Goal: Task Accomplishment & Management: Manage account settings

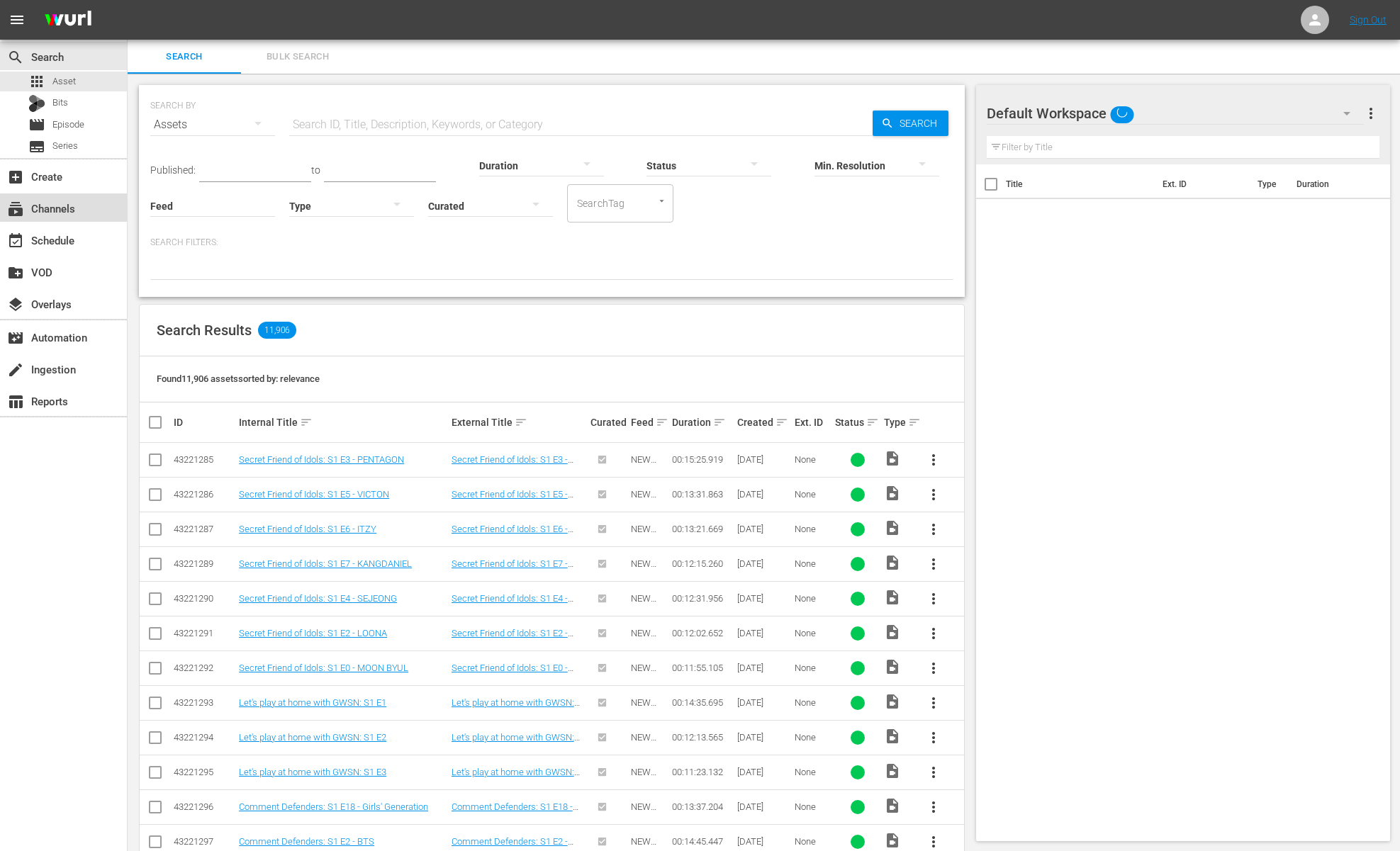
click at [69, 211] on div "subscriptions Channels" at bounding box center [39, 206] width 79 height 13
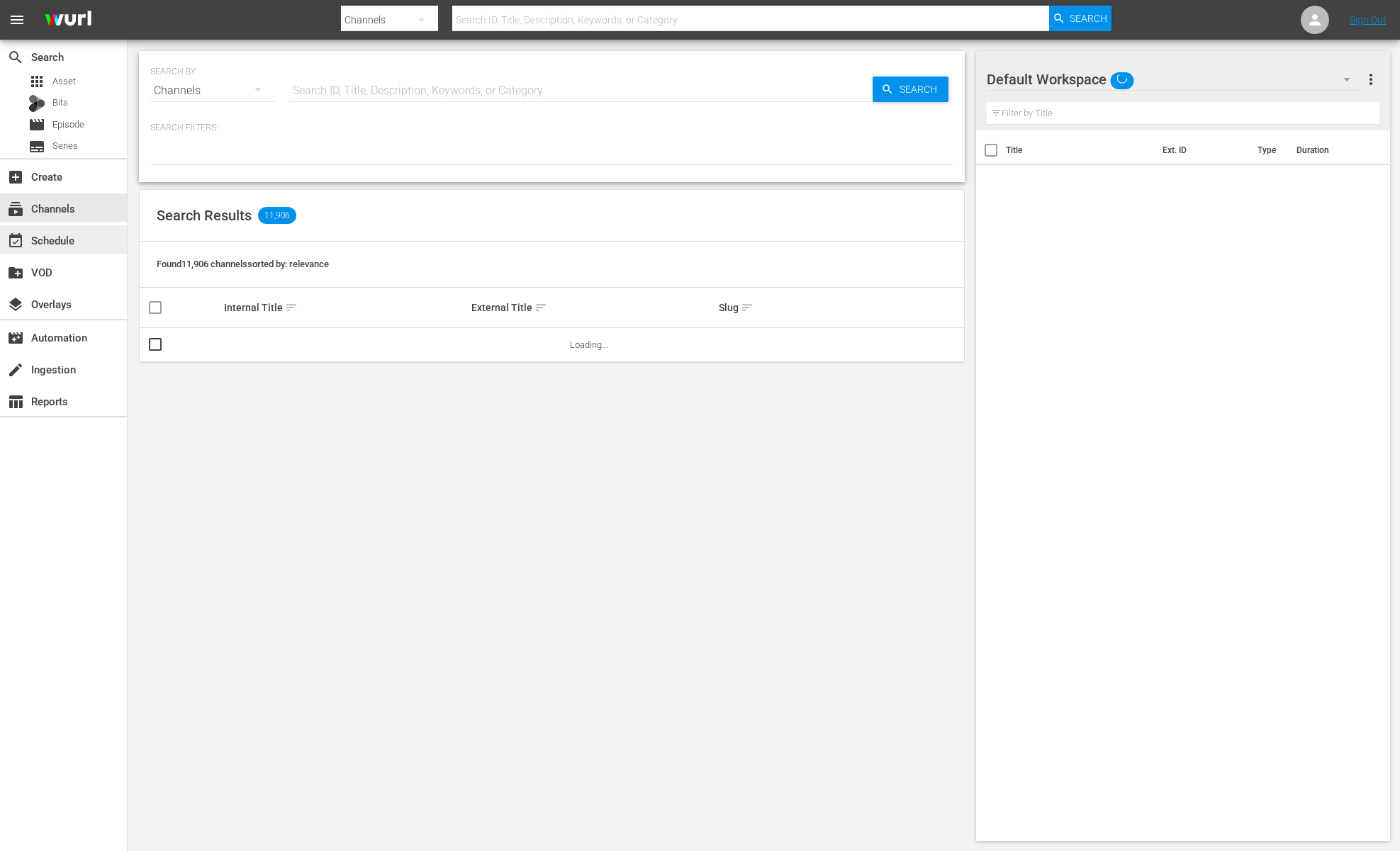
click at [78, 250] on div "event_available Schedule" at bounding box center [64, 240] width 127 height 28
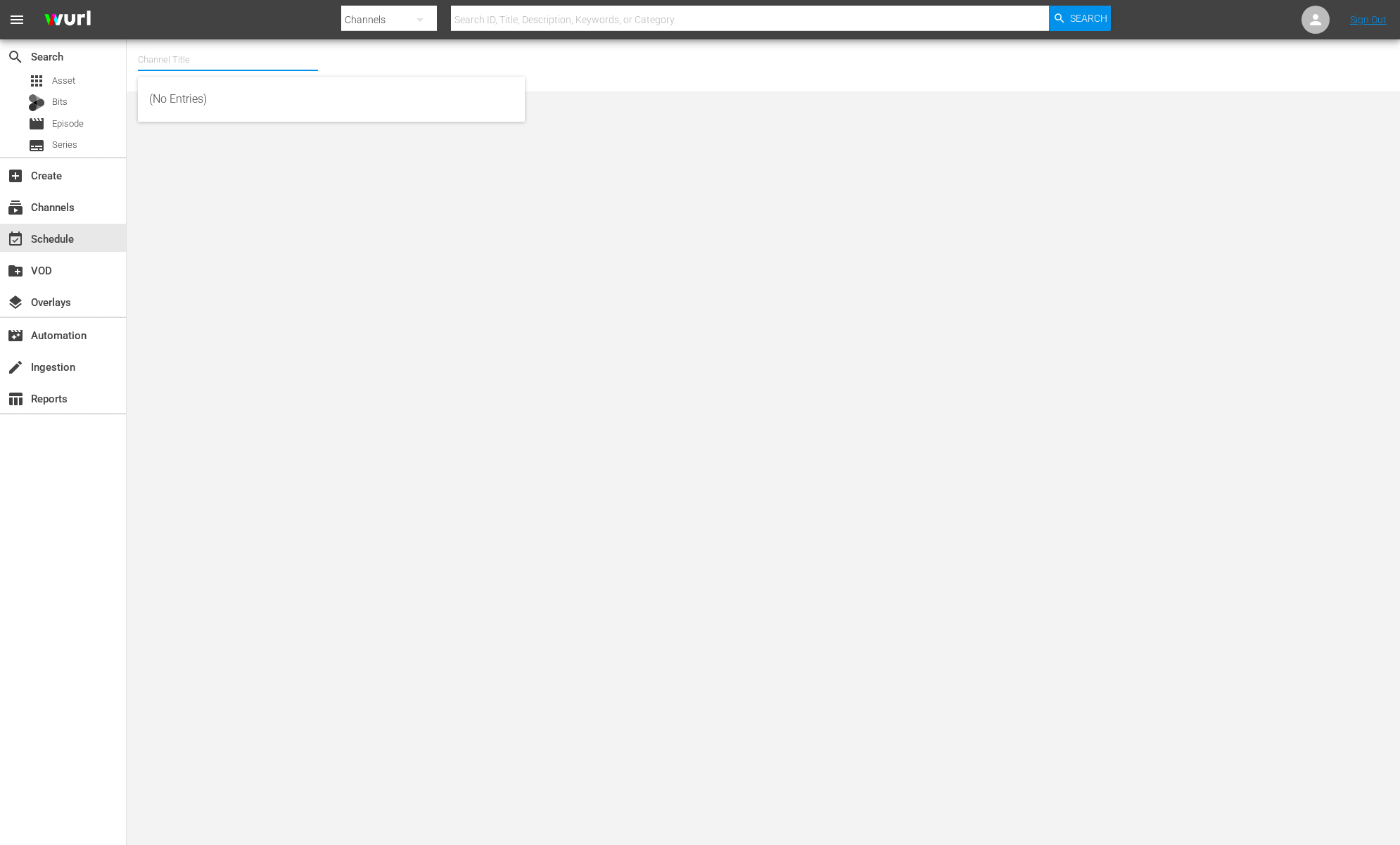
click at [236, 58] on input "text" at bounding box center [227, 59] width 180 height 34
type input "ㅠ"
click at [240, 100] on div "BABY SHARK TV (696 - newidco_babysharktv_1)" at bounding box center [331, 99] width 365 height 34
type input "BABY SHARK TV (696 - newidco_babysharktv_1)"
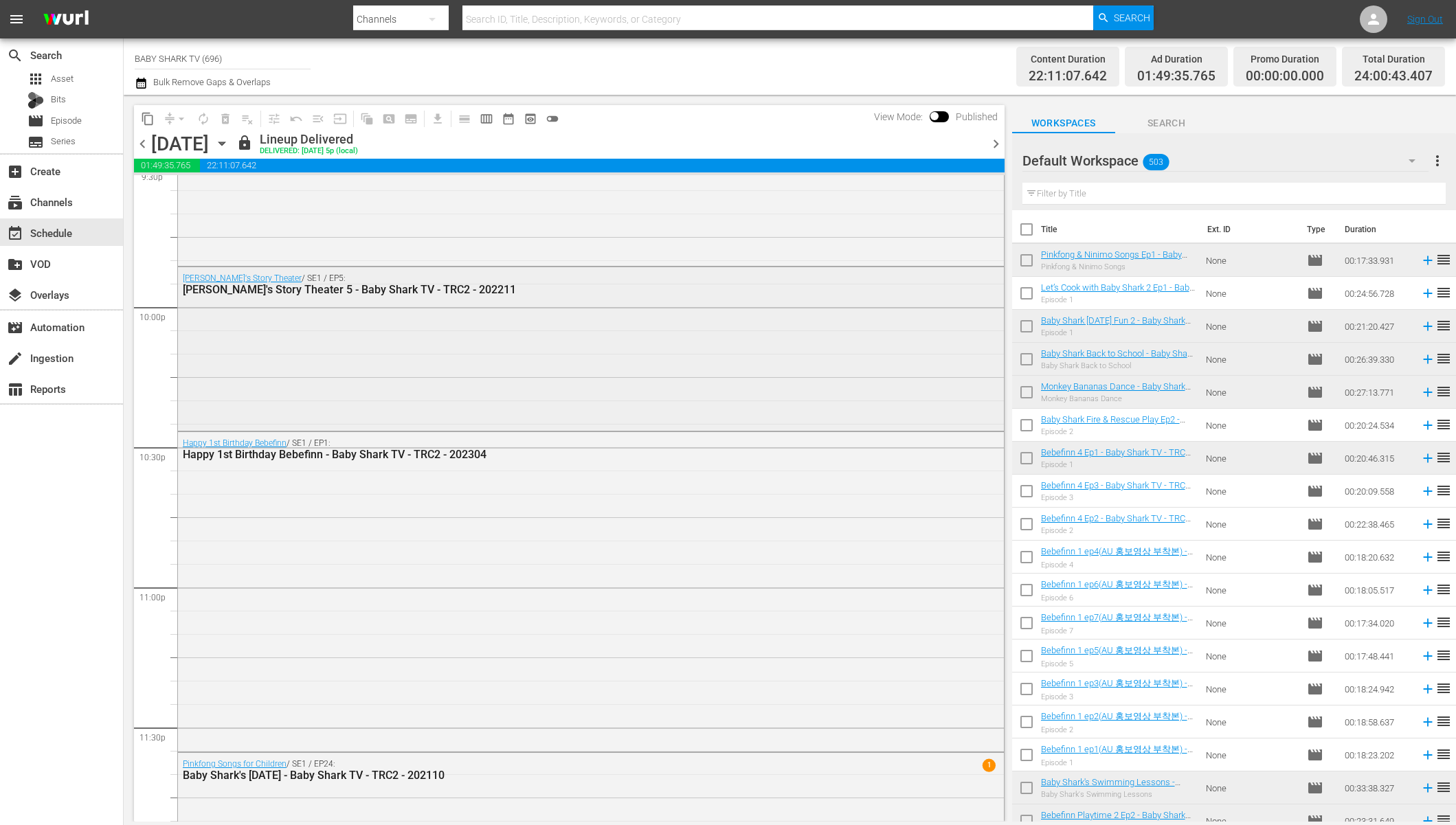
scroll to position [6085, 0]
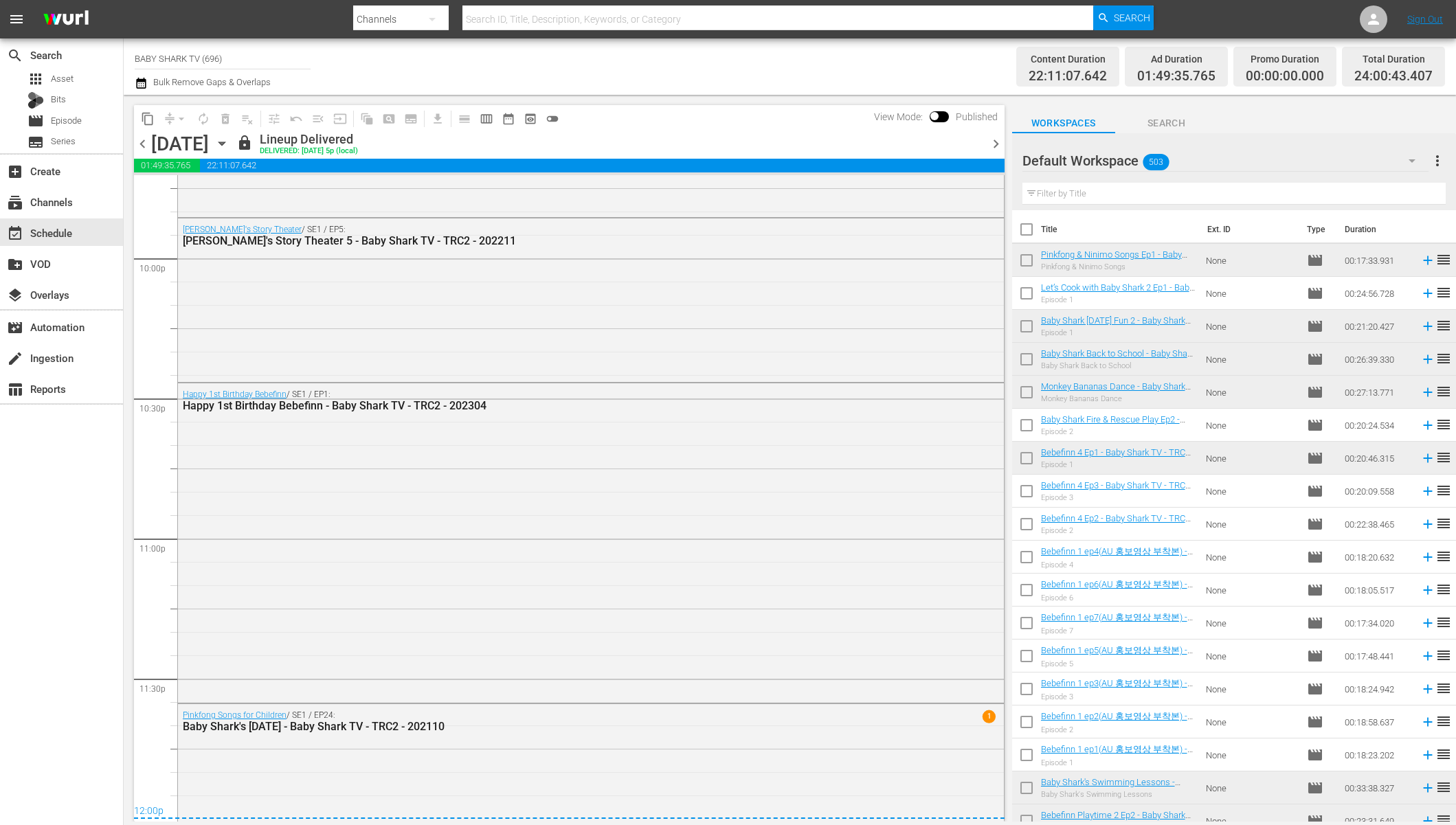
click at [233, 139] on div "Monday, September 15th September 15th" at bounding box center [192, 144] width 82 height 23
click at [229, 141] on icon "button" at bounding box center [222, 143] width 15 height 15
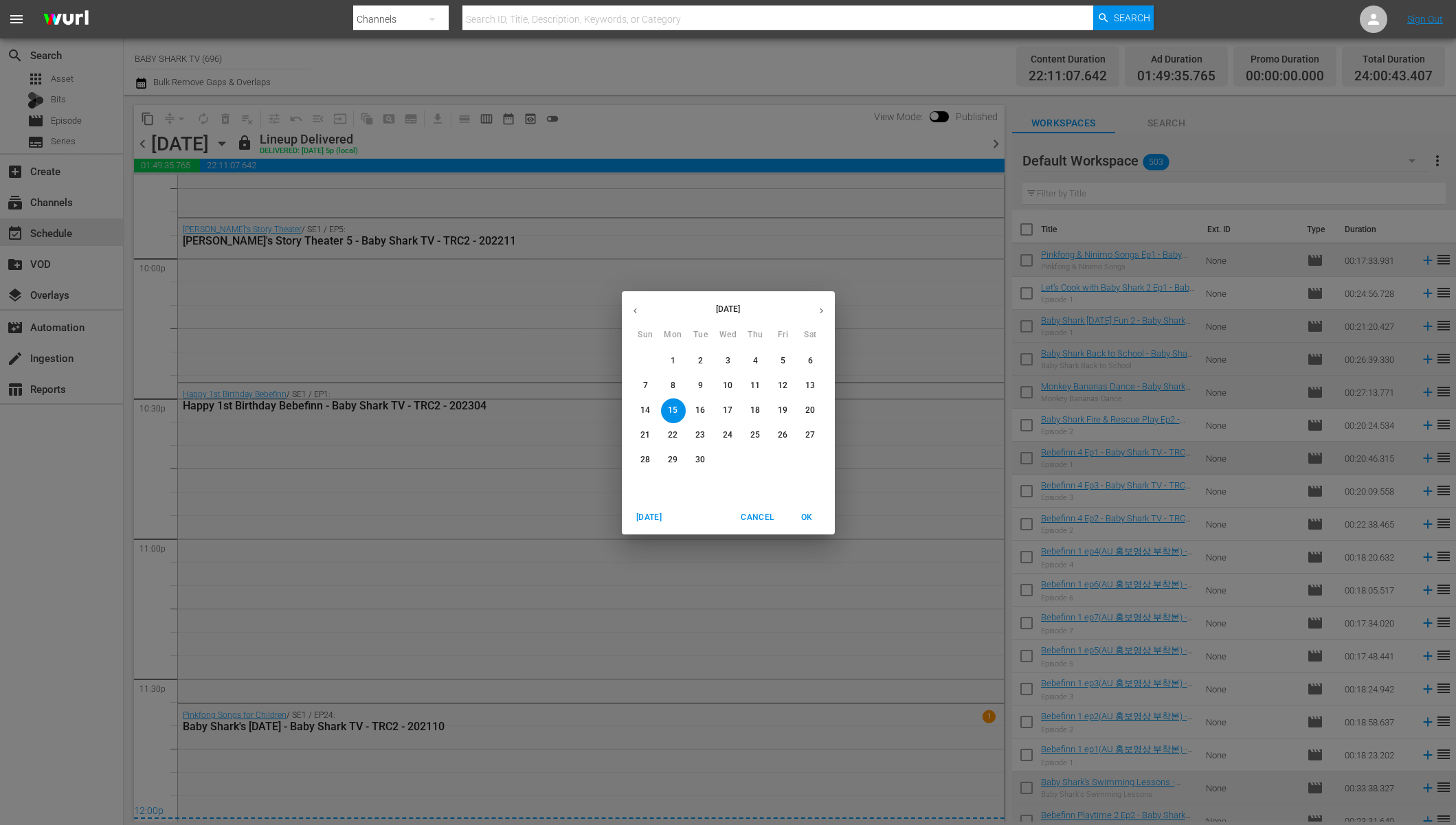
click at [698, 418] on button "16" at bounding box center [701, 411] width 25 height 25
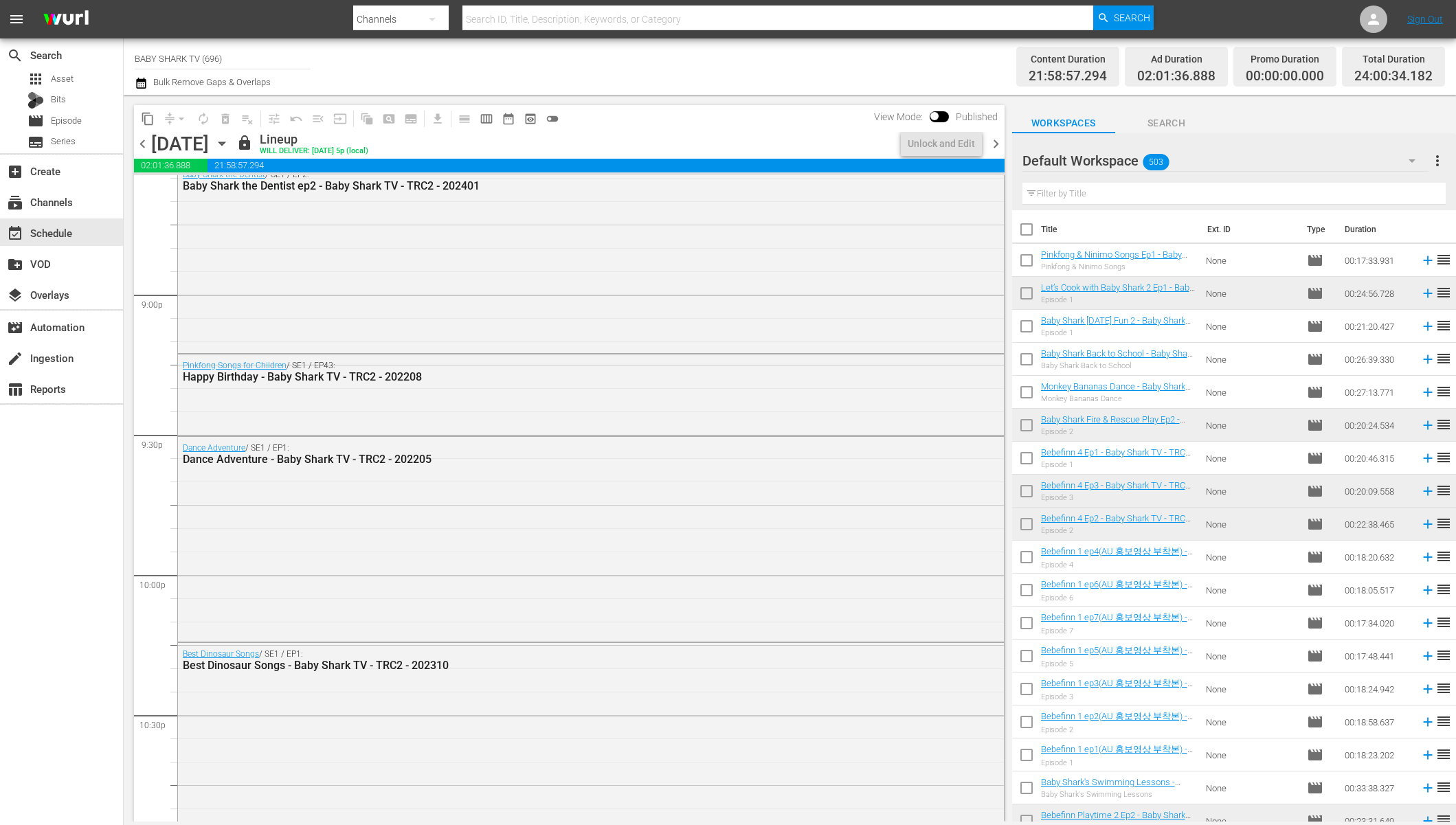
scroll to position [5394, 0]
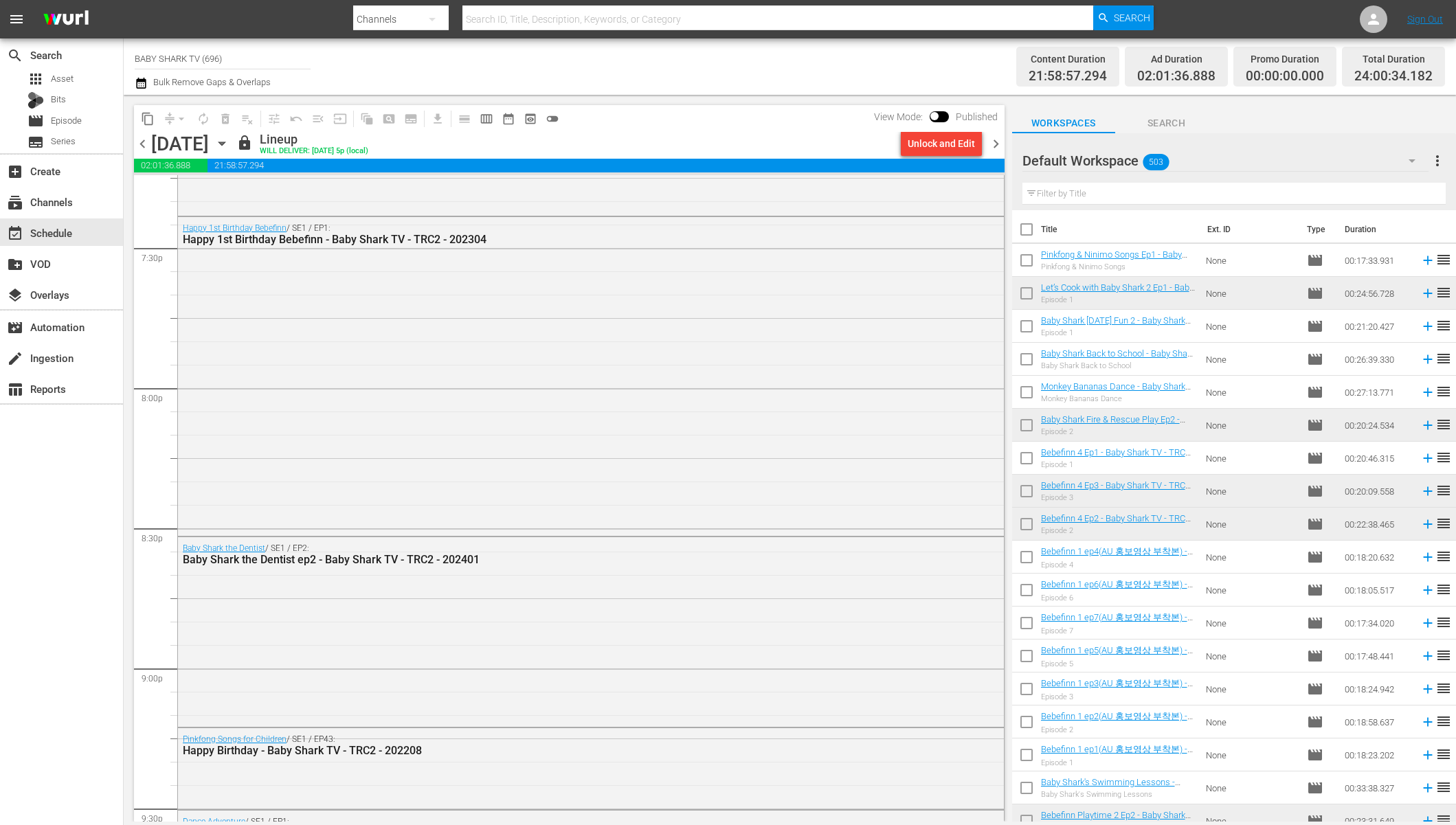
click at [229, 150] on icon "button" at bounding box center [222, 143] width 15 height 15
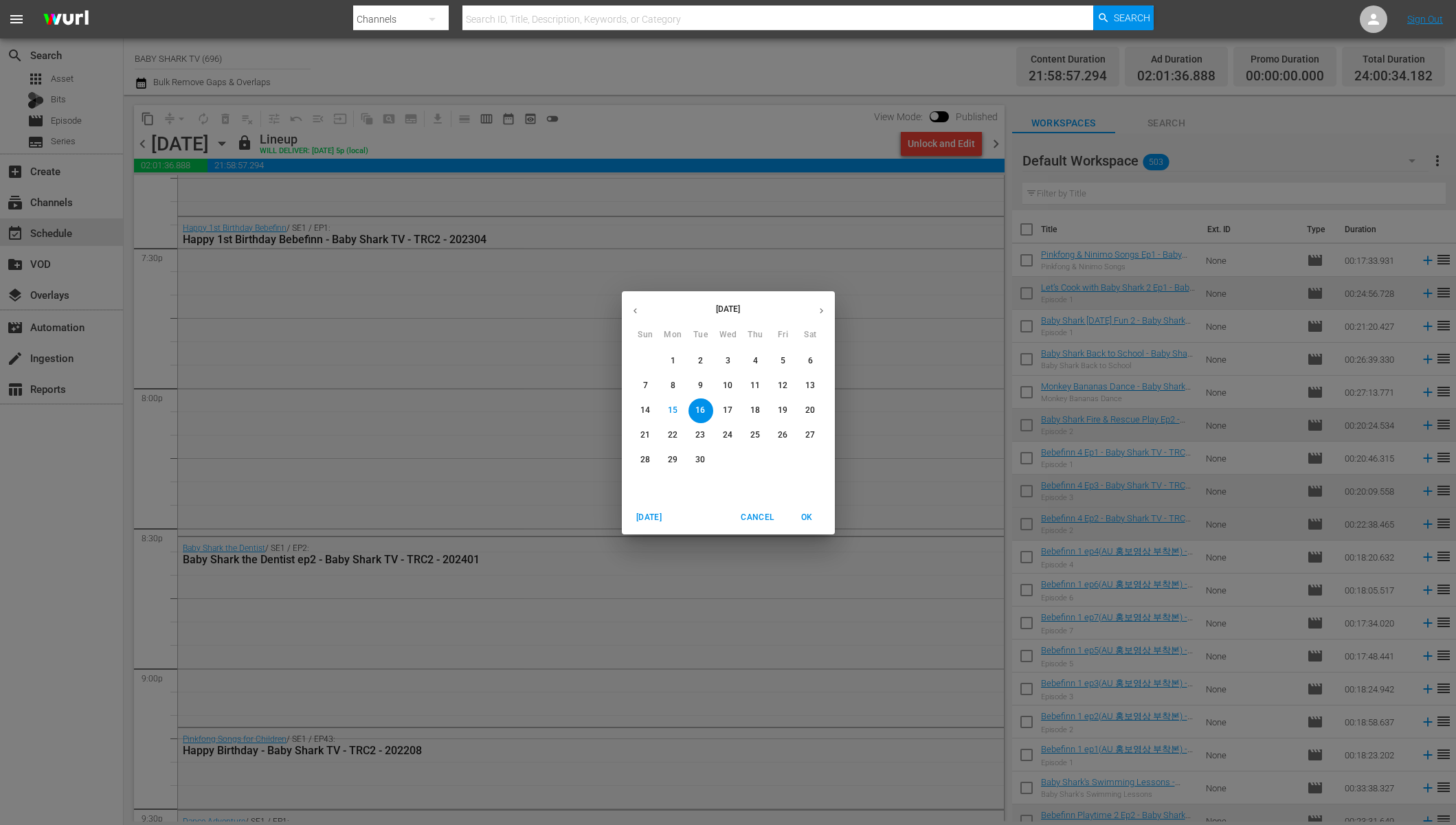
click at [801, 410] on span "20" at bounding box center [811, 411] width 25 height 11
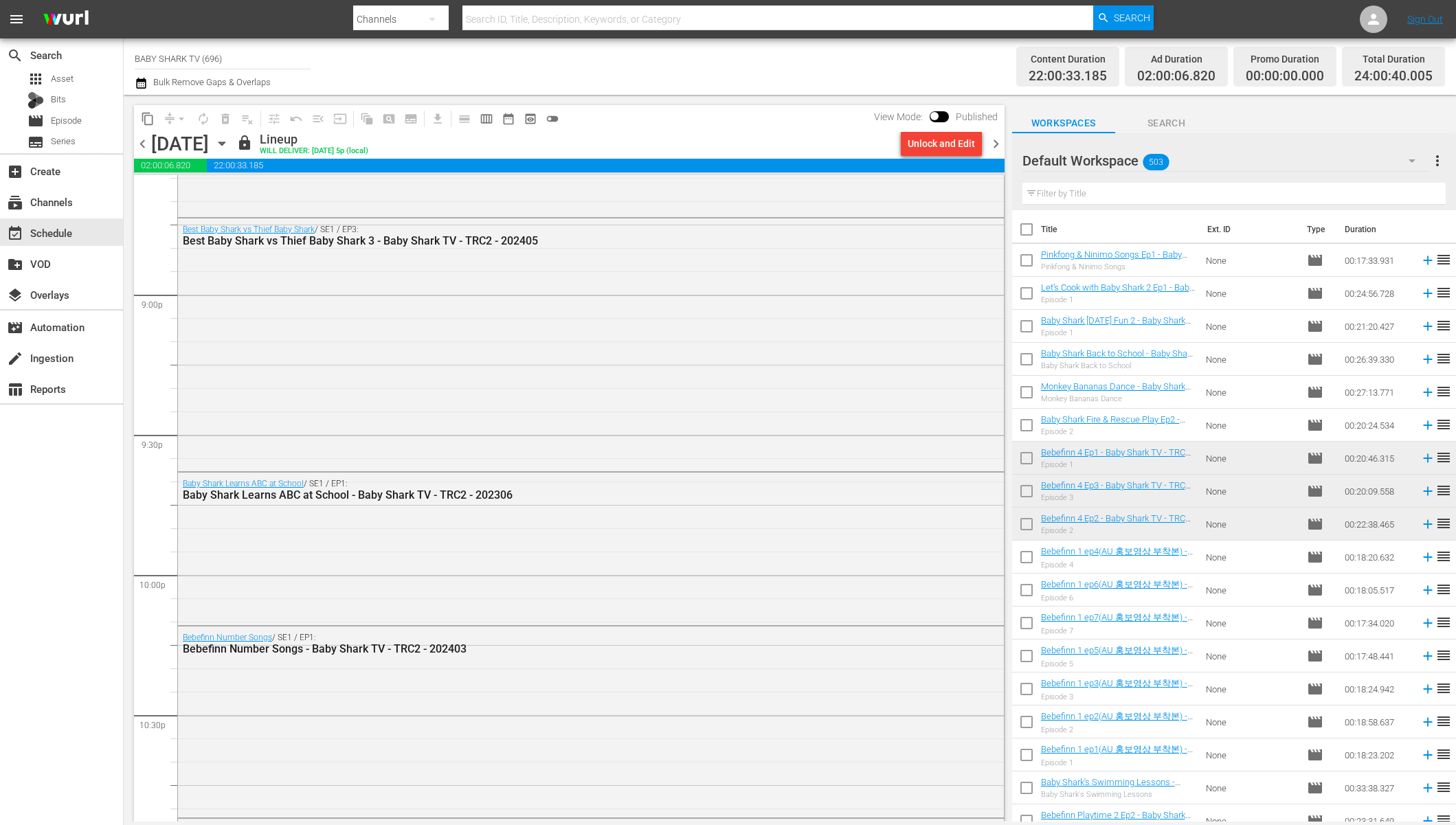
scroll to position [5465, 0]
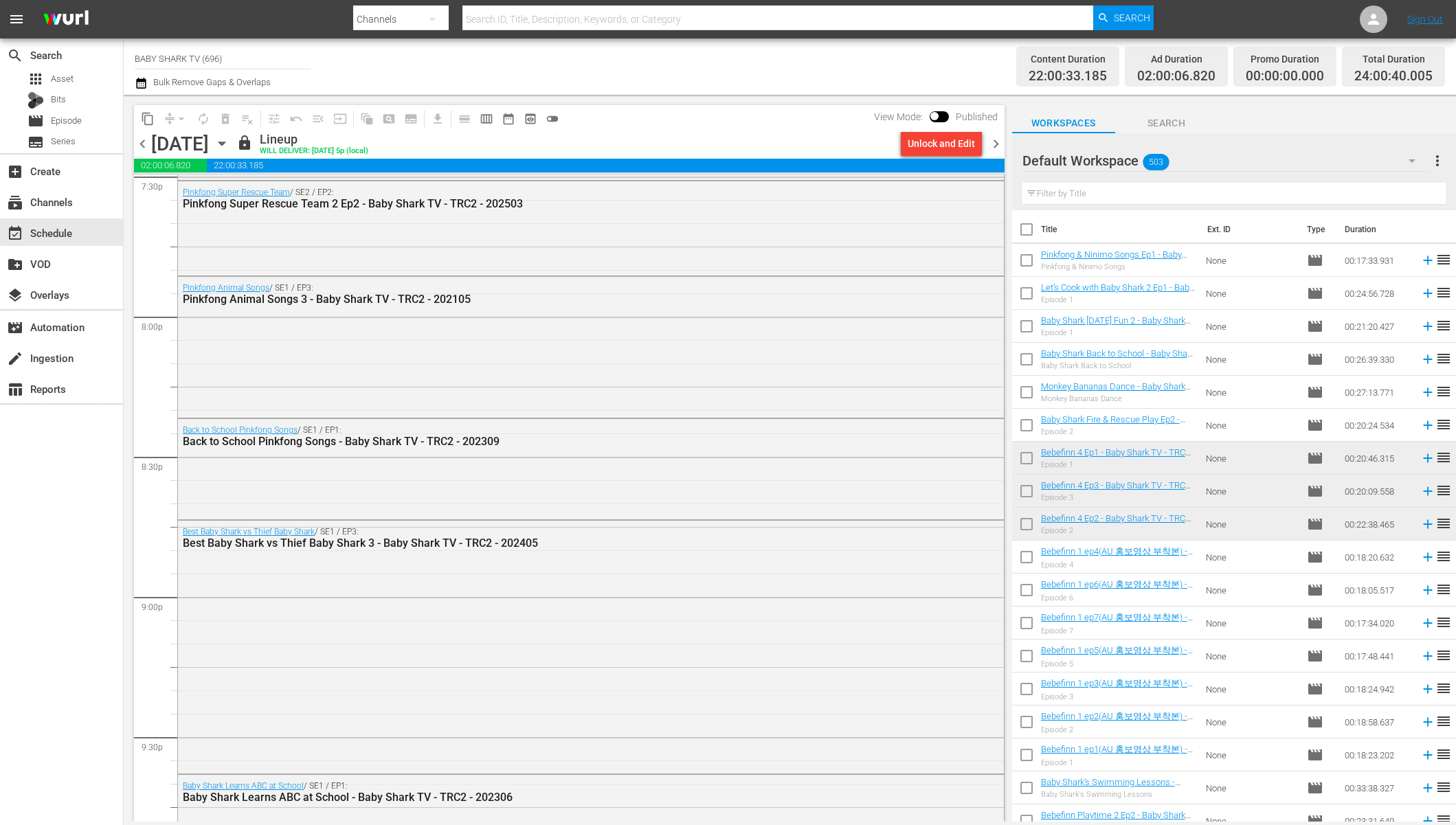
click at [229, 147] on icon "button" at bounding box center [222, 143] width 15 height 15
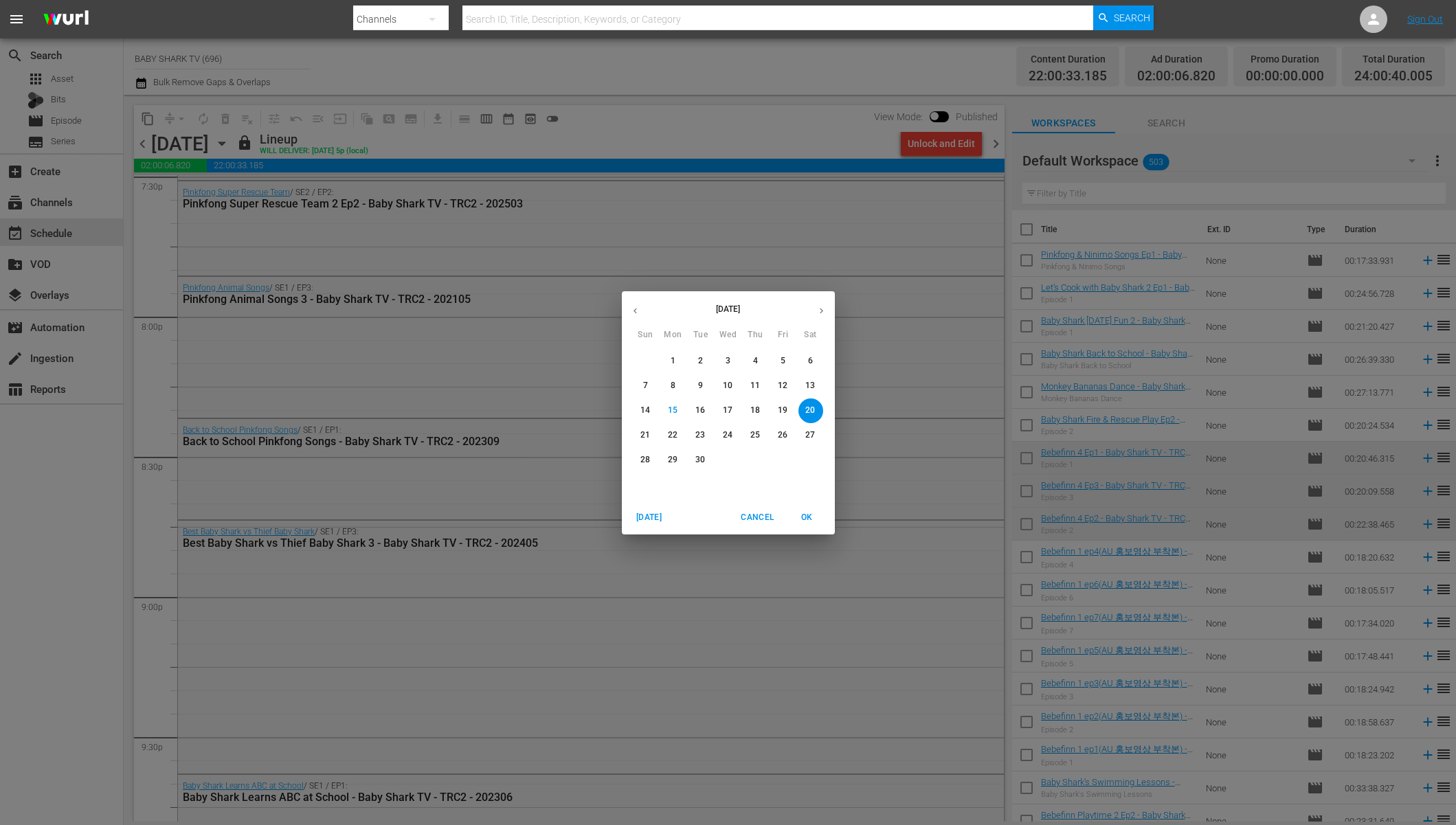
click at [637, 434] on span "21" at bounding box center [646, 435] width 25 height 11
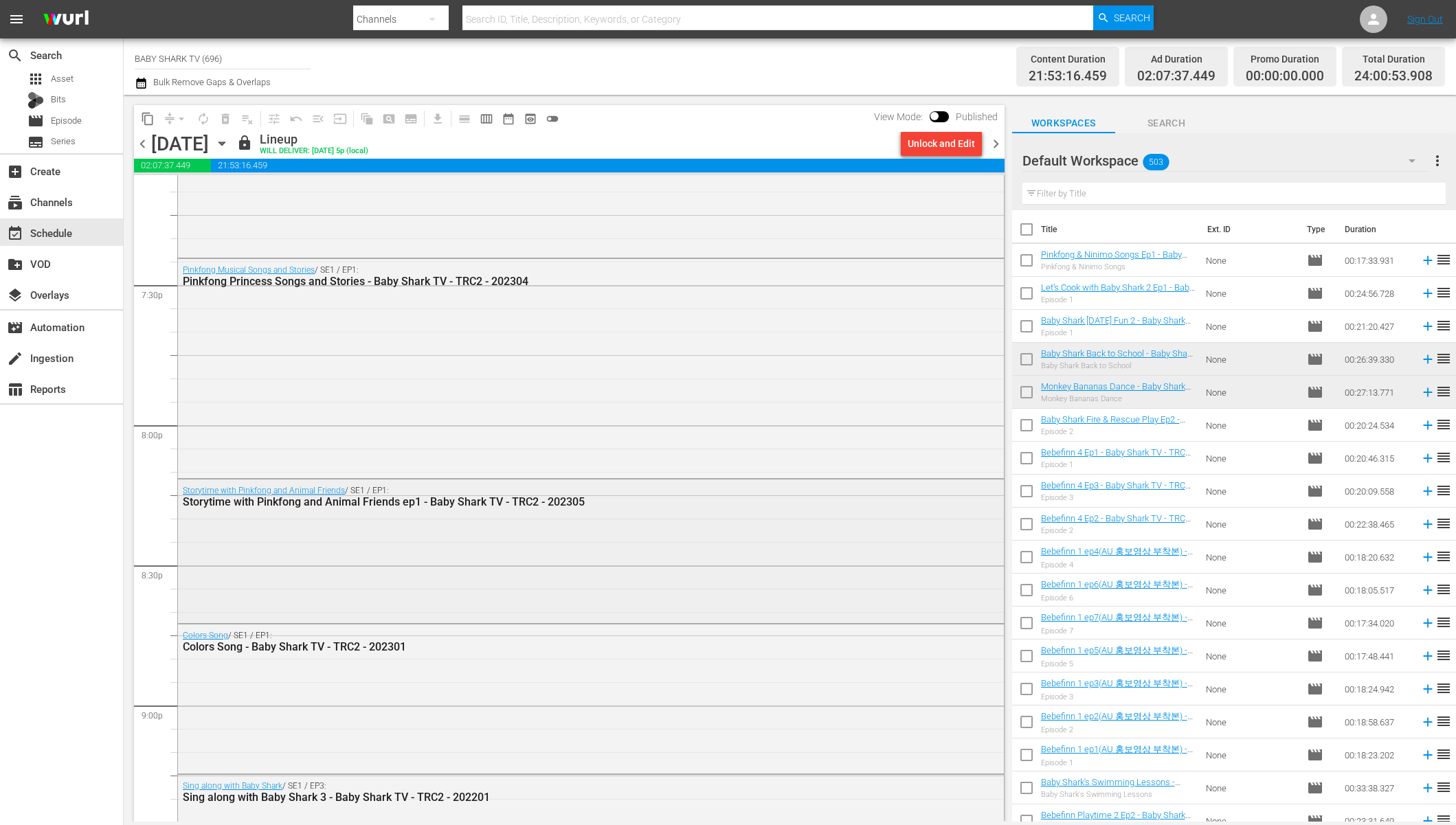
scroll to position [5710, 0]
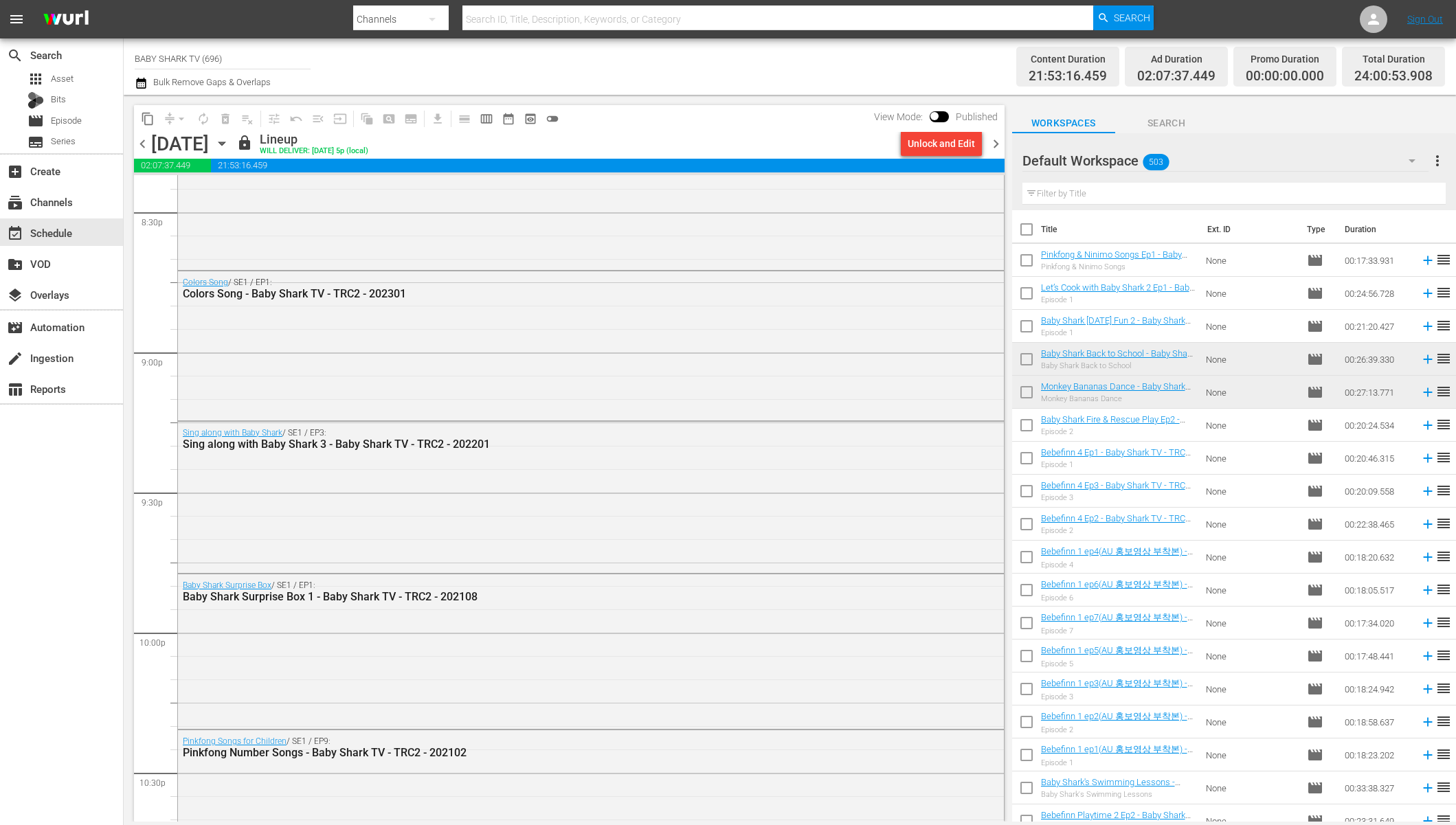
click at [229, 138] on icon "button" at bounding box center [222, 143] width 15 height 15
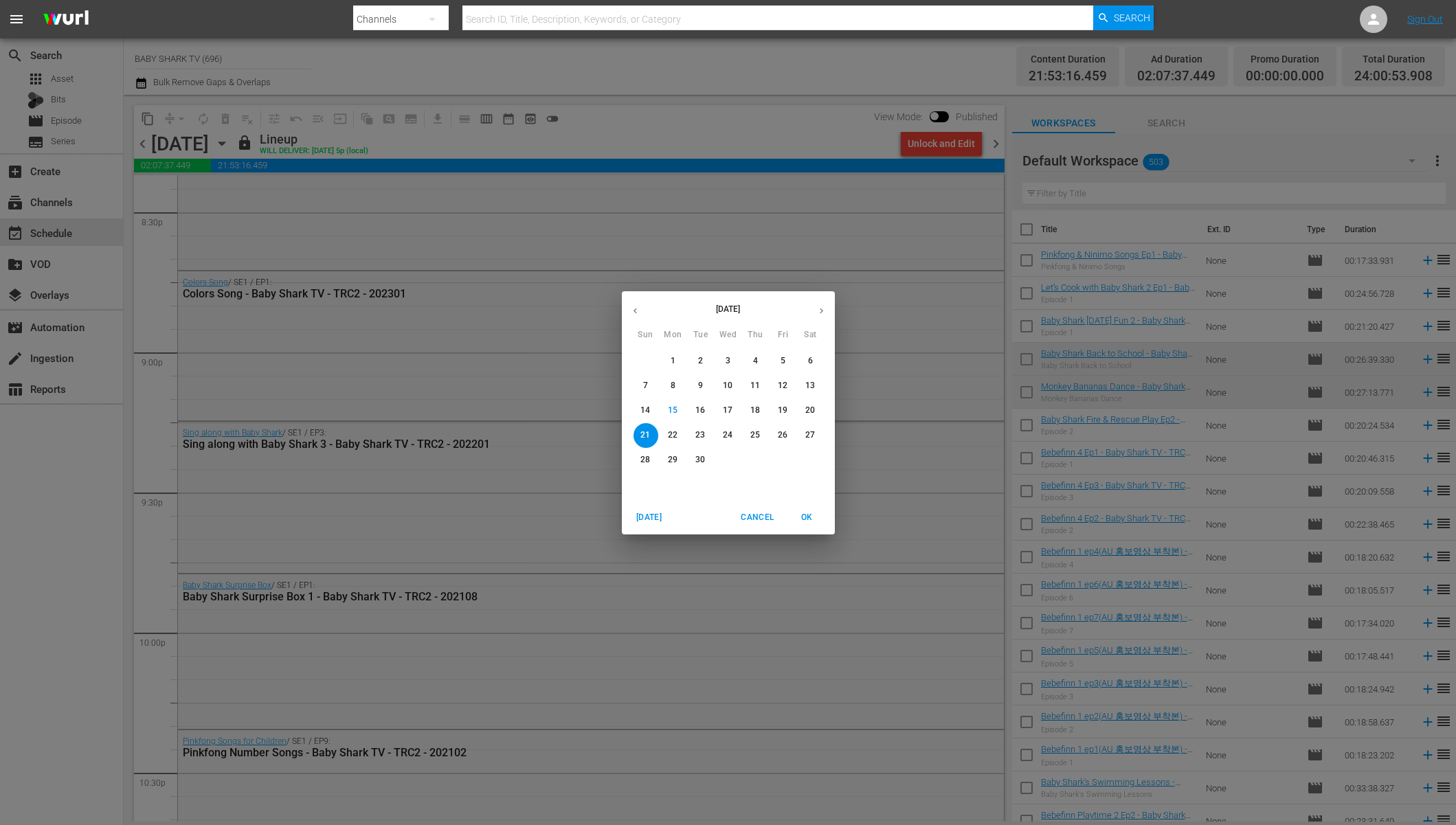
click at [665, 427] on button "22" at bounding box center [673, 436] width 25 height 25
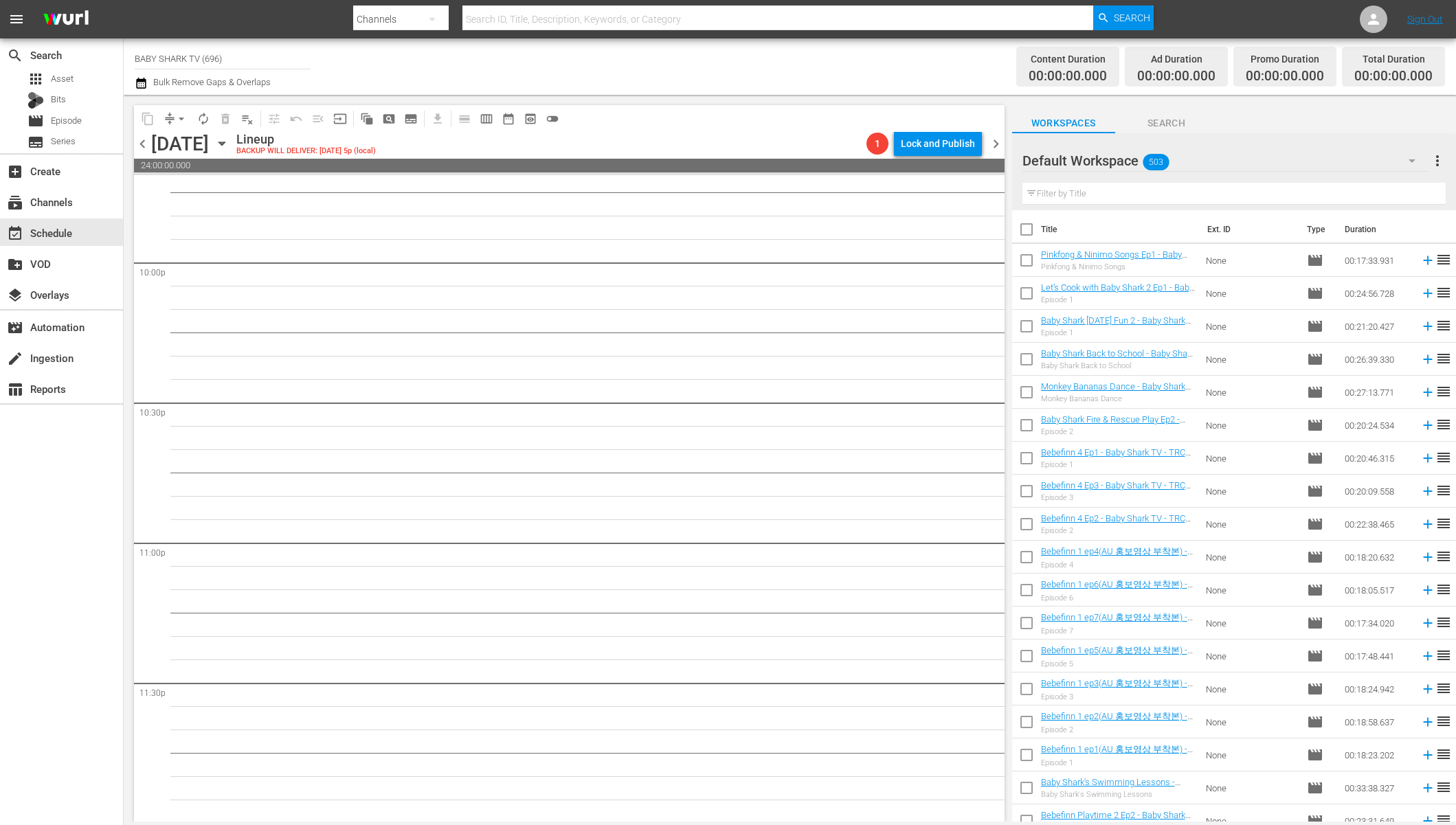
scroll to position [6081, 0]
click at [233, 133] on div "[DATE] [DATE]" at bounding box center [192, 144] width 82 height 23
click at [229, 138] on icon "button" at bounding box center [222, 143] width 15 height 15
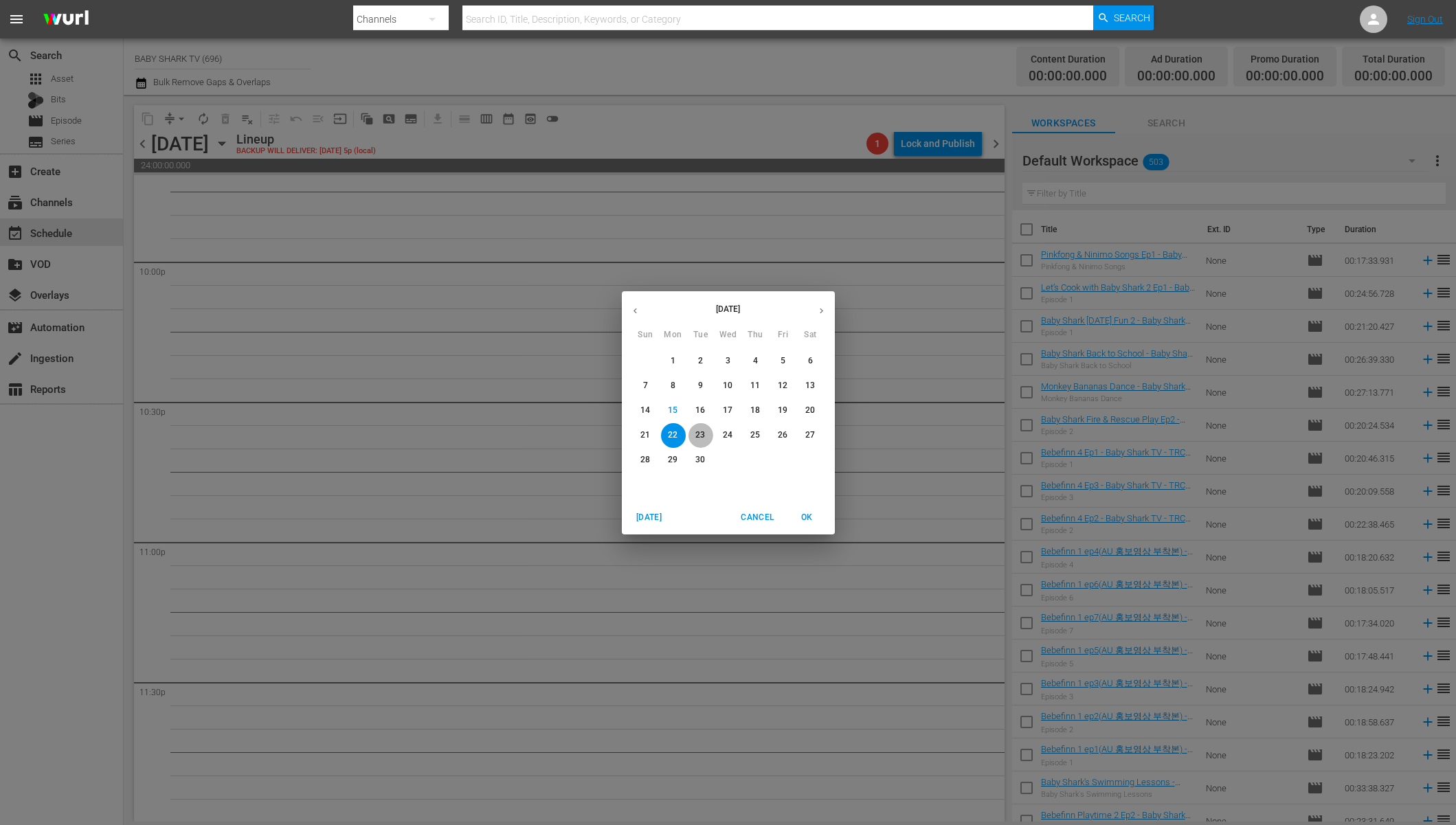
click at [708, 429] on span "23" at bounding box center [701, 435] width 25 height 11
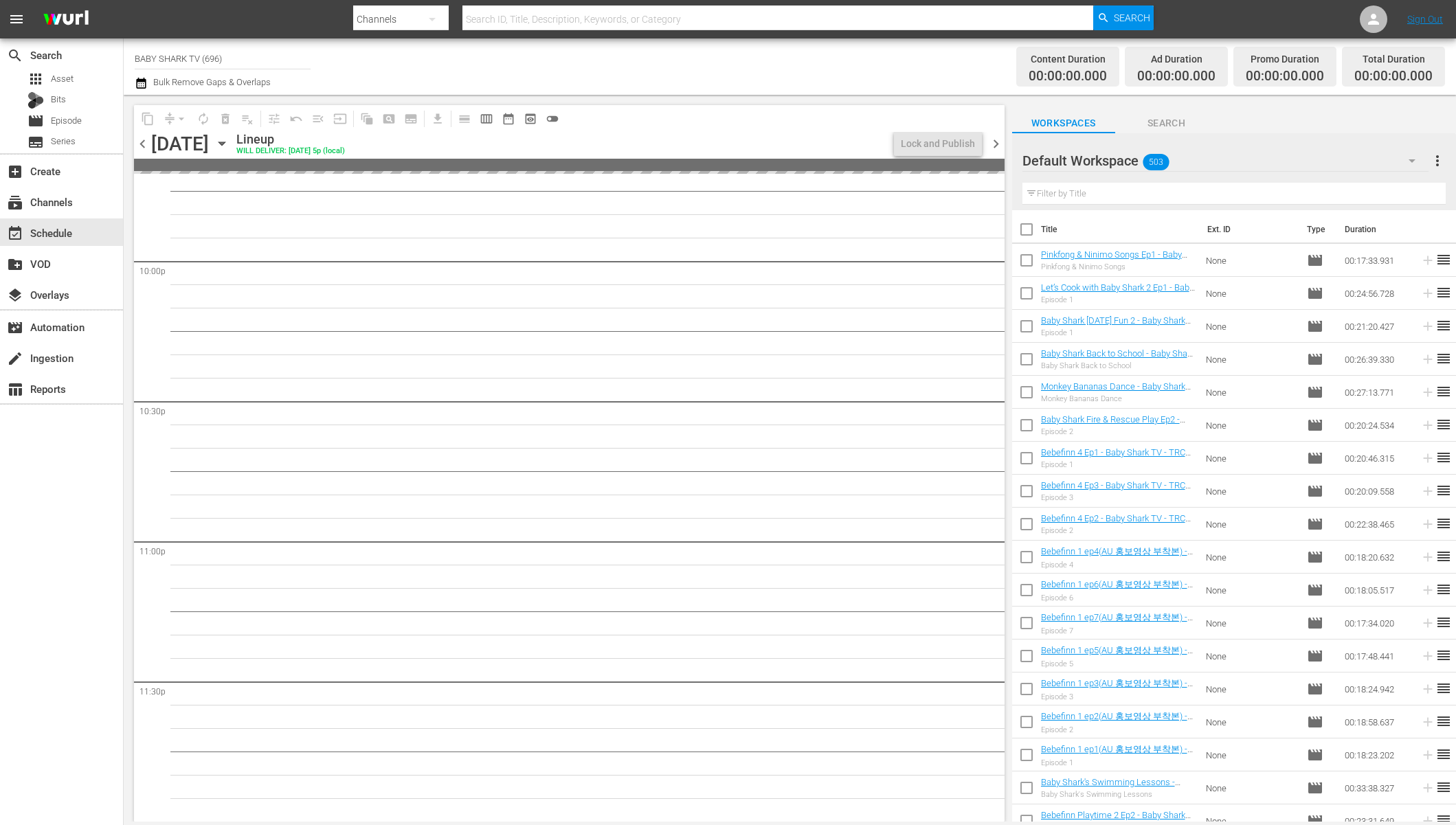
scroll to position [6081, 0]
click at [229, 146] on icon "button" at bounding box center [222, 143] width 15 height 15
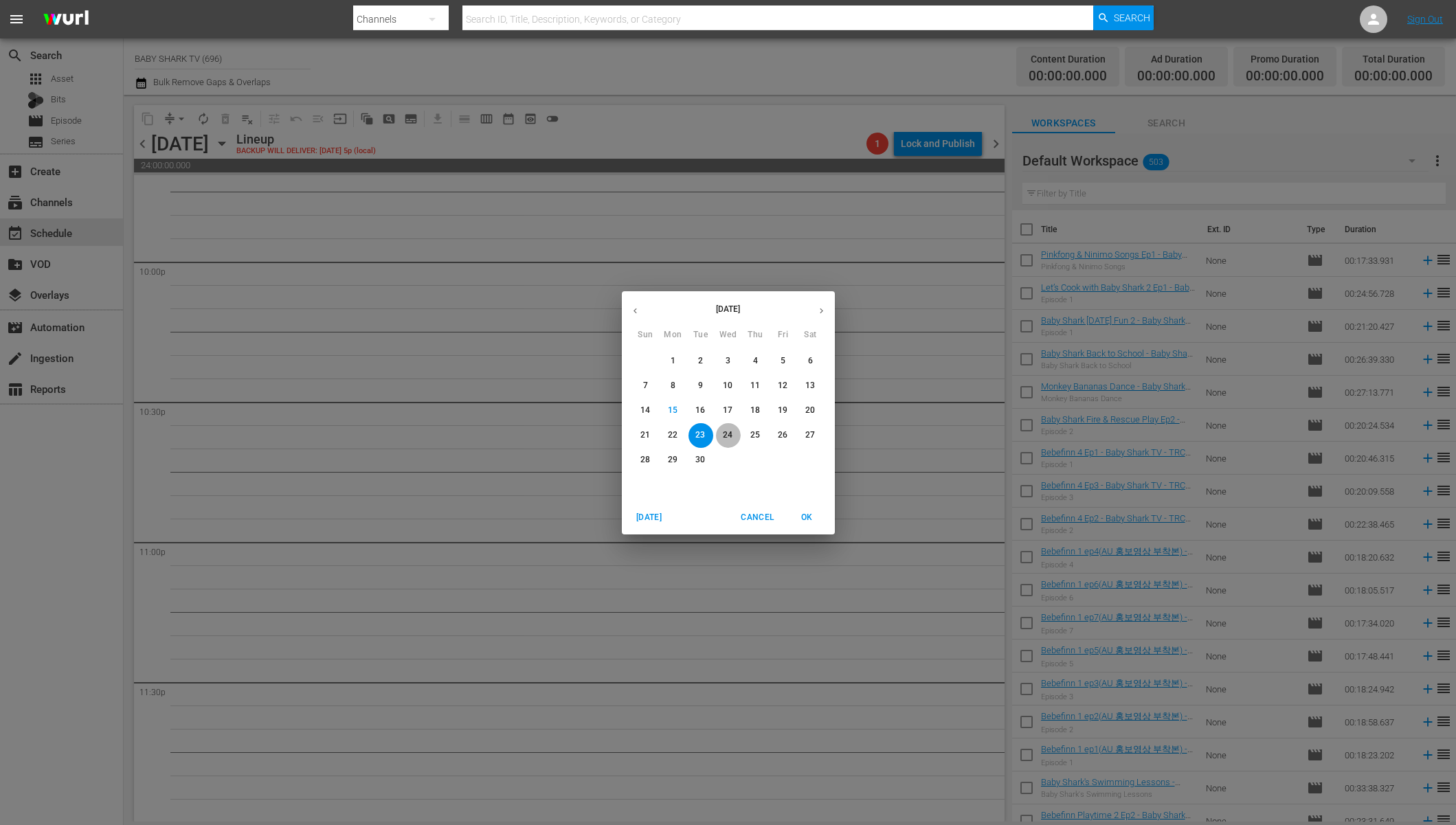
click at [738, 433] on span "24" at bounding box center [728, 435] width 25 height 11
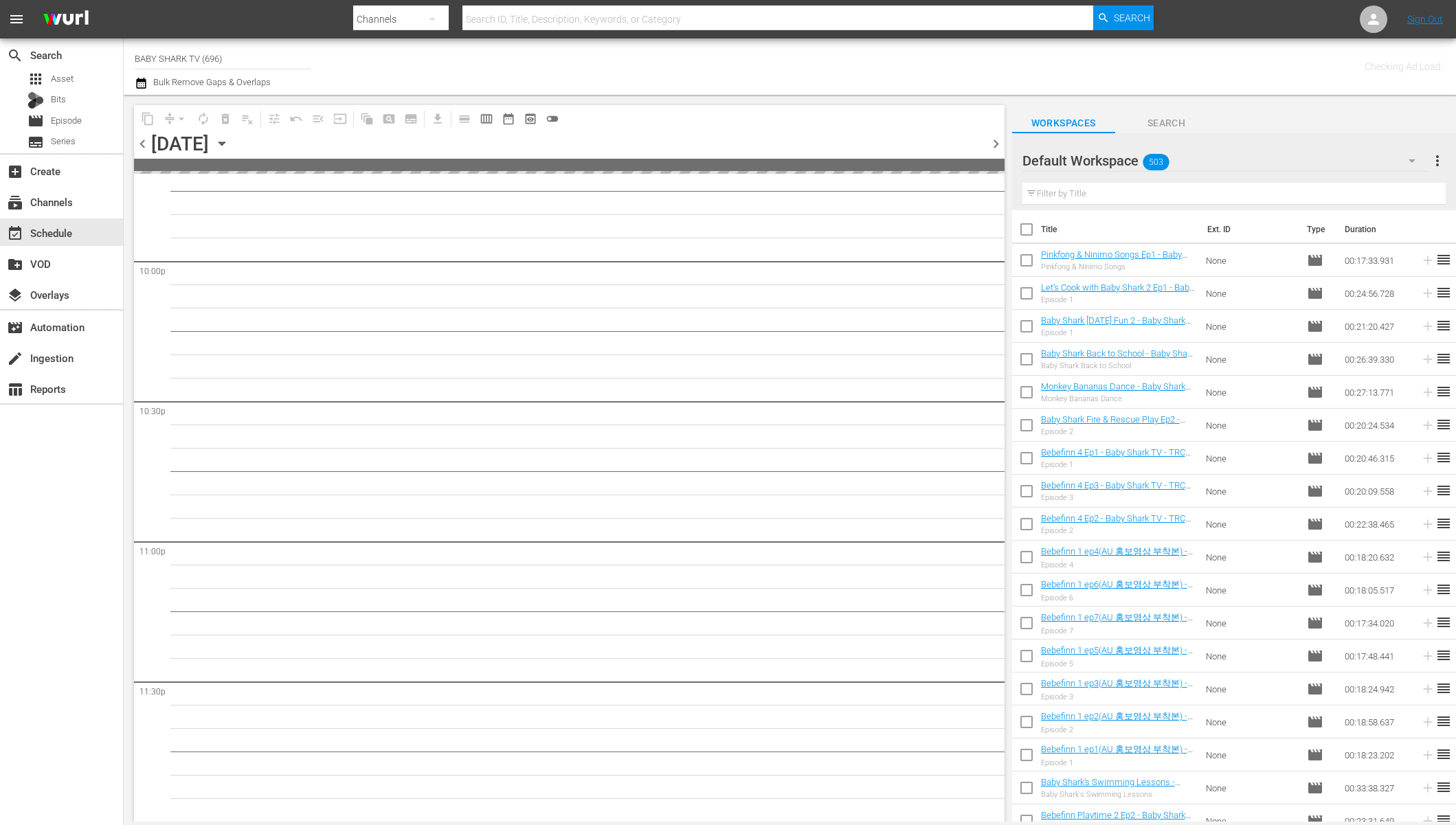
scroll to position [6080, 0]
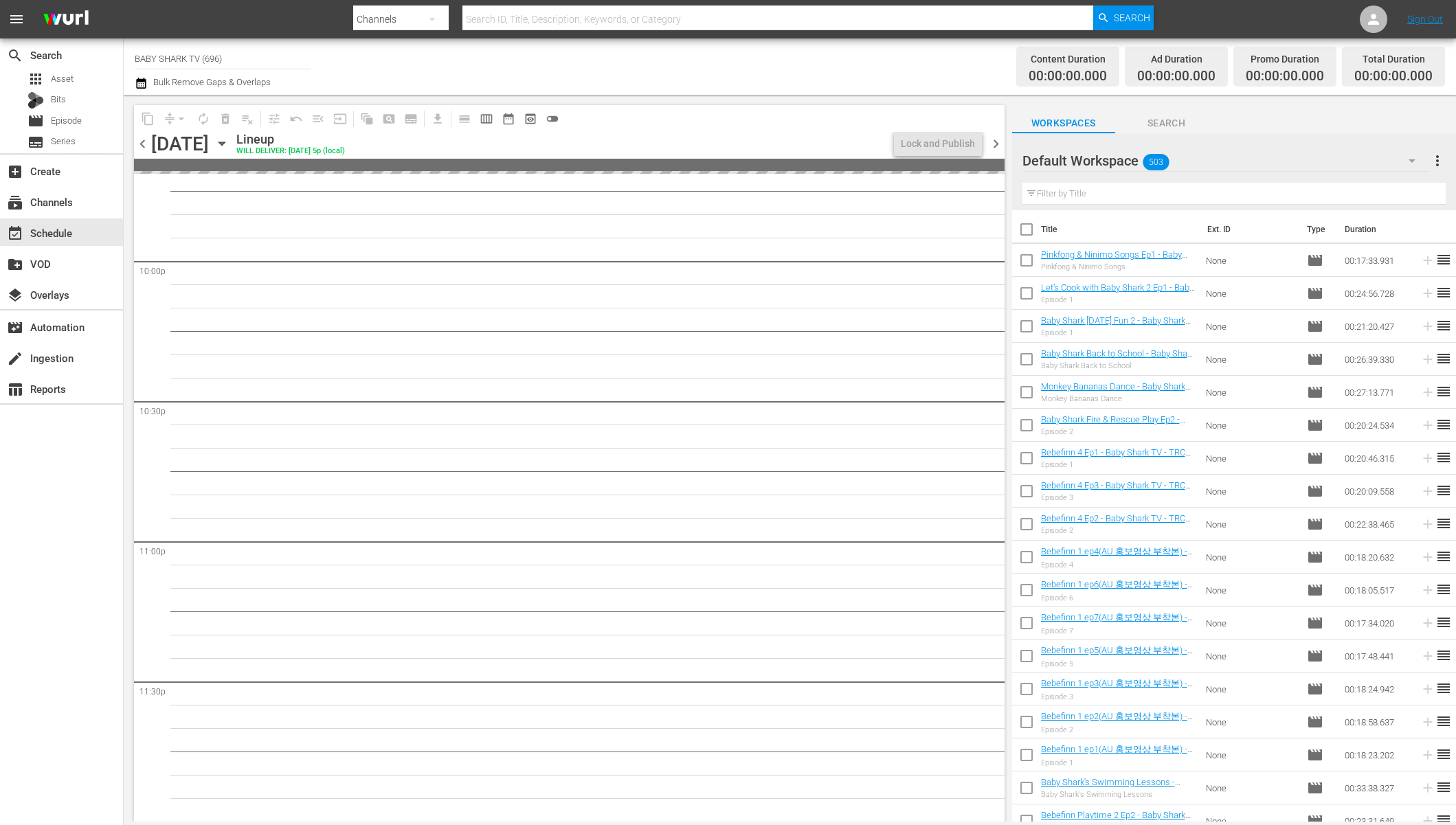
click at [747, 146] on div "Lineup WILL DELIVER: 9/23 @ 5p (local)" at bounding box center [563, 143] width 652 height 24
click at [771, 110] on div "content_copy compress arrow_drop_down autorenew_outlined delete_forever_outline…" at bounding box center [569, 118] width 871 height 27
click at [831, 133] on div "Lineup WILL DELIVER: 9/23 @ 5p (local)" at bounding box center [563, 143] width 652 height 24
click at [224, 144] on icon "button" at bounding box center [222, 143] width 6 height 4
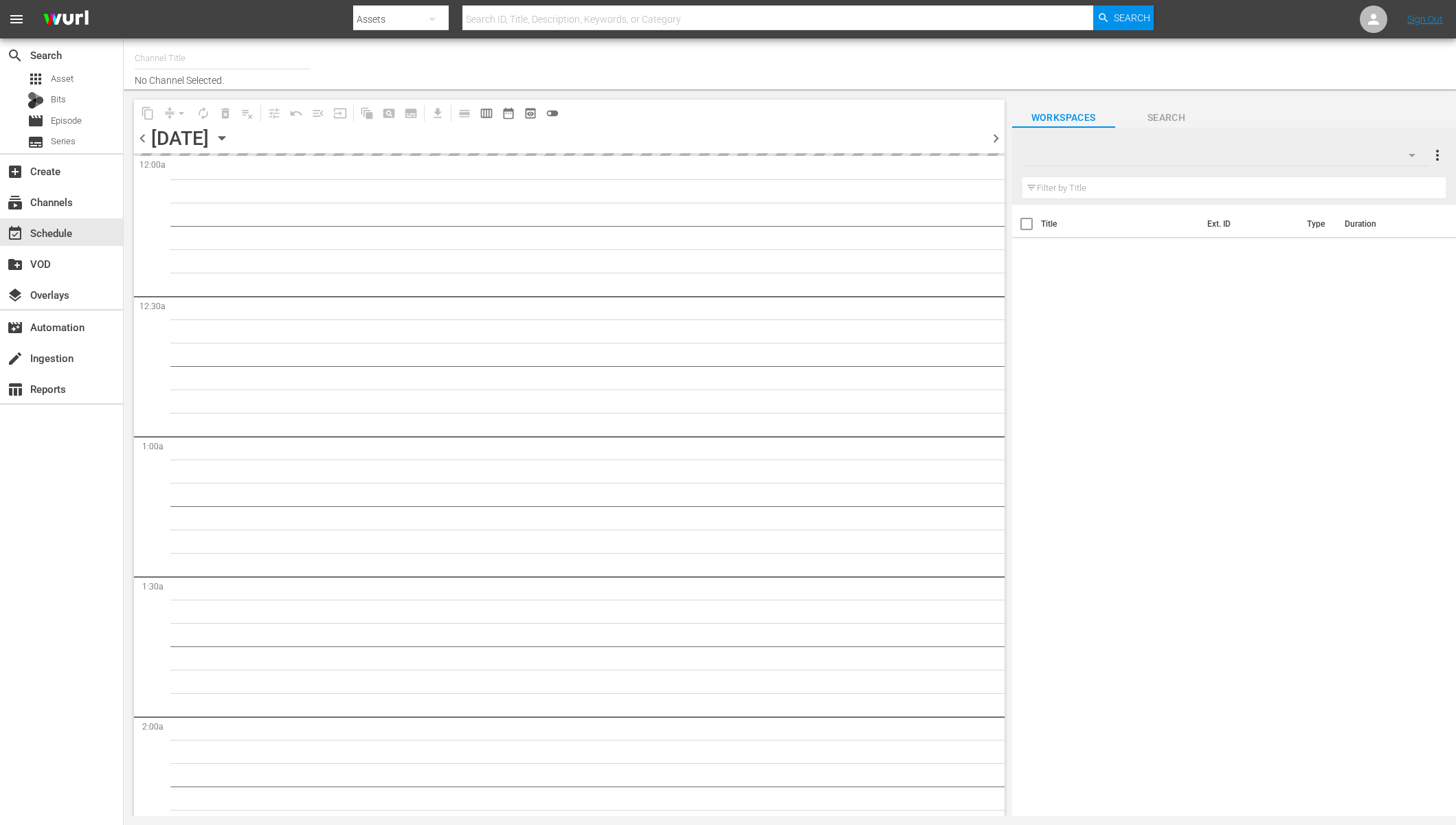
click at [710, 100] on div "content_copy compress arrow_drop_down autorenew_outlined delete_forever_outline…" at bounding box center [569, 113] width 871 height 27
type input "BABY SHARK TV (696)"
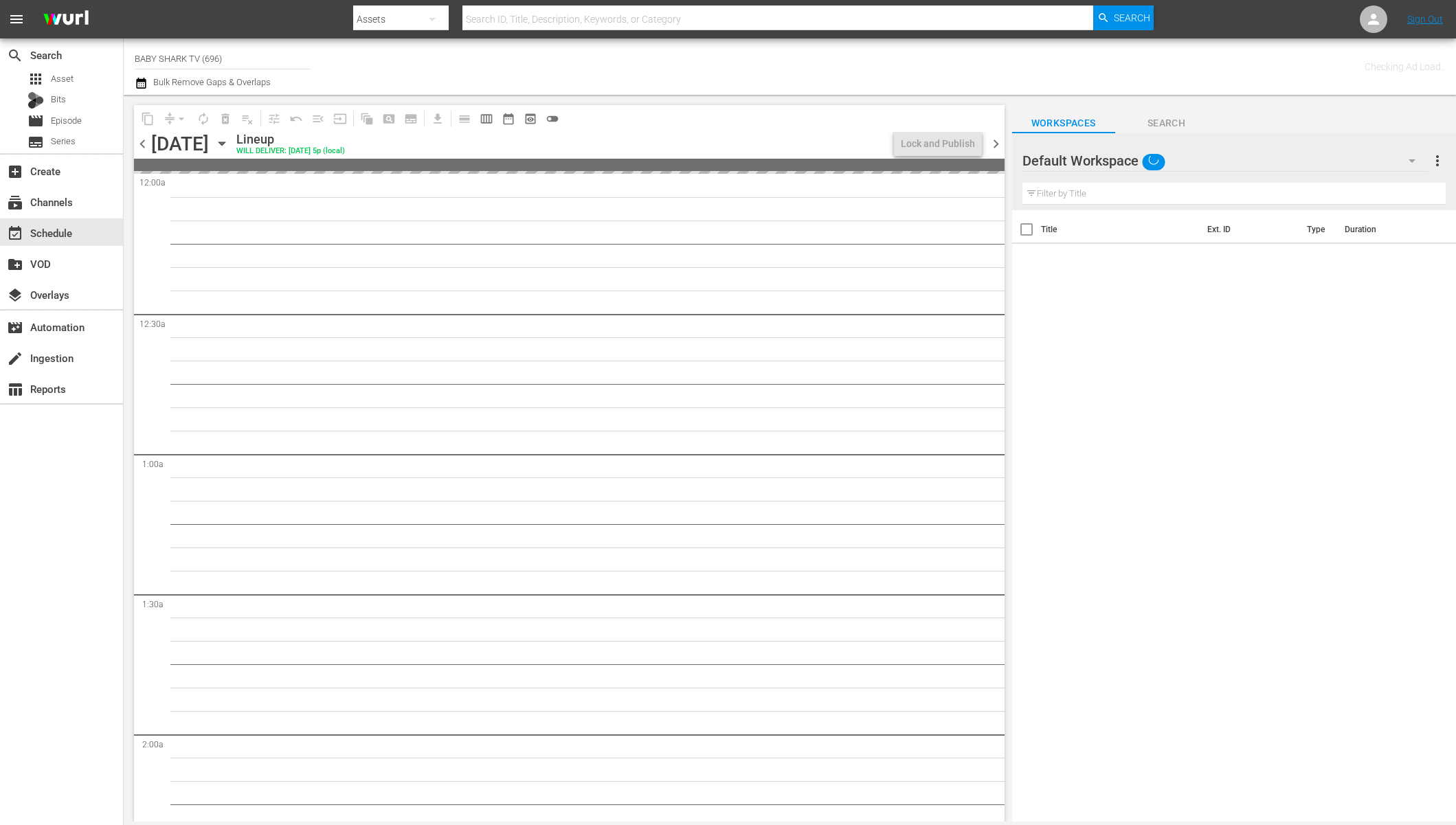
click at [229, 141] on icon "button" at bounding box center [222, 143] width 15 height 15
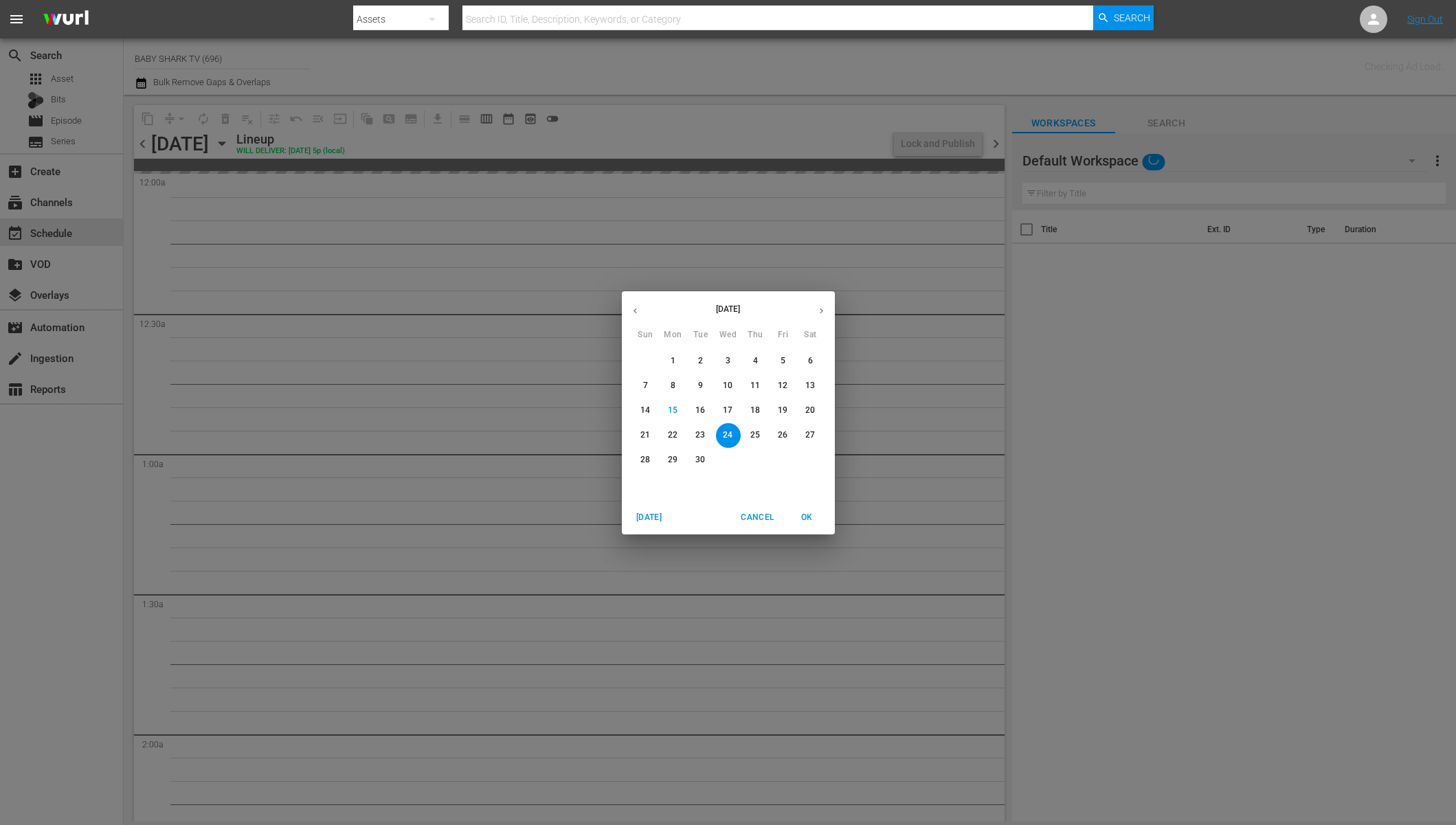
click at [750, 433] on span "25" at bounding box center [756, 435] width 25 height 11
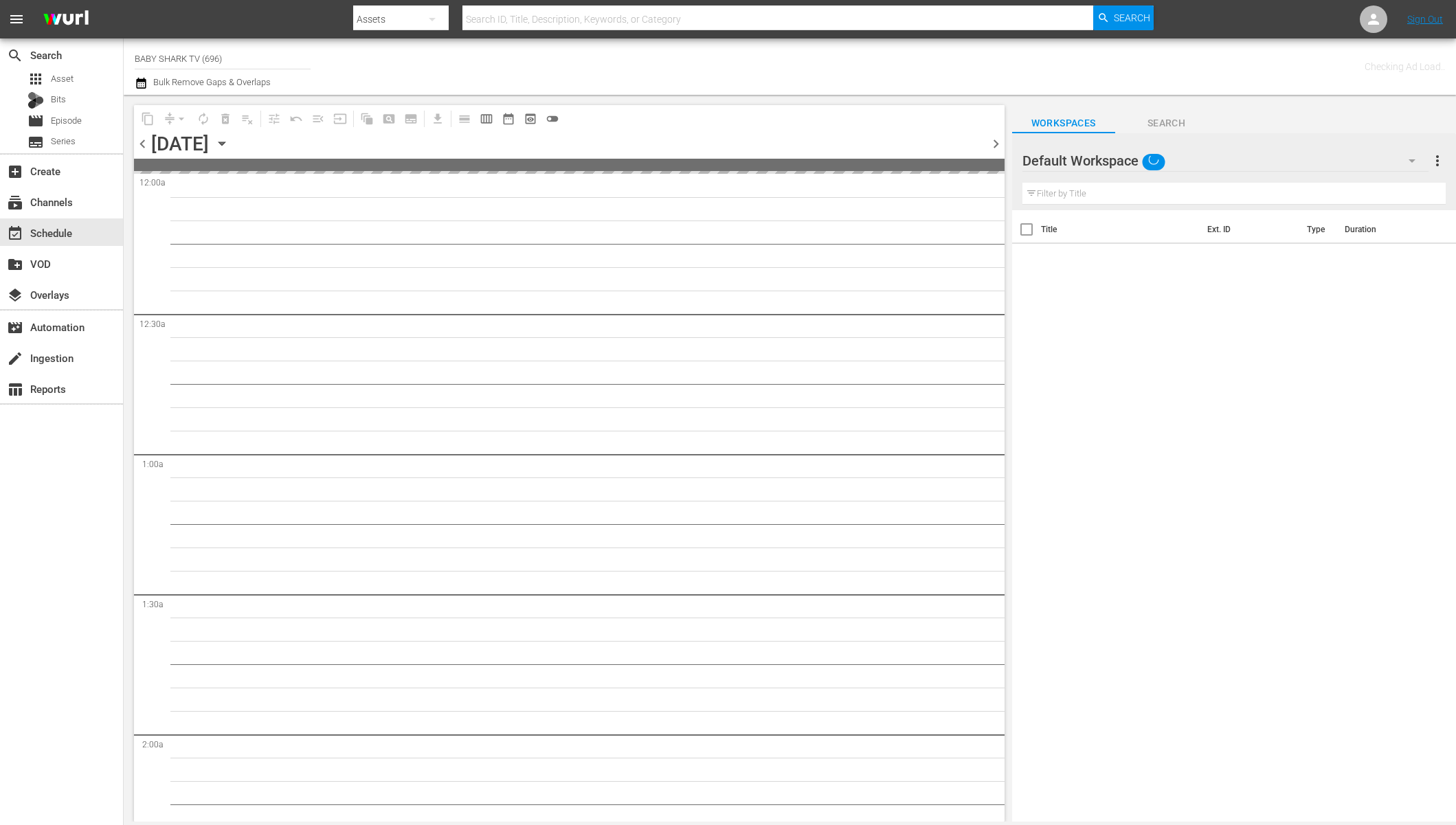
click at [720, 121] on div "content_copy compress arrow_drop_down autorenew_outlined delete_forever_outline…" at bounding box center [569, 118] width 871 height 27
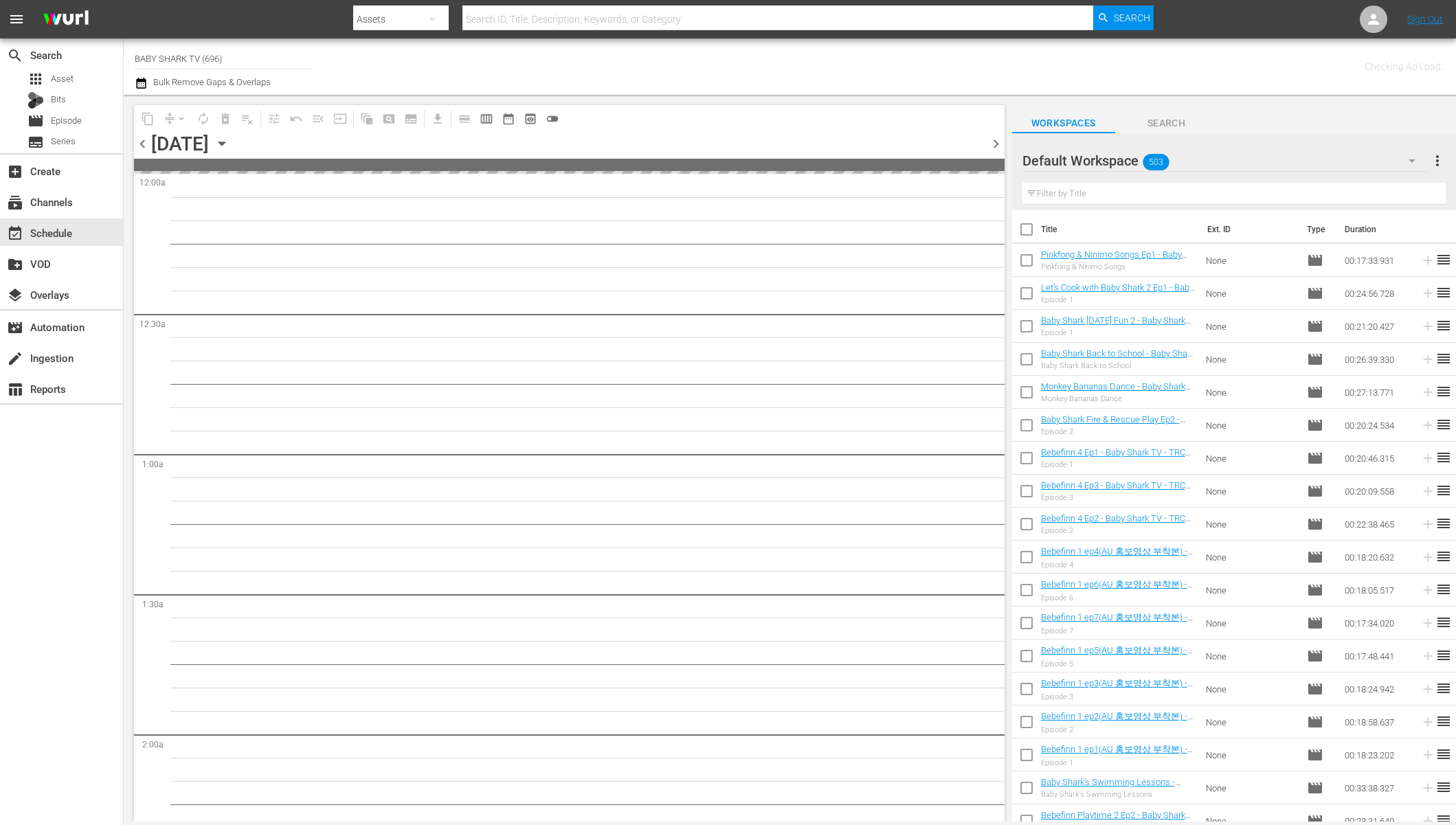
click at [651, 103] on div "content_copy compress arrow_drop_down autorenew_outlined delete_forever_outline…" at bounding box center [566, 458] width 885 height 727
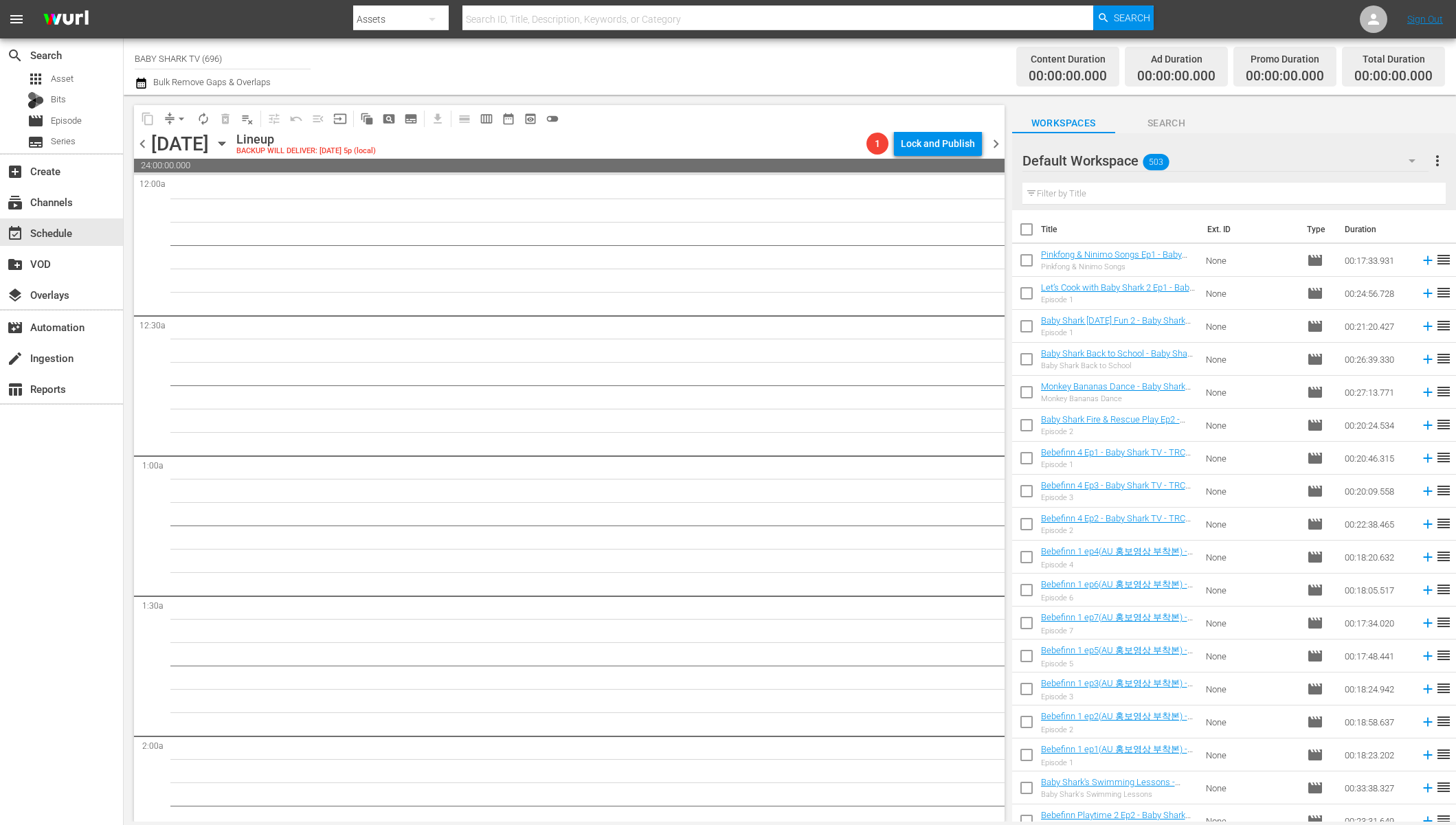
click at [229, 146] on icon "button" at bounding box center [222, 143] width 15 height 15
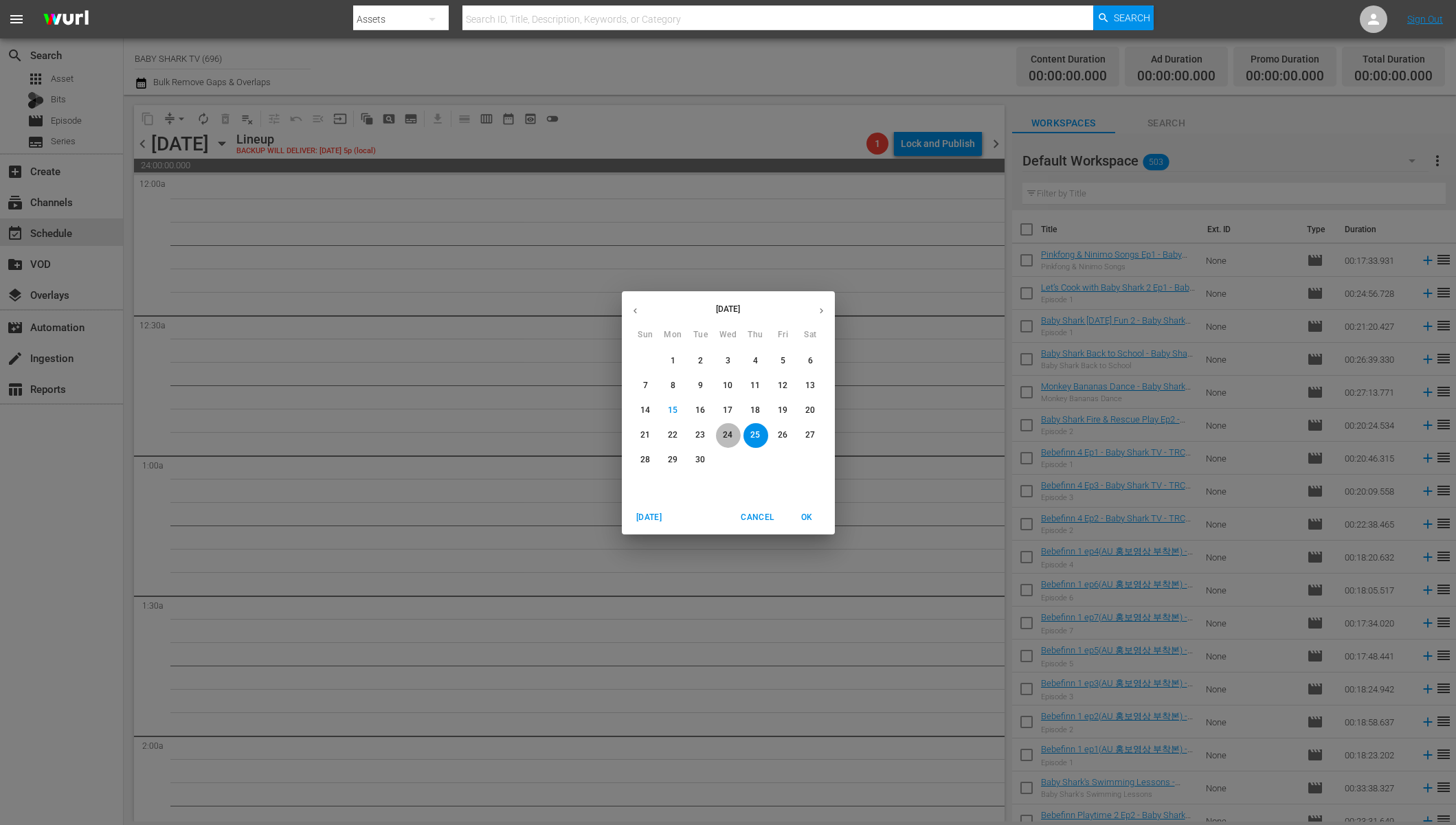
click at [720, 441] on button "24" at bounding box center [728, 436] width 25 height 25
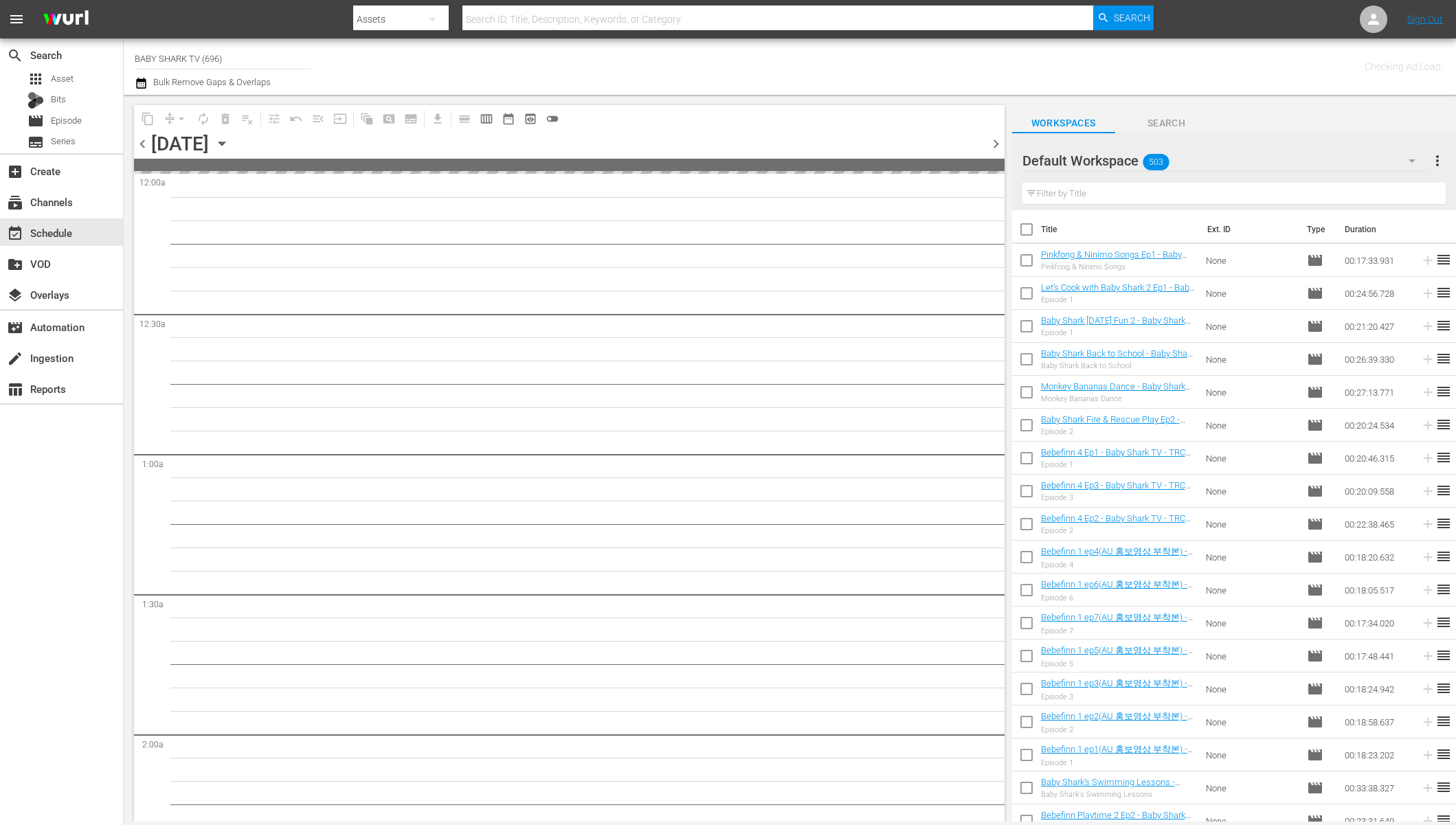
click at [670, 130] on div "content_copy compress arrow_drop_down autorenew_outlined delete_forever_outline…" at bounding box center [569, 118] width 871 height 27
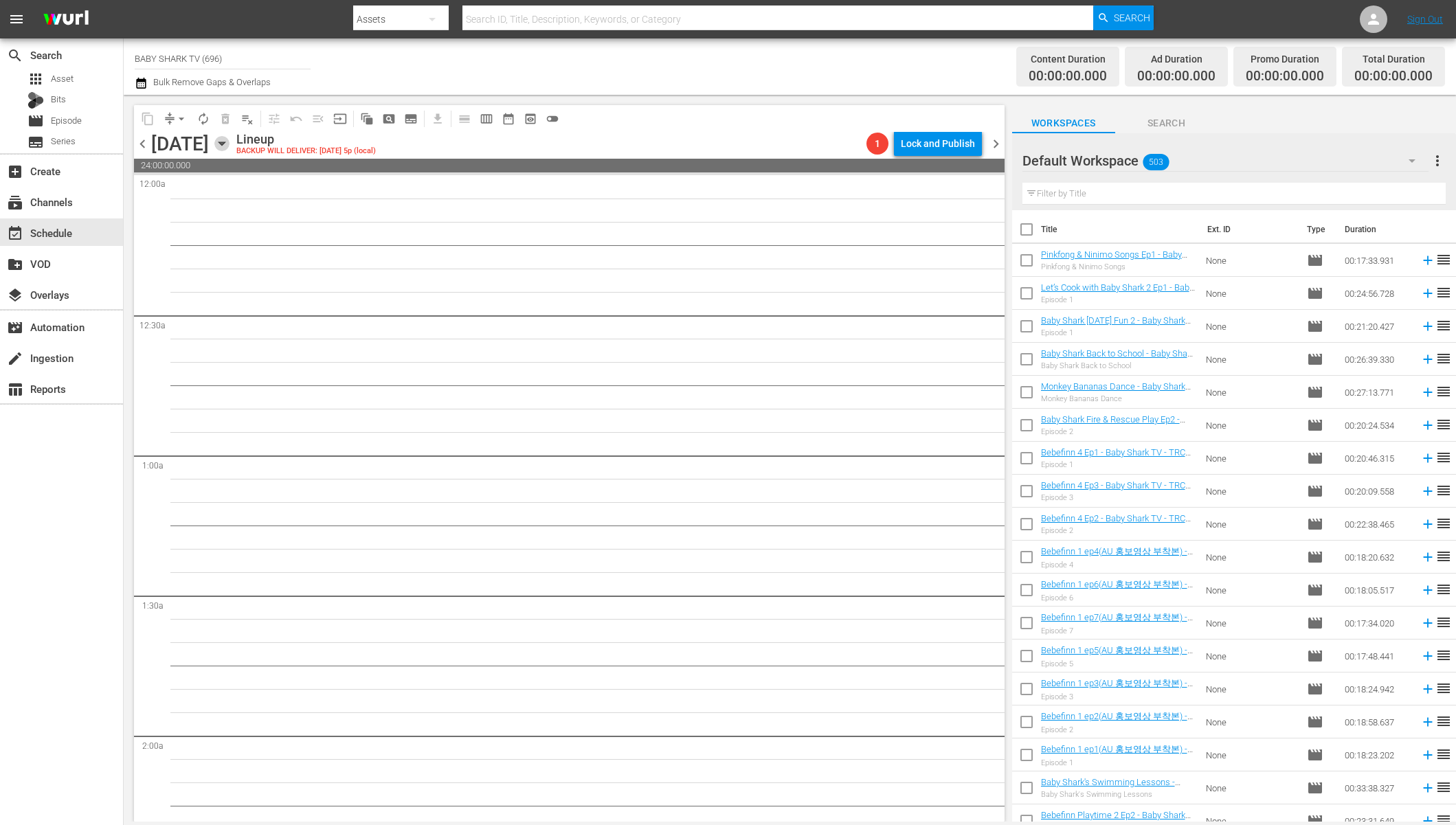
click at [229, 150] on icon "button" at bounding box center [222, 143] width 15 height 15
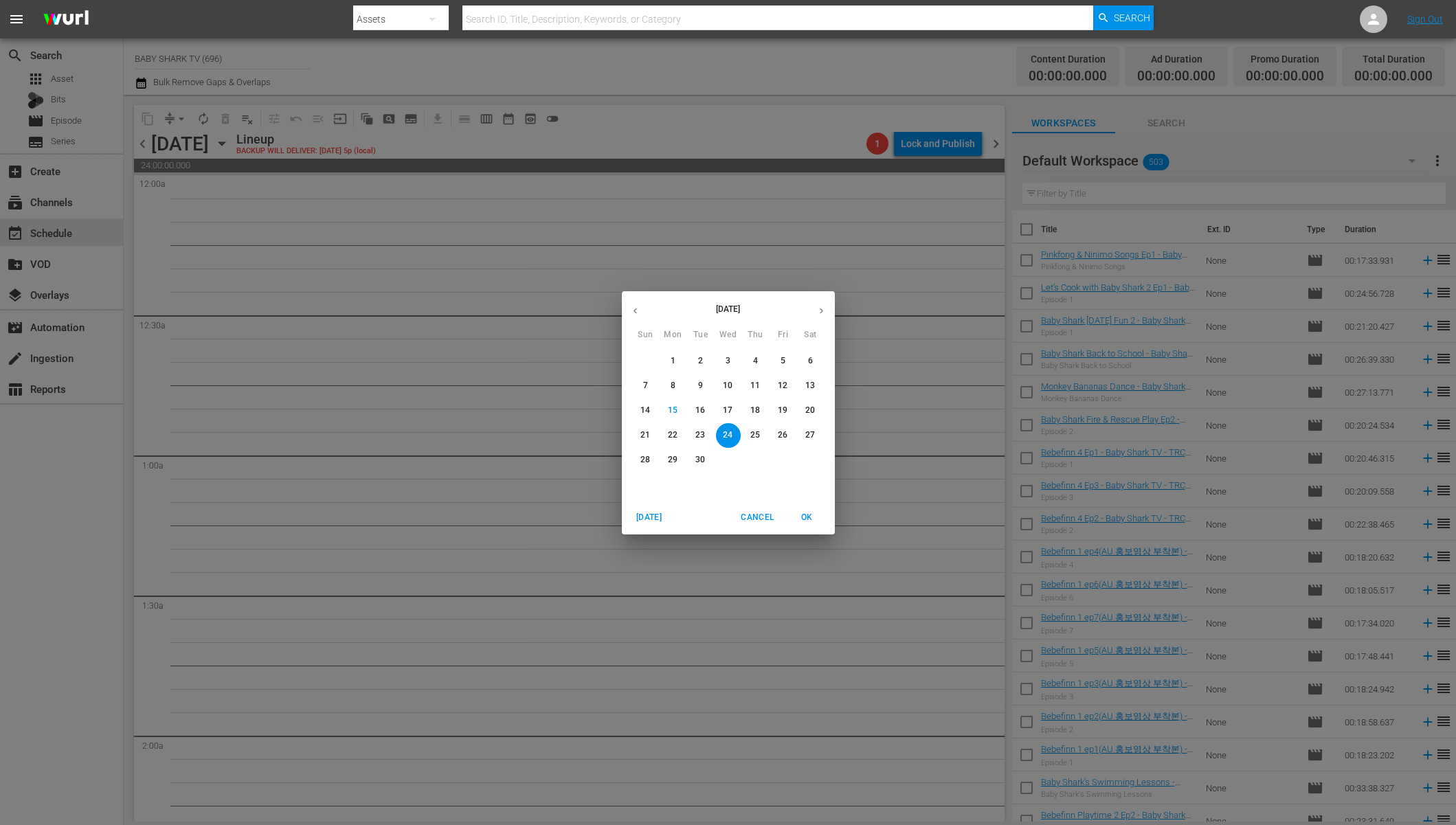
click at [784, 433] on p "26" at bounding box center [782, 435] width 9 height 11
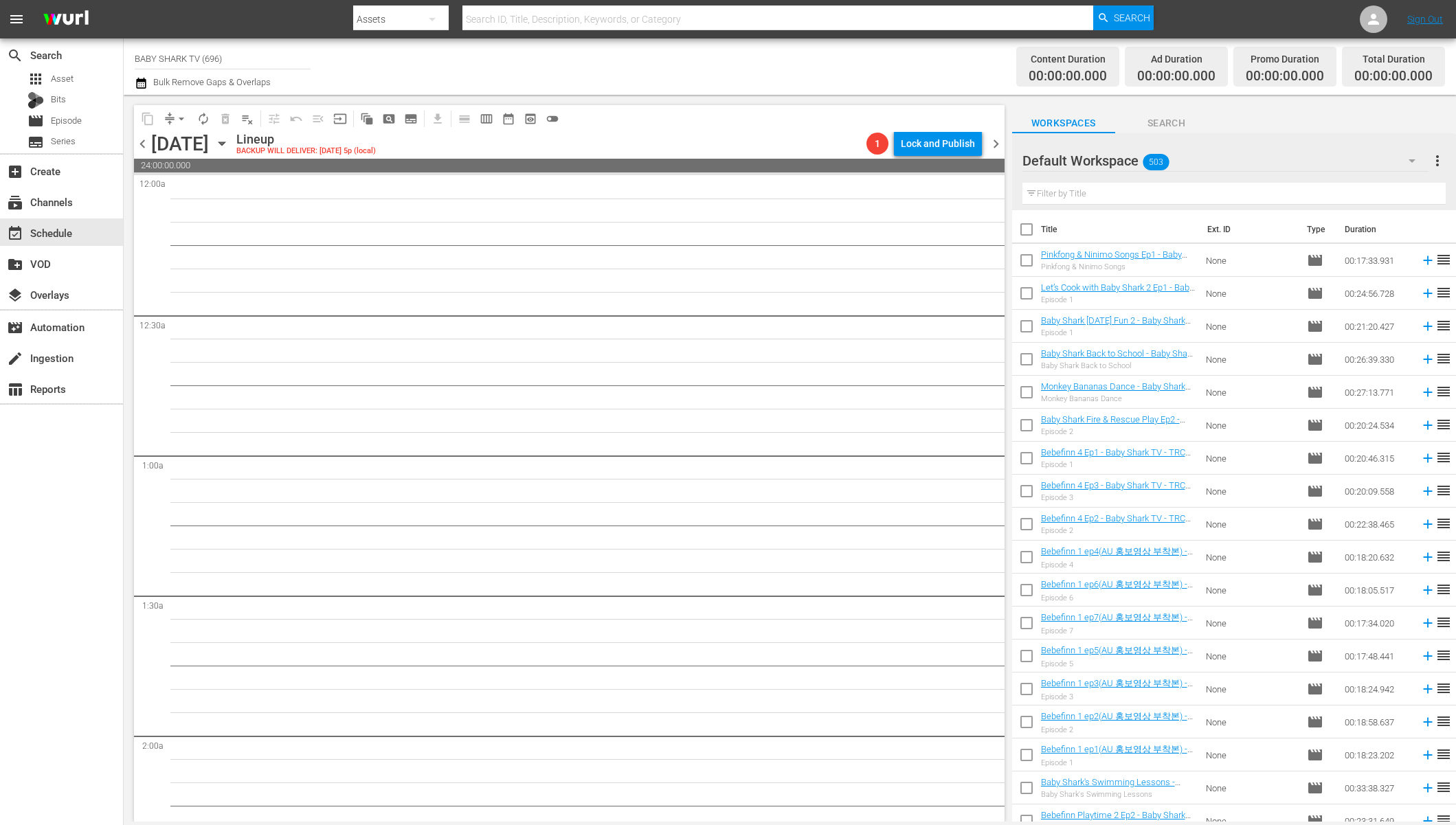
click at [229, 143] on icon "button" at bounding box center [222, 143] width 15 height 15
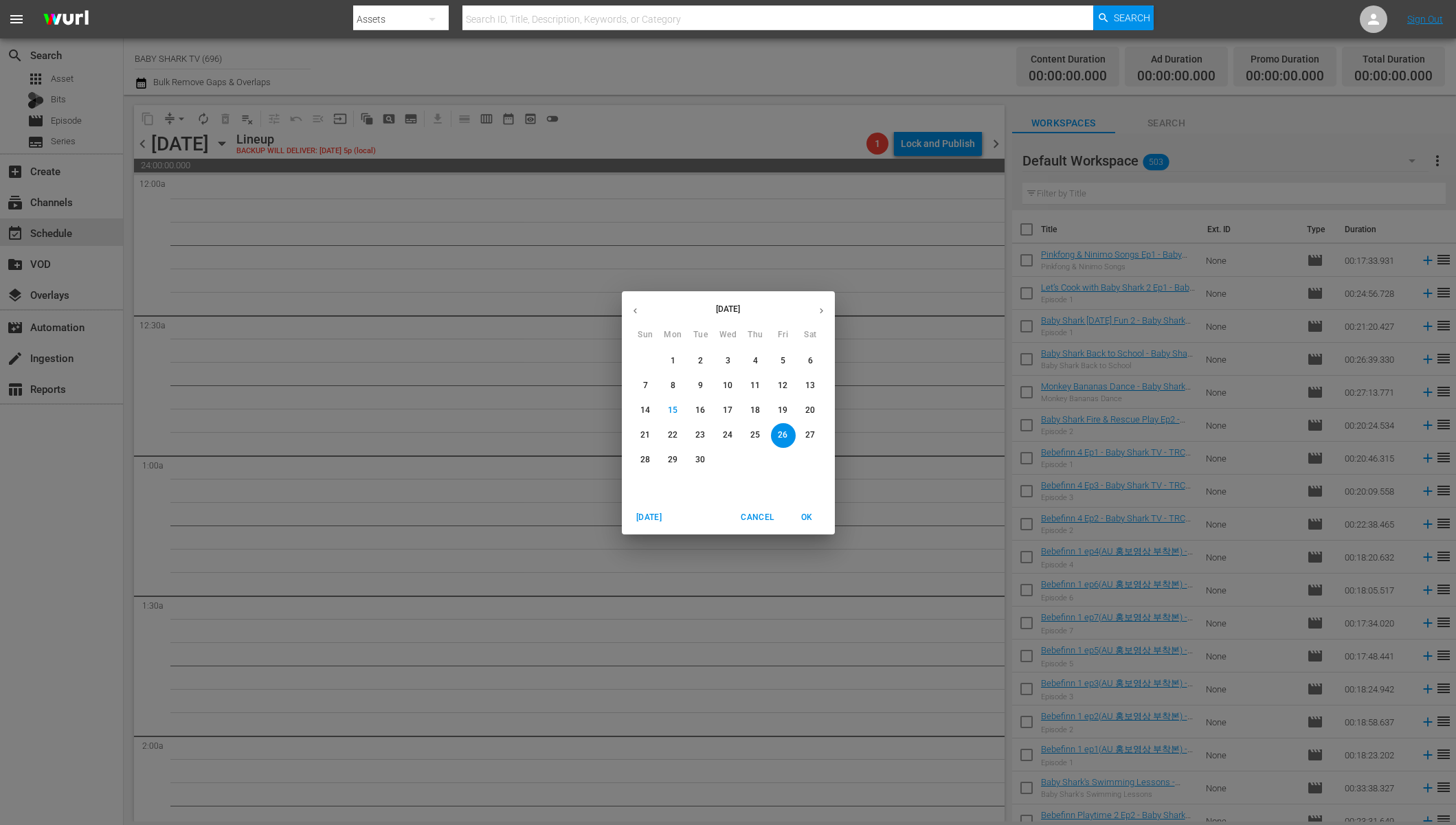
click at [820, 441] on span "27" at bounding box center [811, 435] width 25 height 11
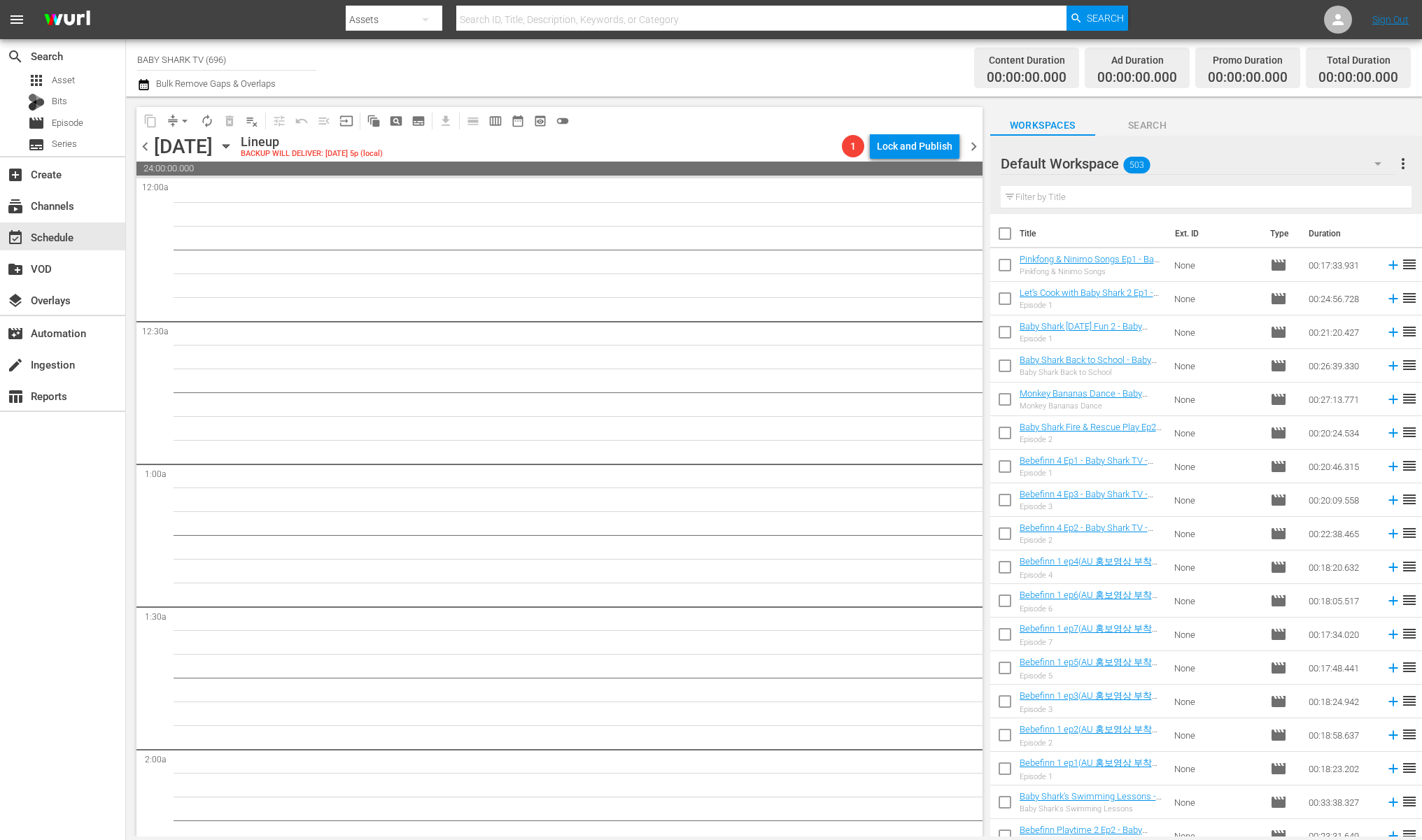
click at [234, 144] on icon "button" at bounding box center [226, 146] width 15 height 15
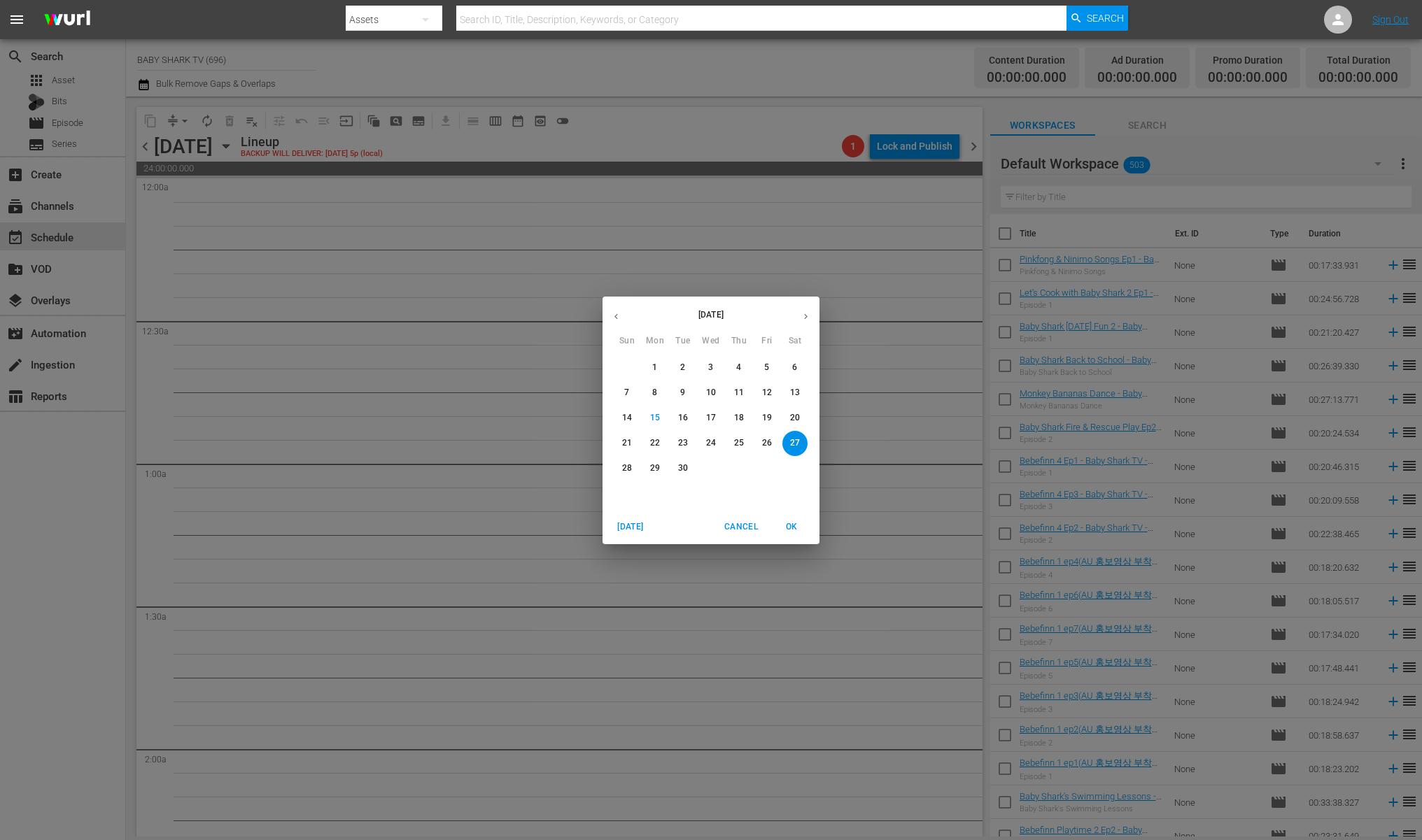
click at [396, 145] on div "[DATE] Sun Mon Tue Wed Thu Fri Sat 31 1 2 3 4 5 6 7 8 9 10 11 12 13 14 15 16 17…" at bounding box center [711, 420] width 1422 height 840
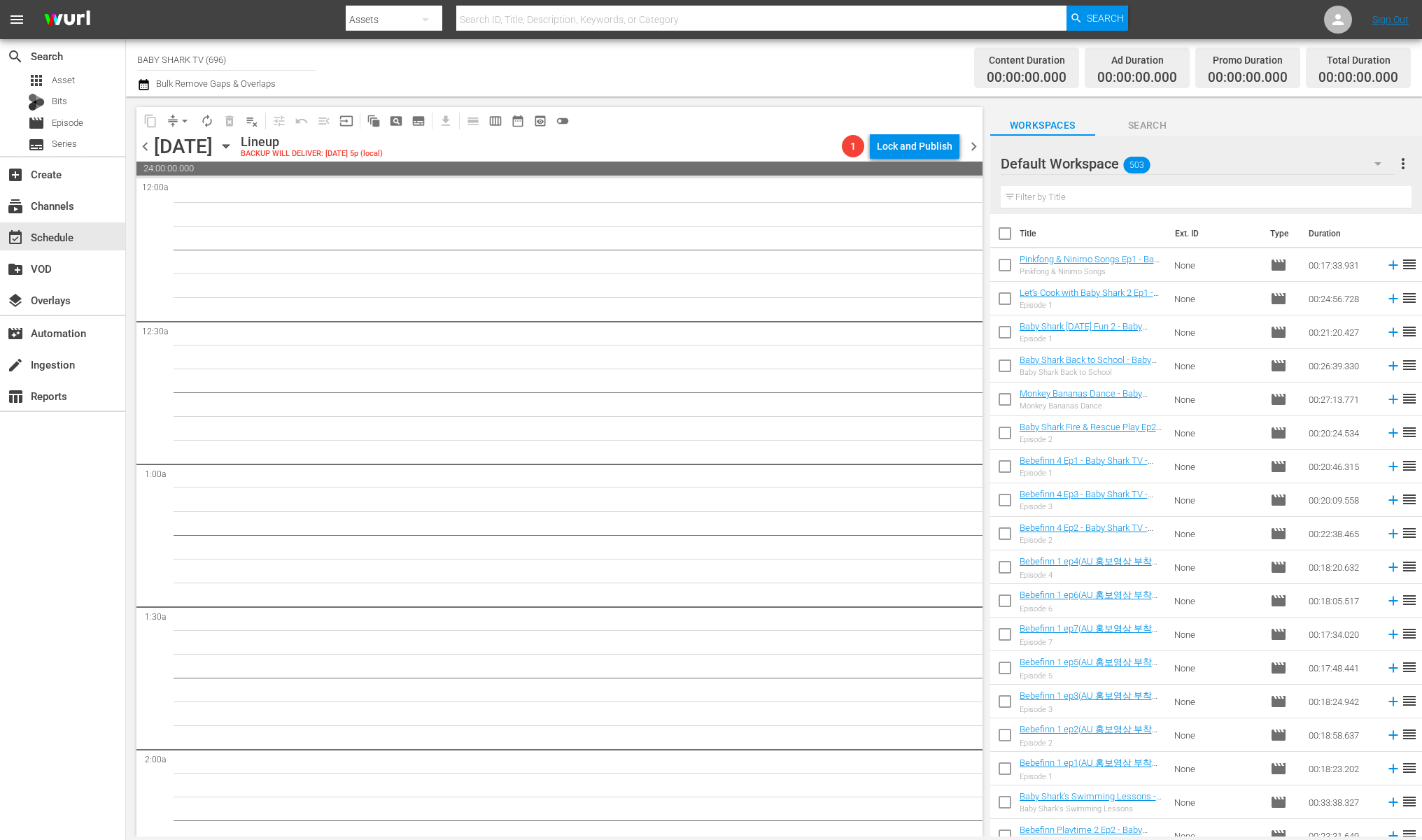
click at [234, 147] on icon "button" at bounding box center [226, 146] width 15 height 15
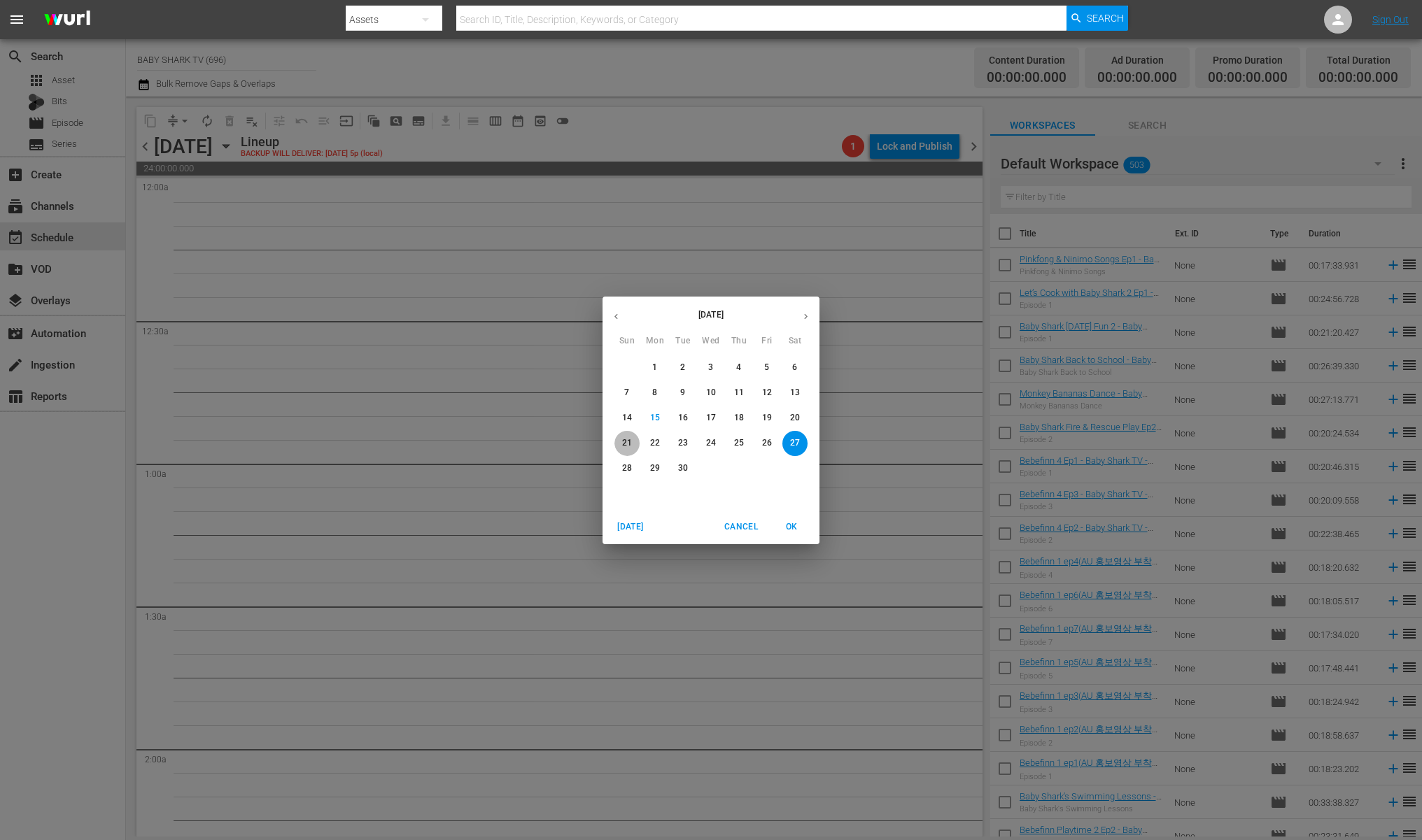
click at [623, 453] on button "21" at bounding box center [627, 444] width 26 height 26
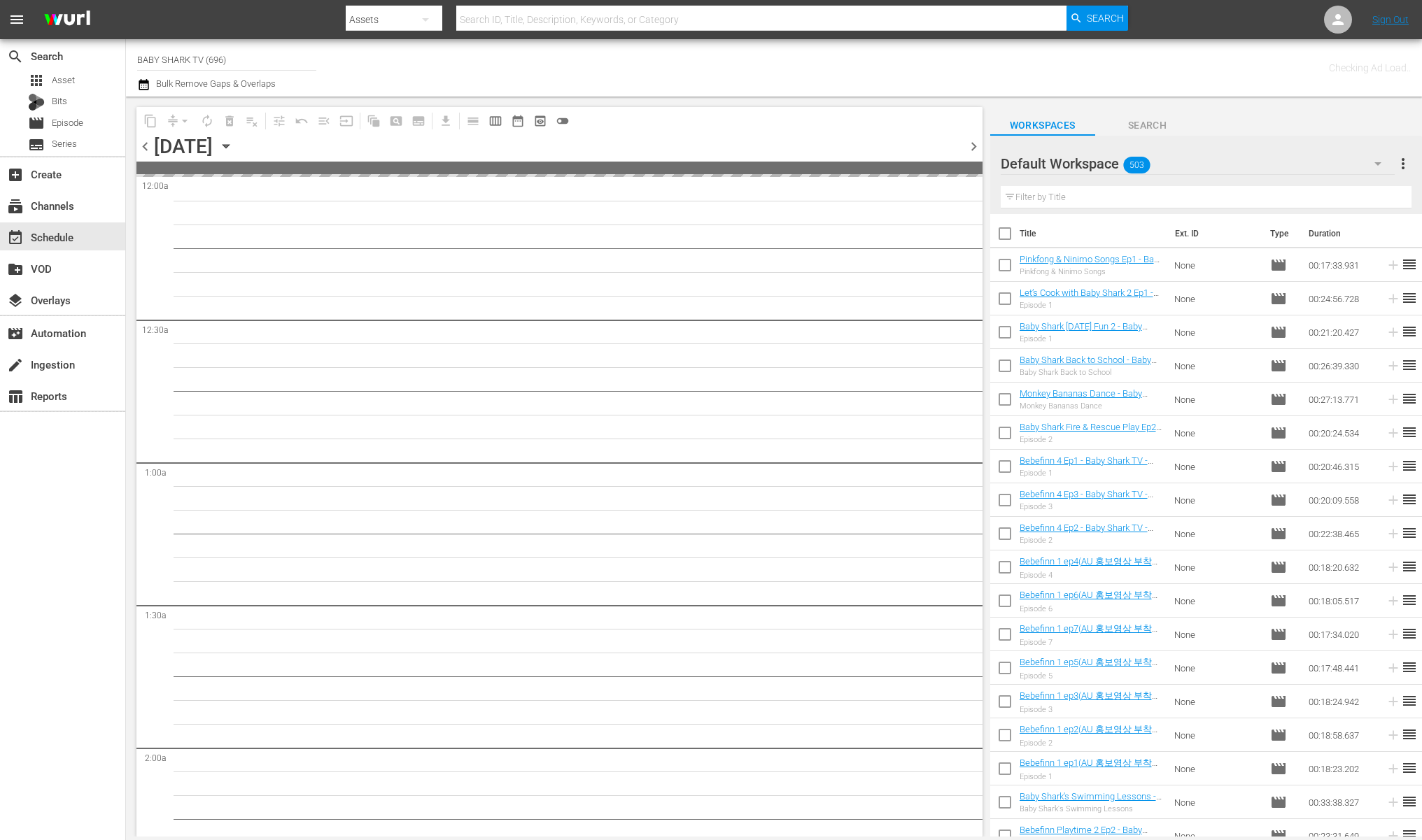
click at [237, 147] on div "[DATE] [DATE]" at bounding box center [196, 147] width 83 height 23
click at [234, 146] on icon "button" at bounding box center [226, 146] width 15 height 15
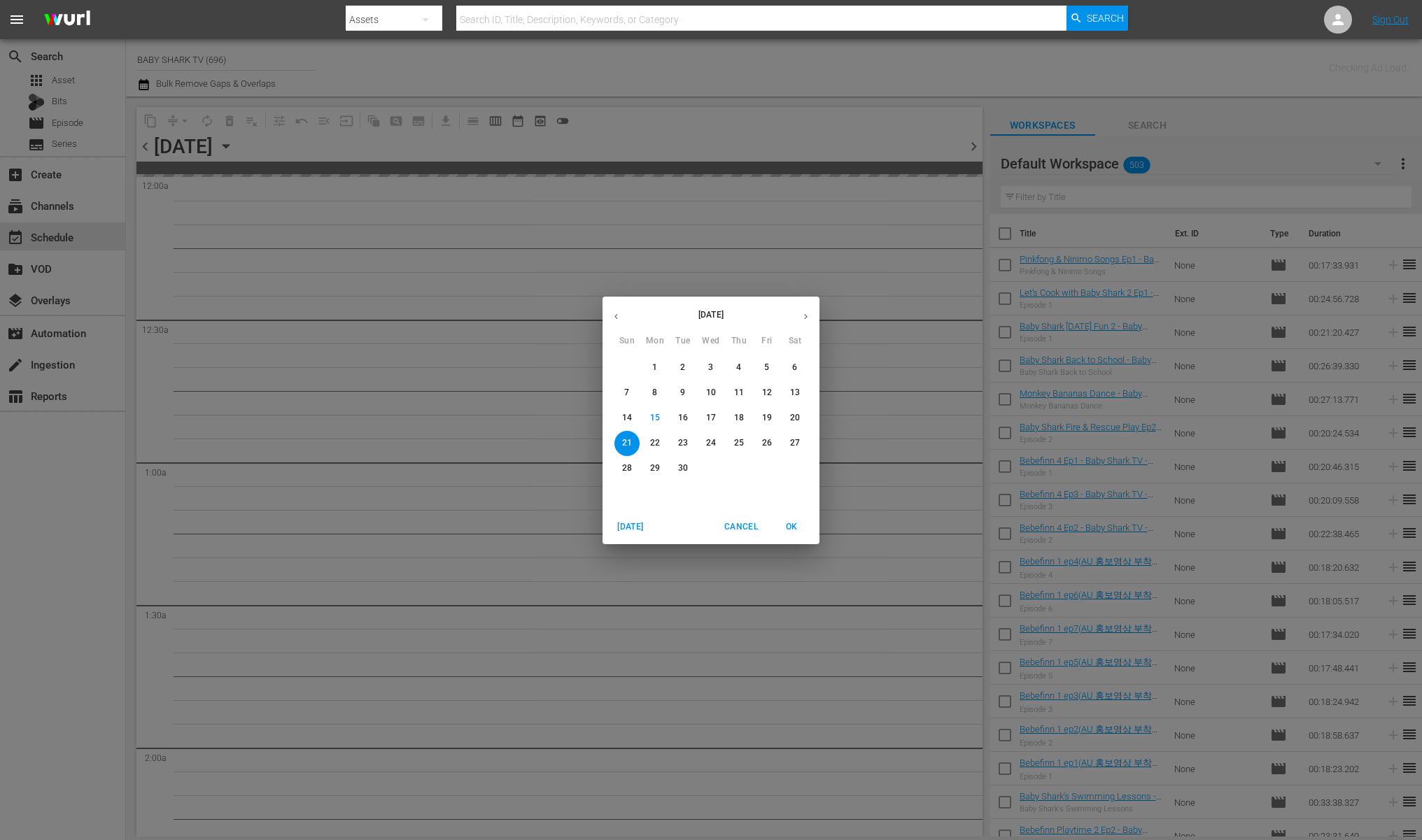
click at [615, 469] on span "28" at bounding box center [627, 469] width 26 height 12
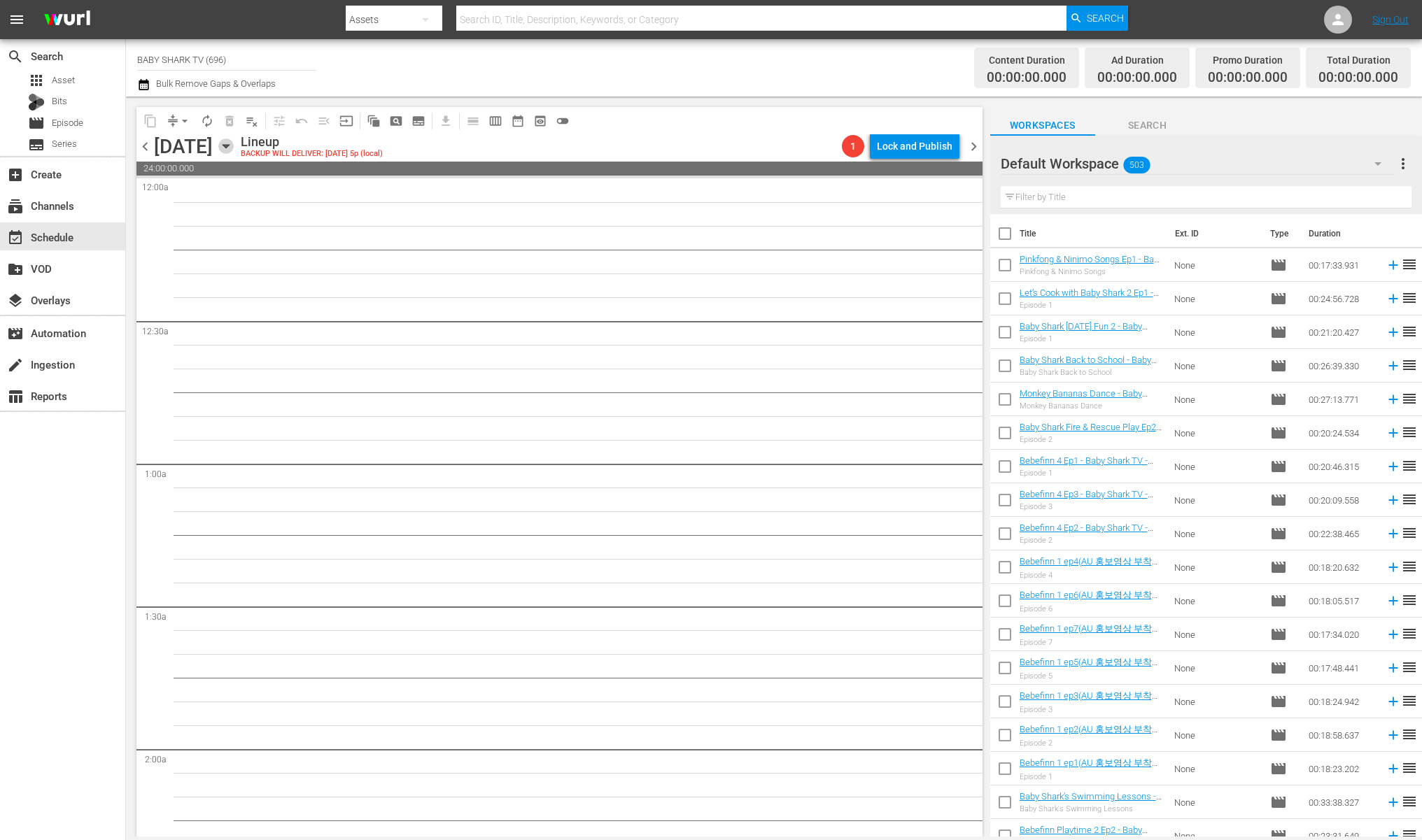
click at [234, 144] on icon "button" at bounding box center [226, 146] width 15 height 15
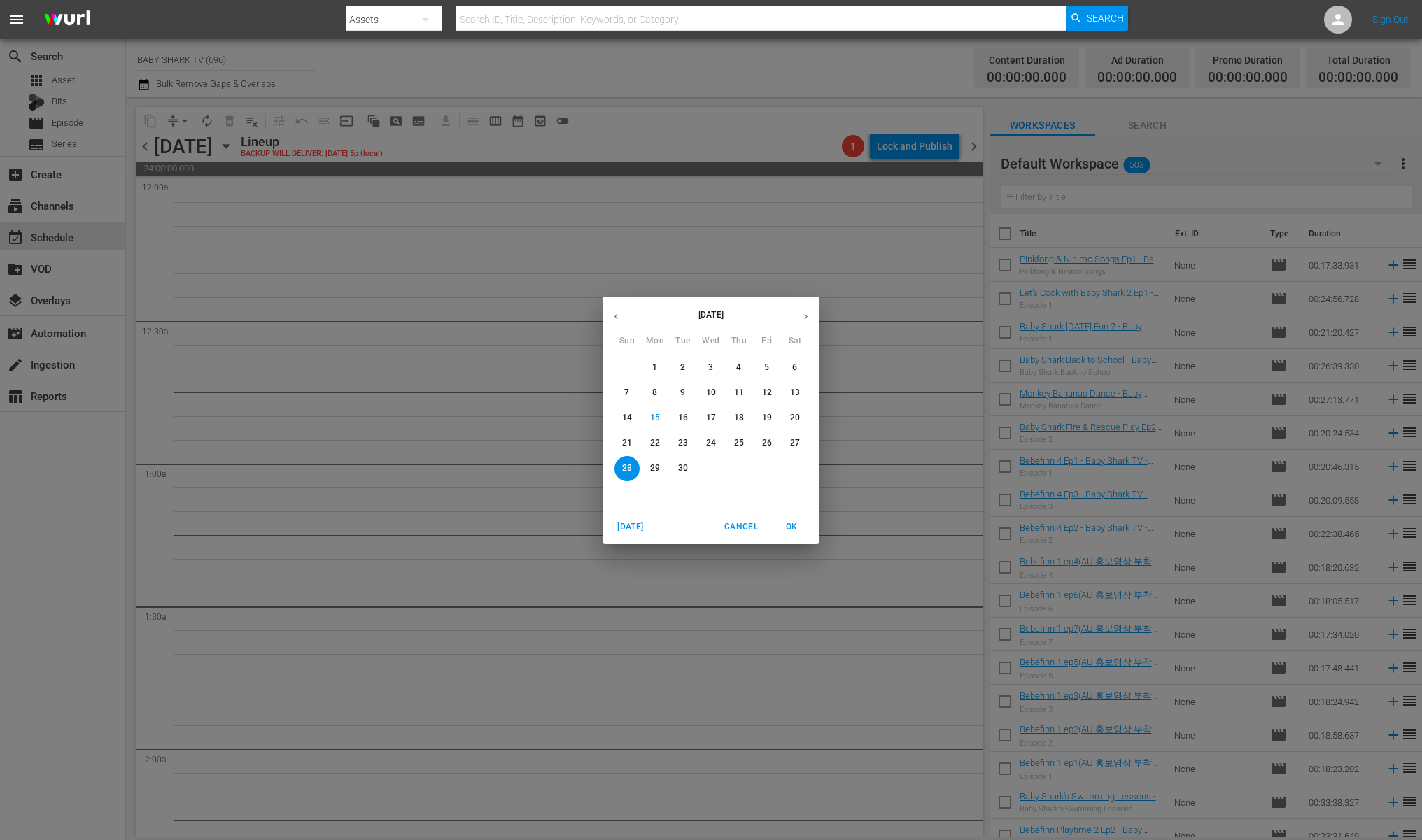
click at [652, 443] on p "22" at bounding box center [655, 443] width 9 height 12
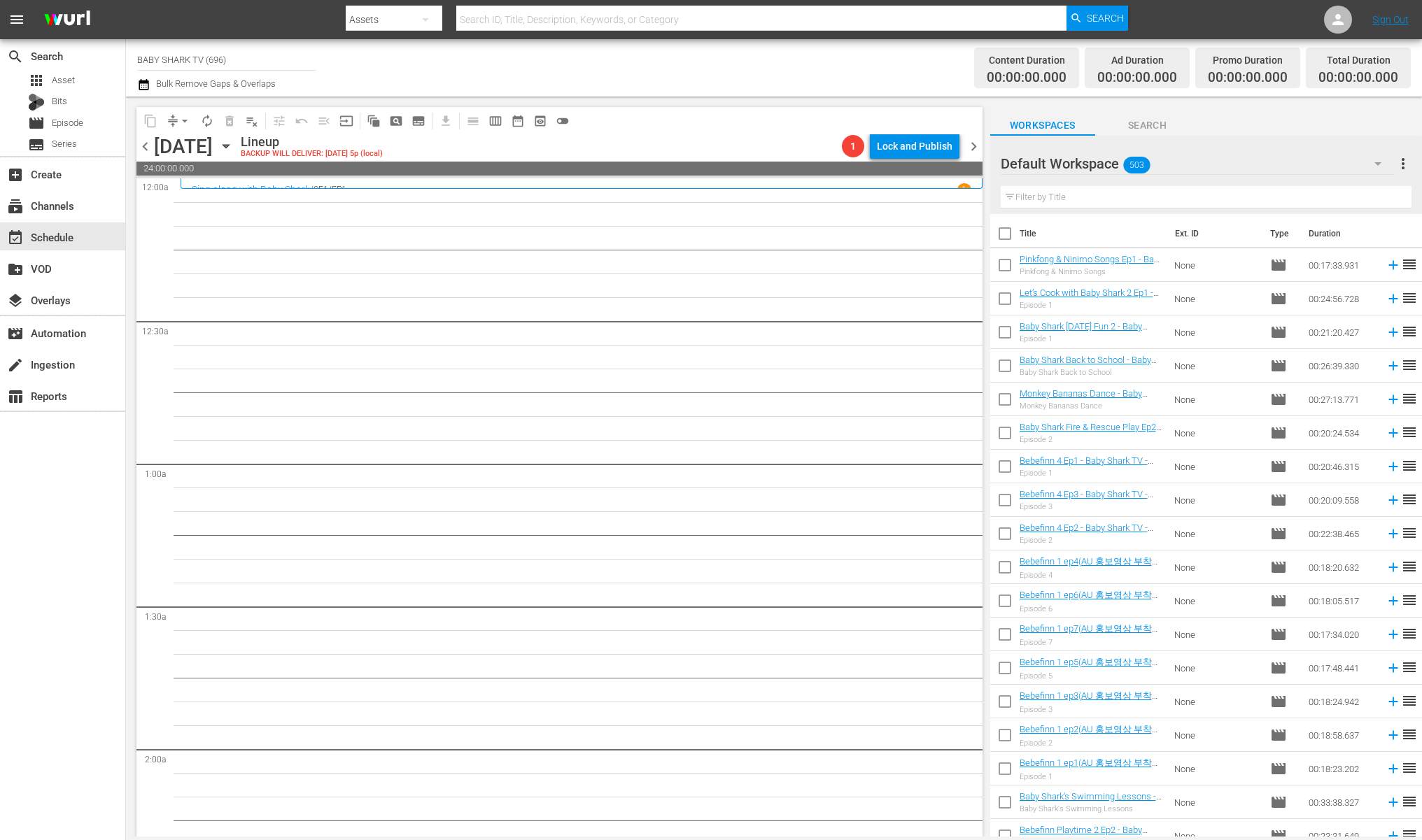
click at [234, 139] on icon "button" at bounding box center [226, 146] width 15 height 15
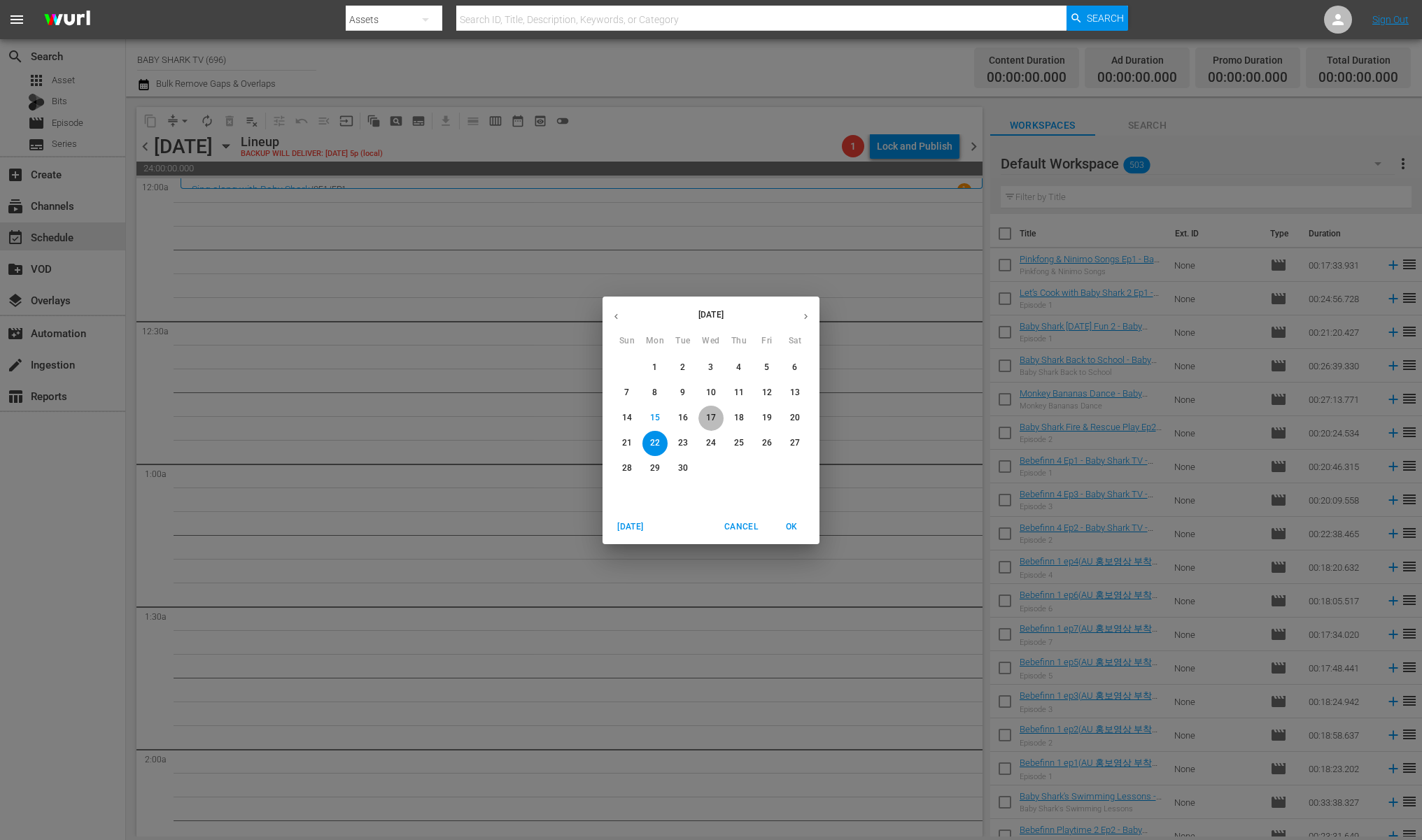
click at [715, 417] on p "17" at bounding box center [710, 418] width 9 height 12
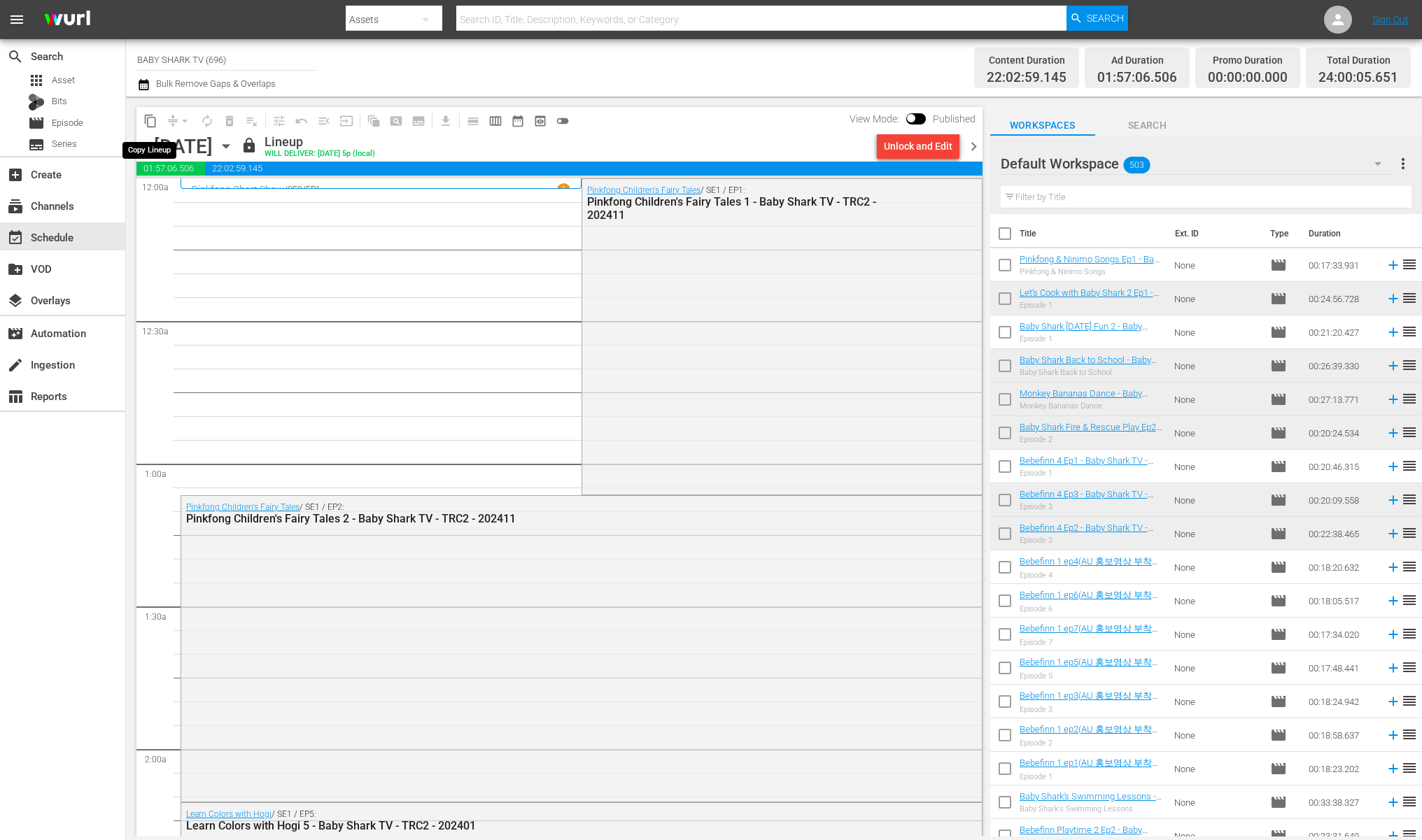
click at [158, 122] on button "content_copy" at bounding box center [150, 121] width 23 height 23
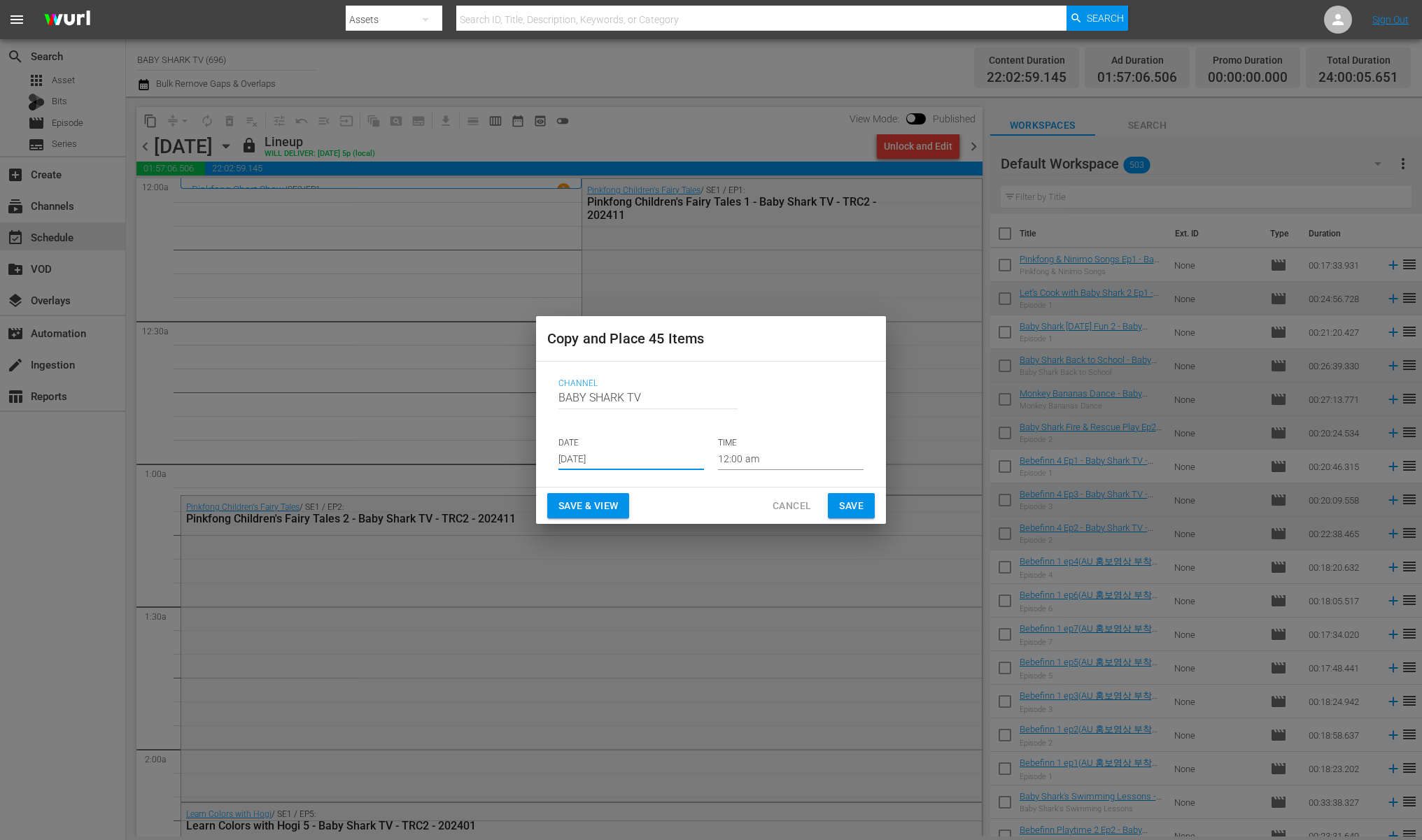
click at [653, 450] on input "[DATE]" at bounding box center [631, 459] width 145 height 21
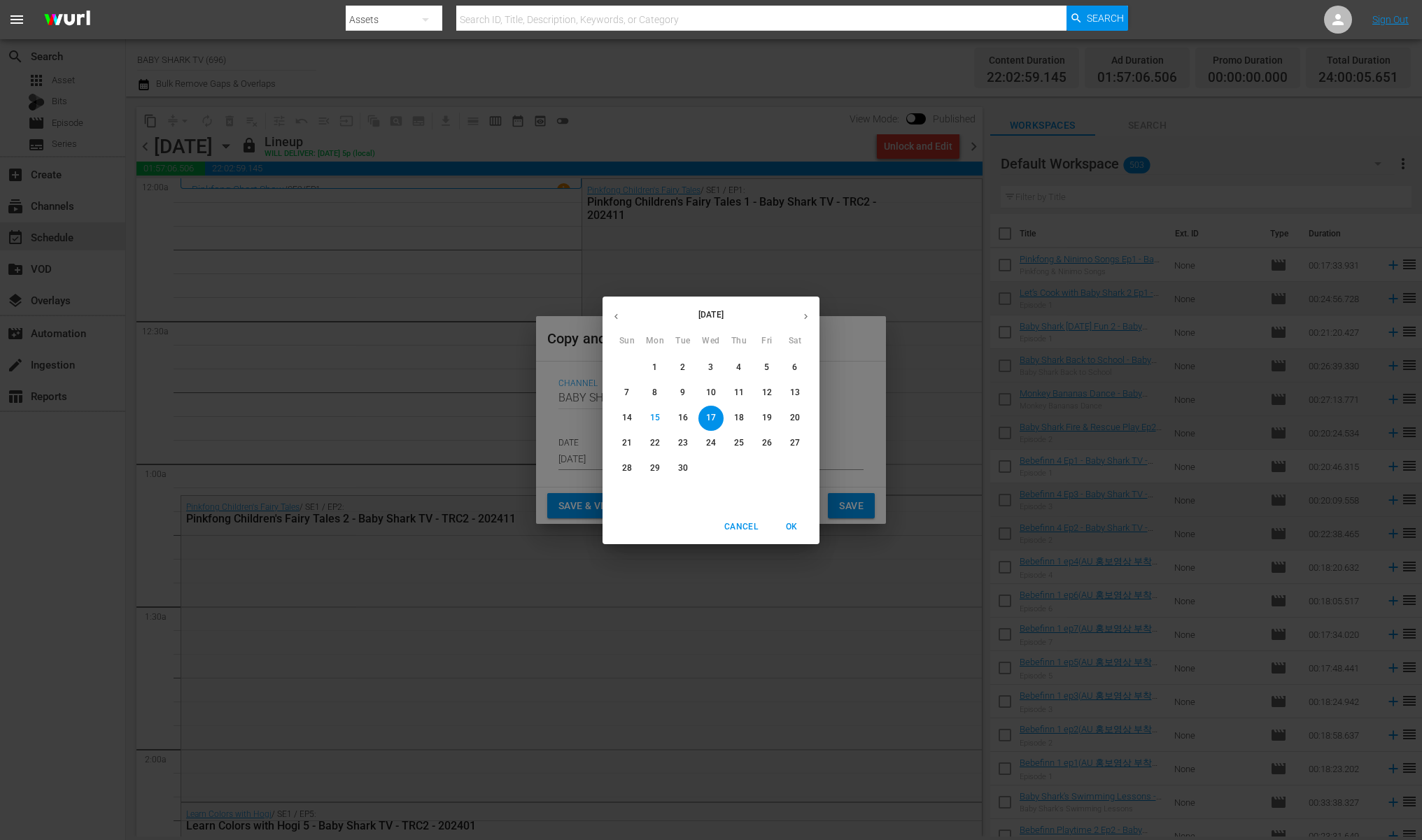
click at [654, 446] on p "22" at bounding box center [655, 443] width 9 height 12
type input "[DATE]"
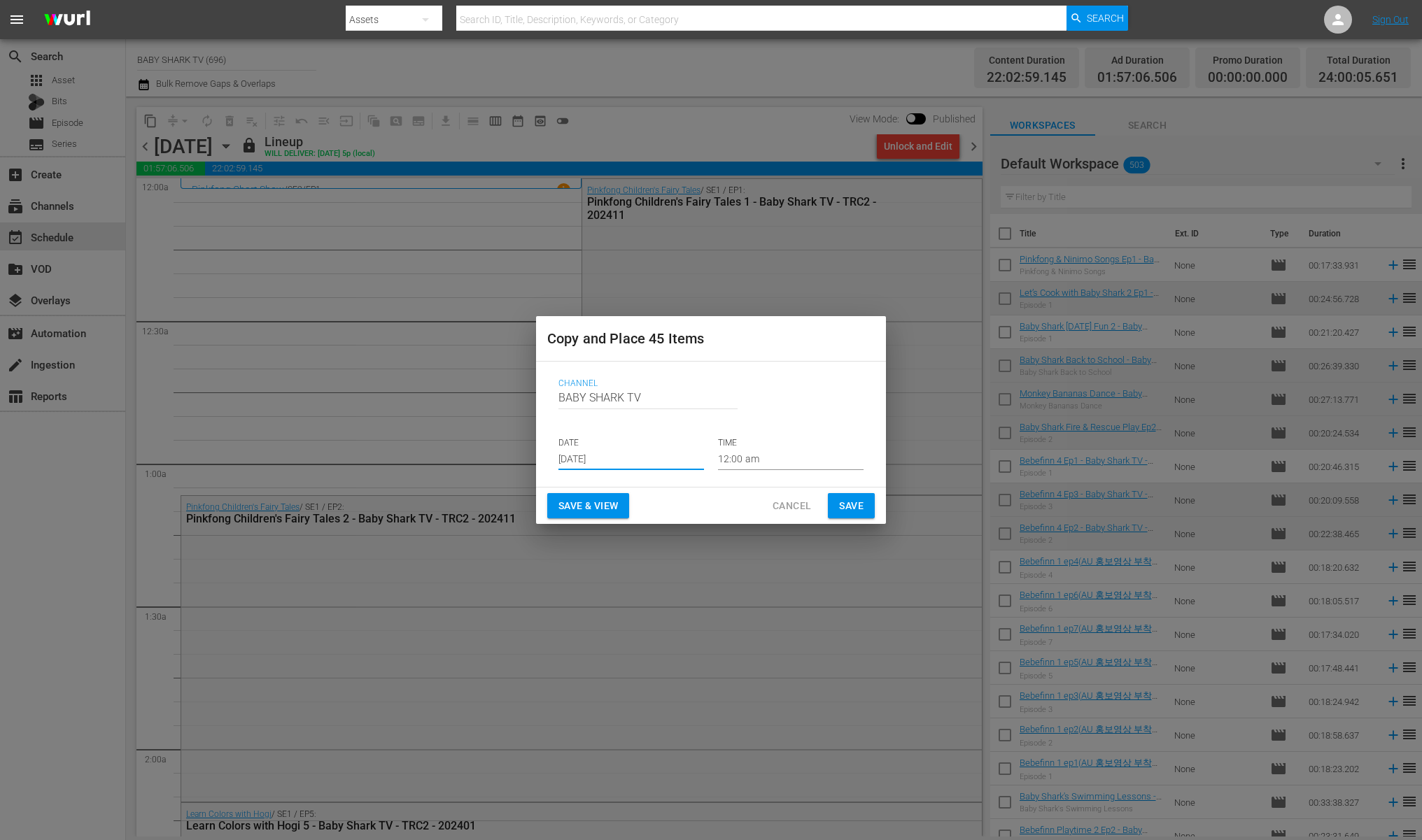
click at [707, 506] on div "Save & View Cancel Save" at bounding box center [710, 506] width 350 height 37
click at [875, 503] on div "Save & View Cancel Save" at bounding box center [710, 506] width 350 height 37
click at [868, 502] on button "Save" at bounding box center [851, 506] width 47 height 26
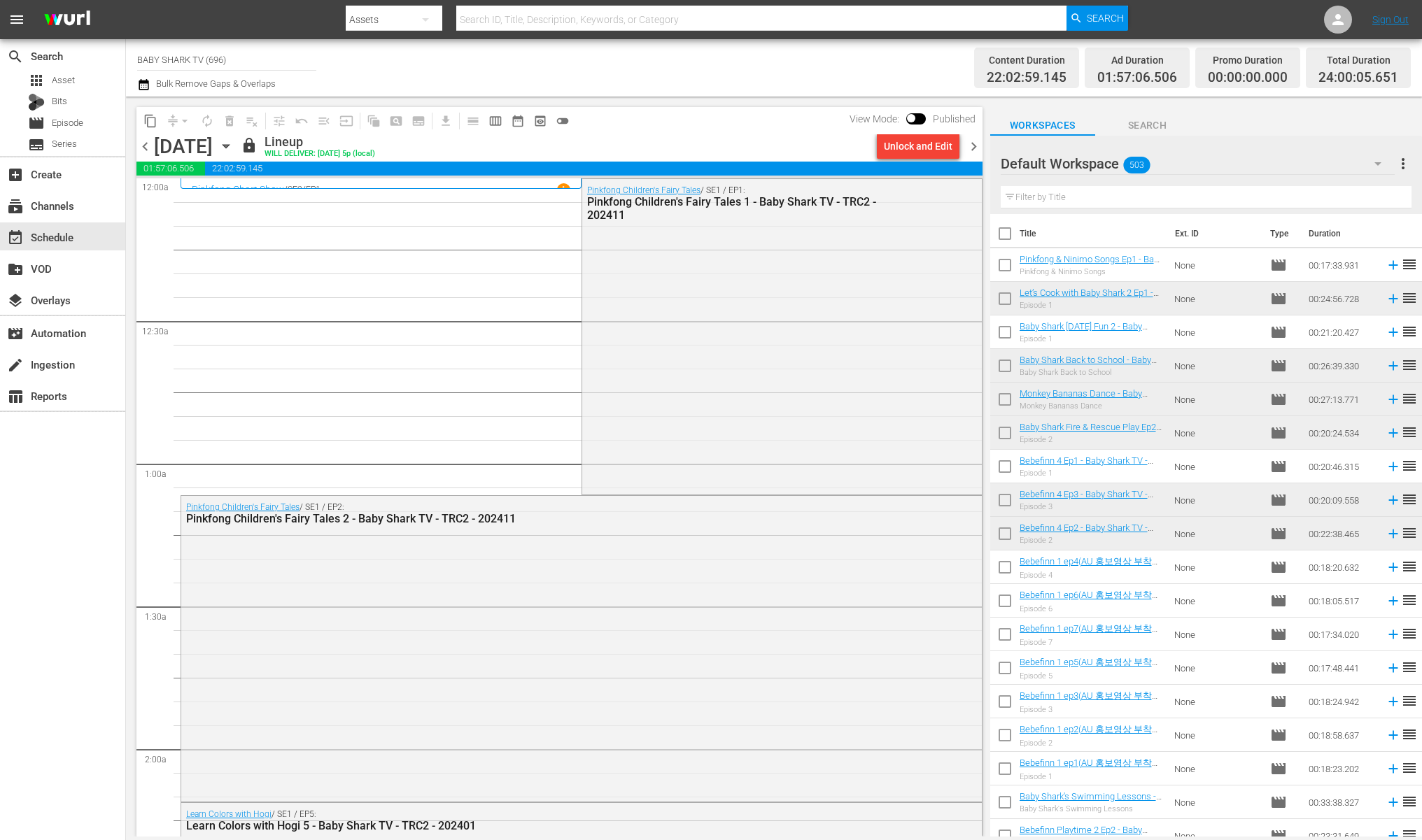
click at [234, 146] on div "[DATE]" at bounding box center [223, 146] width 21 height 0
click at [234, 143] on icon "button" at bounding box center [226, 146] width 15 height 15
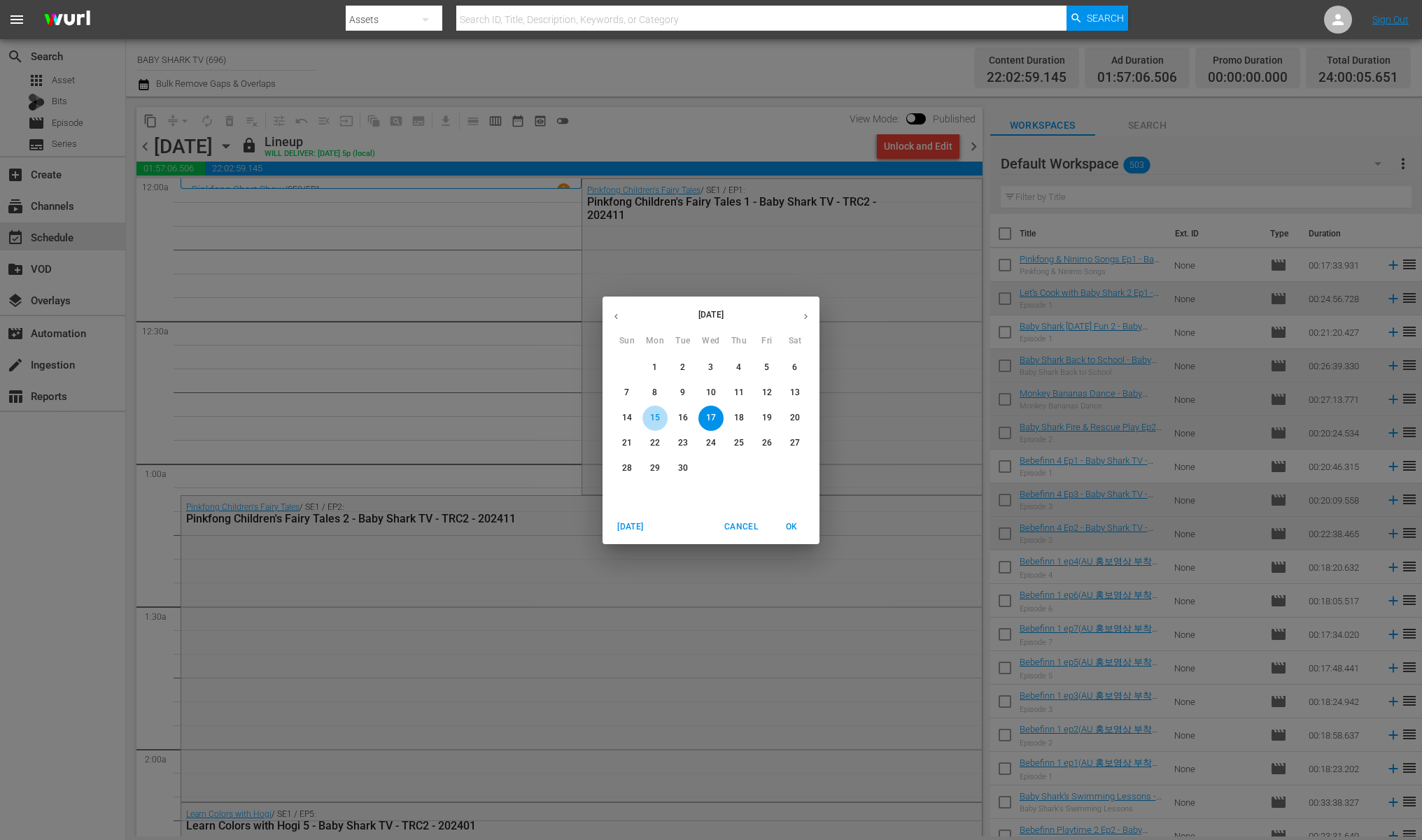
click at [652, 417] on p "15" at bounding box center [655, 418] width 9 height 12
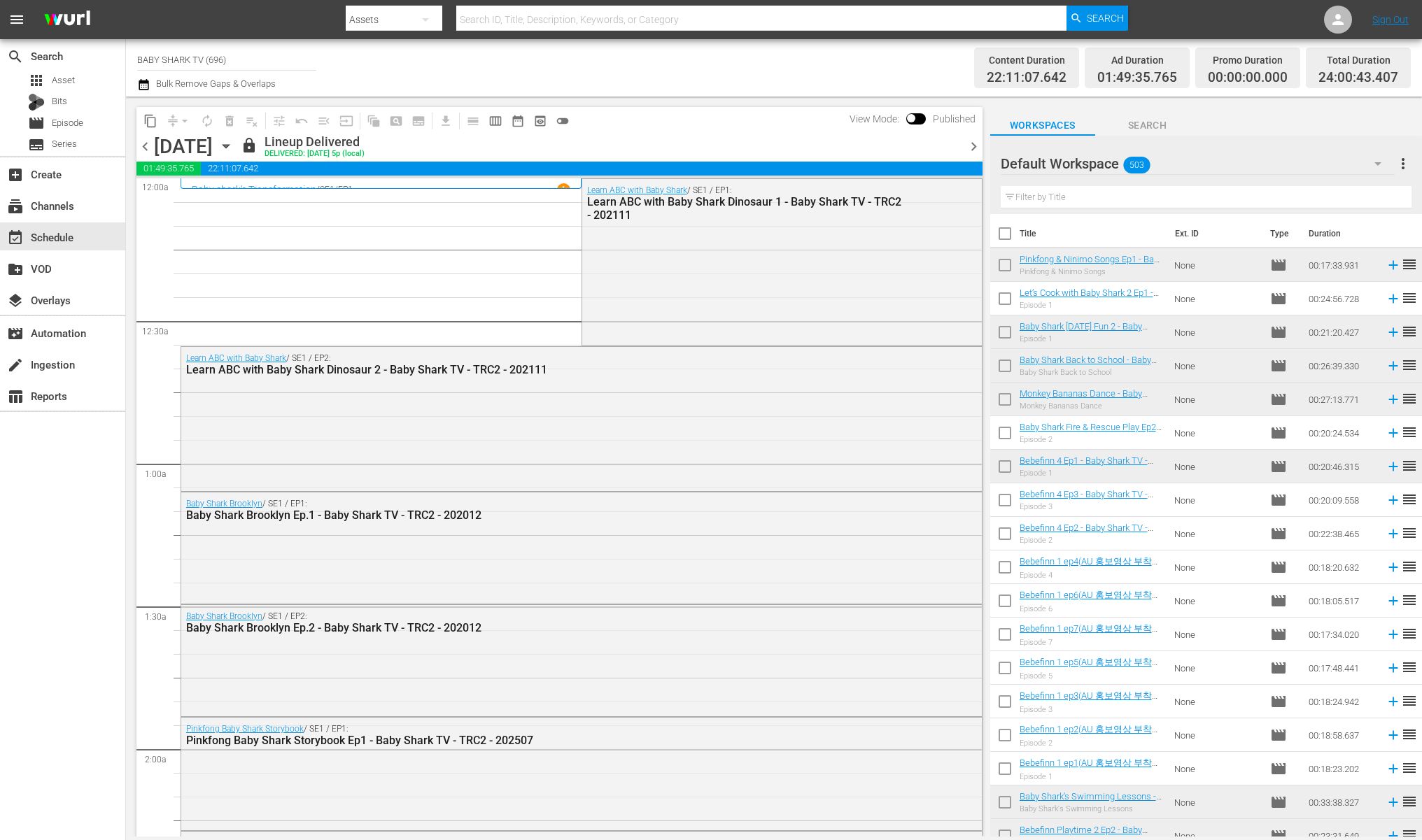
click at [234, 150] on icon "button" at bounding box center [226, 146] width 15 height 15
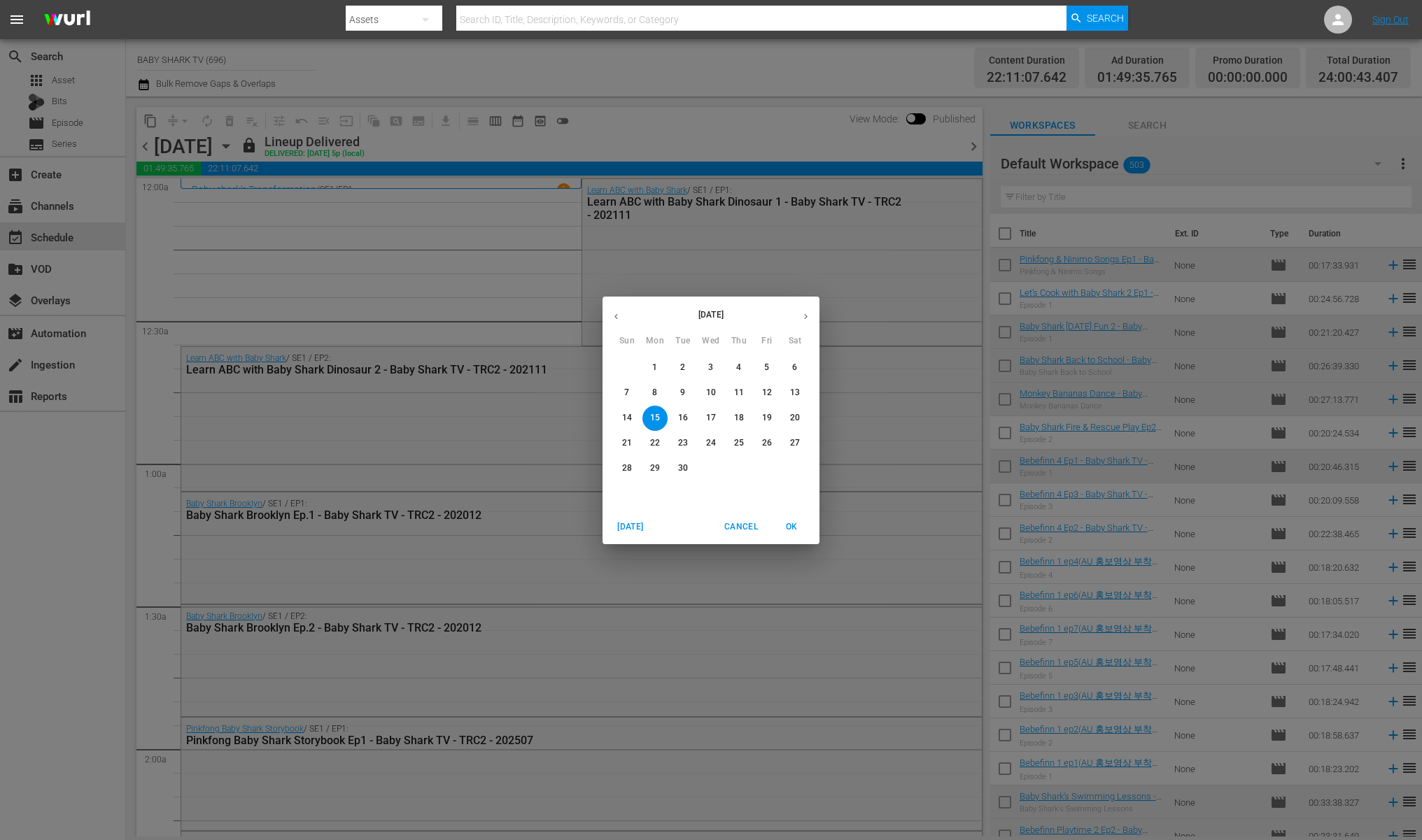
click at [736, 422] on p "18" at bounding box center [739, 418] width 9 height 12
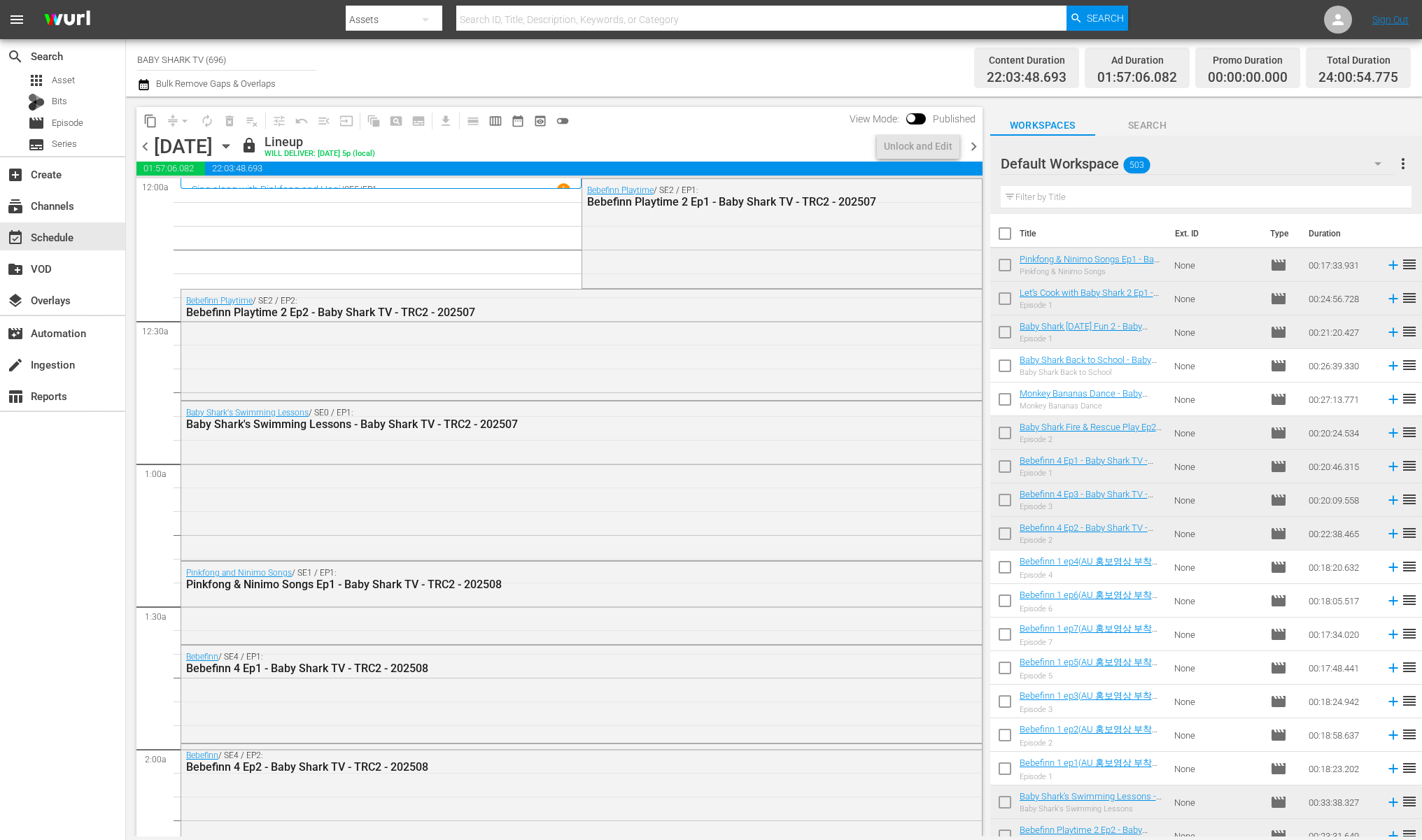
click at [1388, 147] on button "button" at bounding box center [1378, 163] width 34 height 34
click at [786, 109] on div "Default Workspace (503)" at bounding box center [711, 420] width 1422 height 840
click at [155, 114] on span "content_copy" at bounding box center [150, 120] width 14 height 14
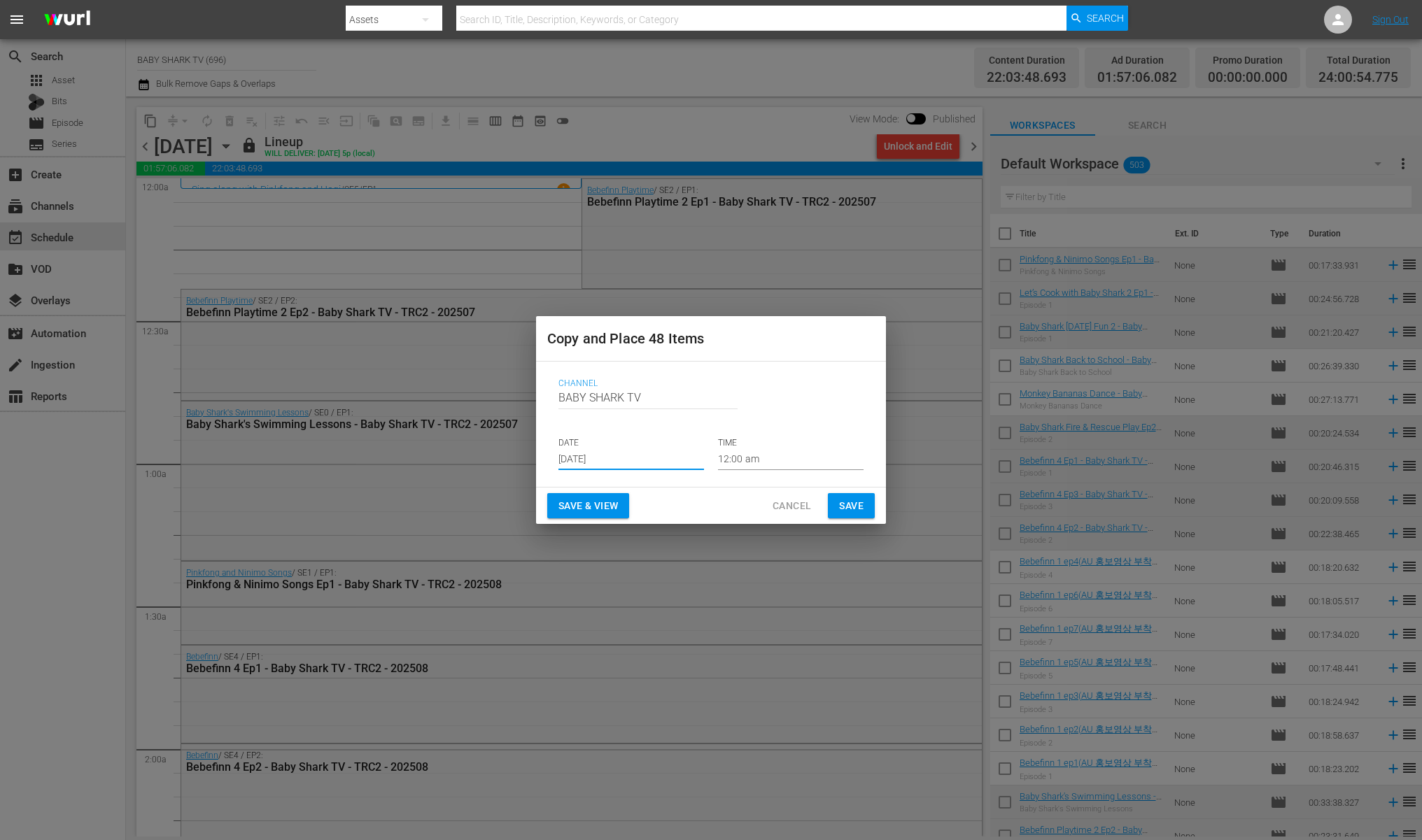
click at [678, 464] on input "[DATE]" at bounding box center [631, 459] width 145 height 21
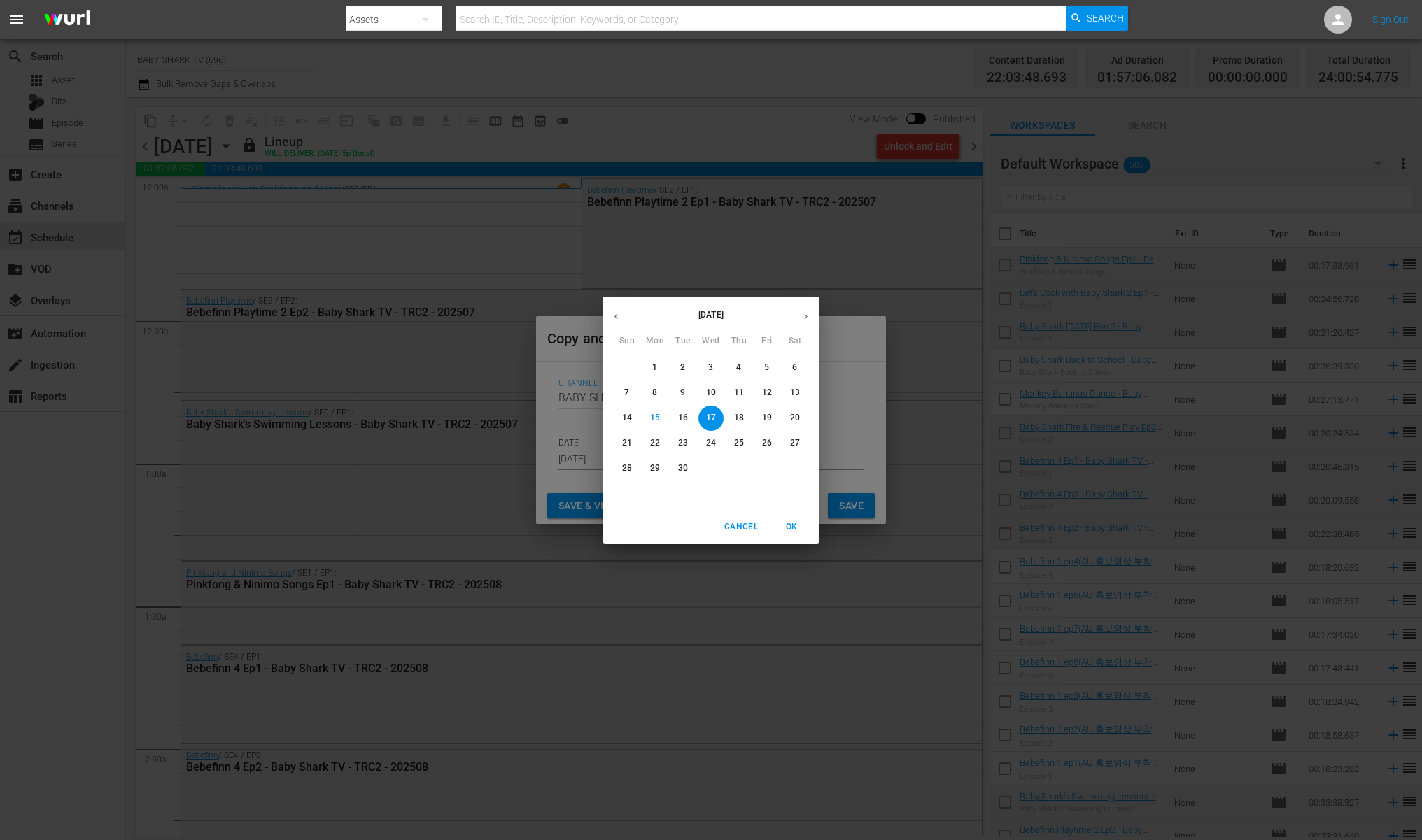
click at [710, 447] on p "24" at bounding box center [710, 443] width 9 height 12
type input "[DATE]"
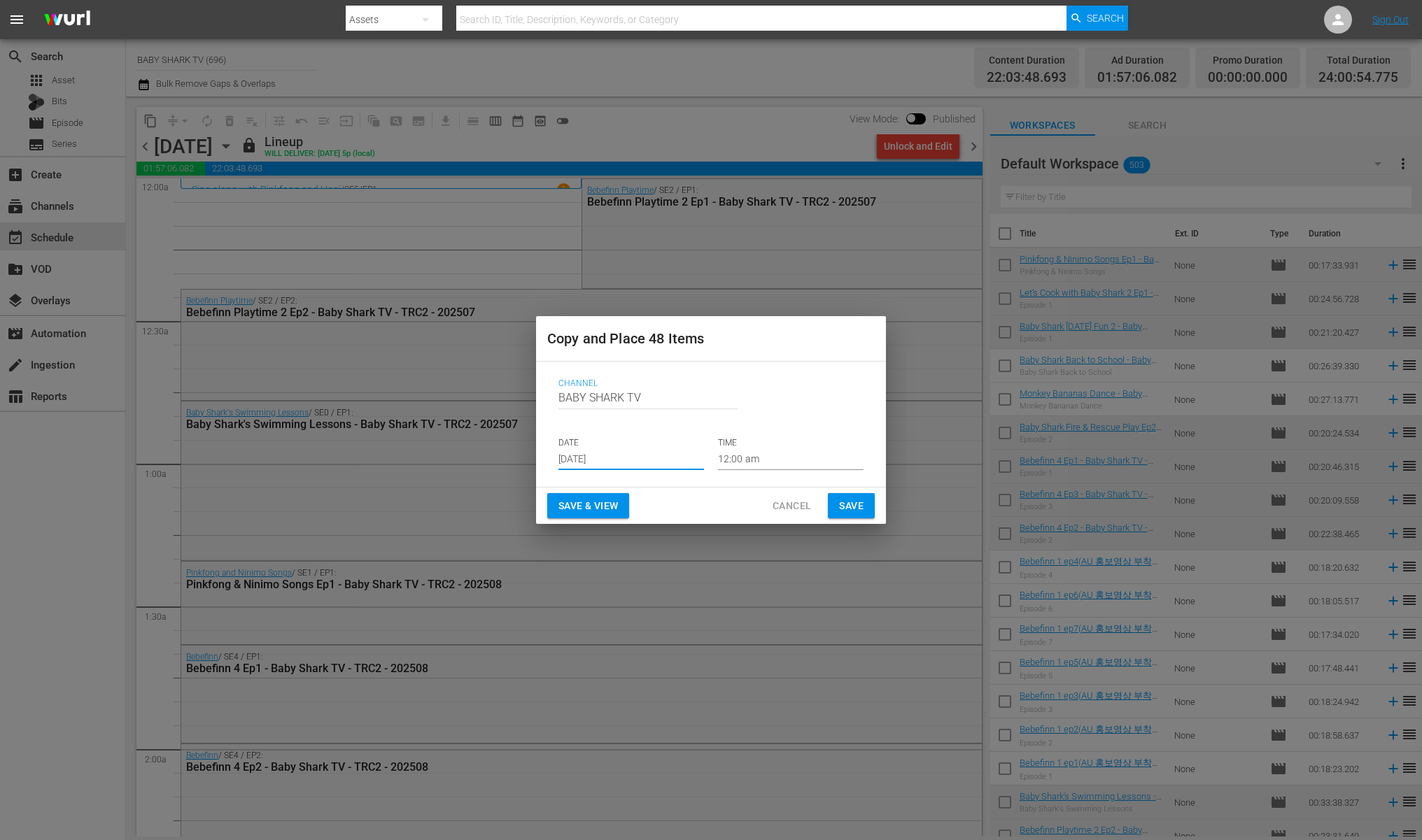
click at [695, 453] on input "[DATE]" at bounding box center [631, 459] width 145 height 21
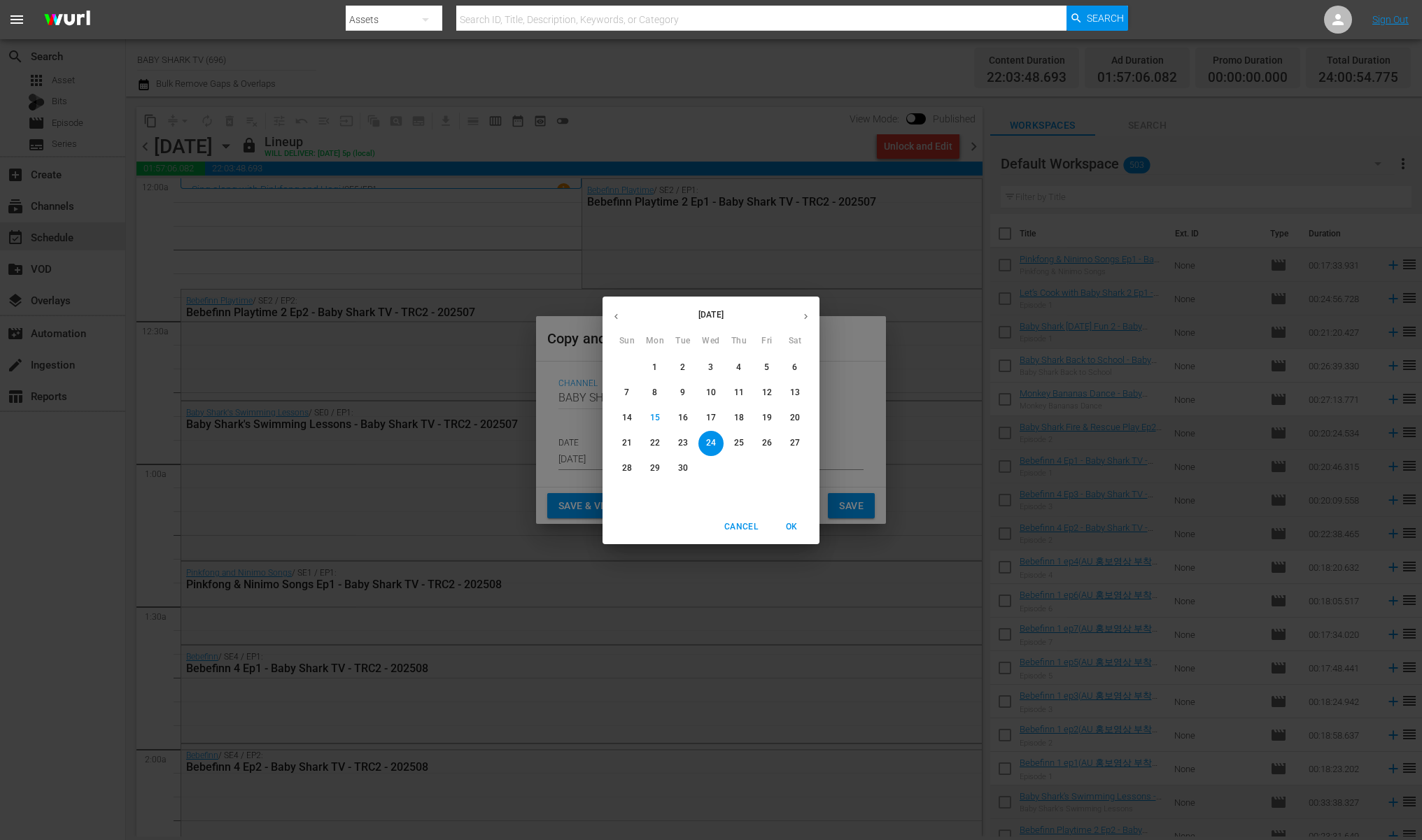
click at [842, 400] on div "[DATE] Sun Mon Tue Wed Thu Fri Sat 31 1 2 3 4 5 6 7 8 9 10 11 12 13 14 15 16 17…" at bounding box center [711, 420] width 1422 height 840
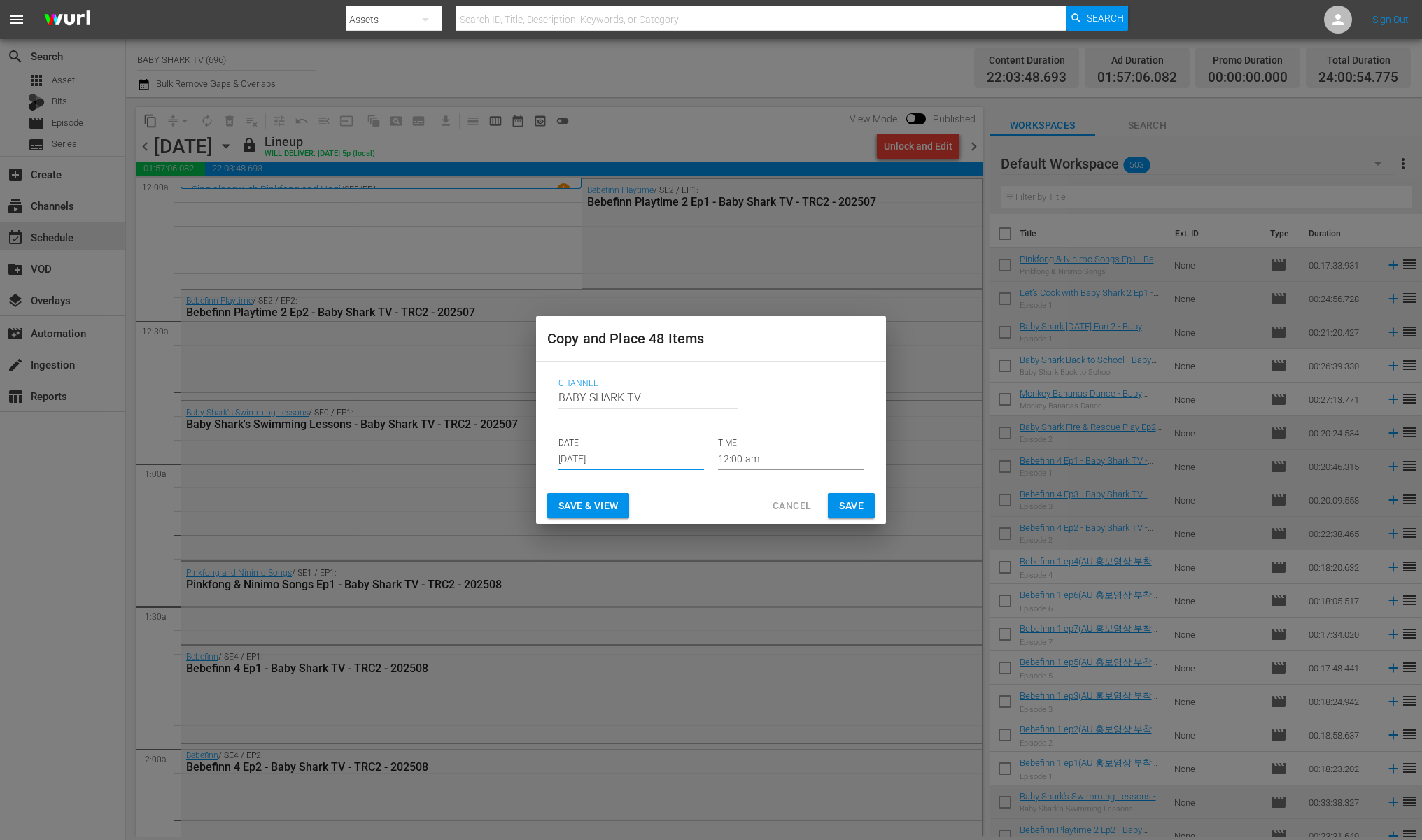
click at [858, 506] on span "Save" at bounding box center [851, 506] width 25 height 18
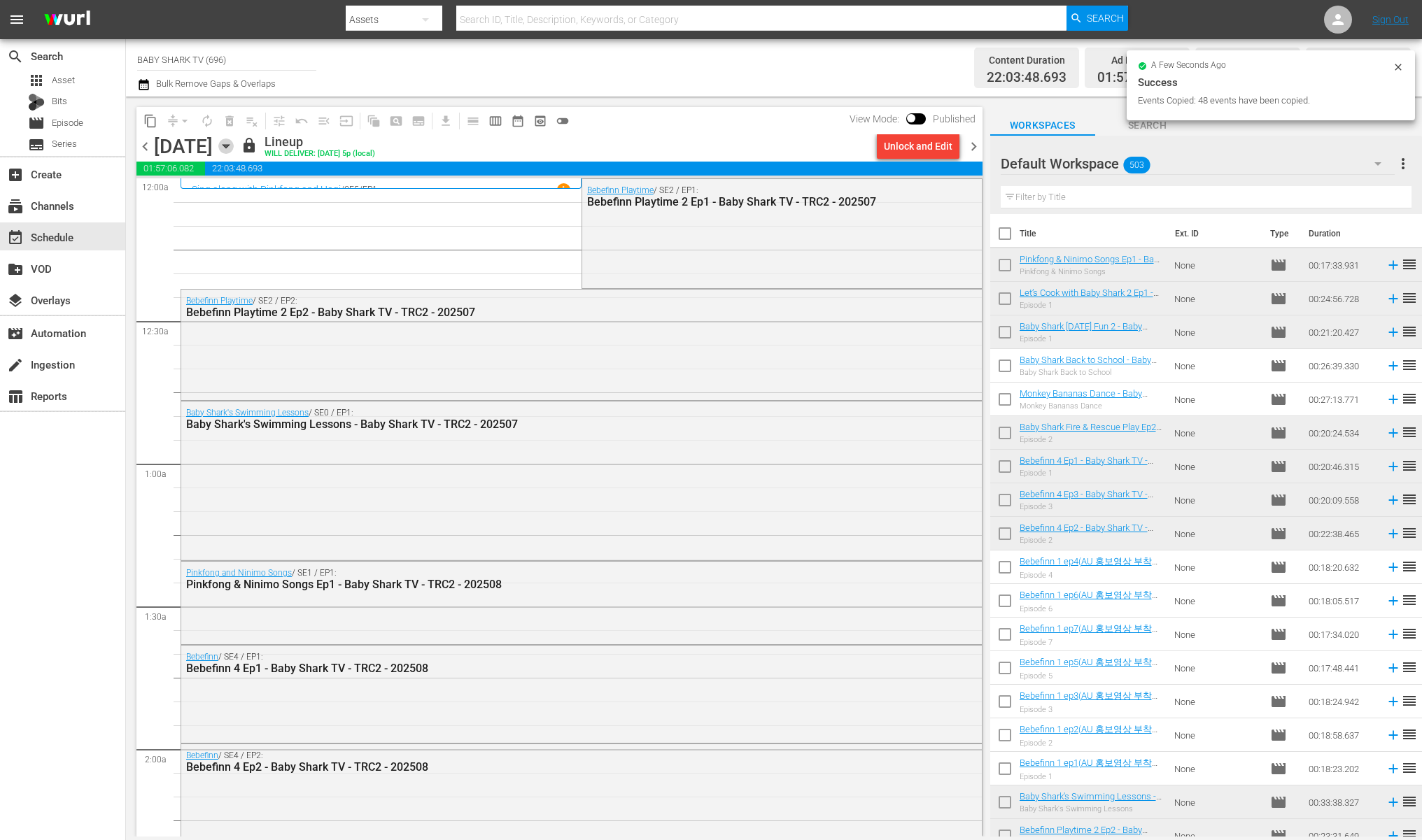
click at [234, 147] on icon "button" at bounding box center [226, 146] width 15 height 15
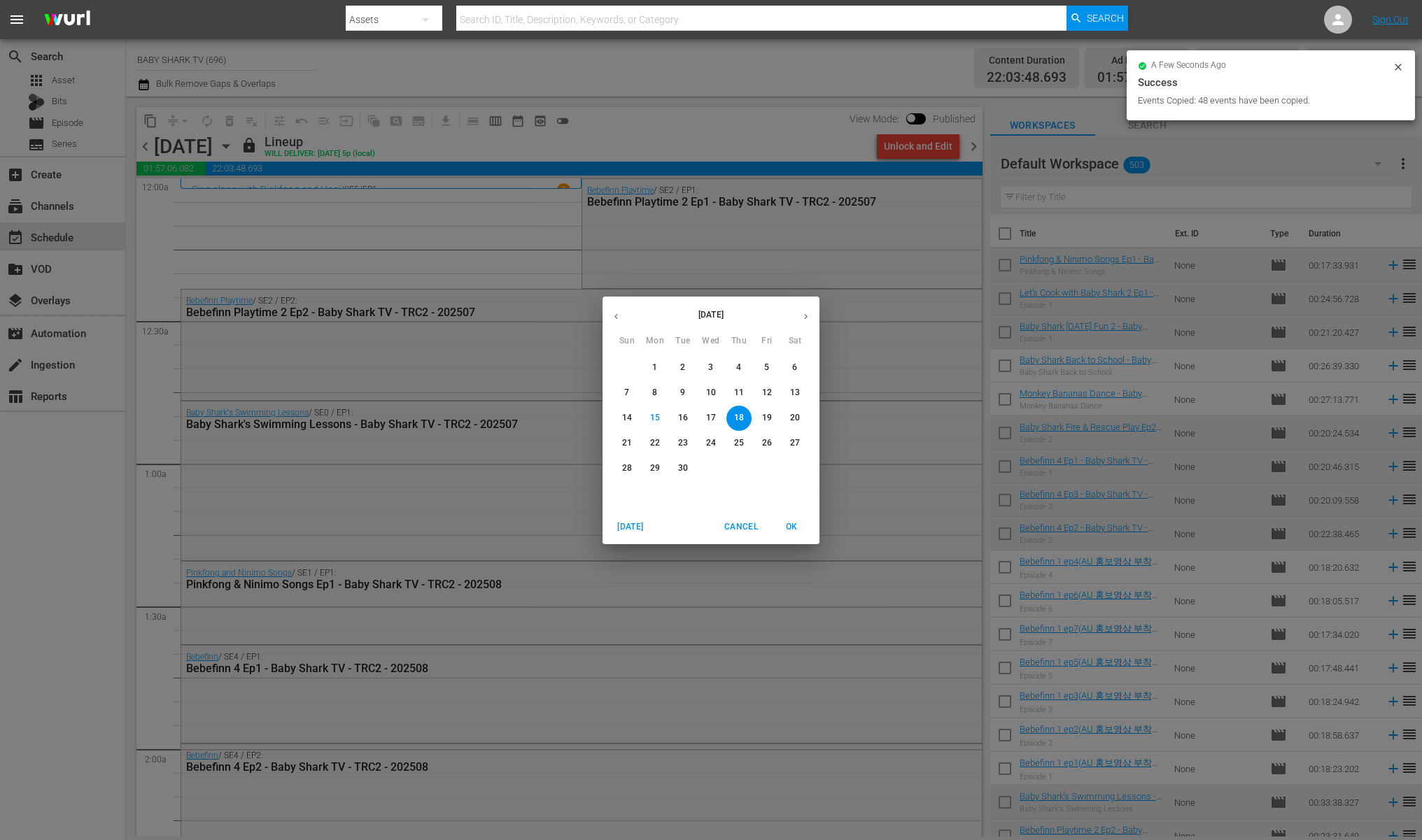
click at [764, 422] on p "19" at bounding box center [766, 418] width 9 height 12
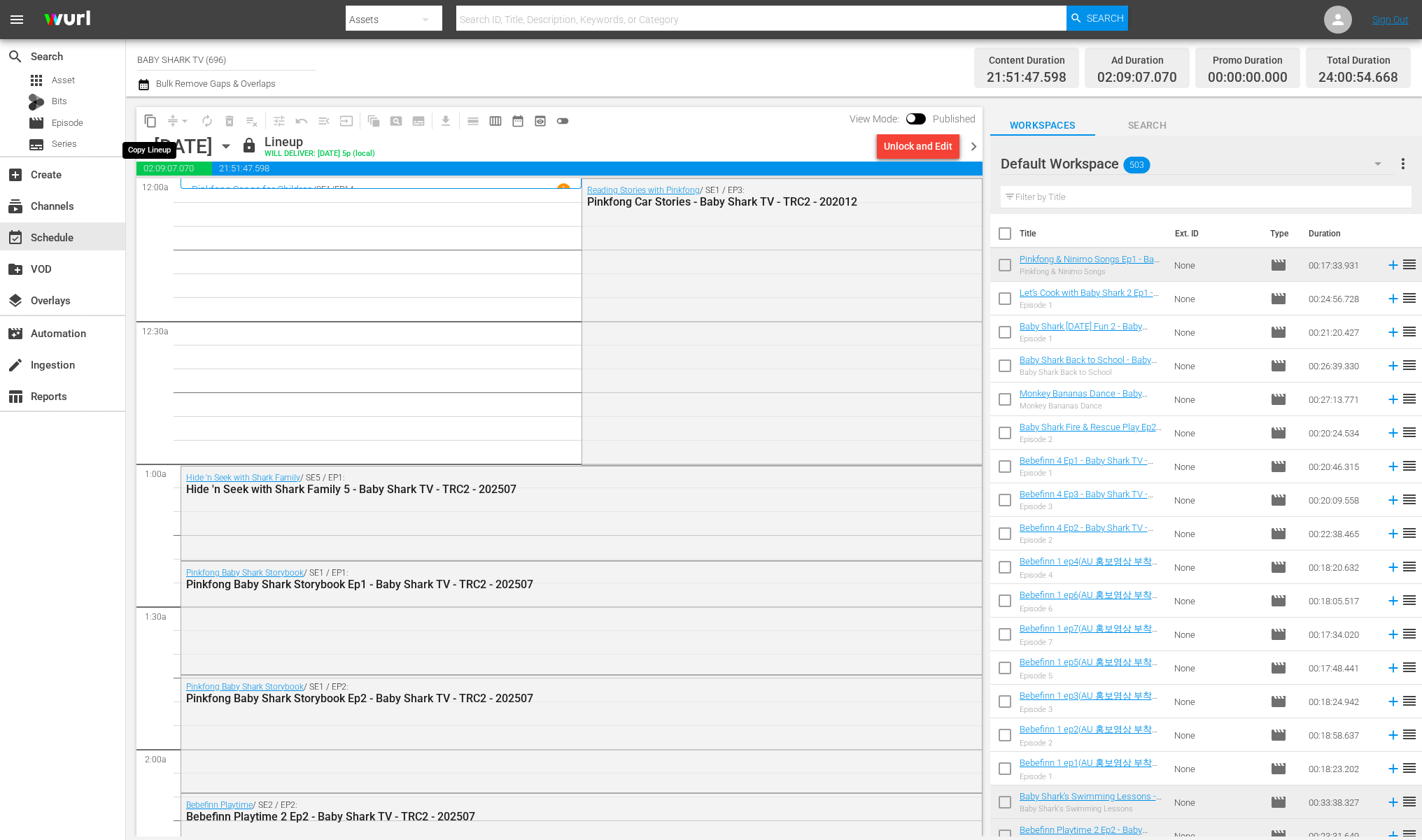
click at [145, 117] on span "content_copy" at bounding box center [150, 120] width 14 height 14
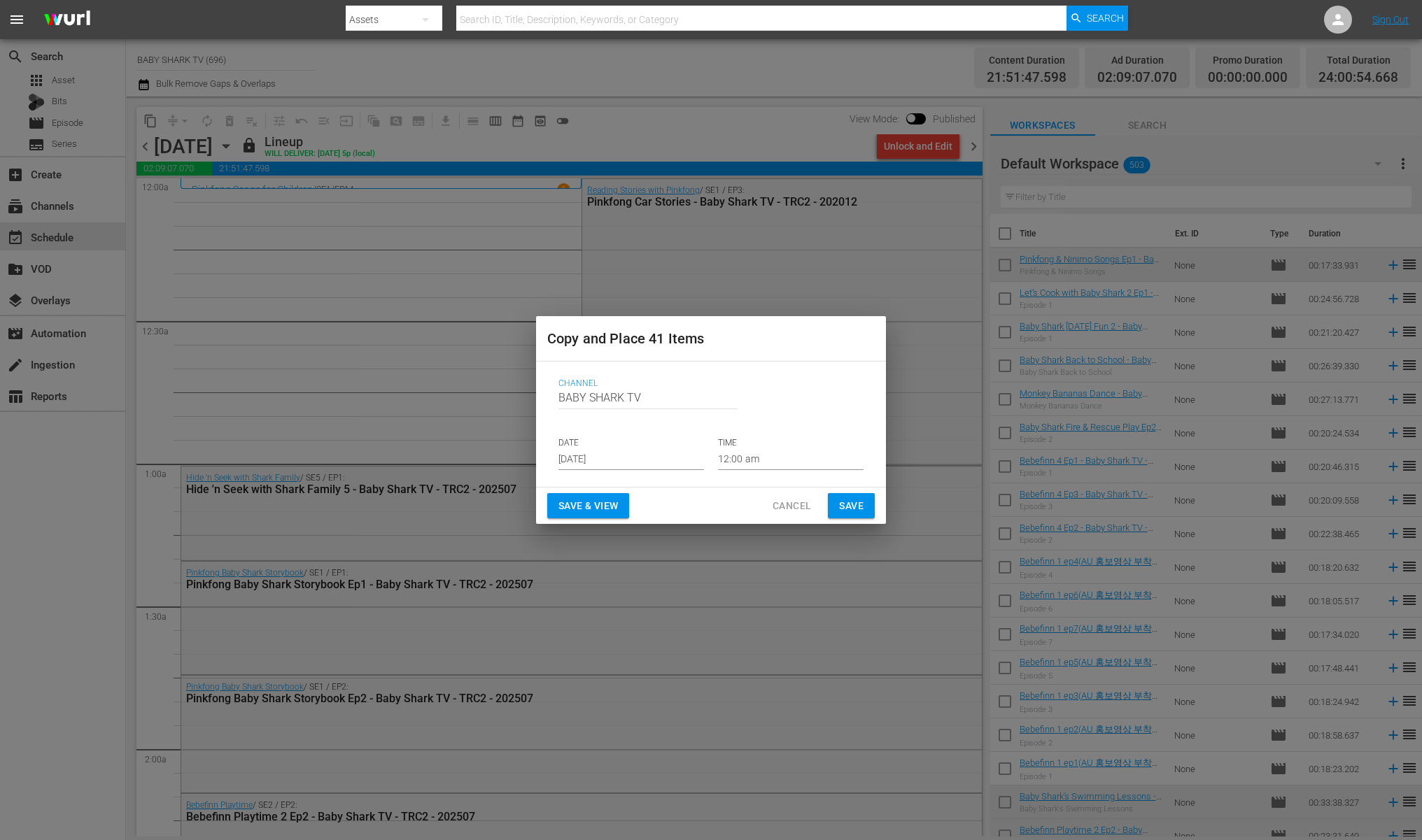
click at [606, 455] on input "[DATE]" at bounding box center [631, 459] width 145 height 21
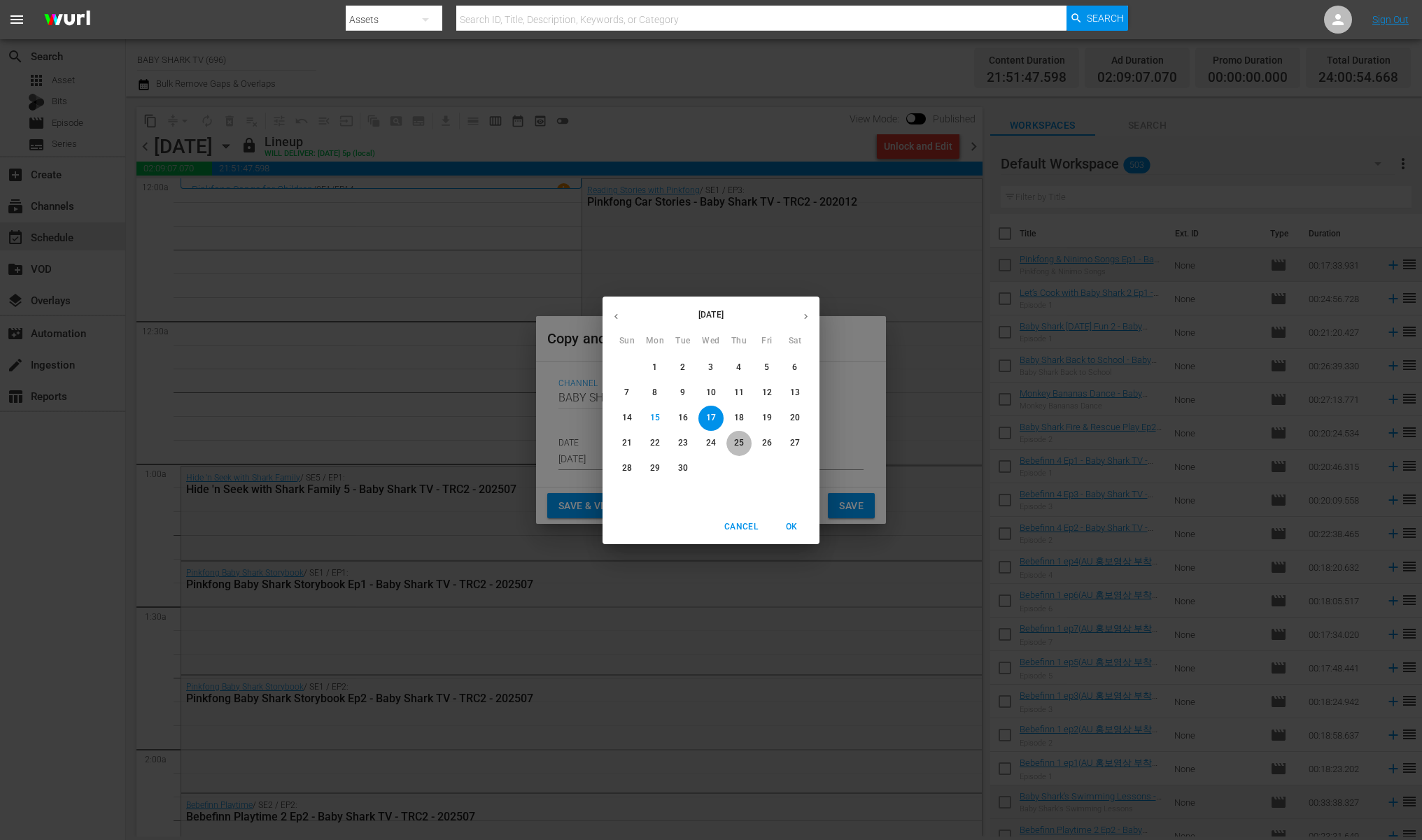
click at [734, 447] on p "25" at bounding box center [739, 443] width 9 height 12
type input "[DATE]"
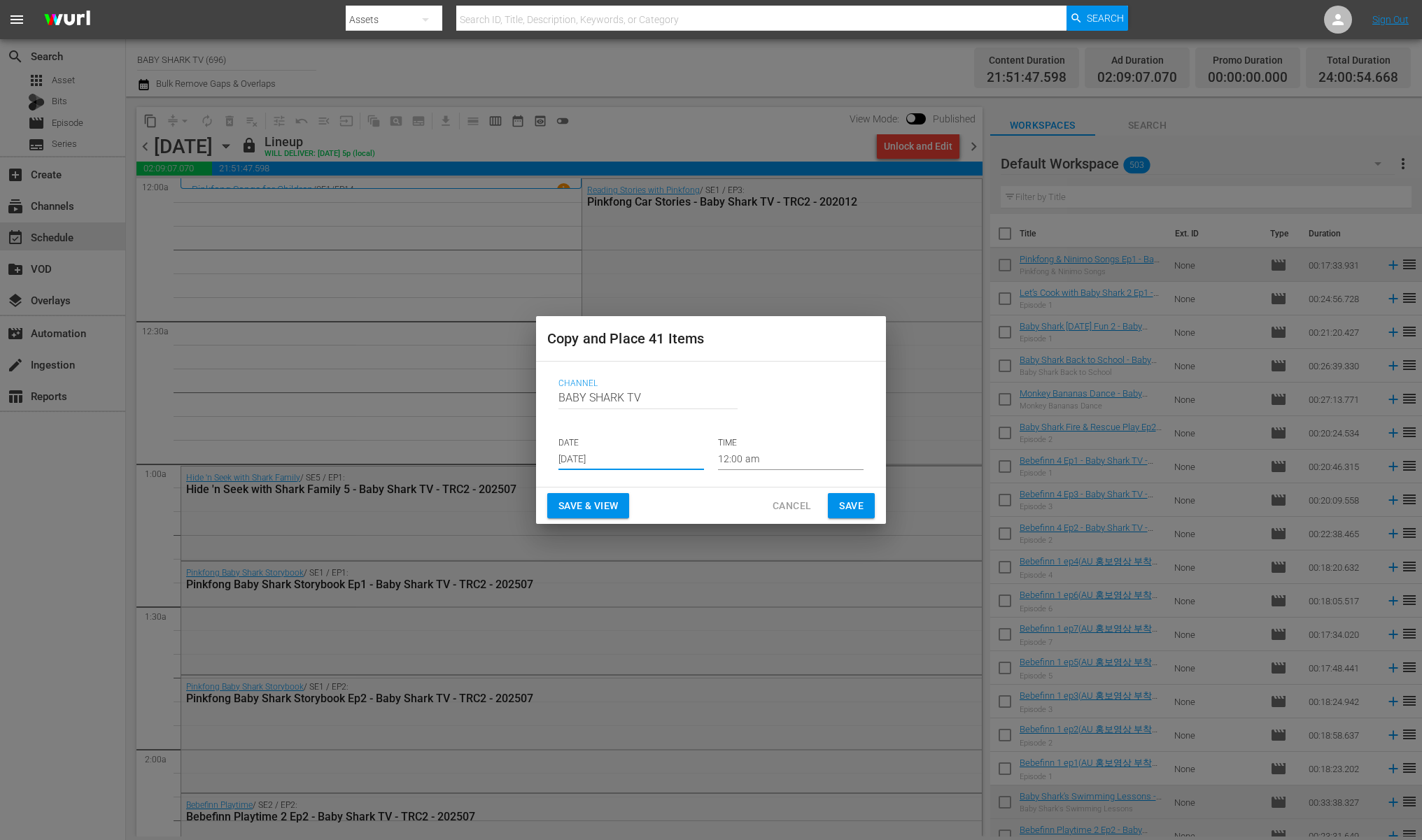
click at [869, 509] on button "Save" at bounding box center [851, 506] width 47 height 26
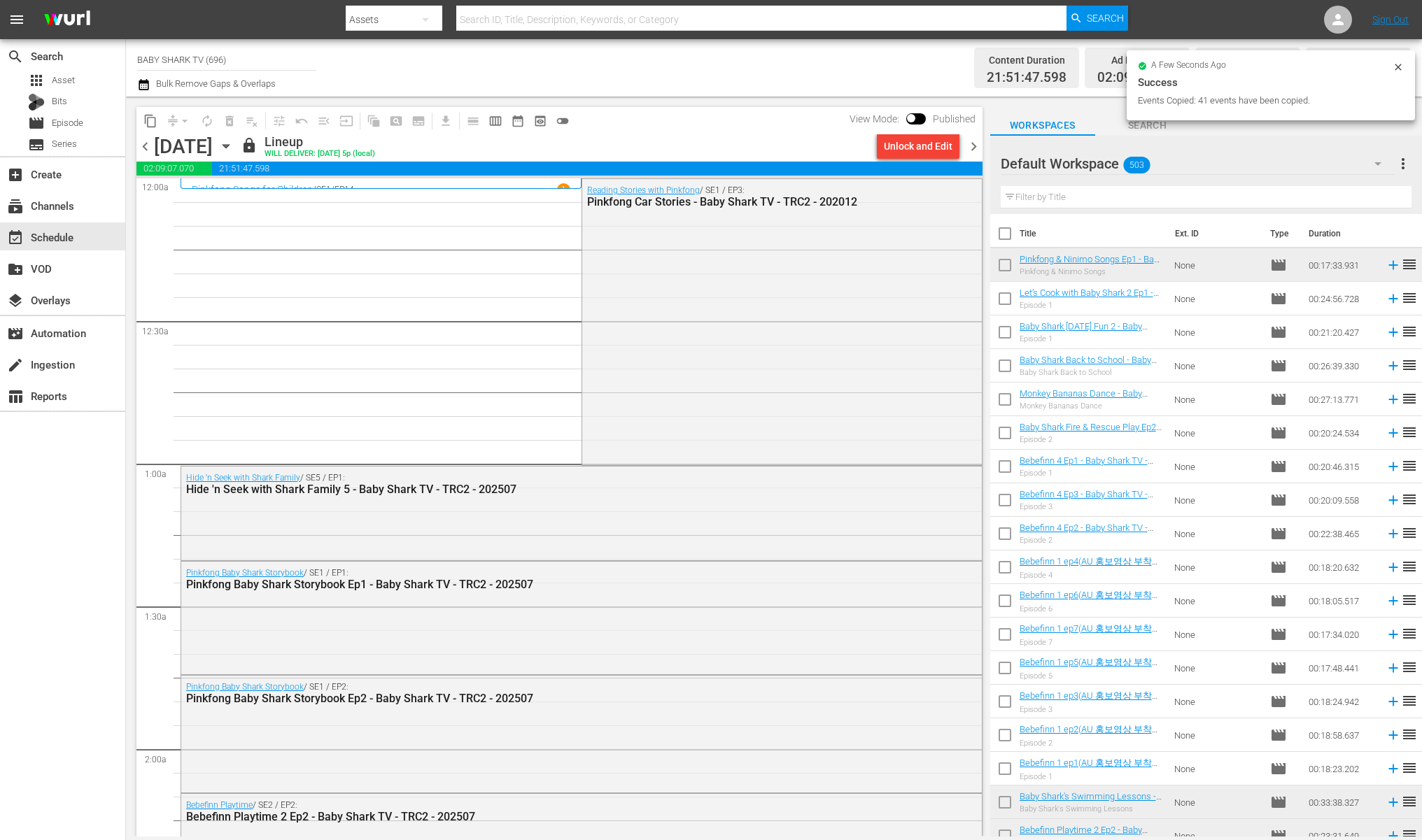
click at [234, 143] on icon "button" at bounding box center [226, 146] width 15 height 15
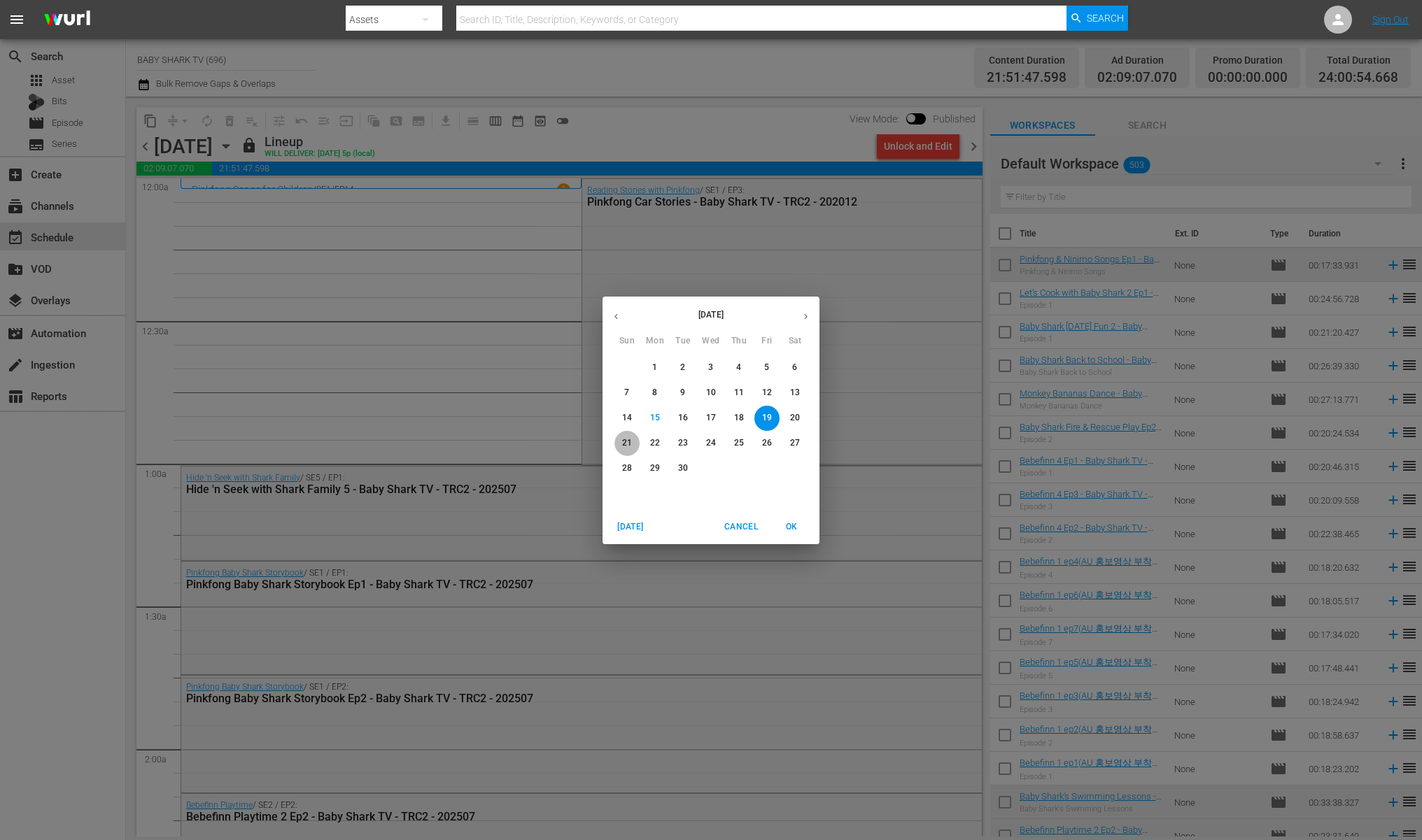
click at [624, 442] on p "21" at bounding box center [626, 443] width 9 height 12
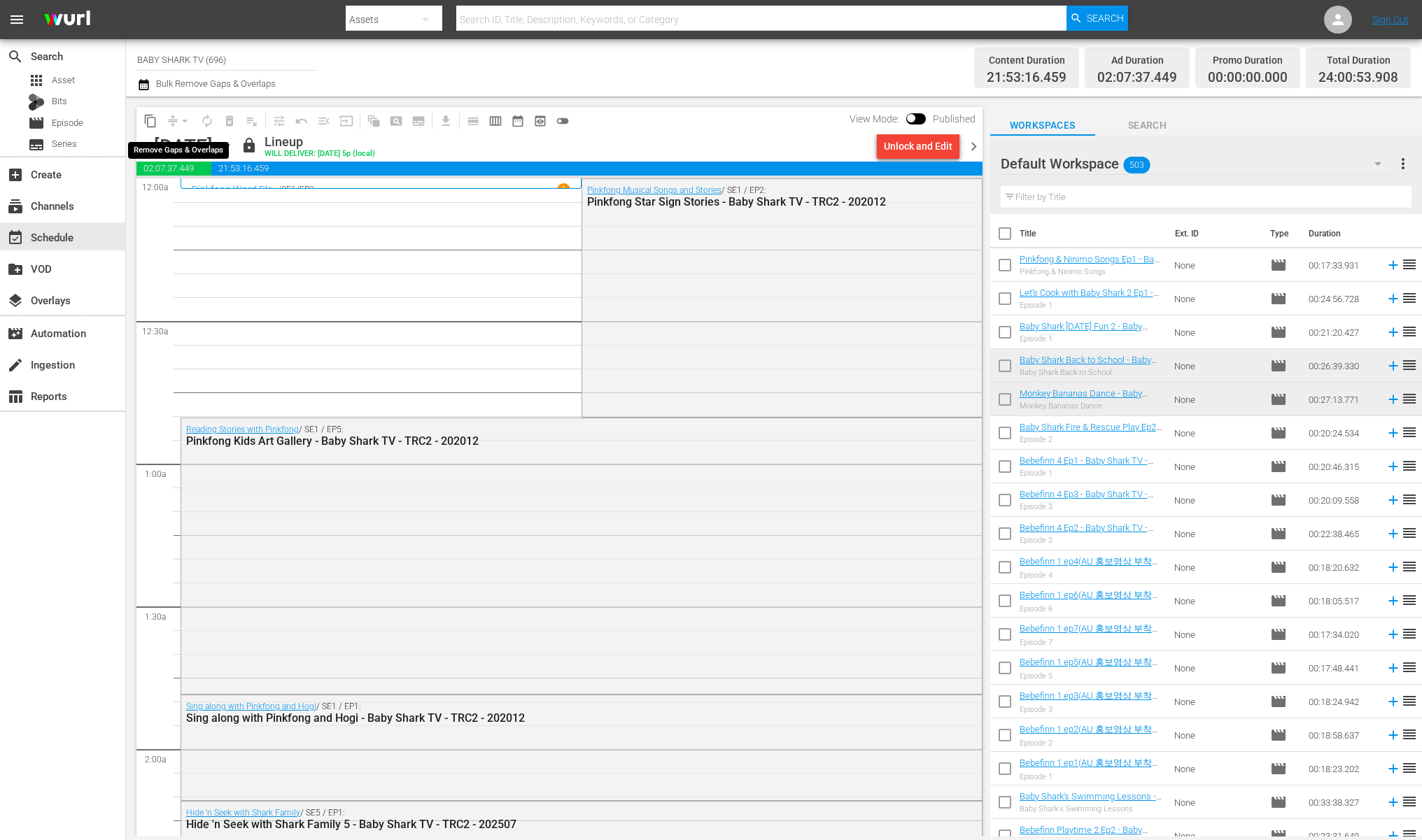
click at [158, 117] on button "content_copy" at bounding box center [150, 121] width 23 height 23
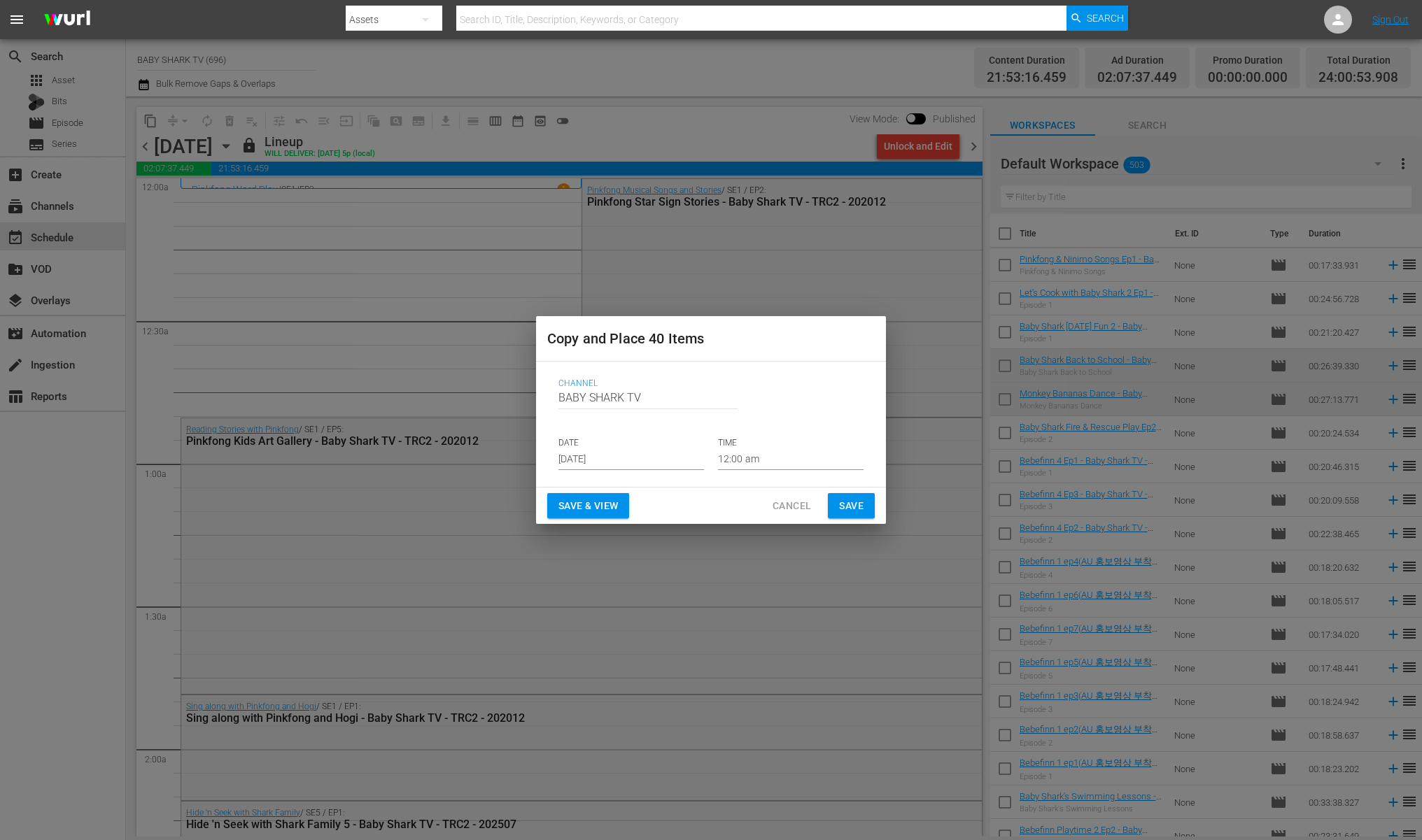
click at [626, 466] on input "[DATE]" at bounding box center [631, 459] width 145 height 21
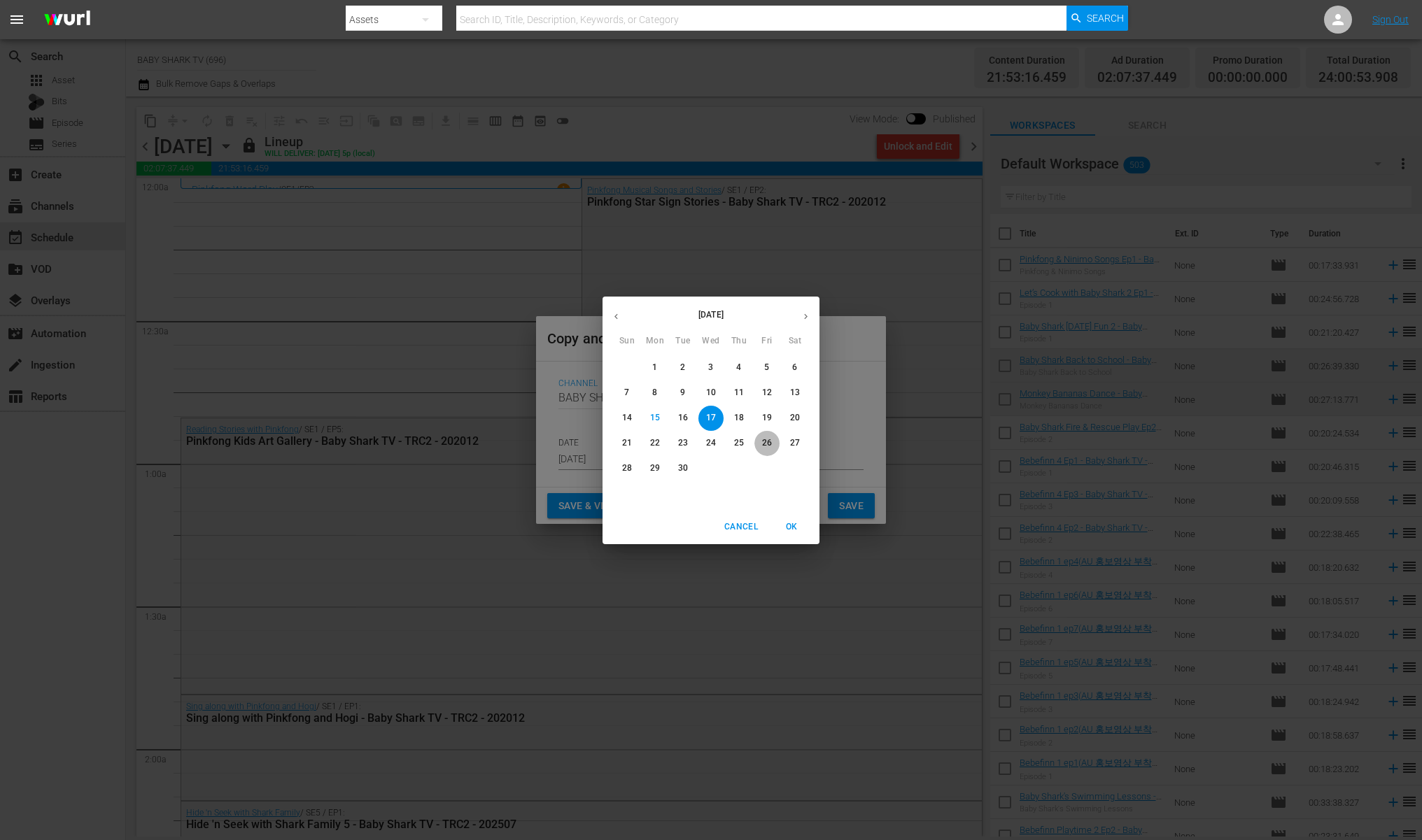
click at [771, 447] on p "26" at bounding box center [766, 443] width 9 height 12
type input "[DATE]"
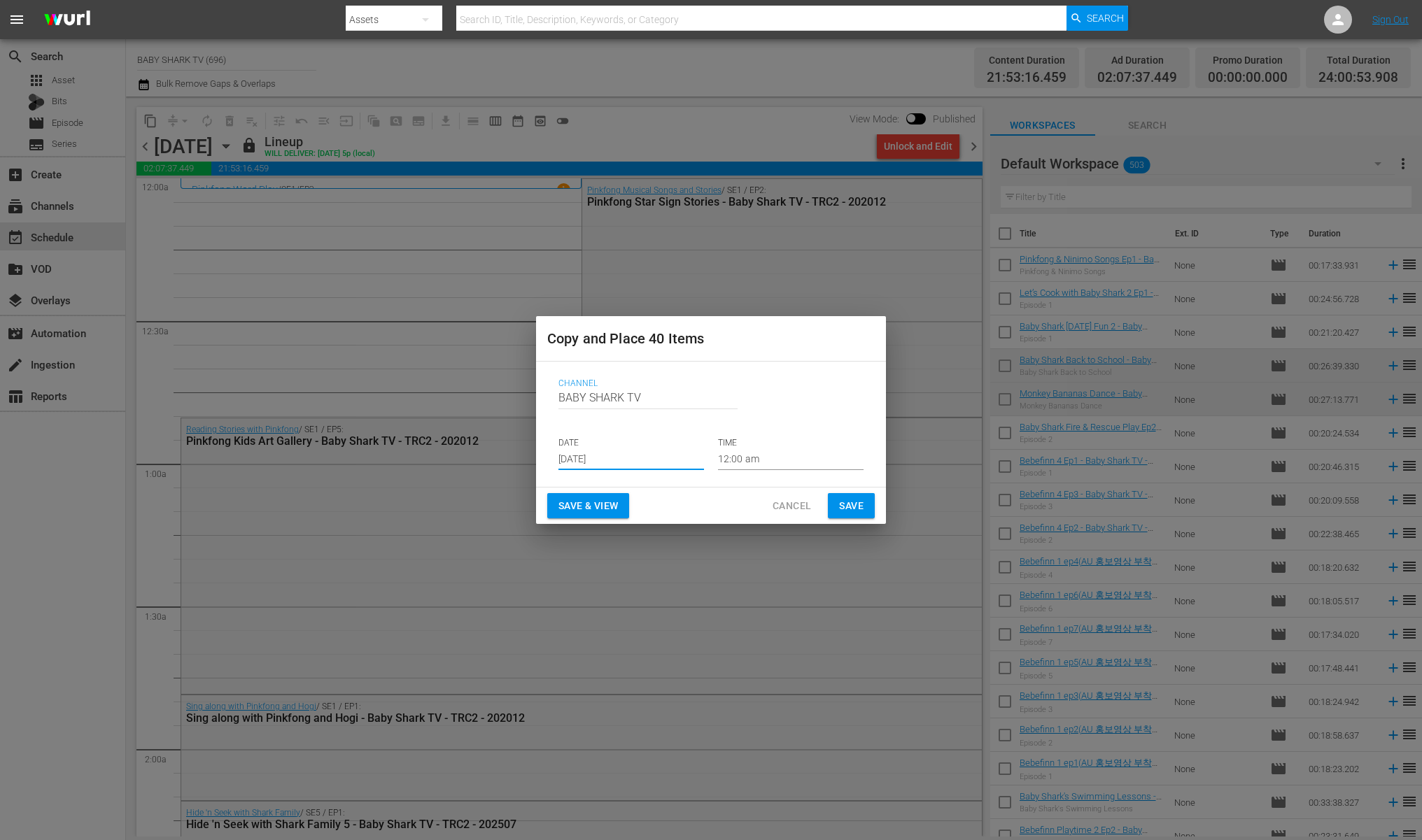
click at [850, 509] on span "Save" at bounding box center [851, 506] width 25 height 18
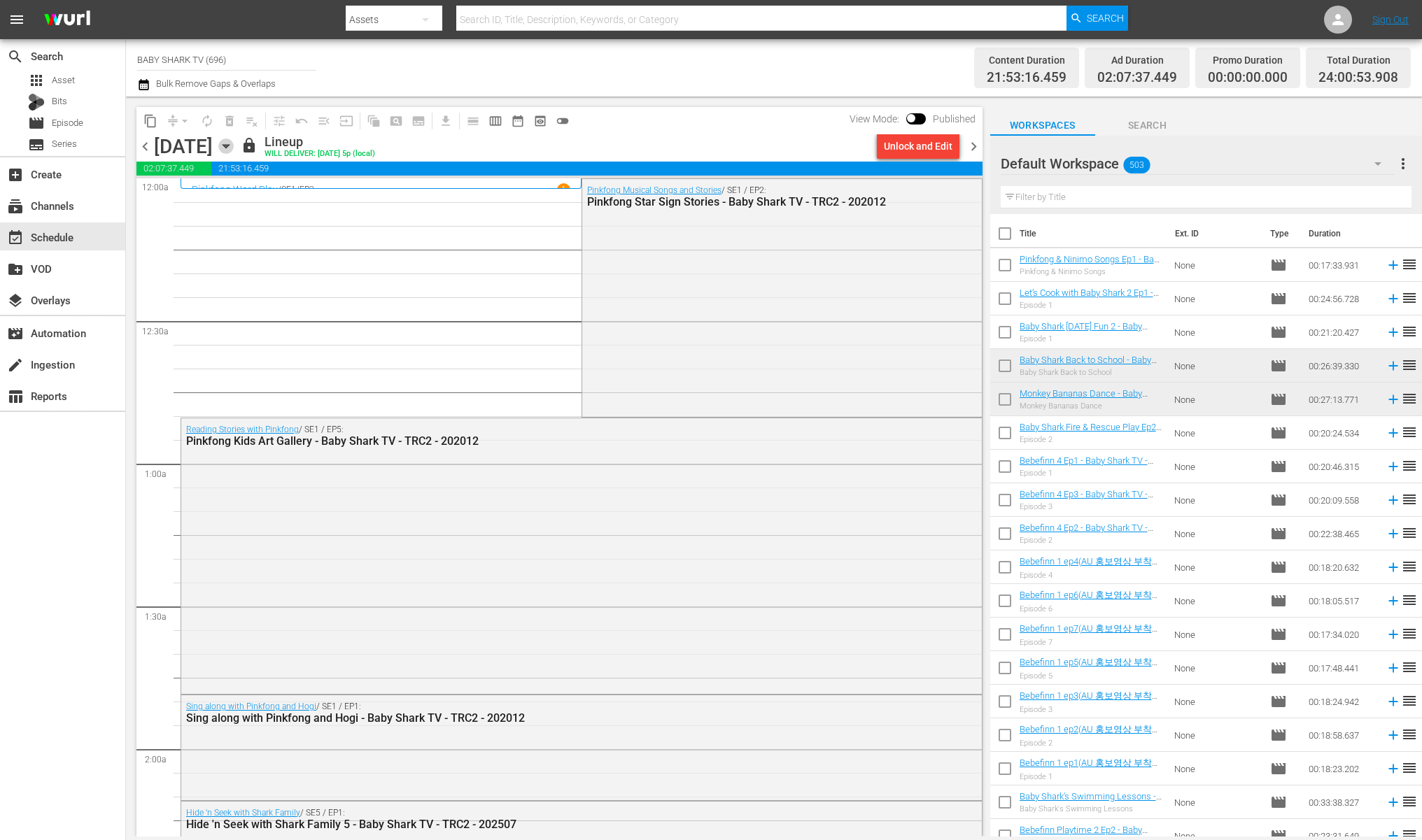
click at [234, 151] on icon "button" at bounding box center [226, 146] width 15 height 15
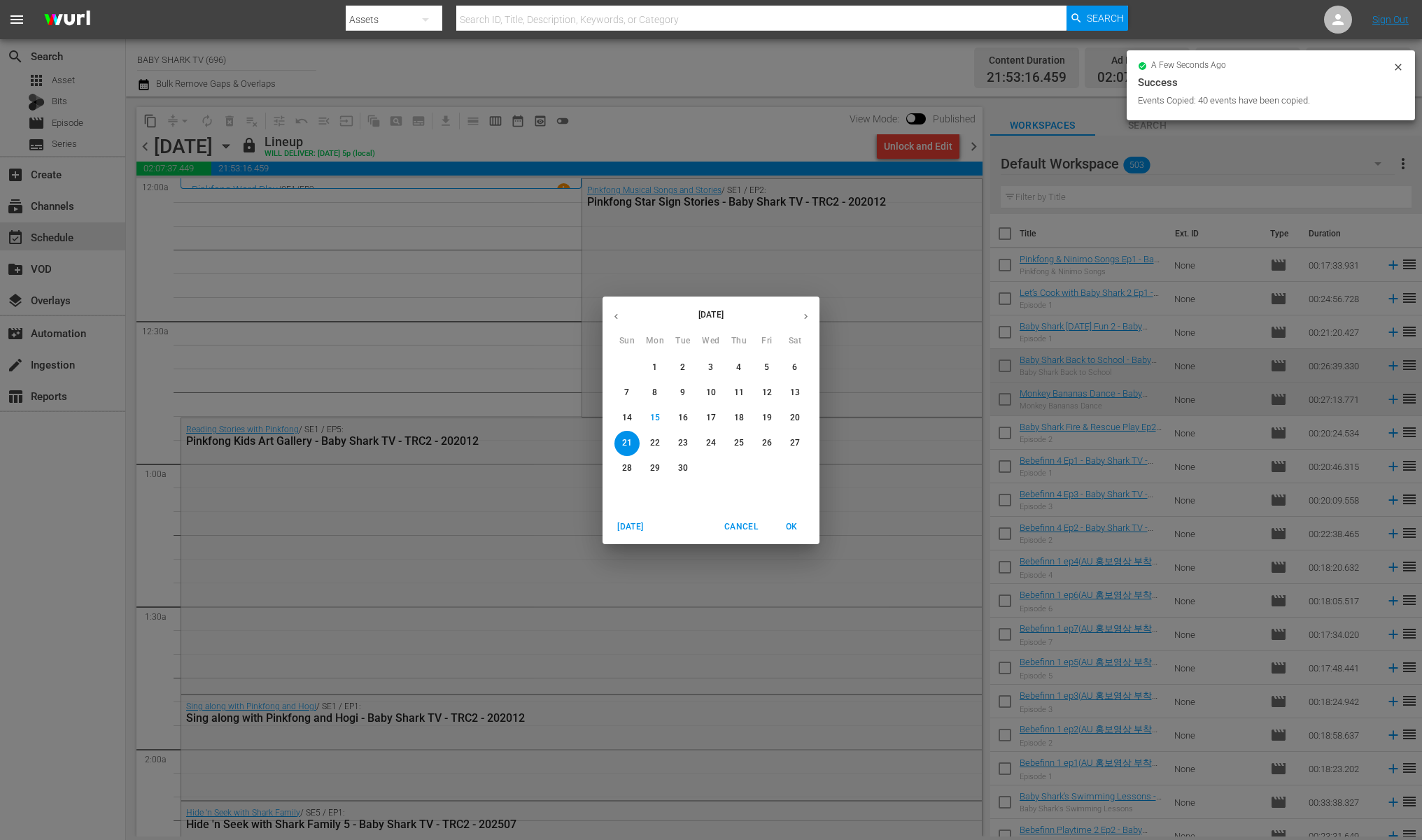
click at [685, 417] on p "16" at bounding box center [683, 418] width 9 height 12
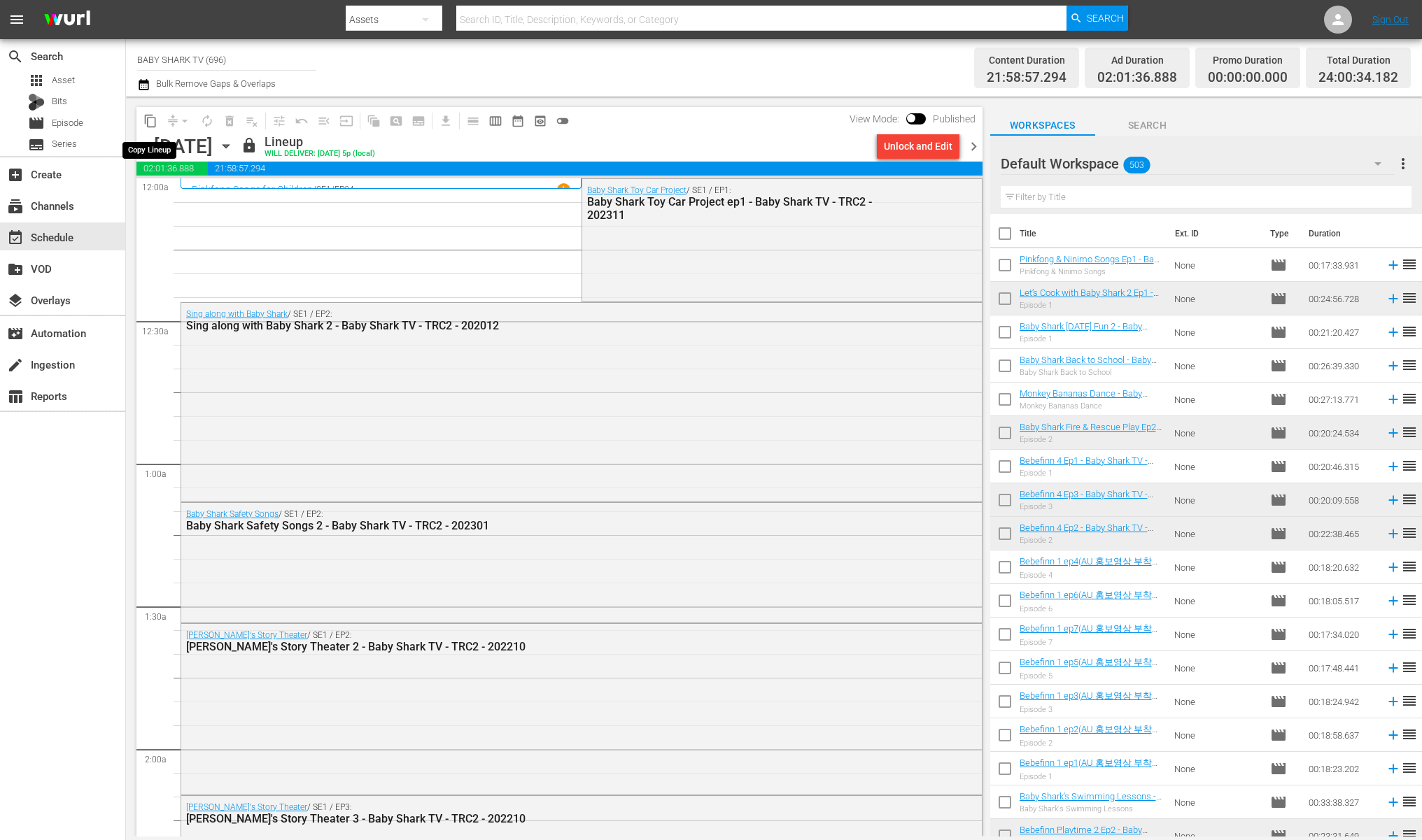
click at [152, 117] on span "content_copy" at bounding box center [150, 120] width 14 height 14
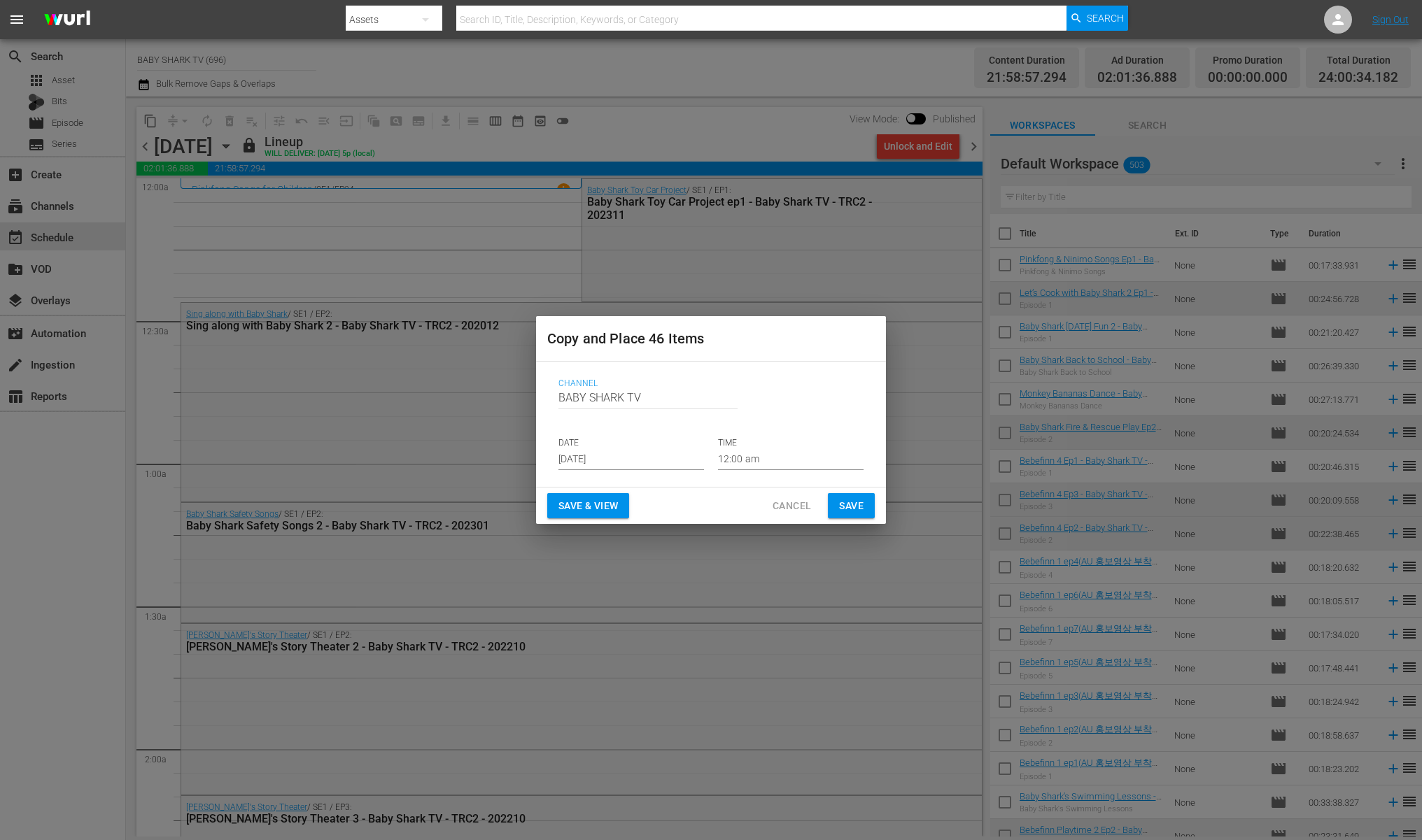
click at [642, 463] on input "[DATE]" at bounding box center [631, 459] width 145 height 21
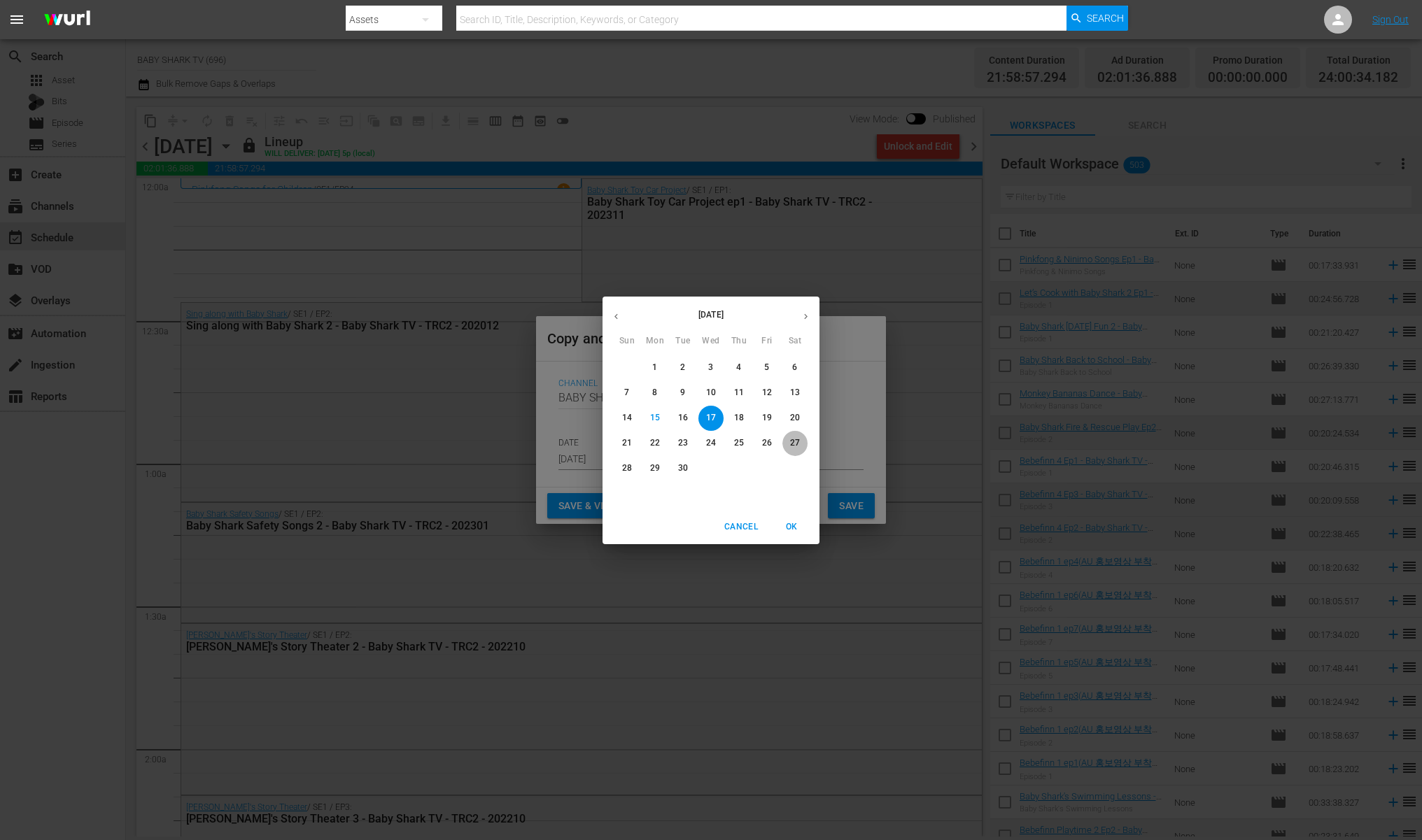
click at [799, 443] on p "27" at bounding box center [794, 443] width 9 height 12
type input "[DATE]"
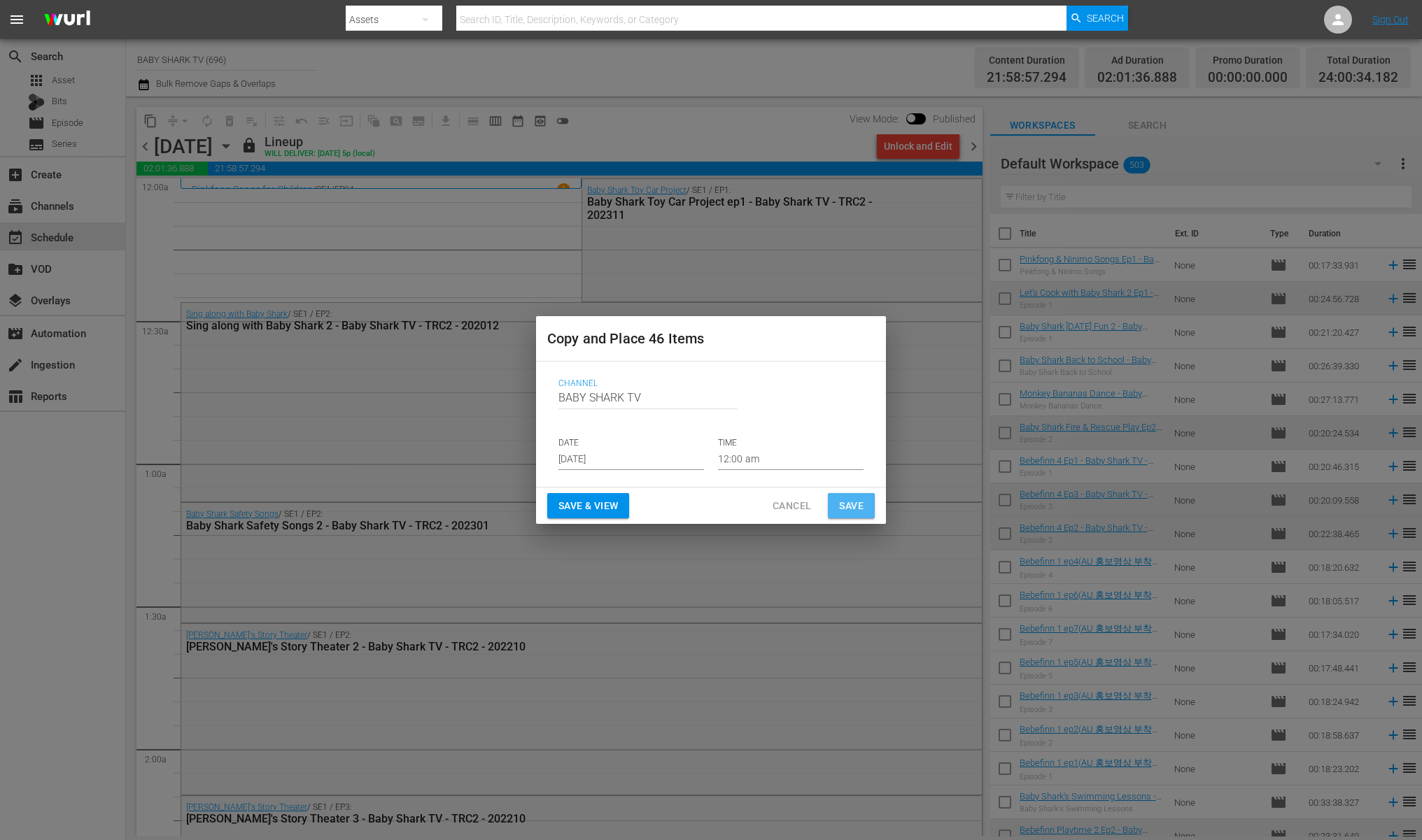
click at [840, 509] on span "Save" at bounding box center [851, 506] width 25 height 18
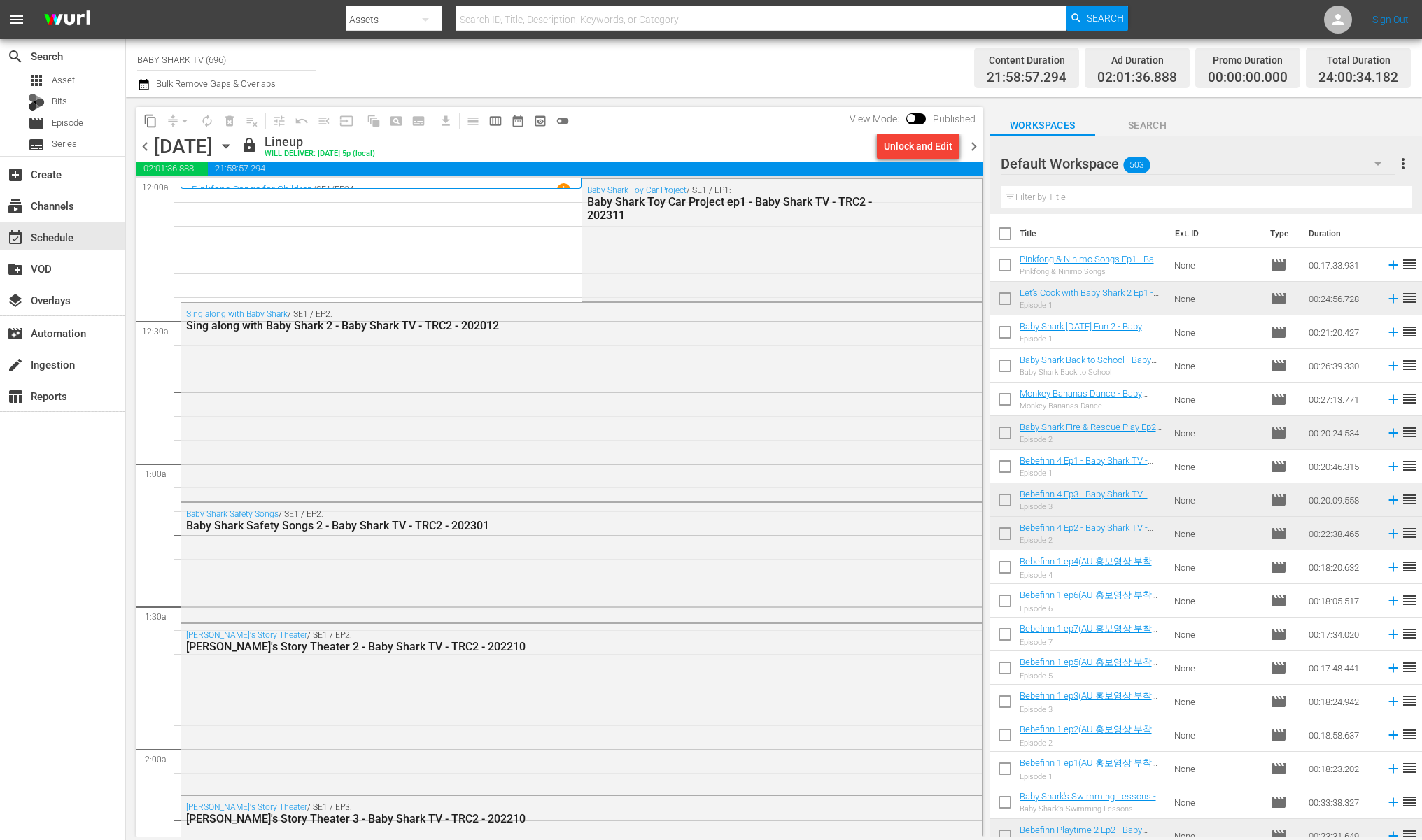
click at [228, 145] on icon "button" at bounding box center [226, 146] width 7 height 4
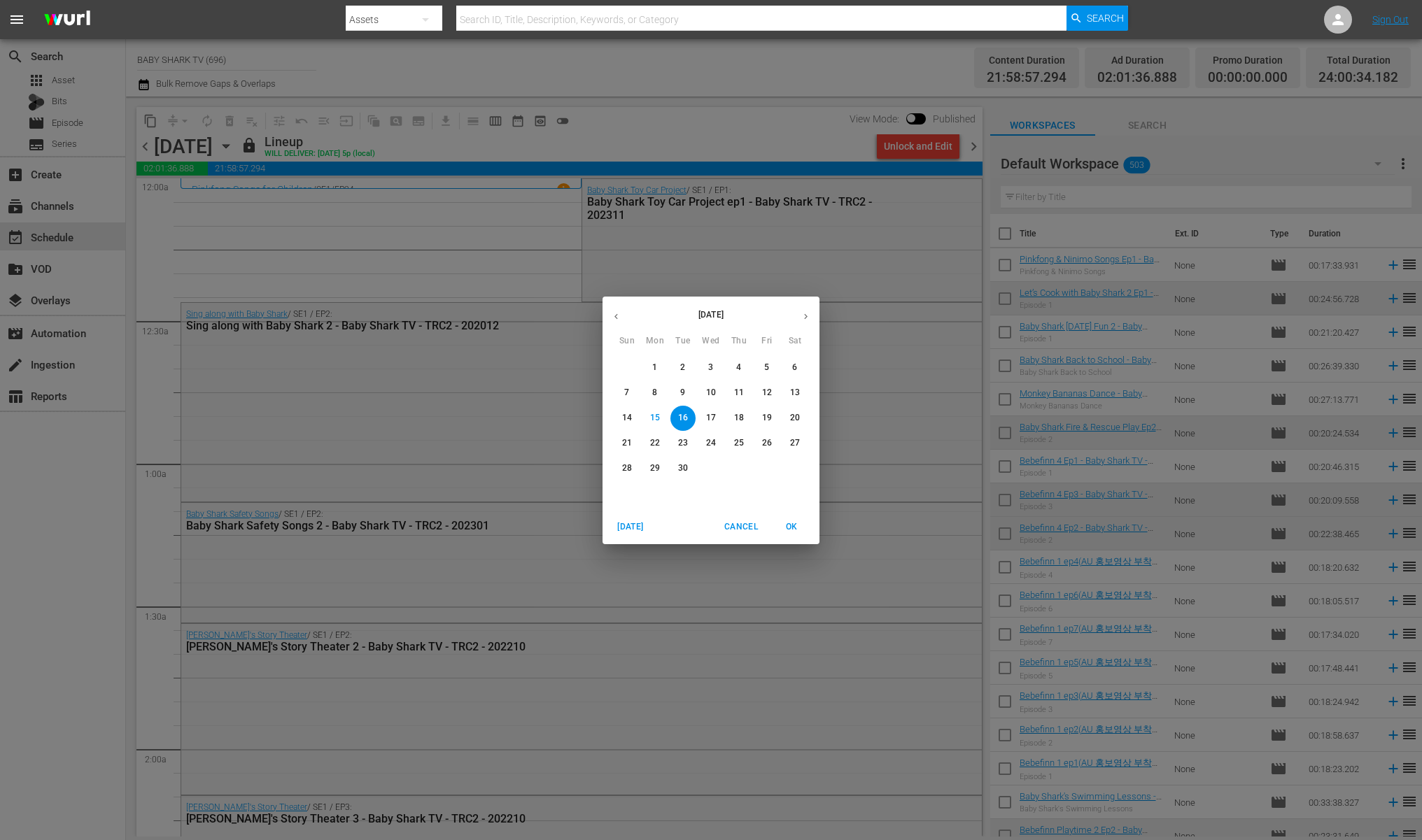
click at [799, 415] on p "20" at bounding box center [794, 418] width 9 height 12
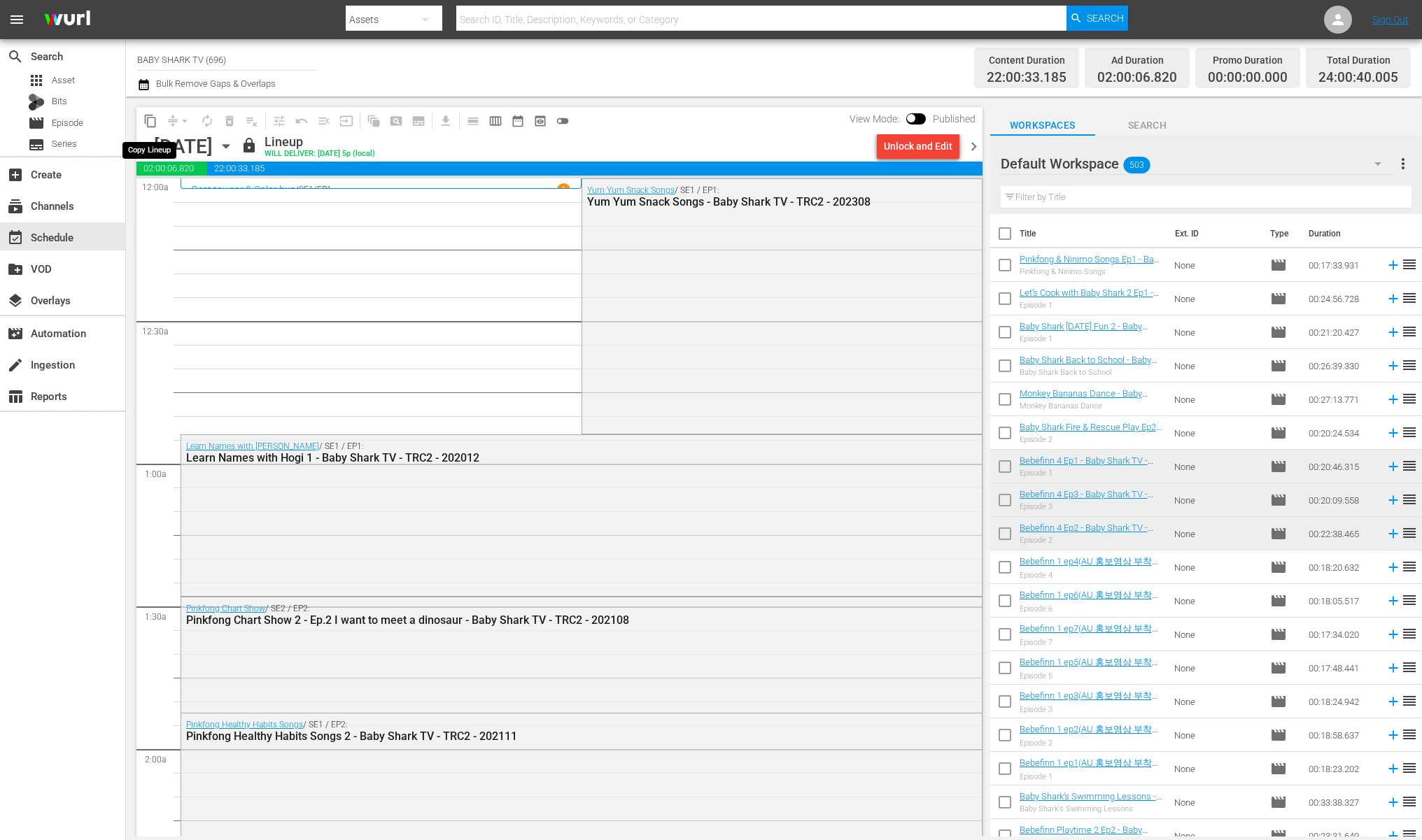
click at [153, 123] on span "content_copy" at bounding box center [150, 120] width 14 height 14
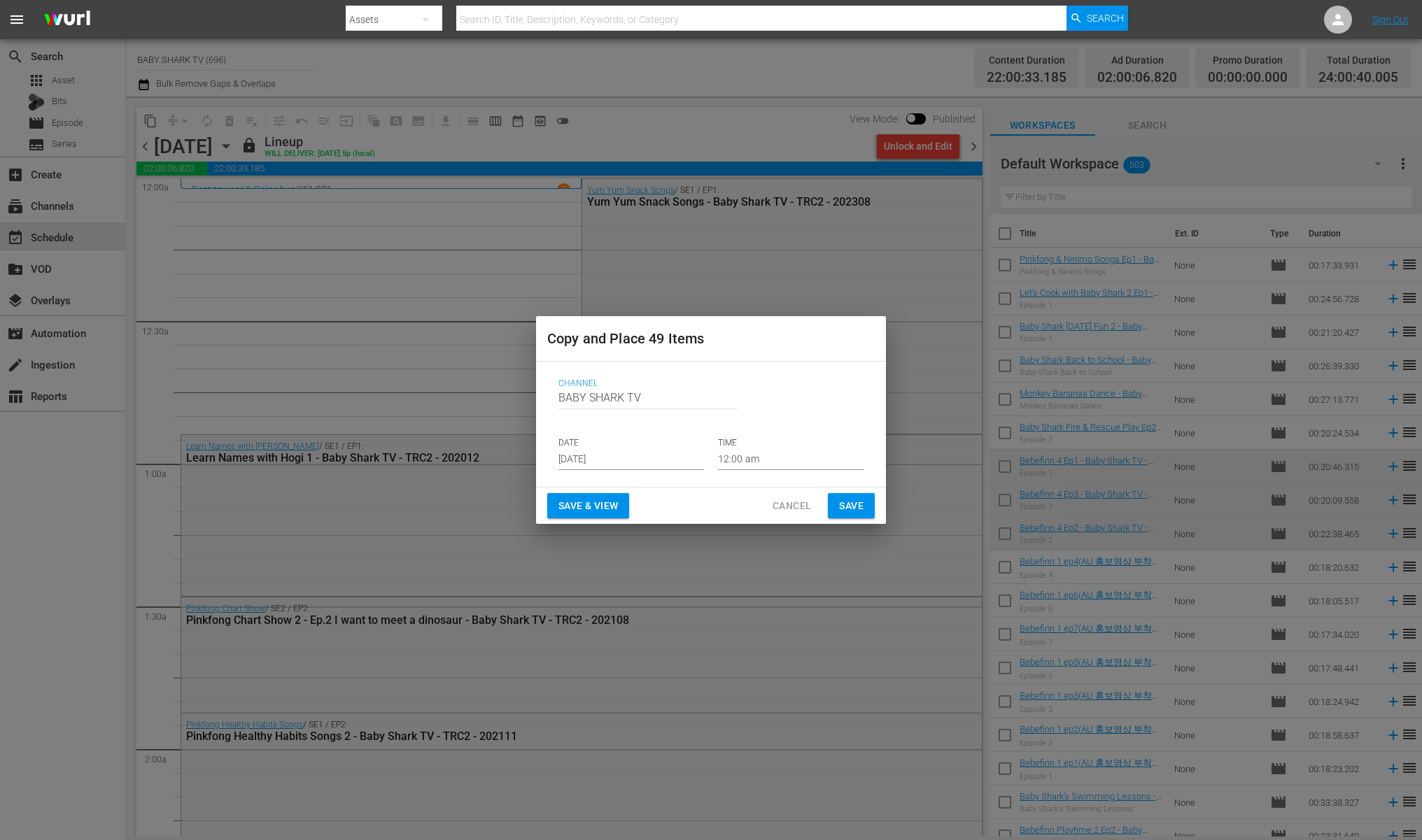
click at [642, 466] on input "[DATE]" at bounding box center [631, 459] width 145 height 21
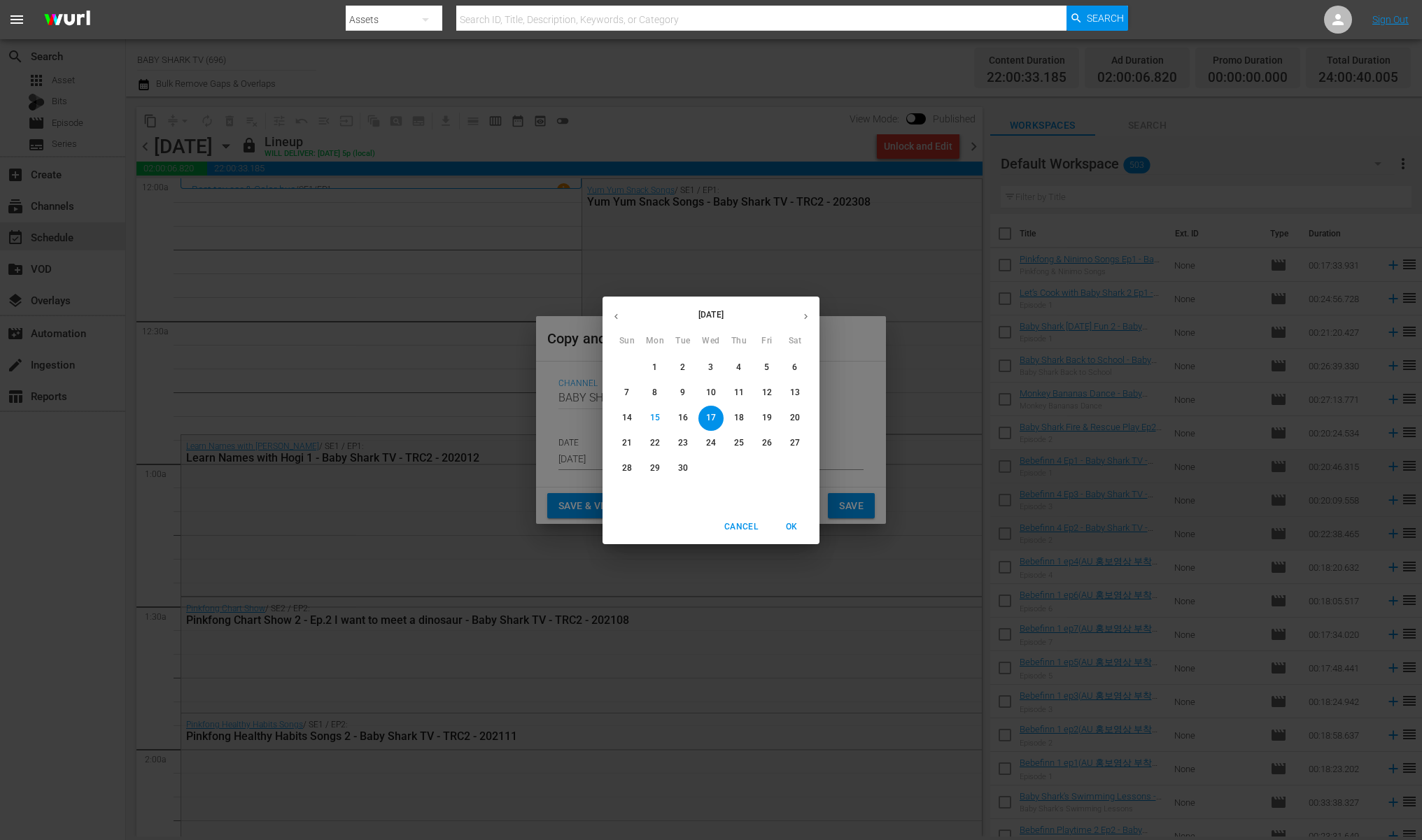
click at [632, 466] on span "28" at bounding box center [627, 469] width 26 height 12
type input "[DATE]"
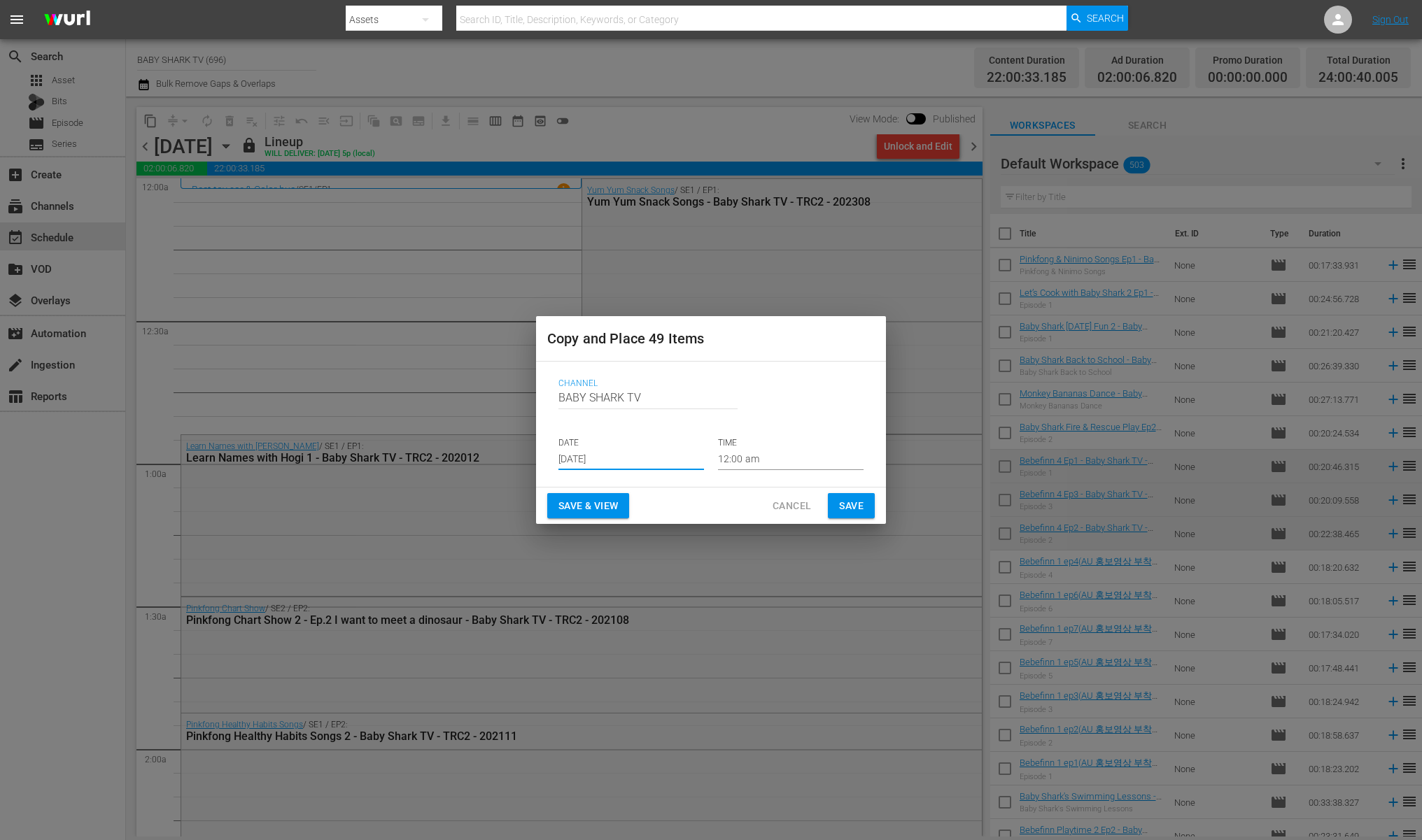
click at [685, 488] on div "Save & View Cancel Save" at bounding box center [710, 506] width 350 height 37
click at [866, 501] on button "Save" at bounding box center [851, 506] width 47 height 26
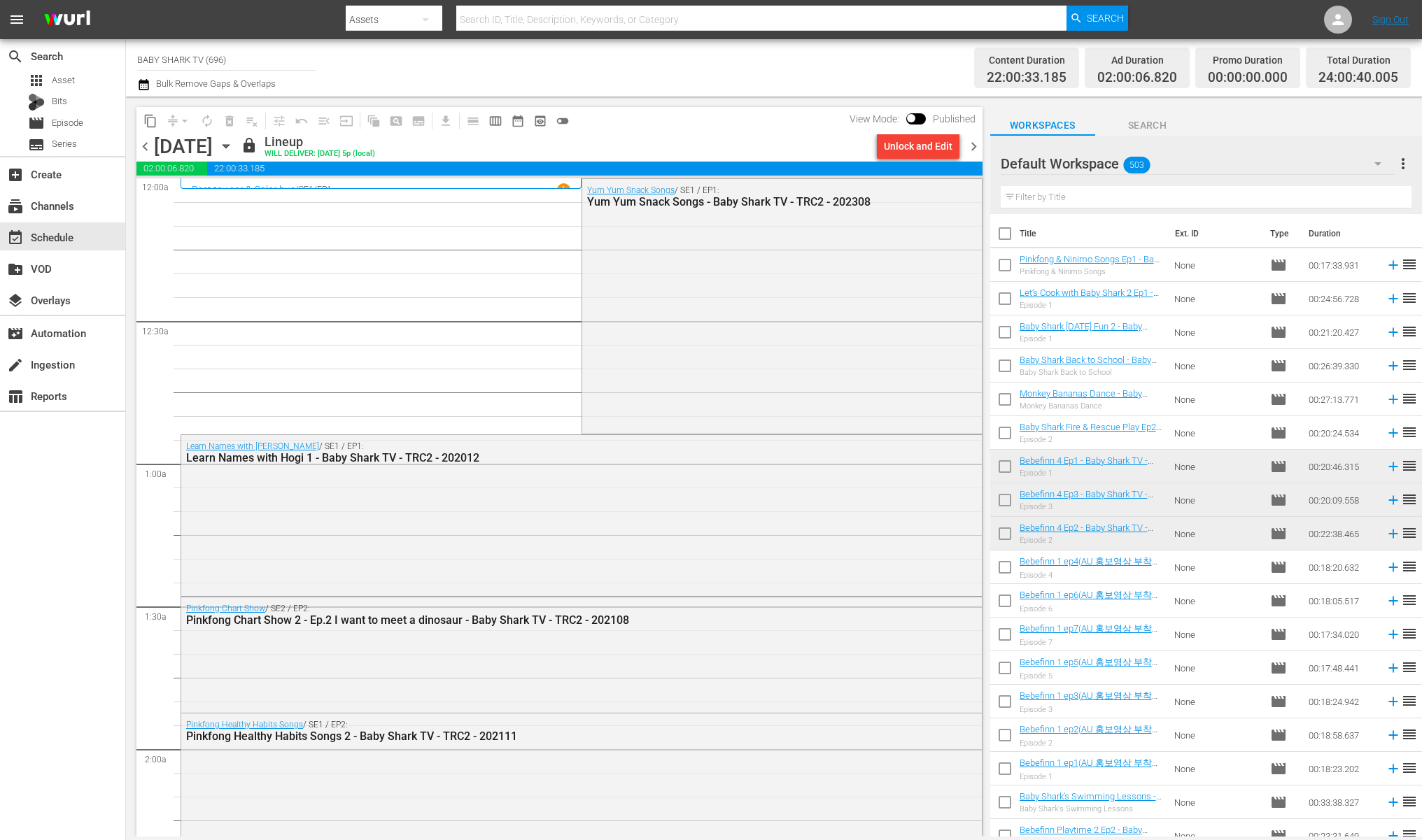
click at [237, 140] on div "[DATE] [DATE]" at bounding box center [196, 147] width 83 height 23
click at [234, 145] on icon "button" at bounding box center [226, 146] width 15 height 15
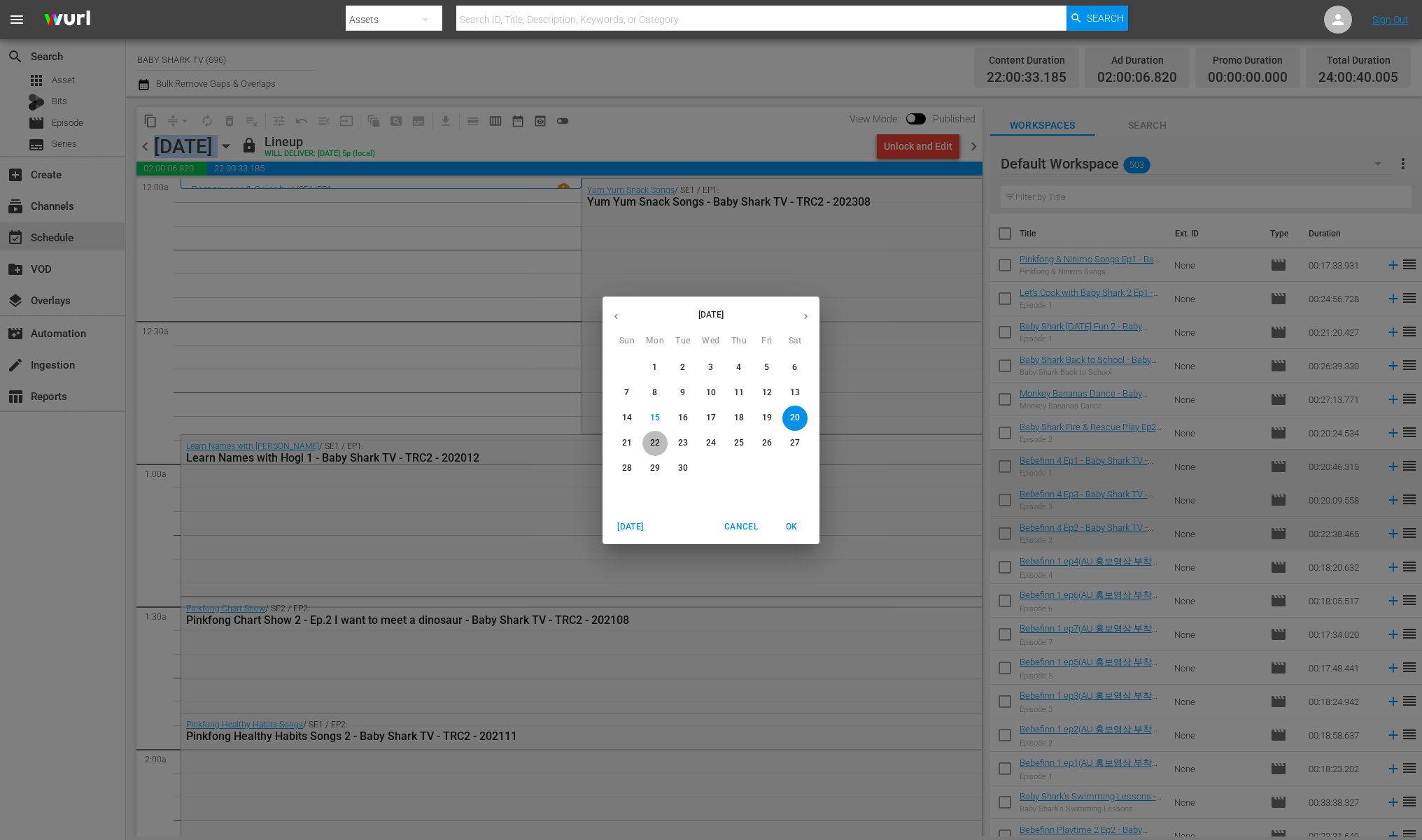
click at [661, 449] on span "22" at bounding box center [655, 443] width 26 height 12
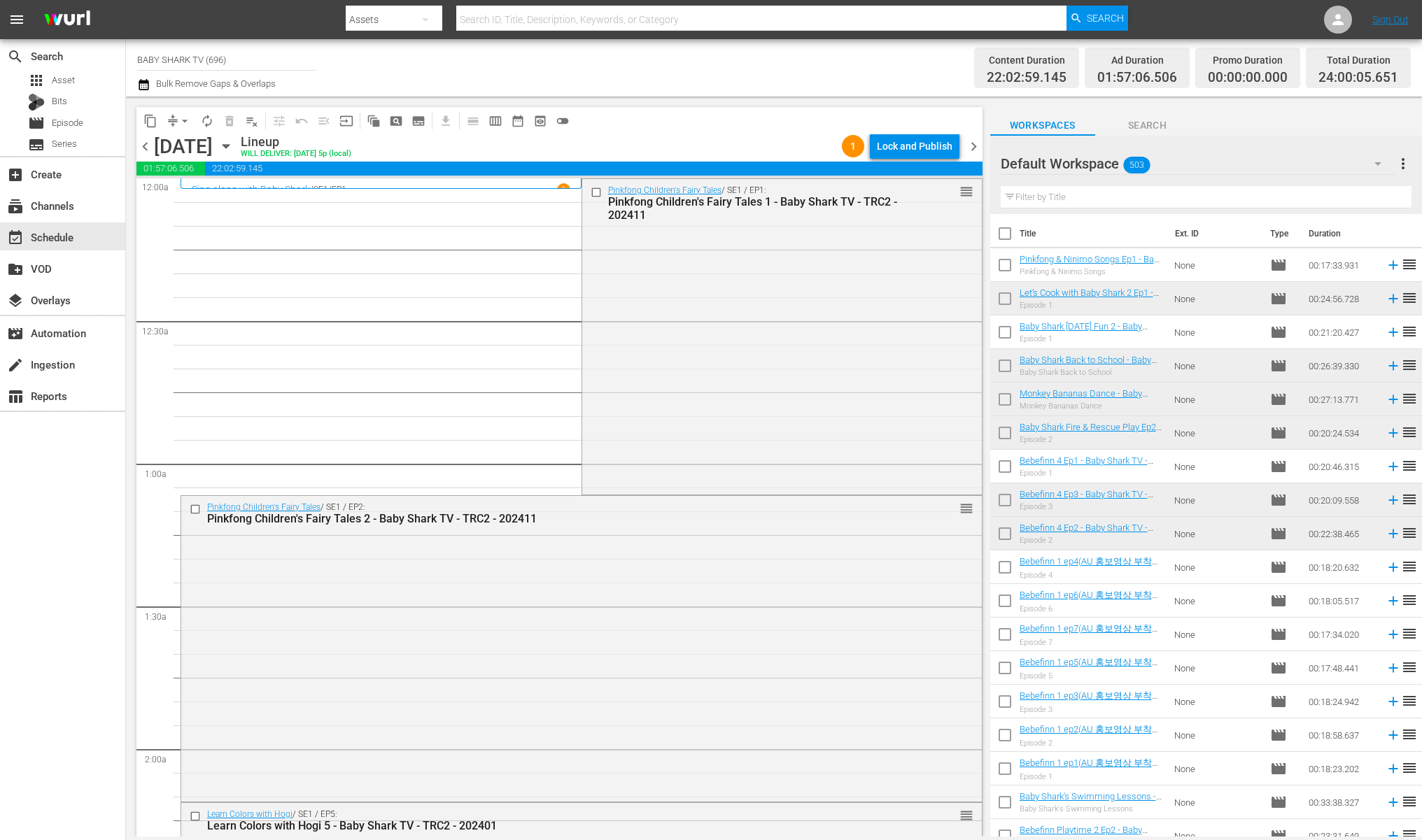
click at [902, 144] on div "Lock and Publish" at bounding box center [915, 146] width 76 height 26
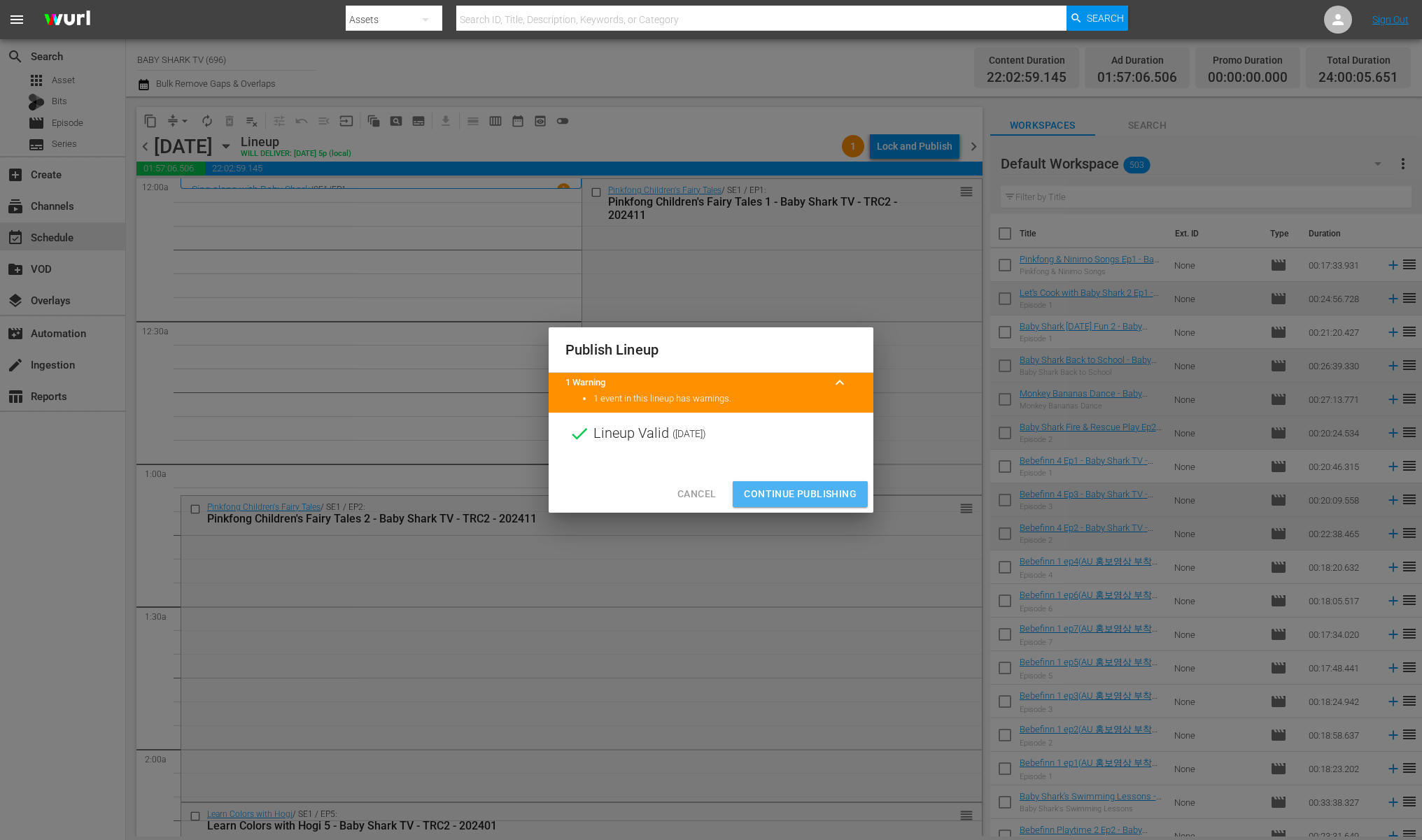
click at [823, 487] on span "Continue Publishing" at bounding box center [800, 494] width 112 height 18
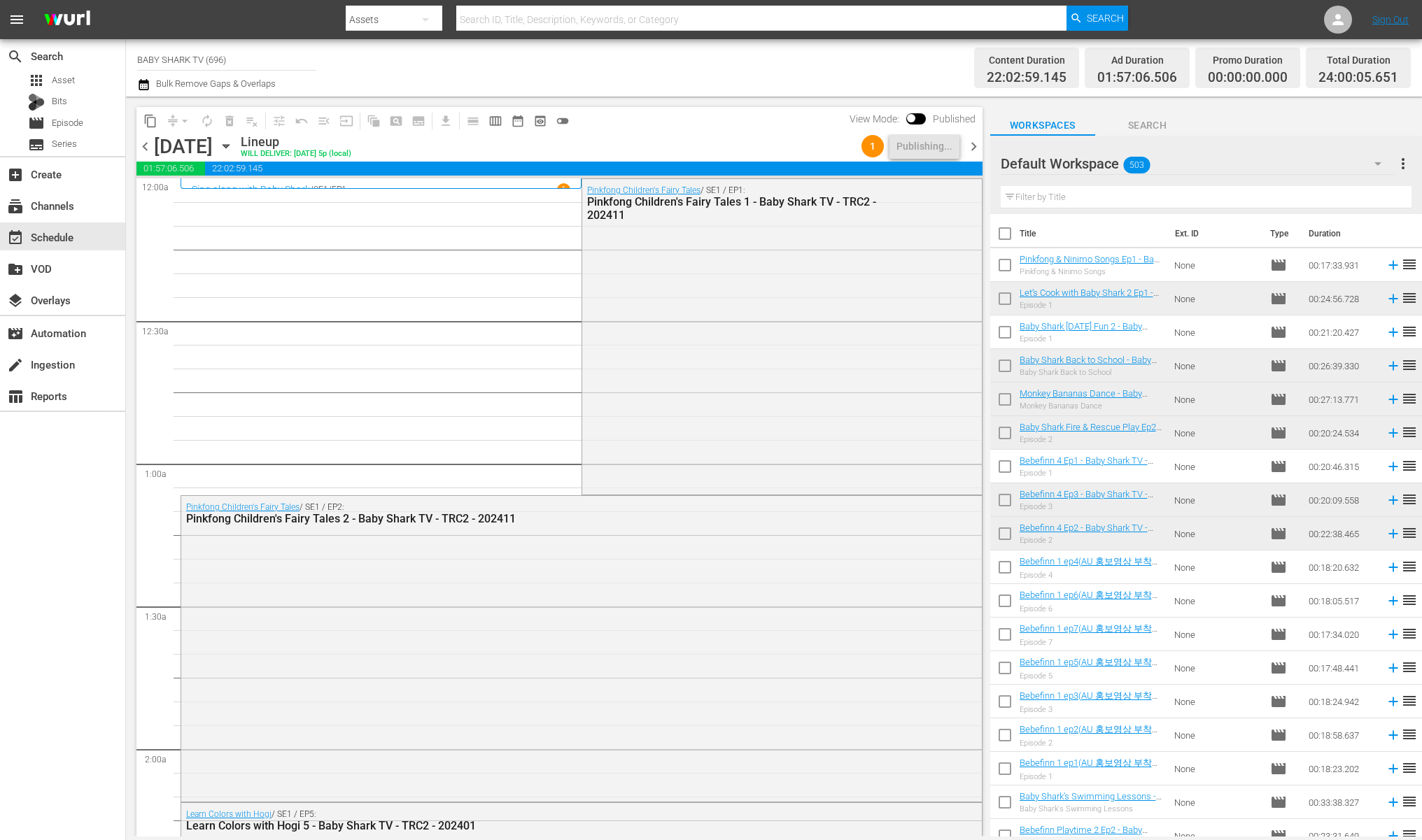
click at [710, 130] on div "content_copy compress arrow_drop_down autorenew_outlined delete_forever_outline…" at bounding box center [559, 120] width 846 height 27
click at [234, 142] on icon "button" at bounding box center [226, 146] width 15 height 15
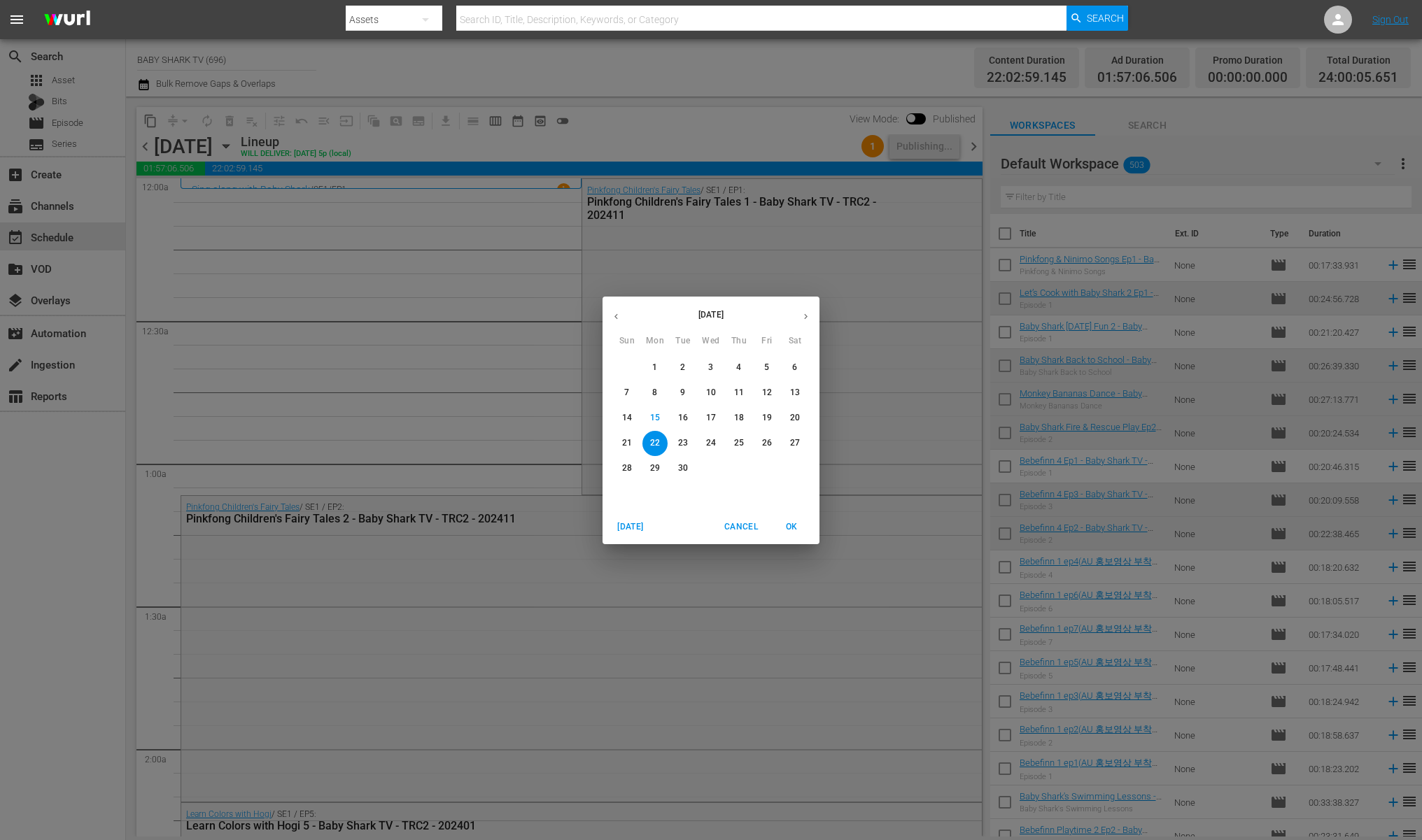
click at [729, 109] on div "[DATE] Sun Mon Tue Wed Thu Fri Sat 31 1 2 3 4 5 6 7 8 9 10 11 12 13 14 15 16 17…" at bounding box center [711, 420] width 1422 height 840
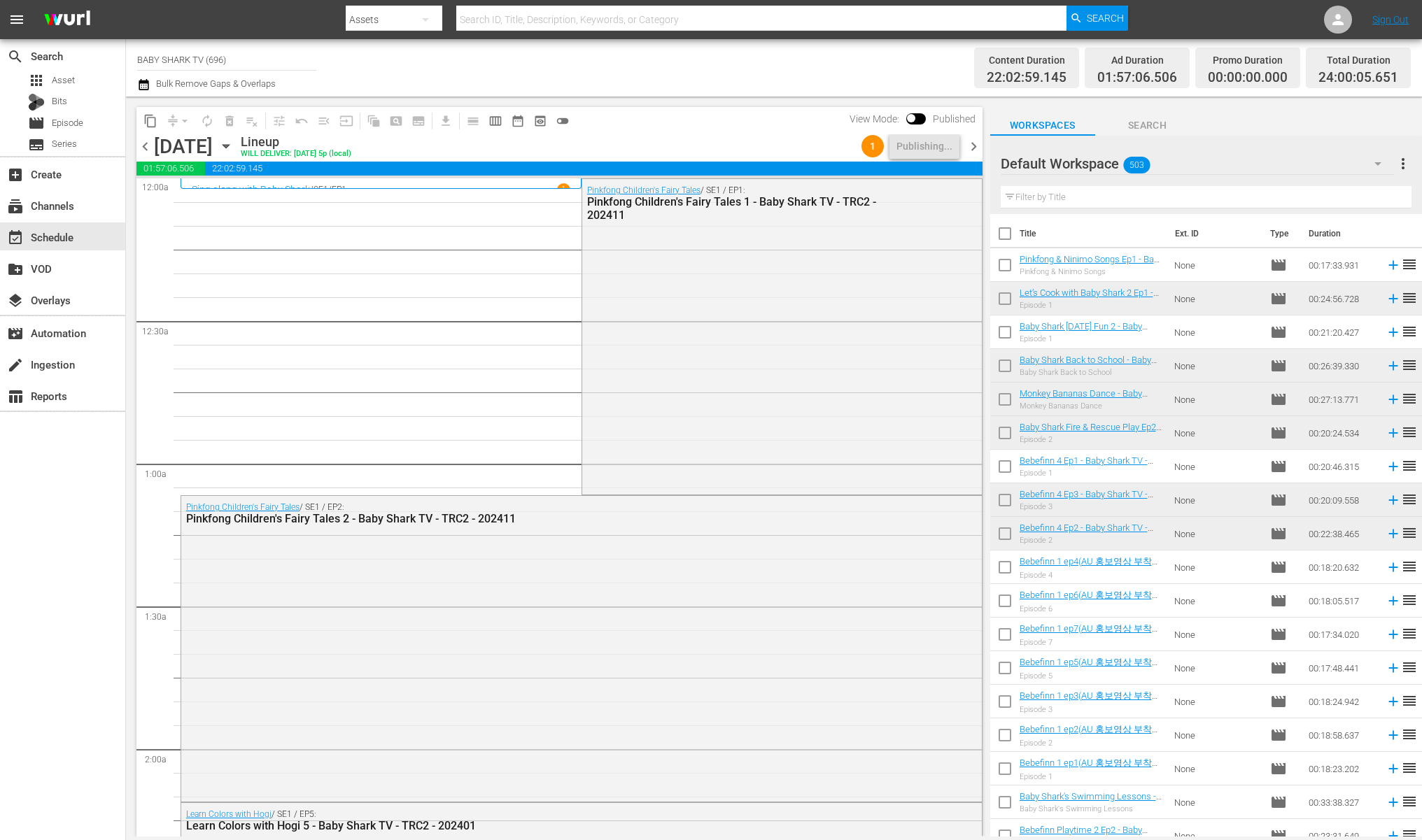
click at [237, 137] on div "[DATE] [DATE]" at bounding box center [196, 147] width 83 height 23
click at [234, 139] on icon "button" at bounding box center [226, 146] width 15 height 15
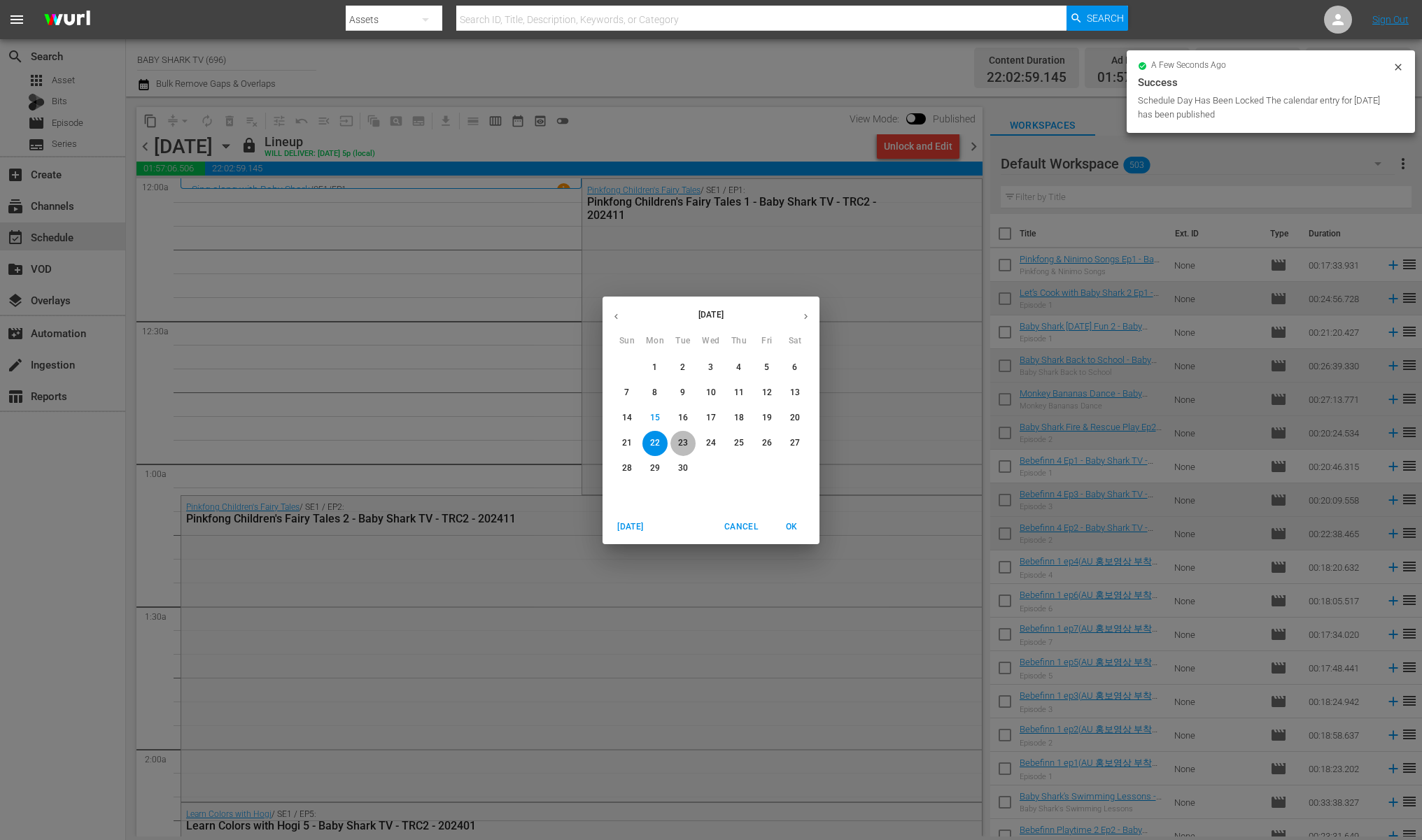
click at [680, 448] on p "23" at bounding box center [683, 443] width 9 height 12
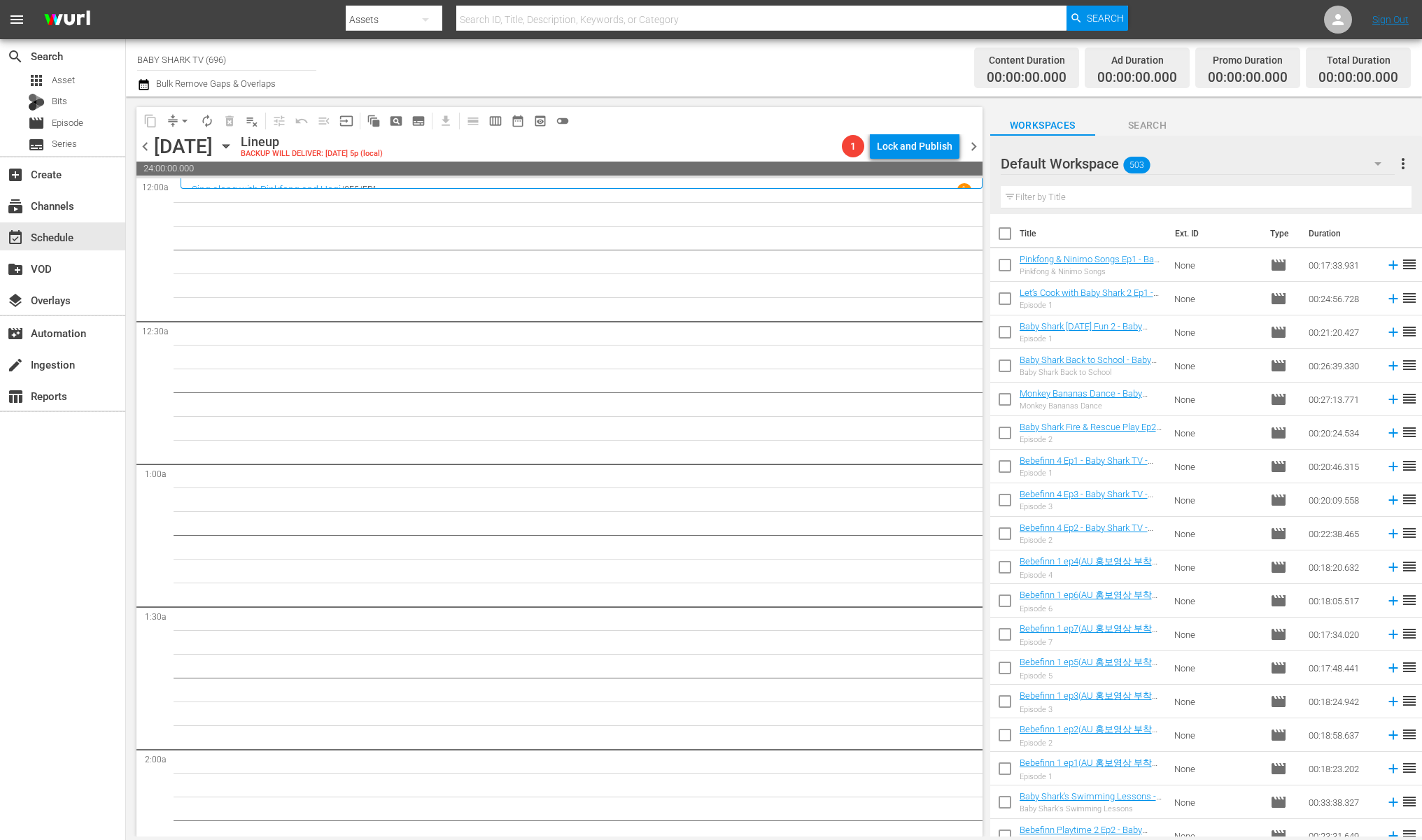
click at [234, 142] on icon "button" at bounding box center [226, 146] width 15 height 15
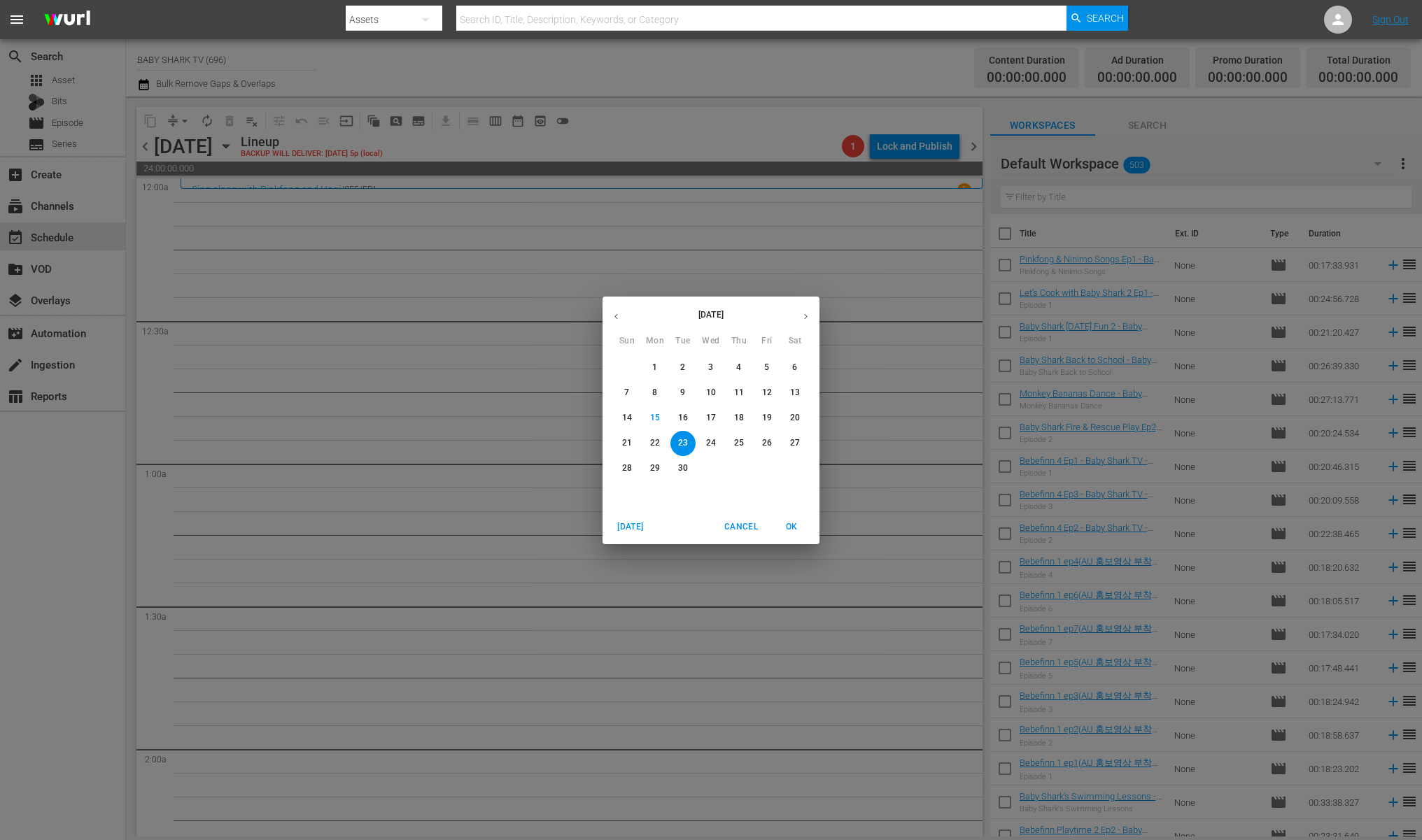
click at [715, 440] on p "24" at bounding box center [710, 443] width 9 height 12
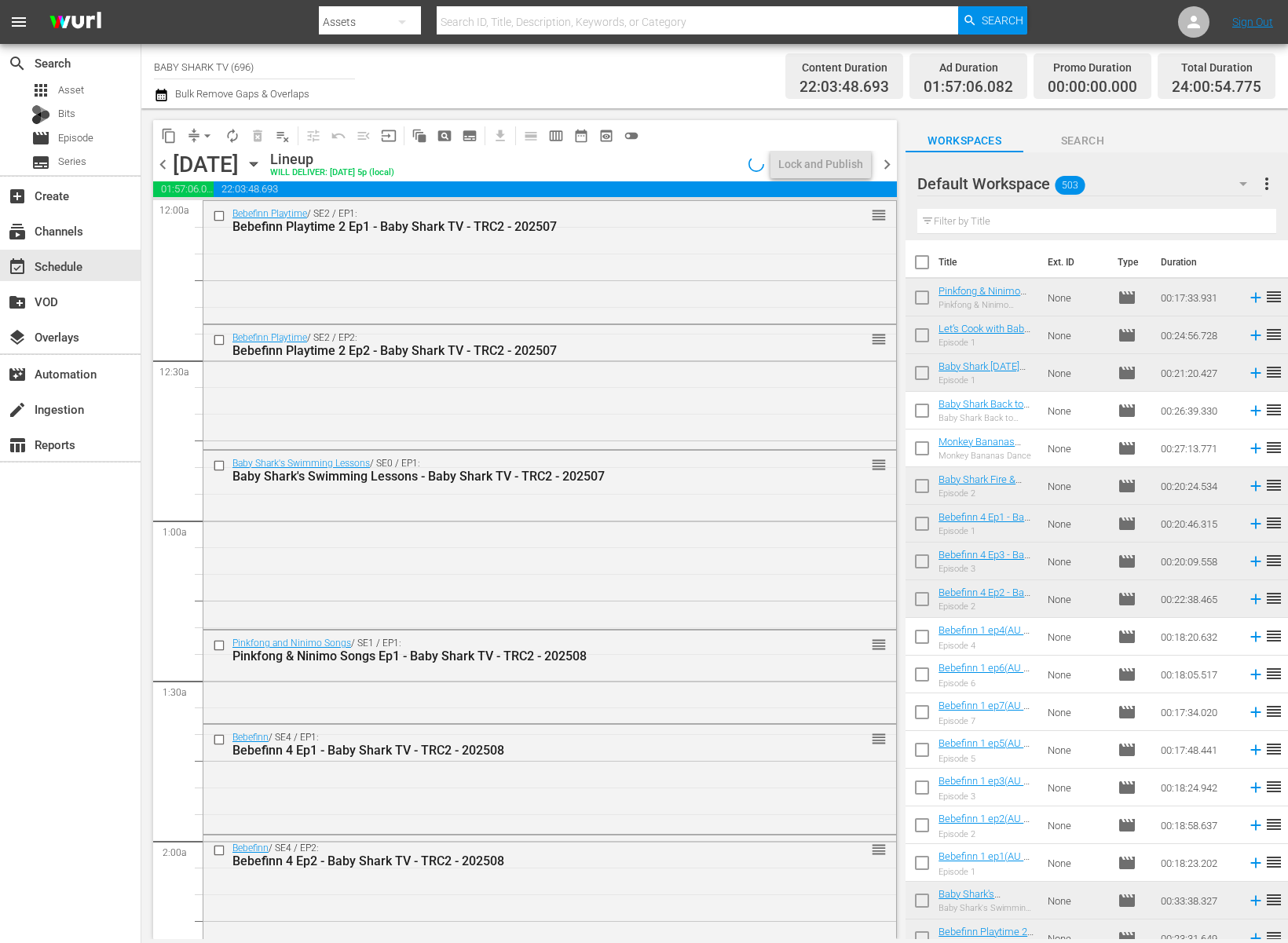
click at [256, 164] on icon "button" at bounding box center [253, 164] width 7 height 4
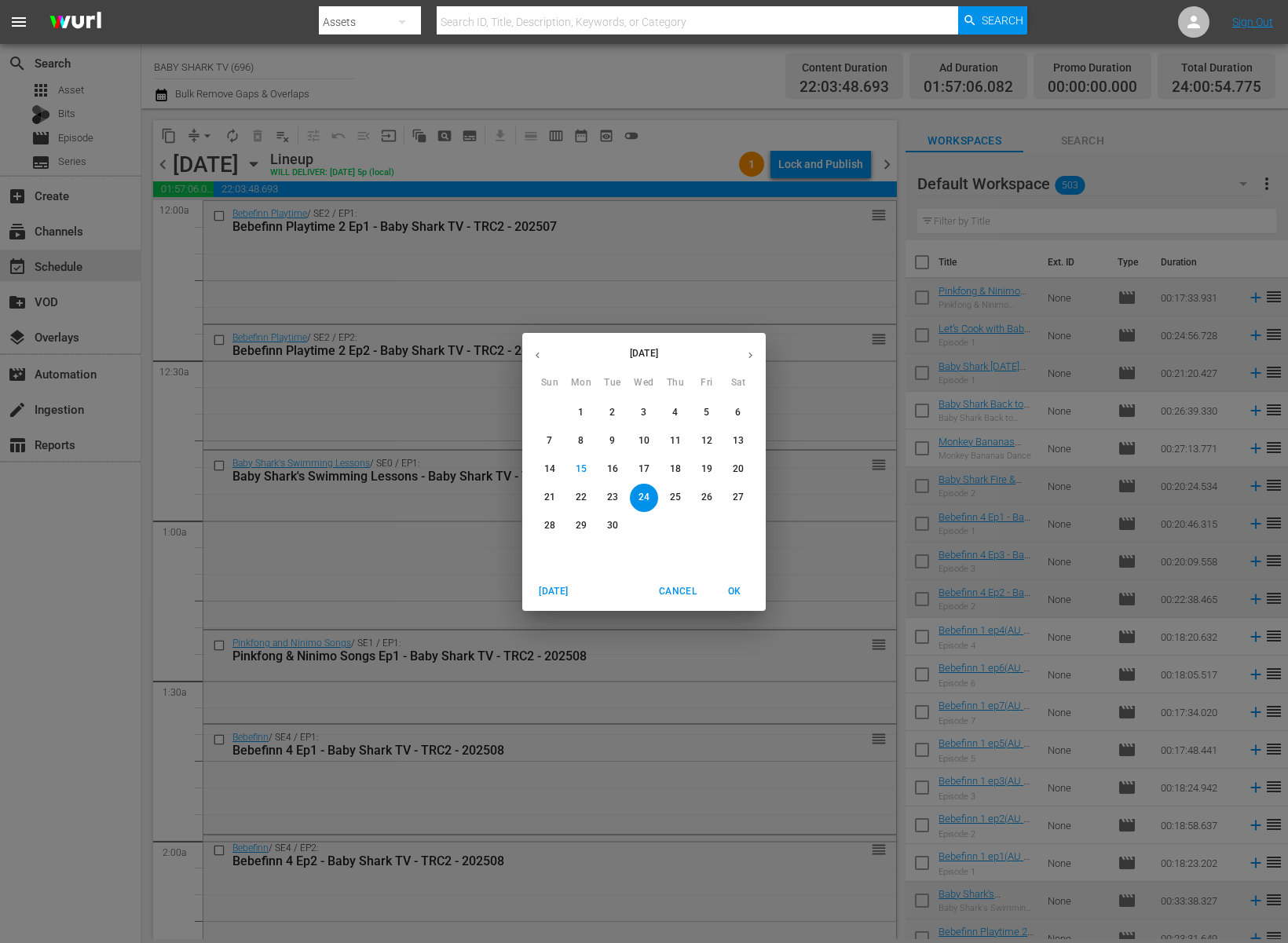
click at [578, 469] on p "15" at bounding box center [581, 469] width 11 height 13
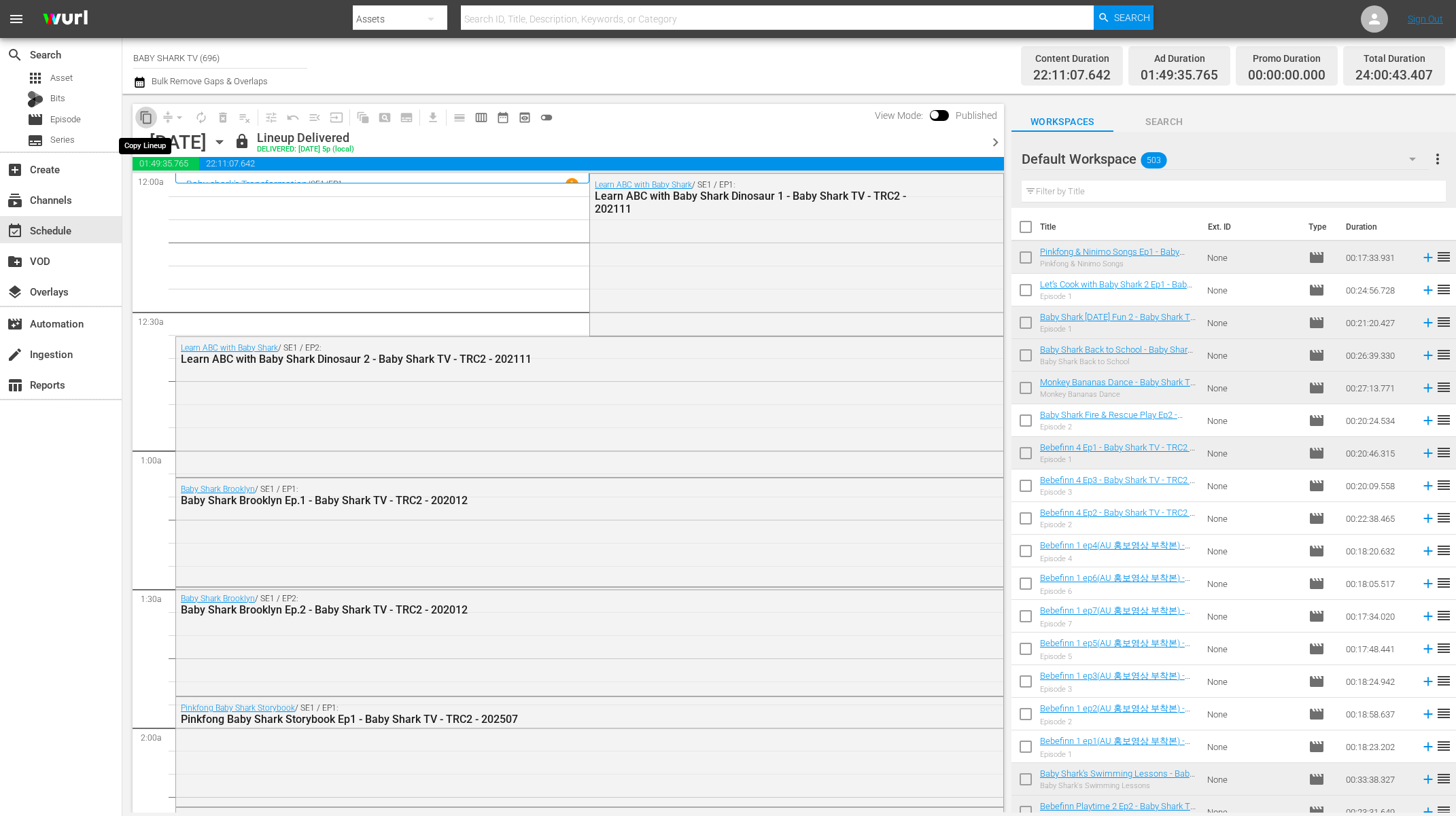
click at [135, 117] on button "content_copy" at bounding box center [146, 118] width 22 height 22
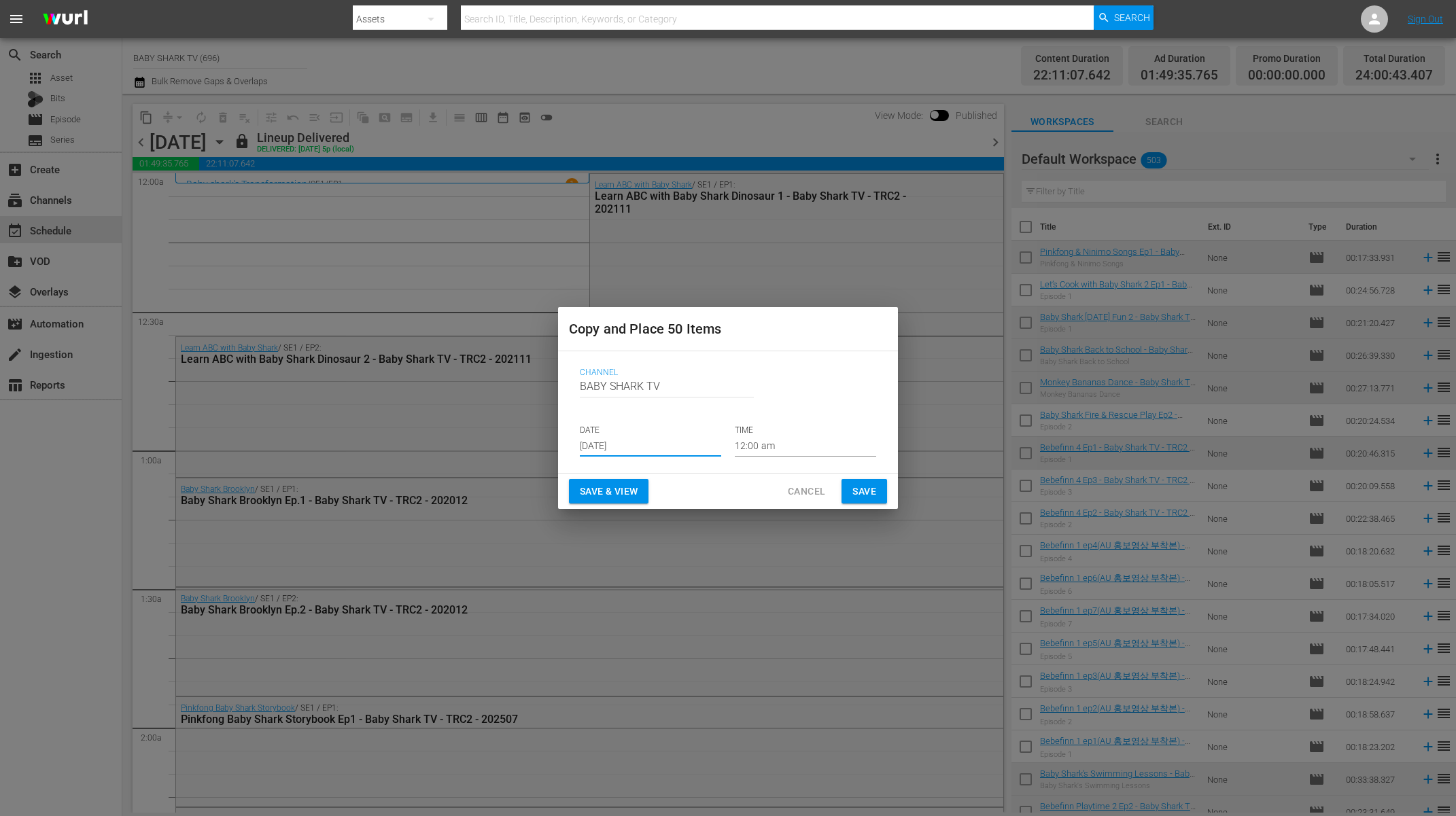
click at [628, 445] on input "[DATE]" at bounding box center [650, 446] width 141 height 21
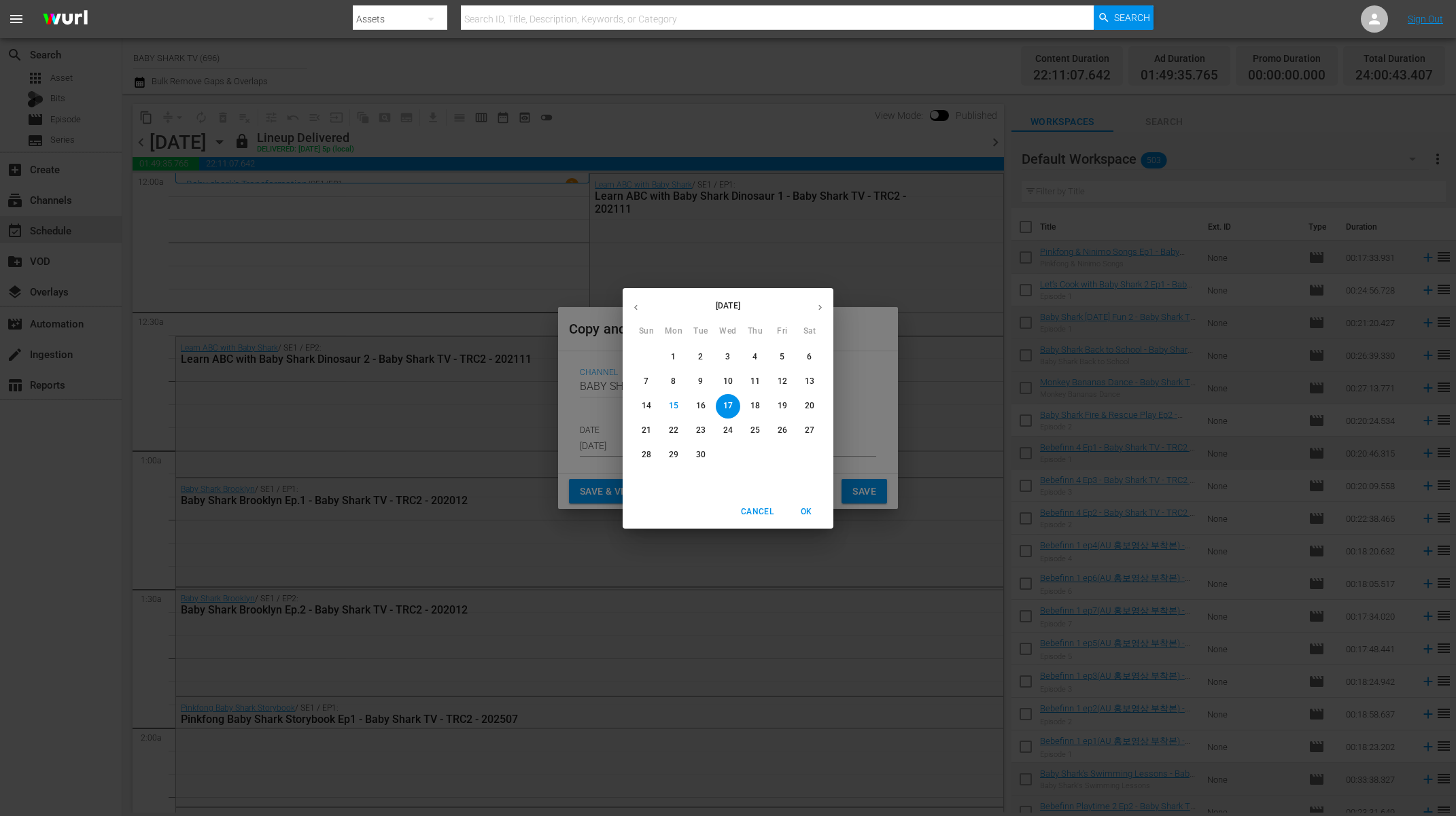
click at [691, 423] on button "23" at bounding box center [701, 431] width 25 height 25
type input "[DATE]"
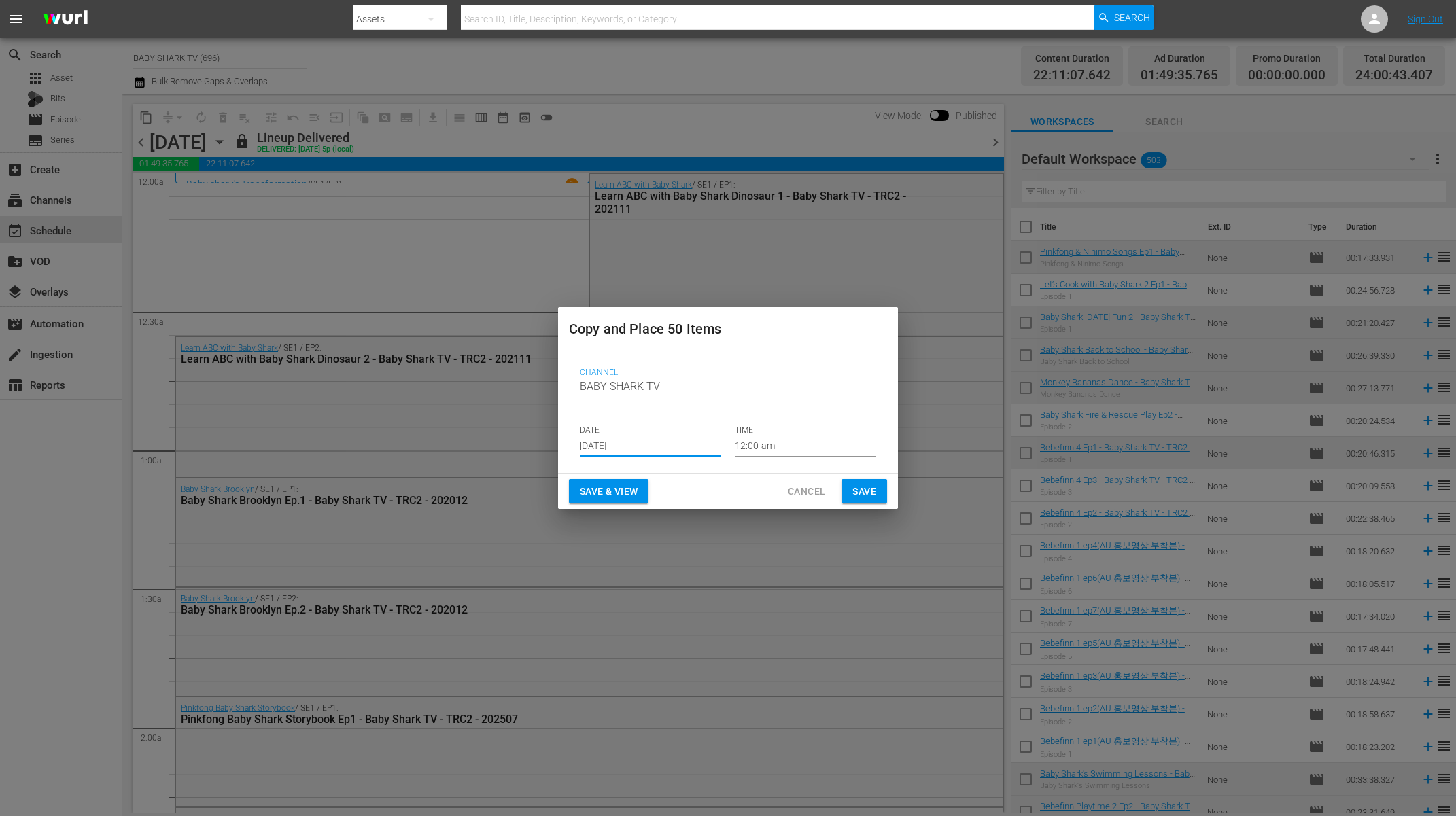
click at [688, 466] on div "Channel Channel Title BABY SHARK TV DATE [DATE] TIME 12:00 am" at bounding box center [728, 412] width 318 height 111
click at [852, 484] on span "Save" at bounding box center [865, 492] width 24 height 17
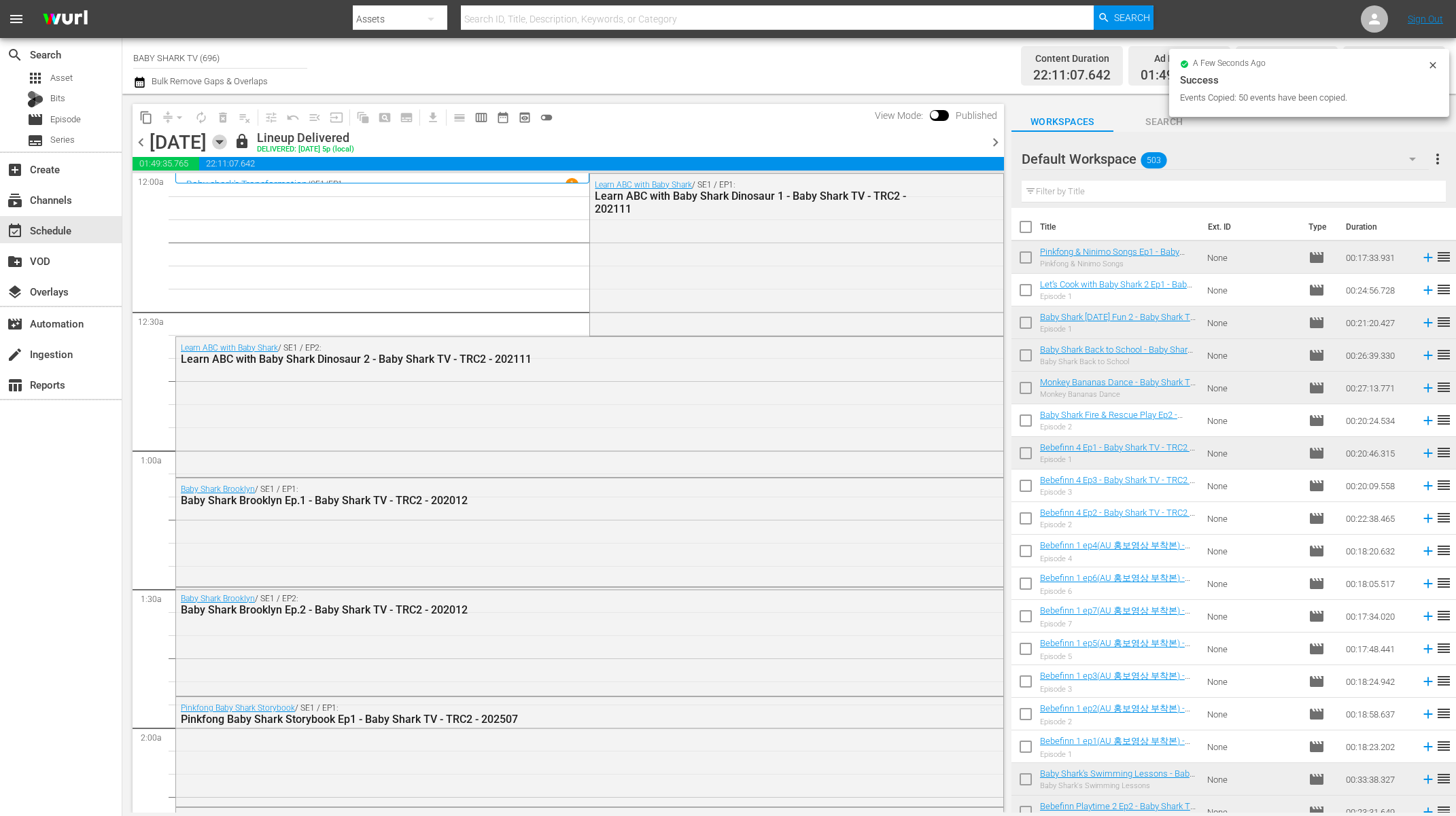
click at [222, 141] on icon "button" at bounding box center [219, 142] width 6 height 4
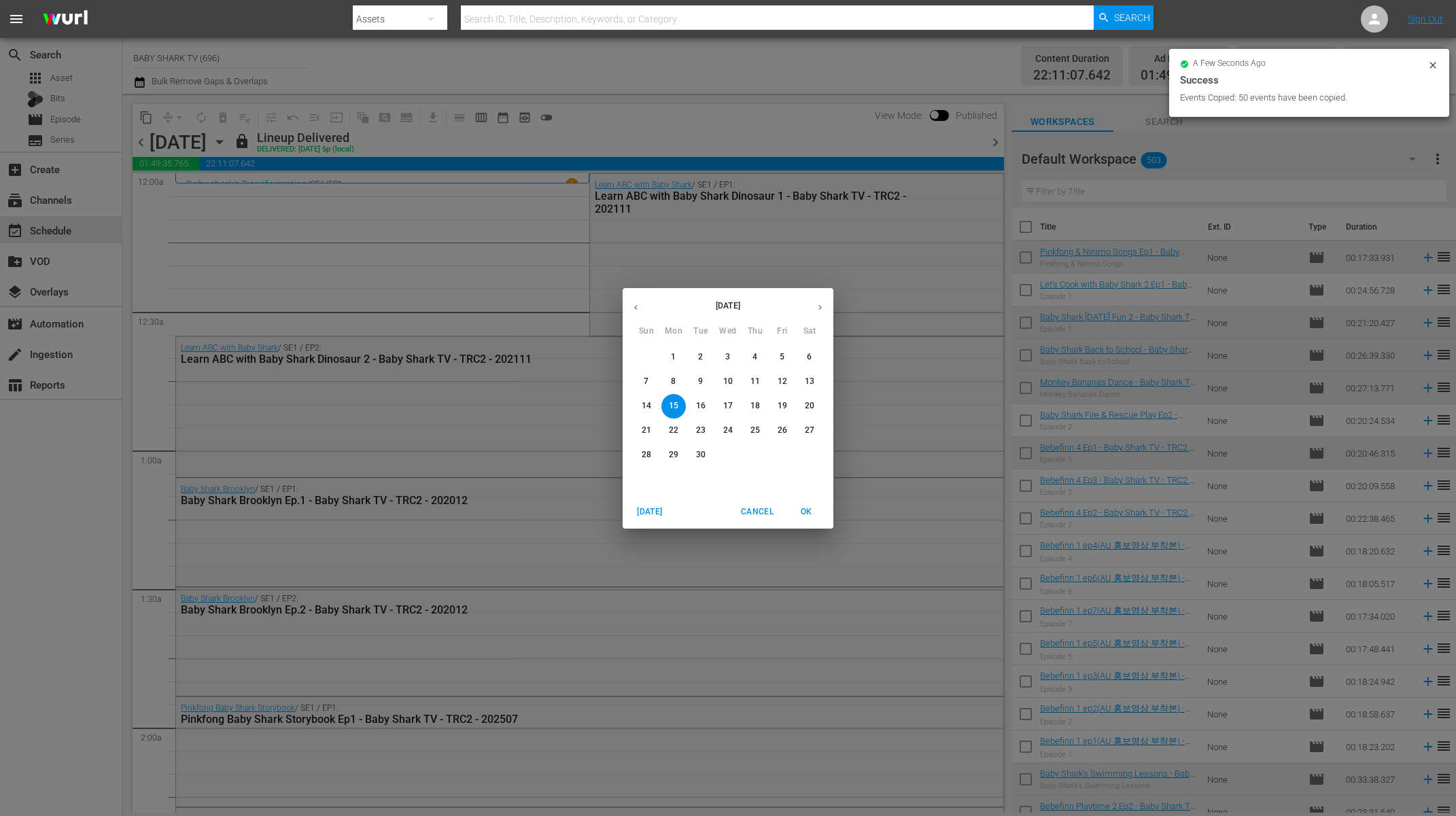
click at [667, 434] on span "22" at bounding box center [674, 430] width 25 height 11
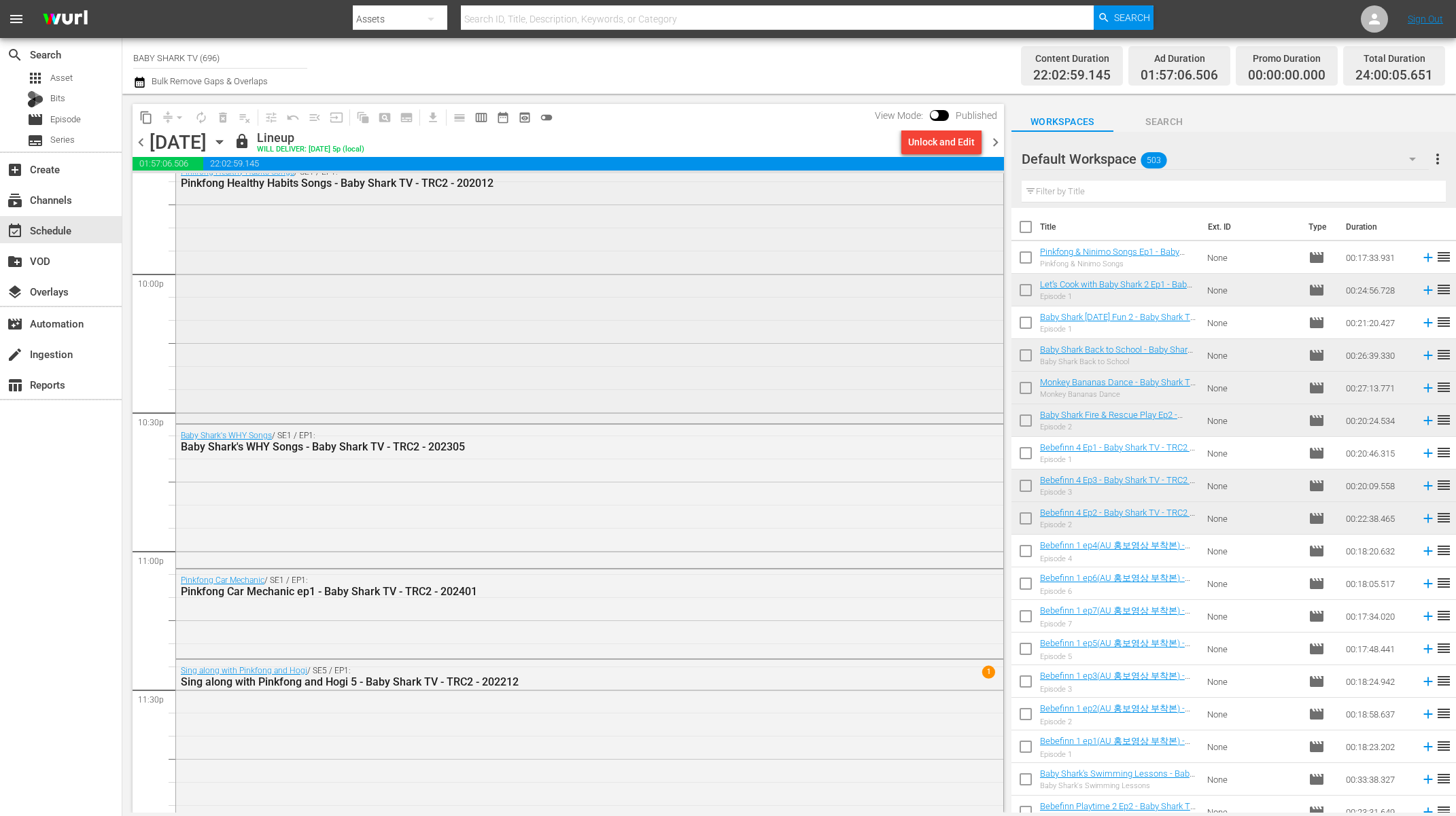
scroll to position [6015, 0]
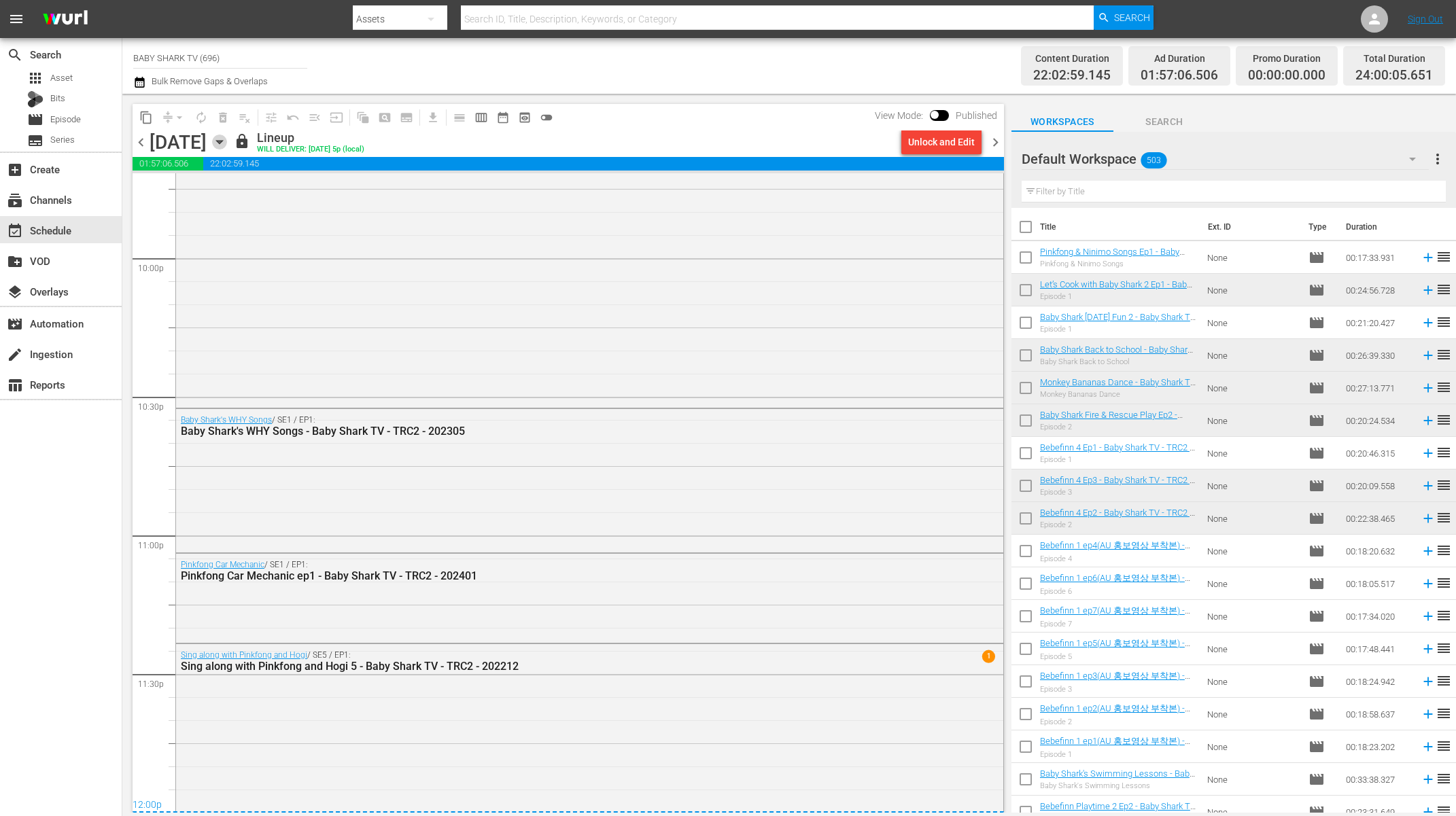
click at [227, 146] on icon "button" at bounding box center [219, 142] width 15 height 15
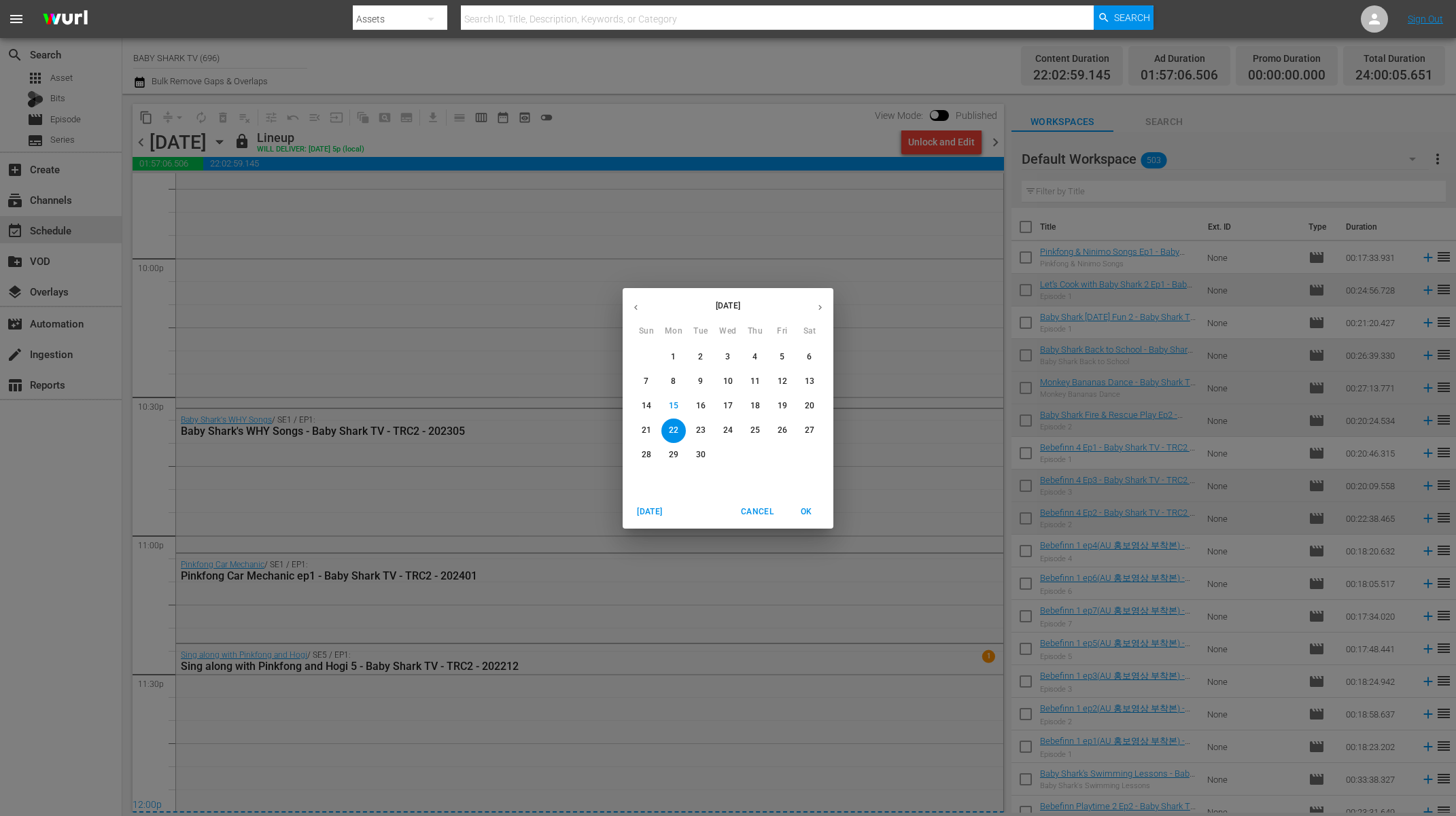
click at [707, 427] on span "23" at bounding box center [701, 430] width 25 height 11
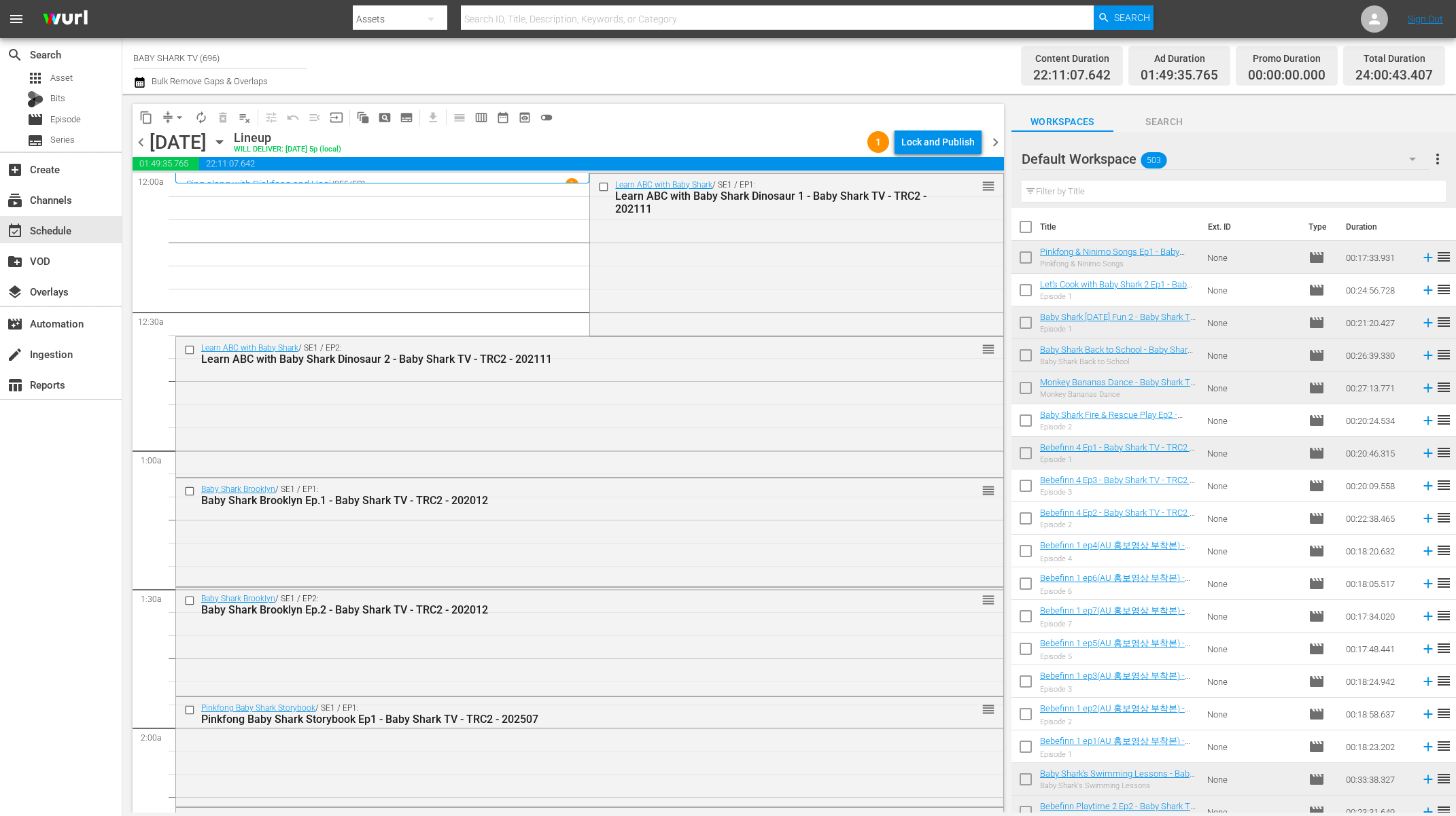
click at [651, 114] on div "content_copy compress arrow_drop_down autorenew_outlined delete_forever_outline…" at bounding box center [568, 117] width 872 height 26
click at [169, 111] on span "compress" at bounding box center [167, 117] width 13 height 13
click at [180, 114] on span "arrow_drop_down" at bounding box center [179, 117] width 13 height 13
click at [177, 152] on li "Align to Midnight" at bounding box center [179, 145] width 143 height 23
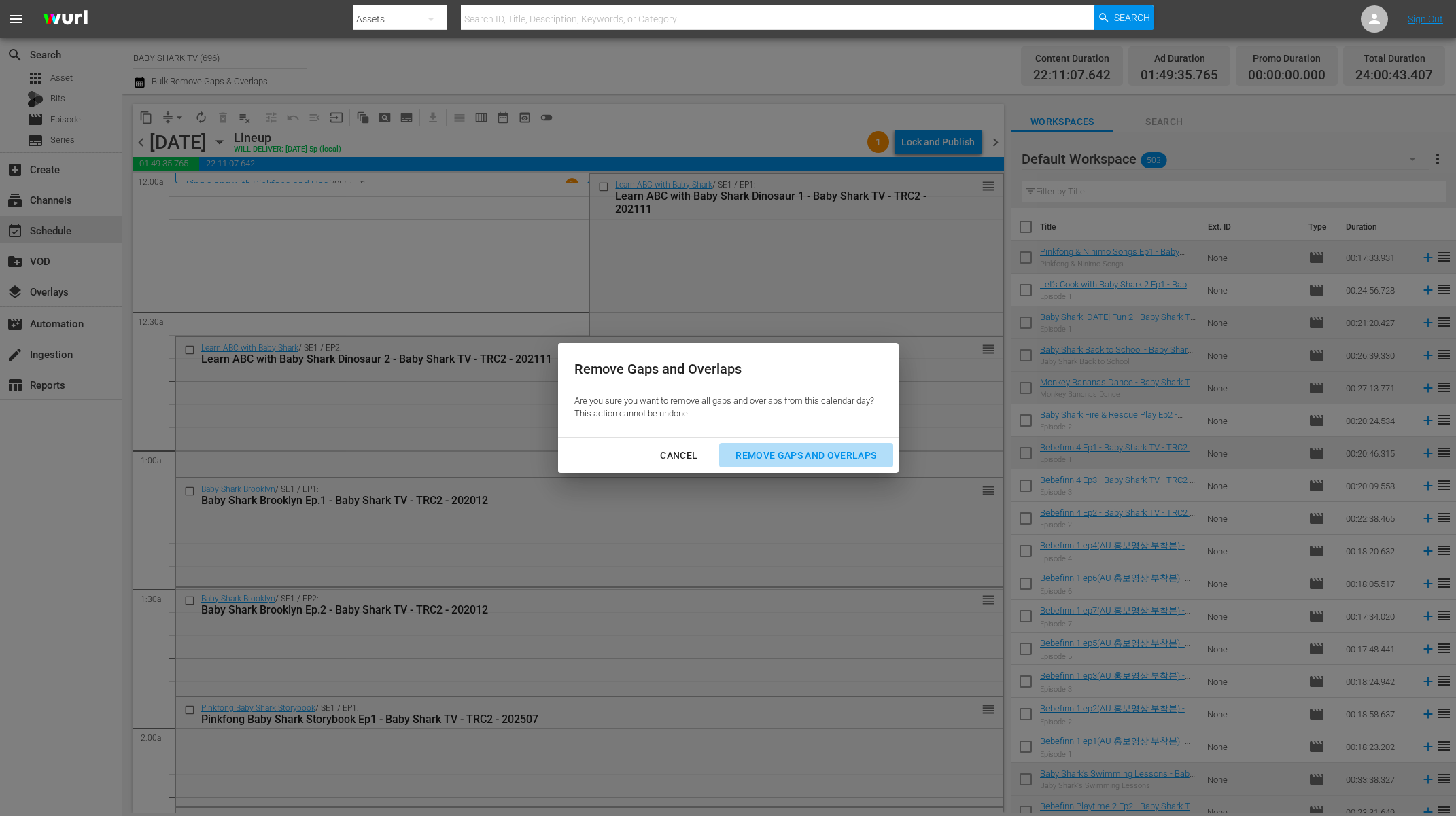
click at [811, 456] on div "Remove Gaps and Overlaps" at bounding box center [806, 456] width 162 height 17
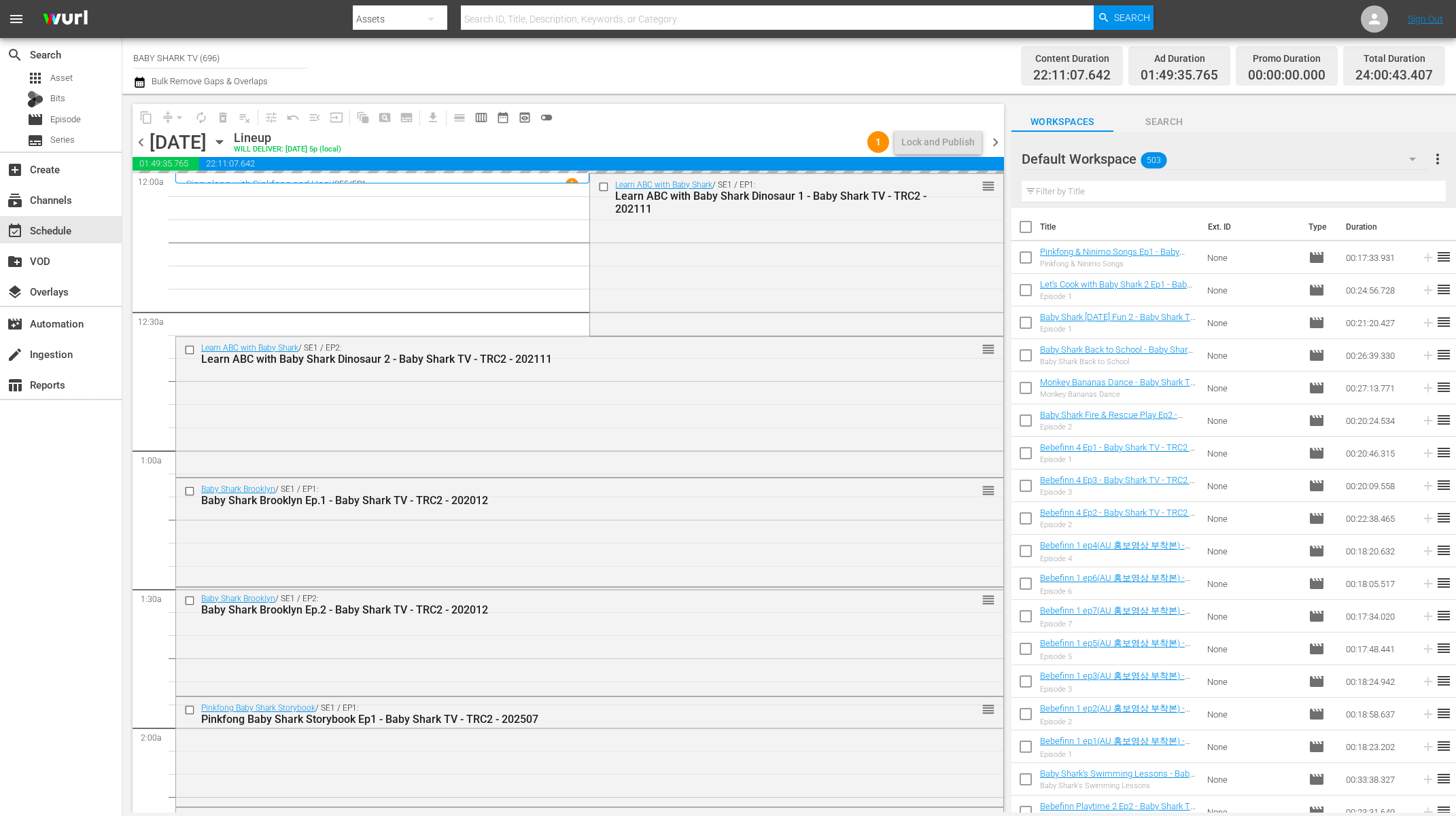
click at [726, 124] on div "content_copy compress arrow_drop_down autorenew_outlined delete_forever_outline…" at bounding box center [568, 117] width 872 height 26
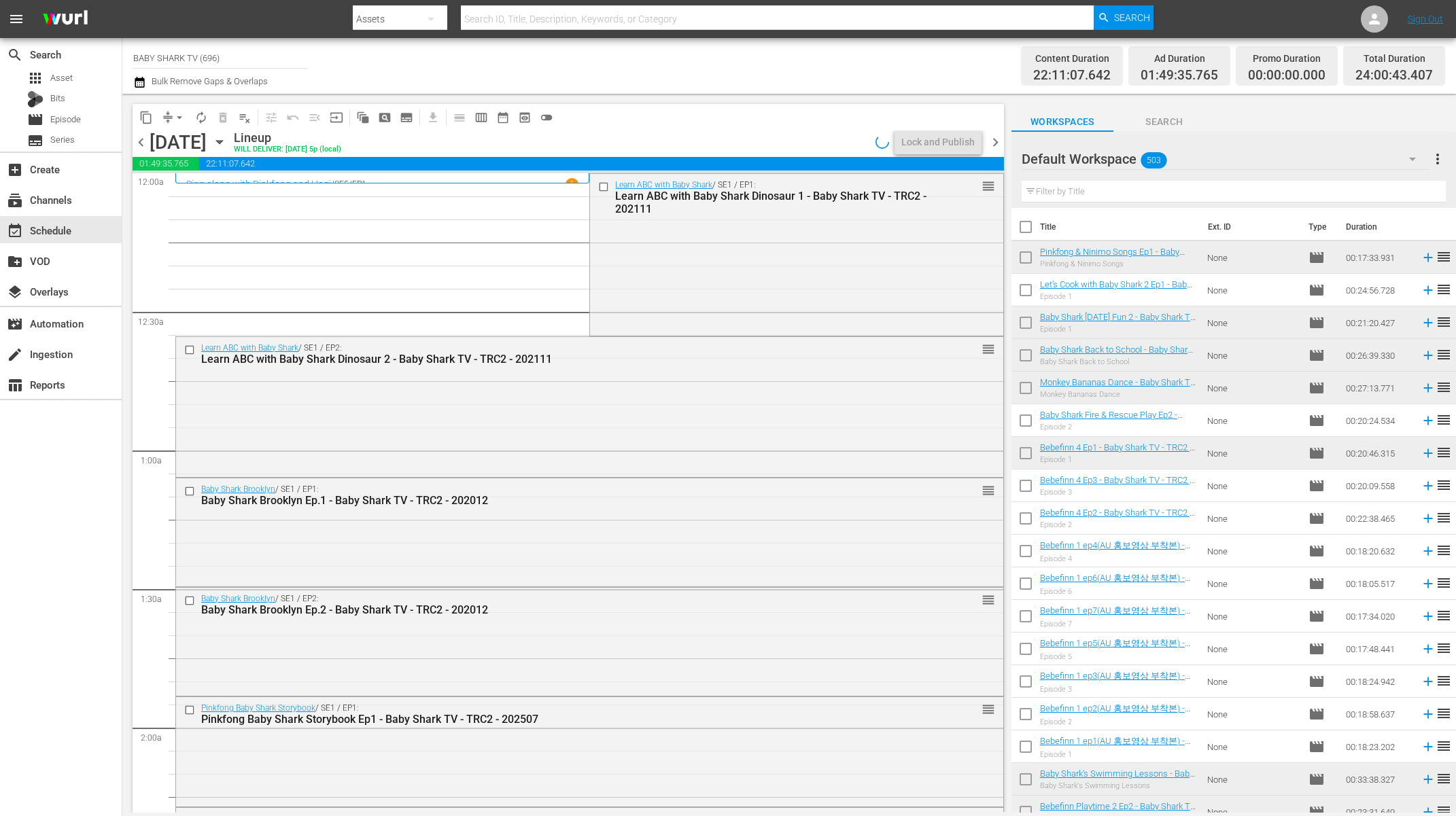
click at [743, 142] on div "Lineup WILL DELIVER: [DATE] 5p (local)" at bounding box center [552, 142] width 636 height 23
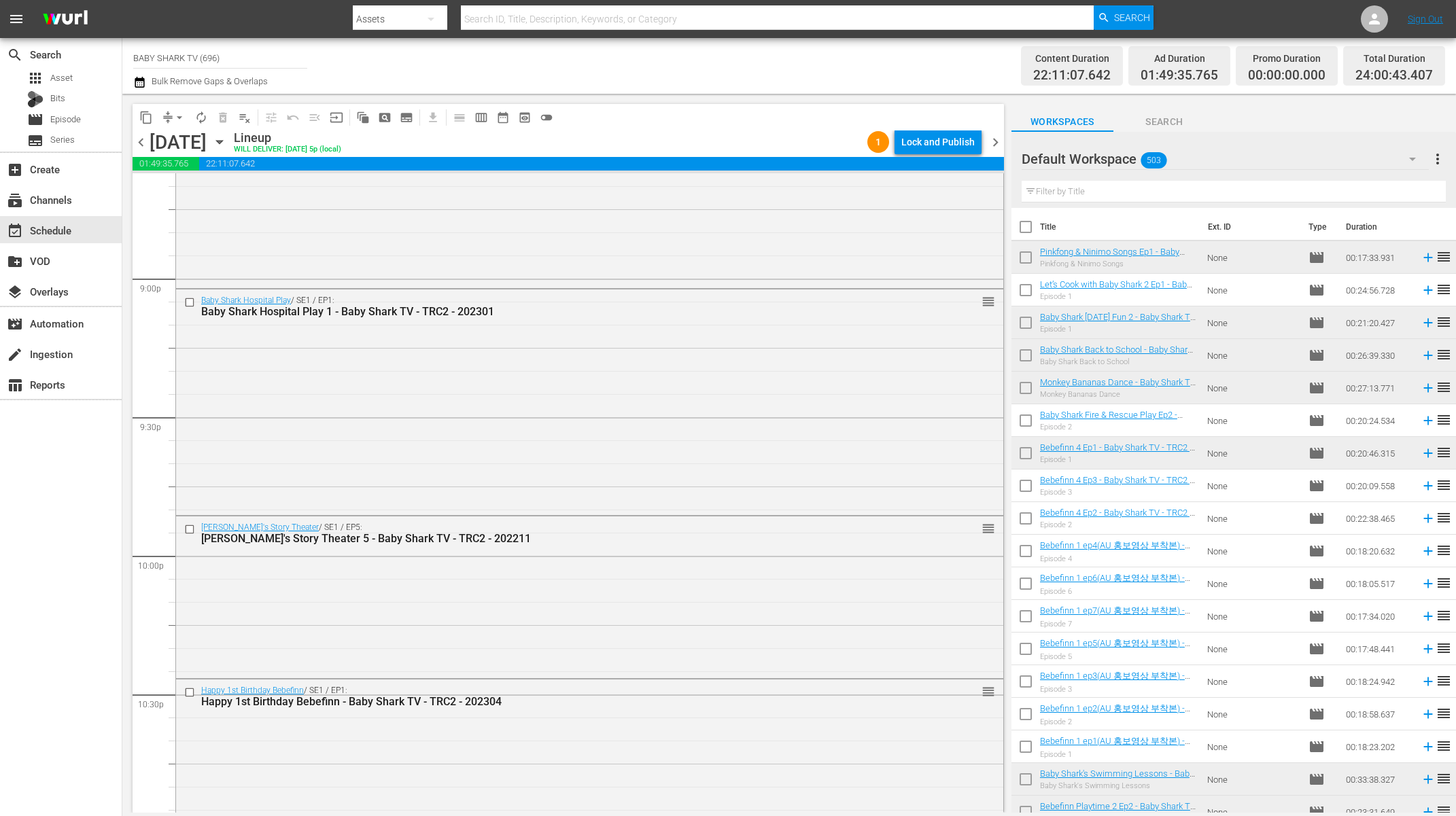
scroll to position [6018, 0]
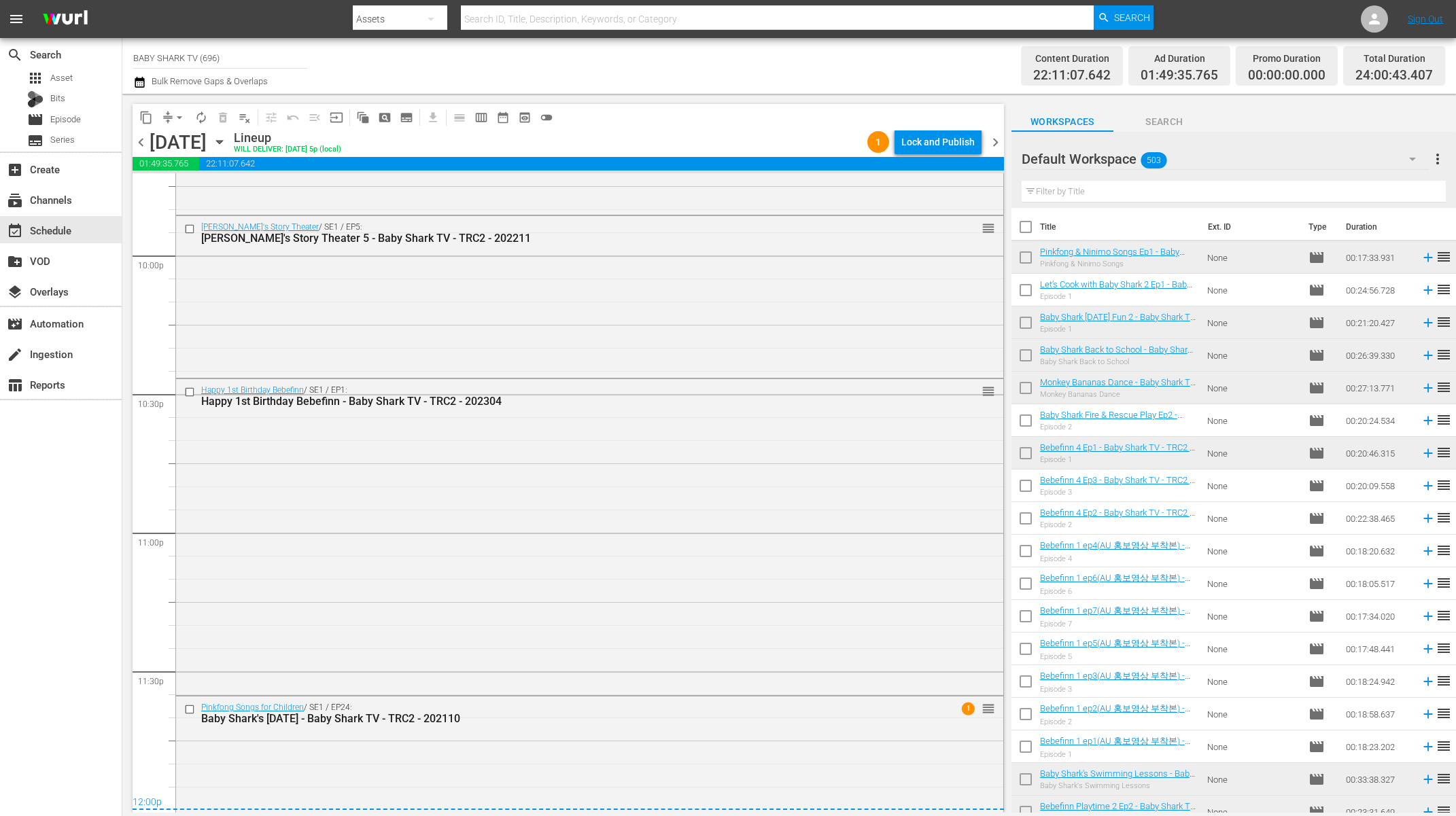
click at [745, 124] on div "content_copy compress arrow_drop_down autorenew_outlined delete_forever_outline…" at bounding box center [568, 117] width 872 height 26
click at [942, 143] on div "Lock and Publish" at bounding box center [938, 142] width 74 height 25
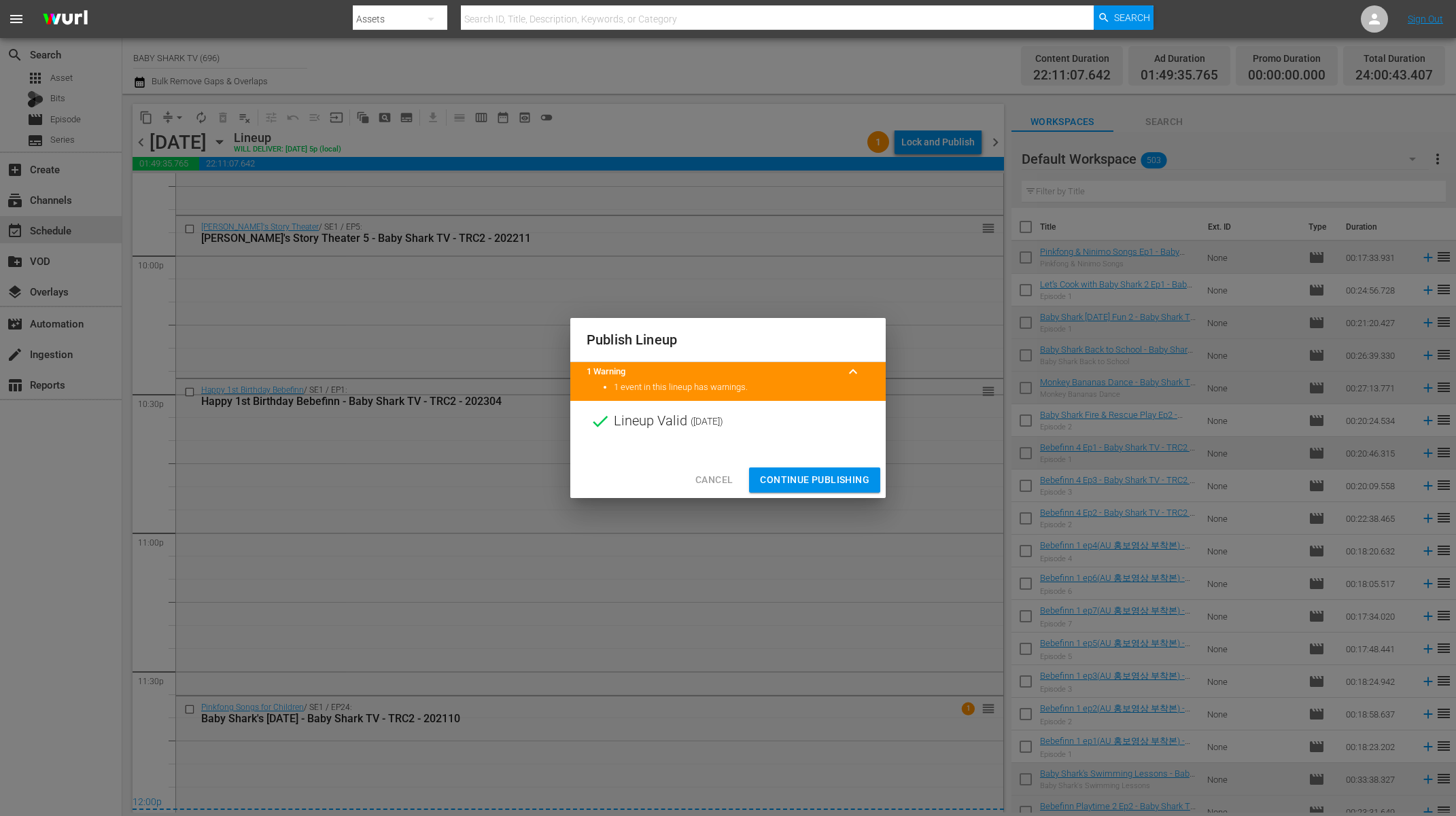
click at [818, 485] on span "Continue Publishing" at bounding box center [815, 480] width 109 height 17
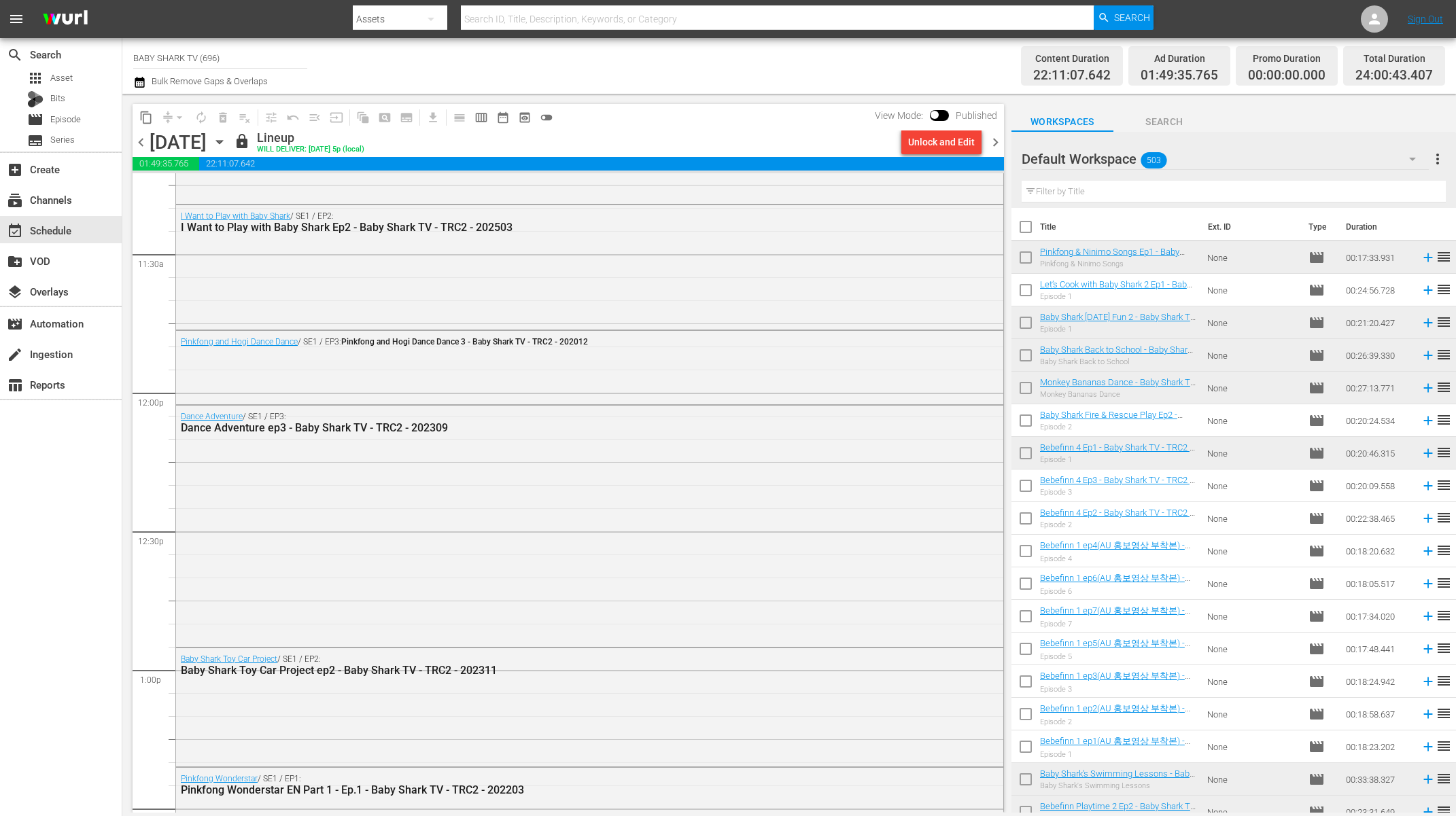
scroll to position [0, 0]
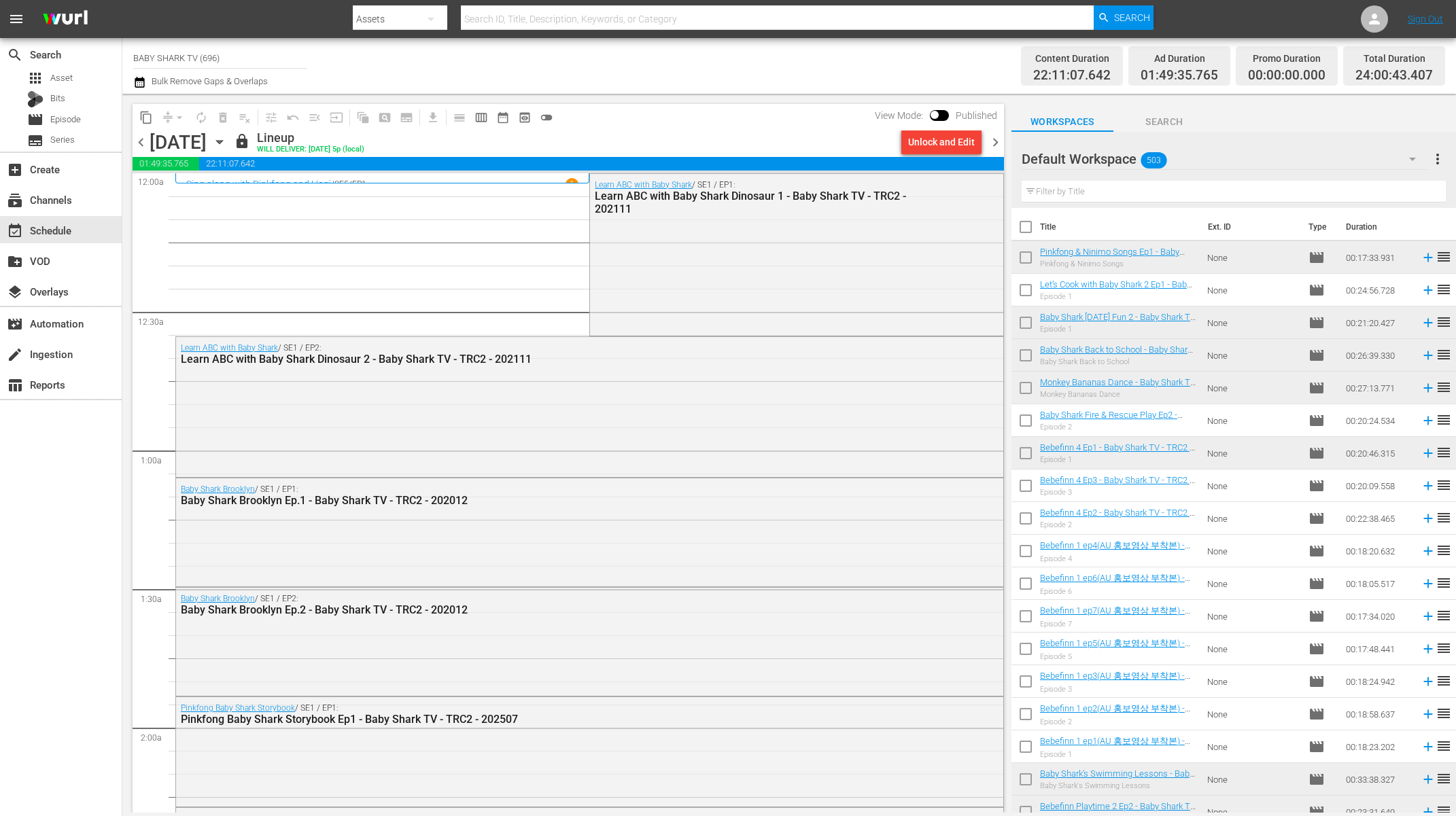
click at [227, 138] on icon "button" at bounding box center [219, 142] width 15 height 15
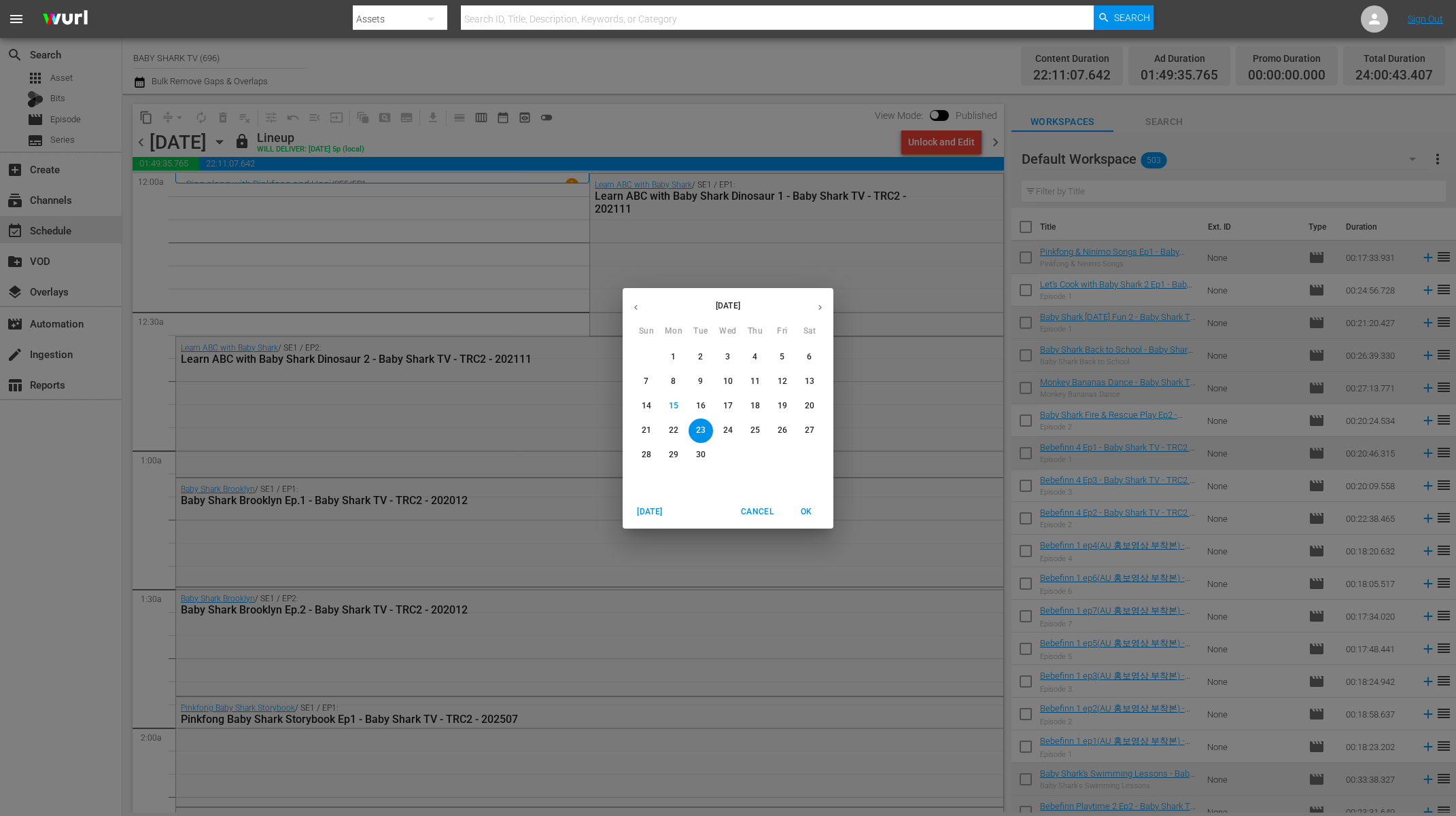
click at [720, 429] on span "24" at bounding box center [728, 430] width 25 height 11
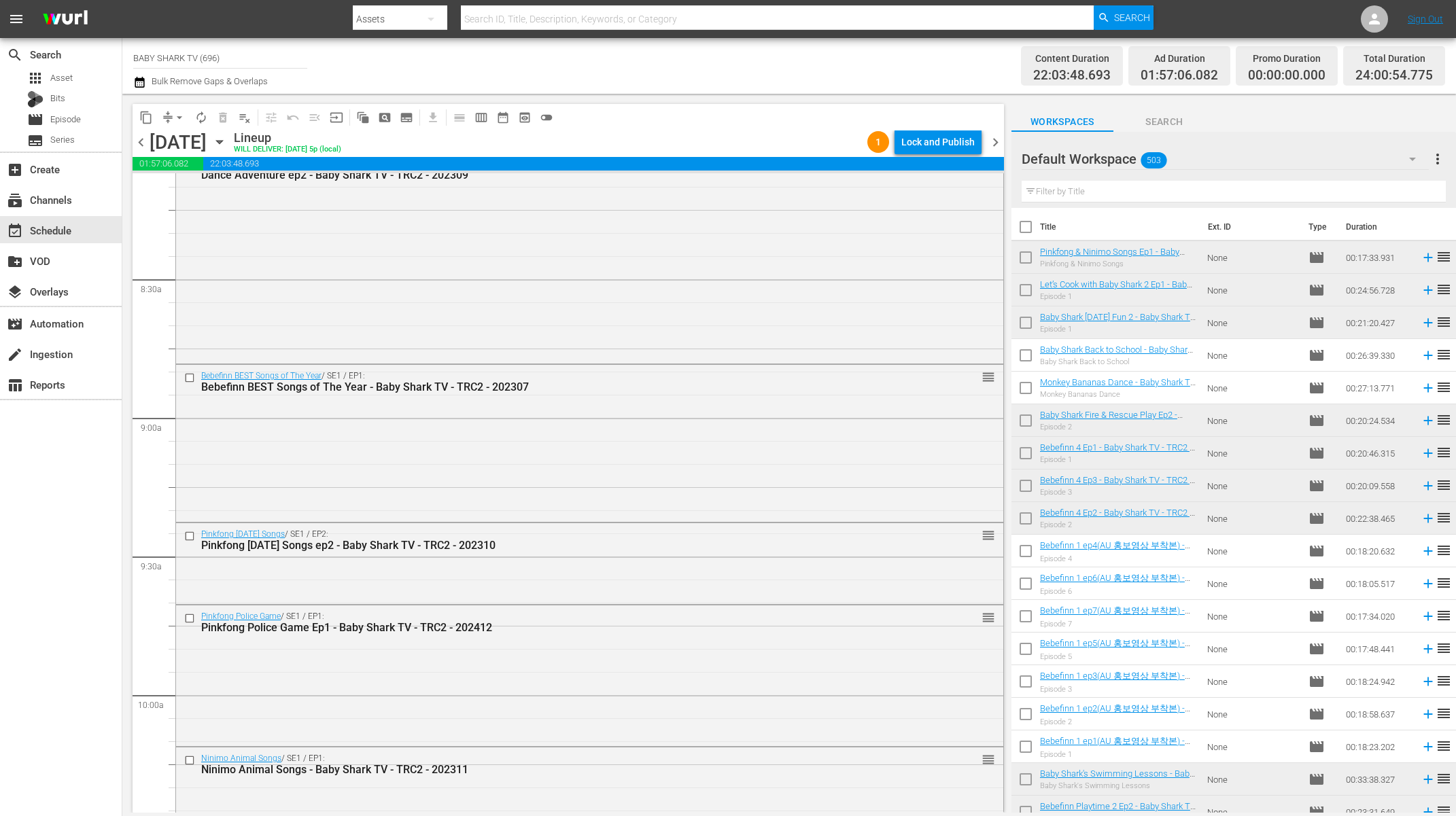
scroll to position [2520, 0]
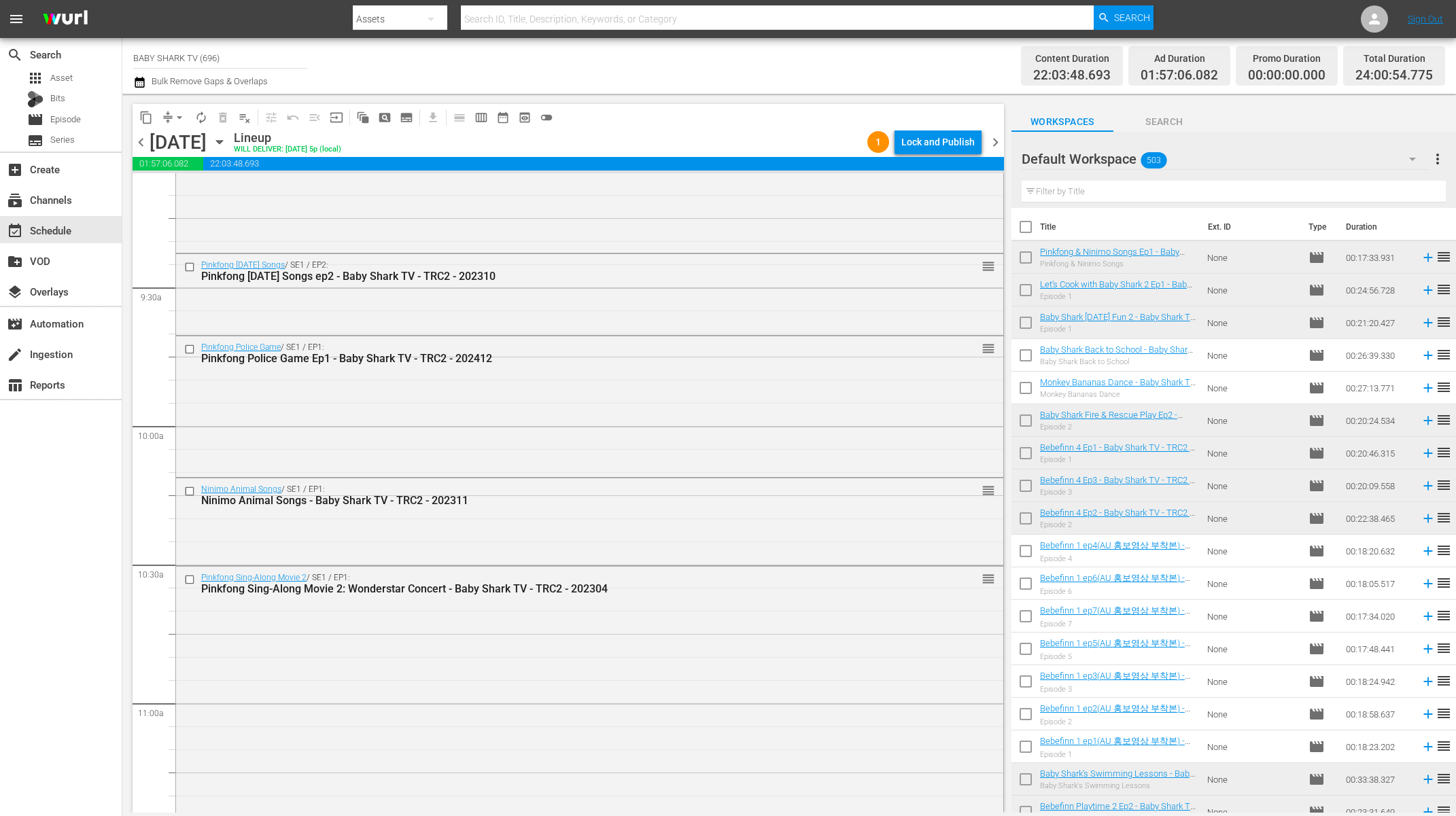
click at [704, 120] on div "content_copy compress arrow_drop_down autorenew_outlined delete_forever_outline…" at bounding box center [568, 117] width 872 height 26
click at [180, 113] on span "arrow_drop_down" at bounding box center [179, 117] width 13 height 13
click at [191, 141] on li "Align to Midnight" at bounding box center [179, 145] width 143 height 23
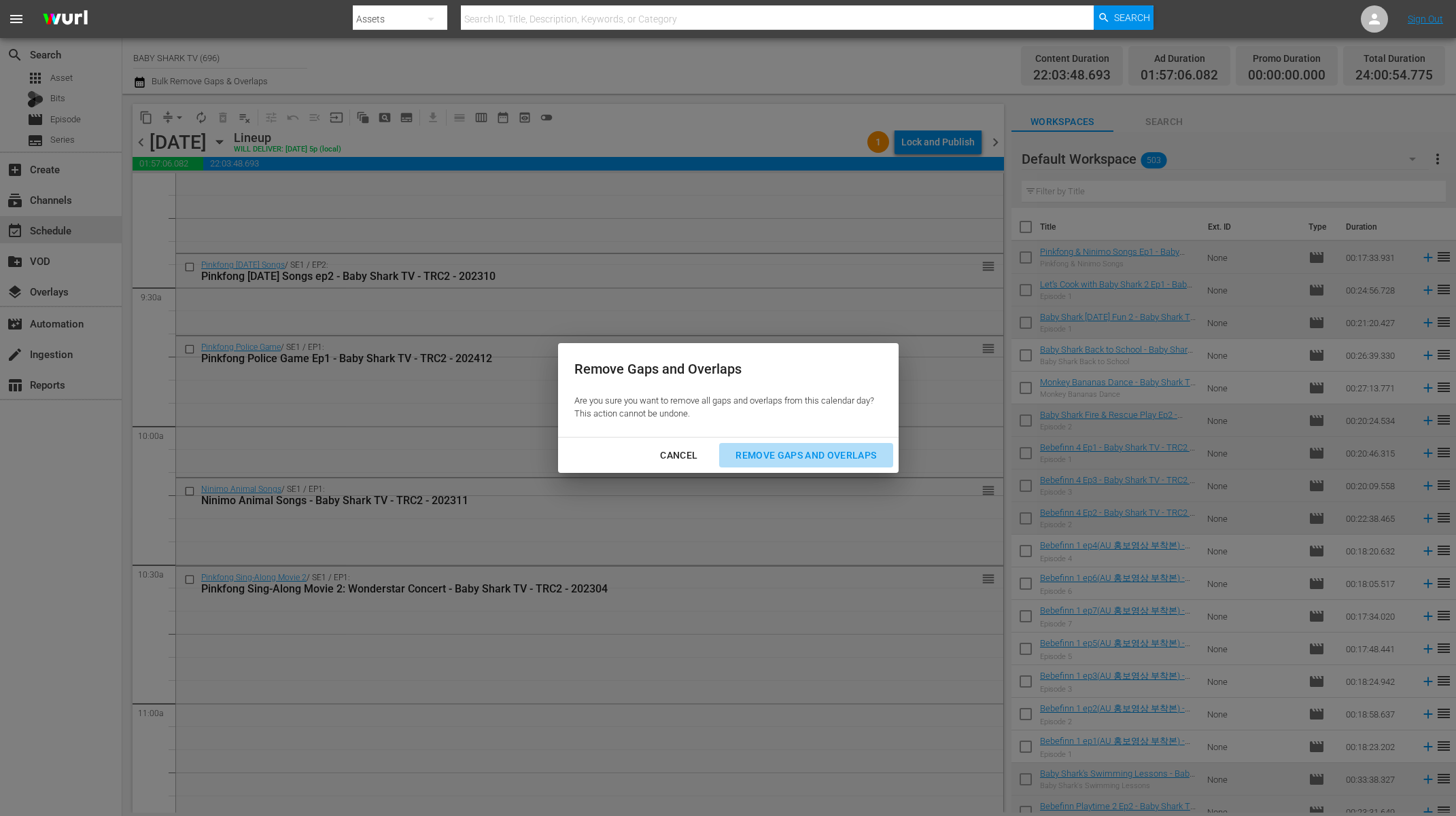
click at [854, 451] on div "Remove Gaps and Overlaps" at bounding box center [806, 456] width 162 height 17
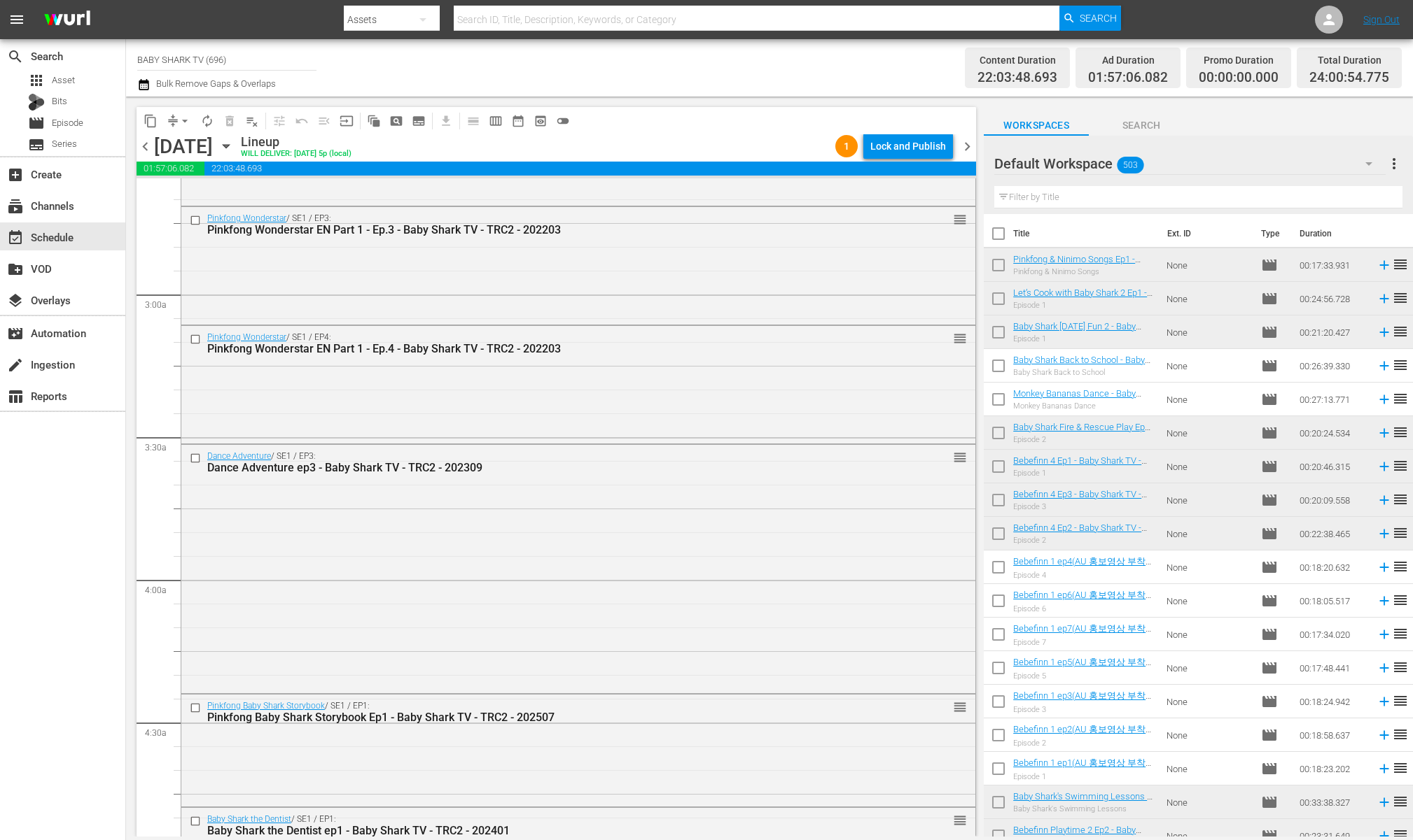
scroll to position [0, 0]
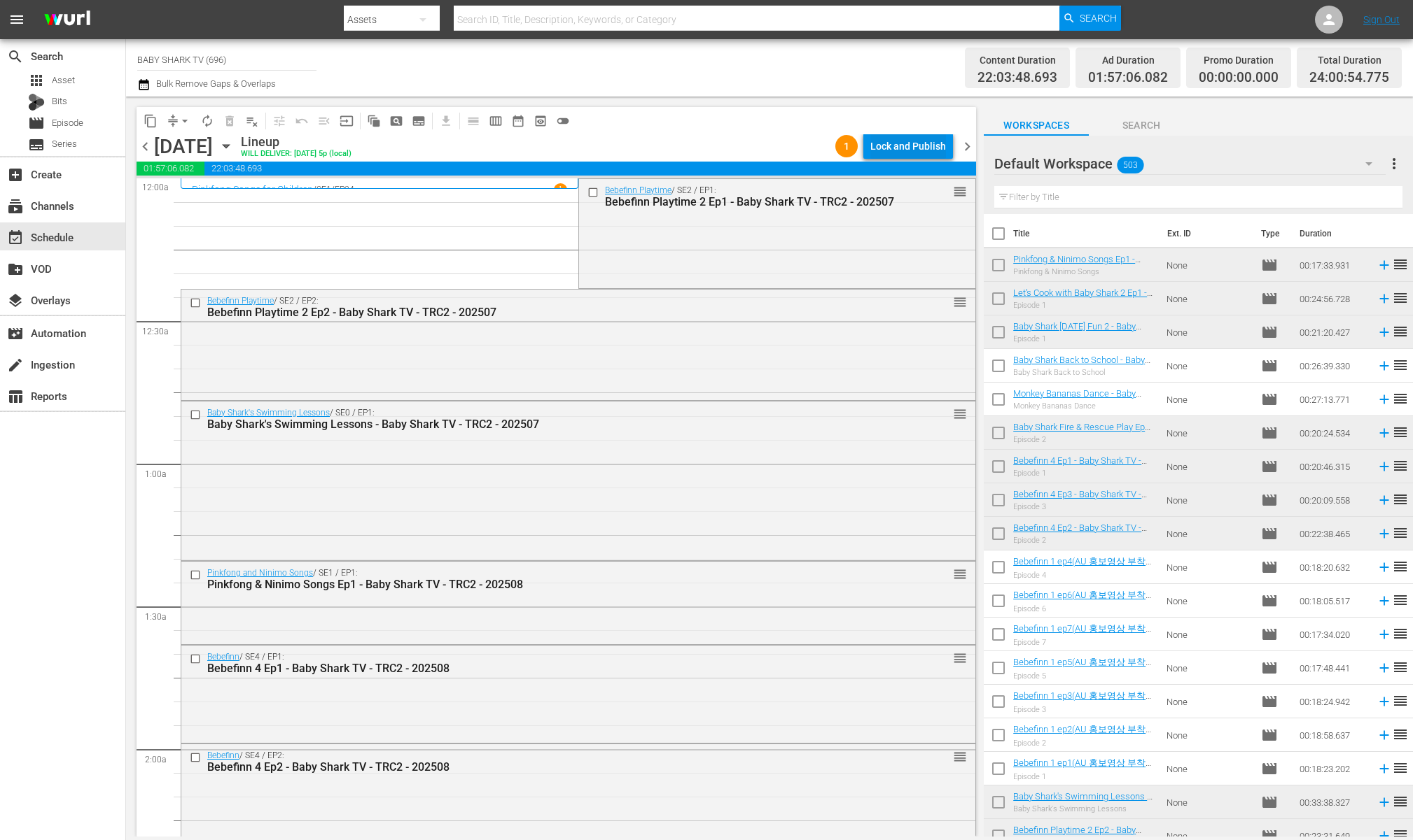
click at [903, 144] on div "Lock and Publish" at bounding box center [908, 146] width 76 height 26
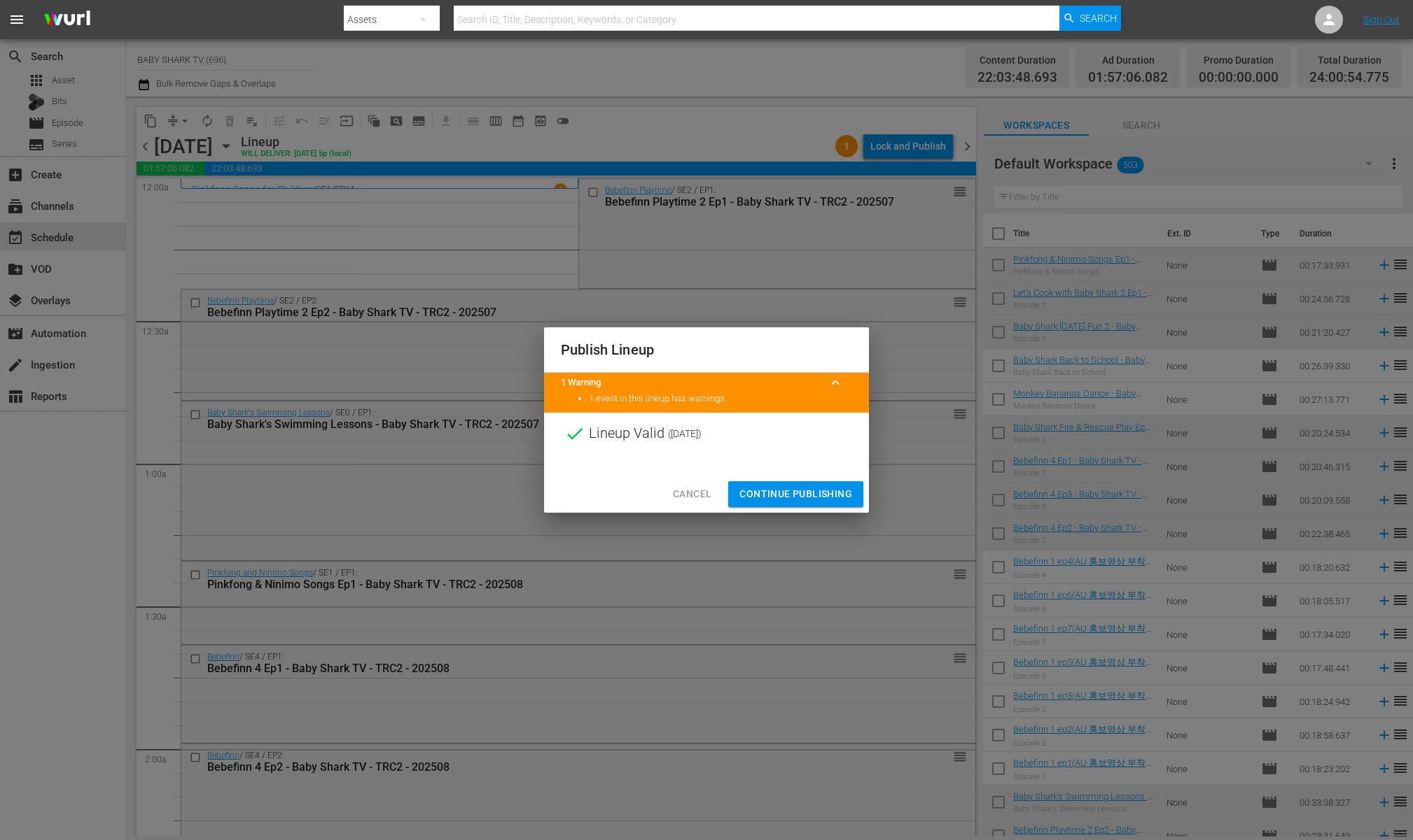
click at [775, 483] on button "Continue Publishing" at bounding box center [795, 494] width 135 height 26
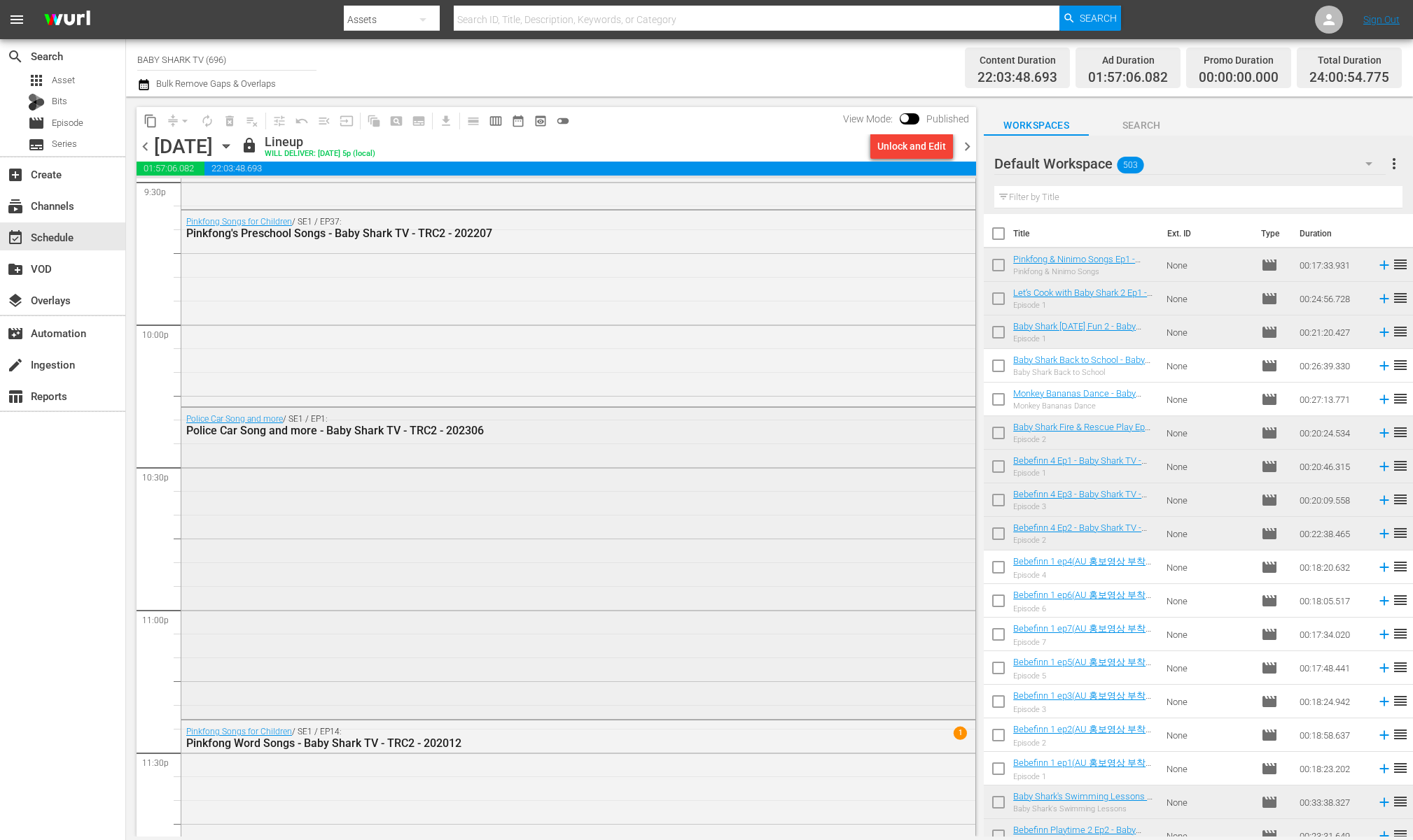
scroll to position [6196, 0]
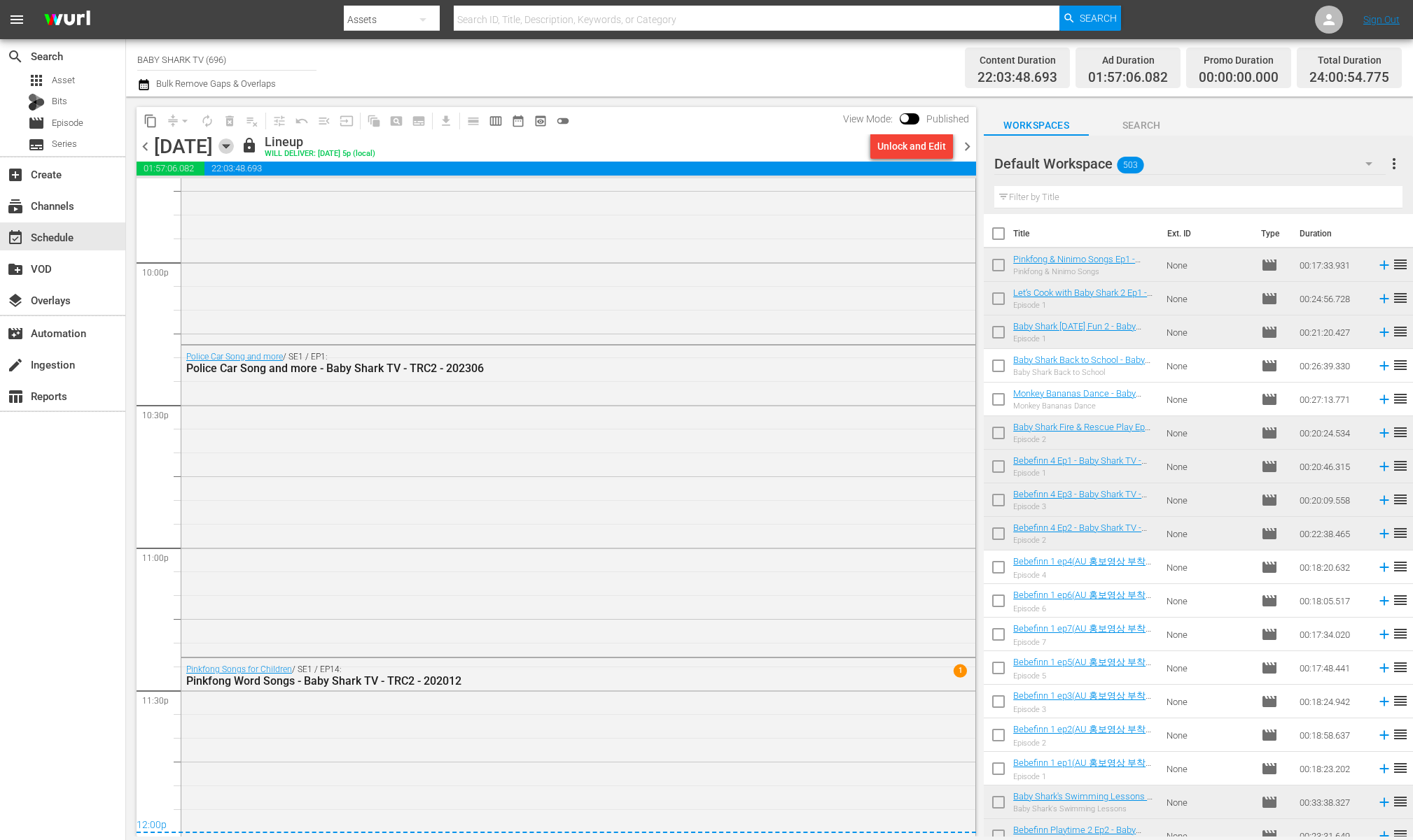
click at [234, 141] on icon "button" at bounding box center [226, 146] width 15 height 15
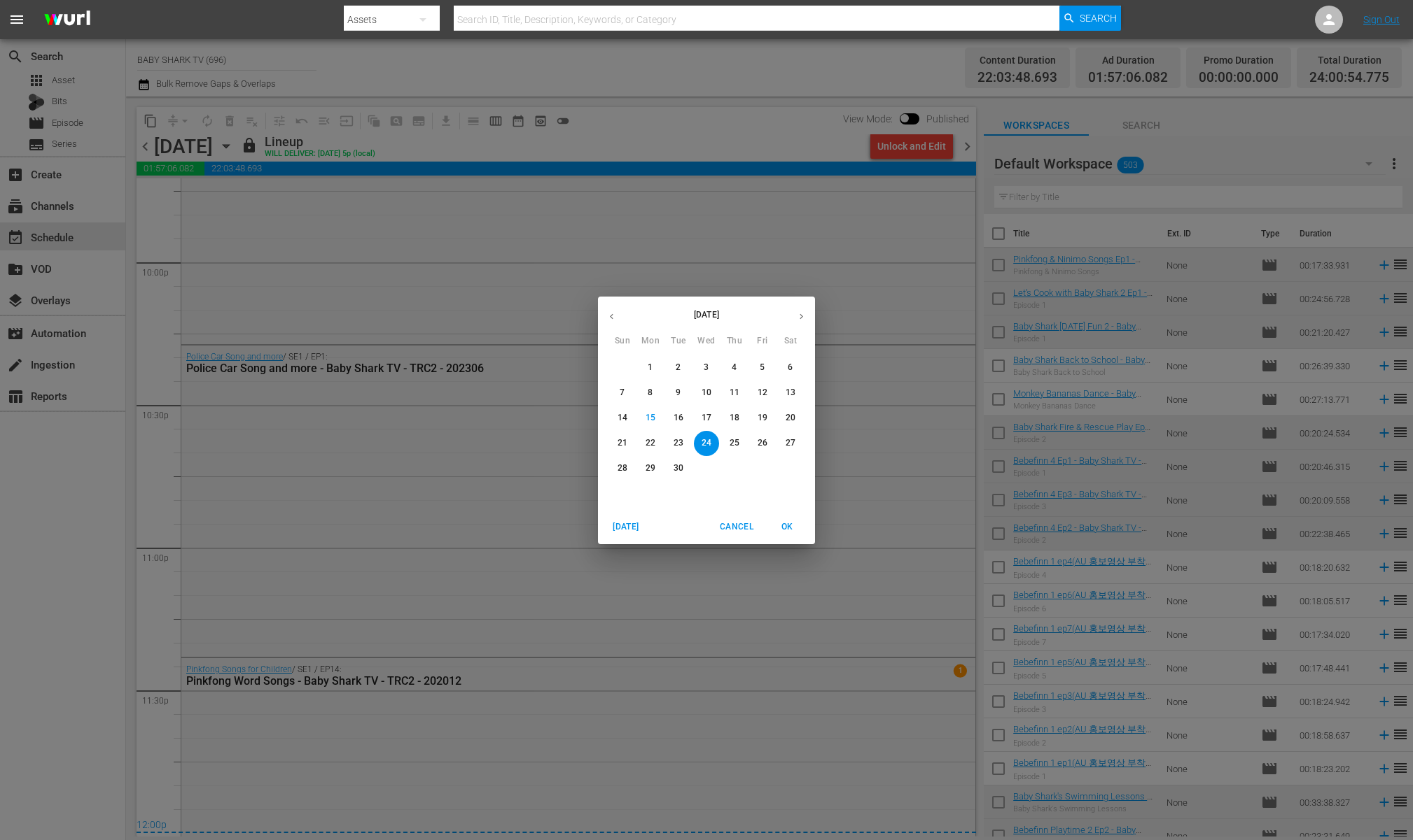
click at [720, 435] on div "25" at bounding box center [734, 444] width 28 height 26
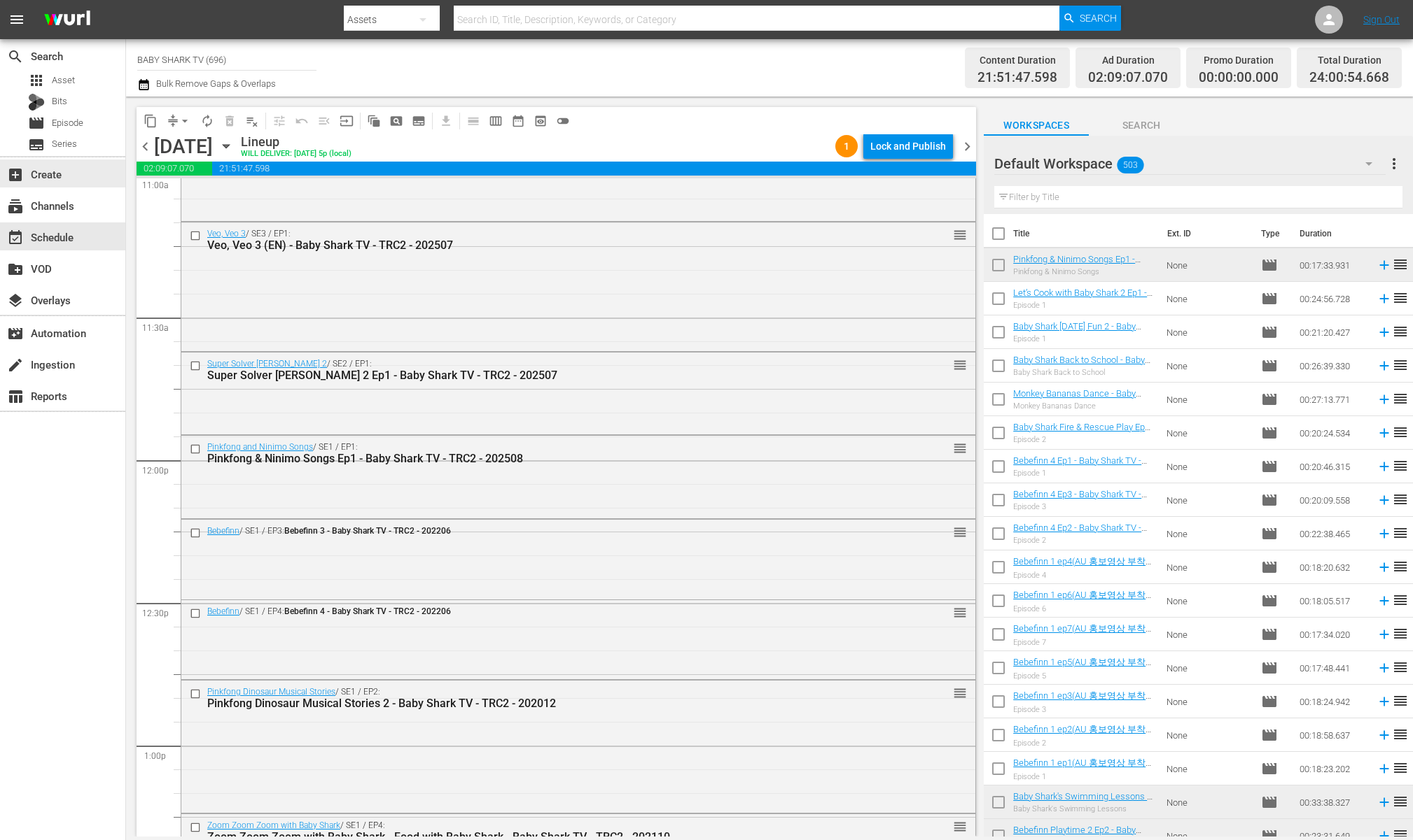
scroll to position [3143, 0]
click at [188, 112] on button "arrow_drop_down" at bounding box center [185, 121] width 23 height 23
click at [182, 147] on li "Align to Midnight" at bounding box center [185, 150] width 147 height 23
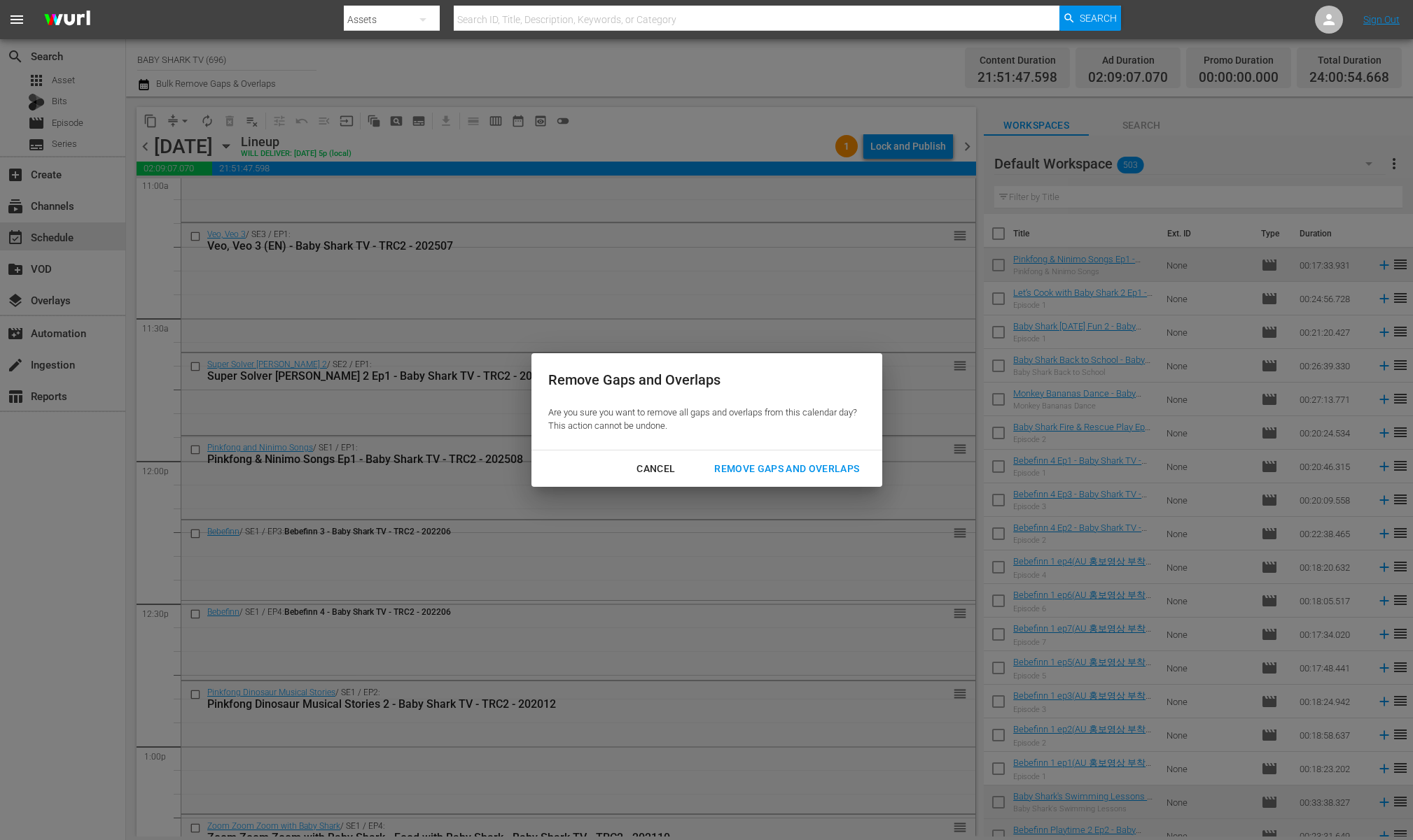
click at [729, 471] on div "Remove Gaps and Overlaps" at bounding box center [786, 469] width 167 height 18
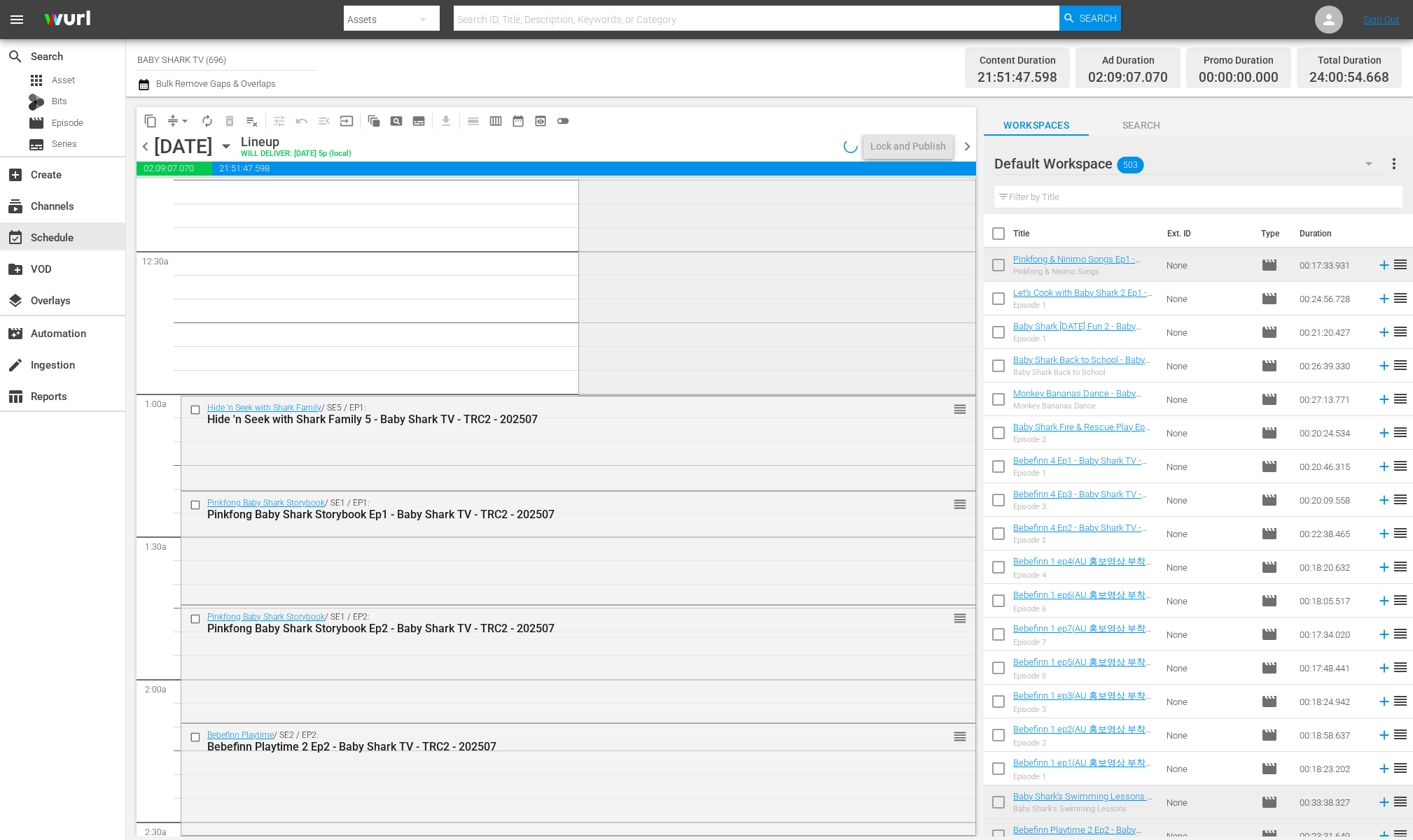
scroll to position [0, 0]
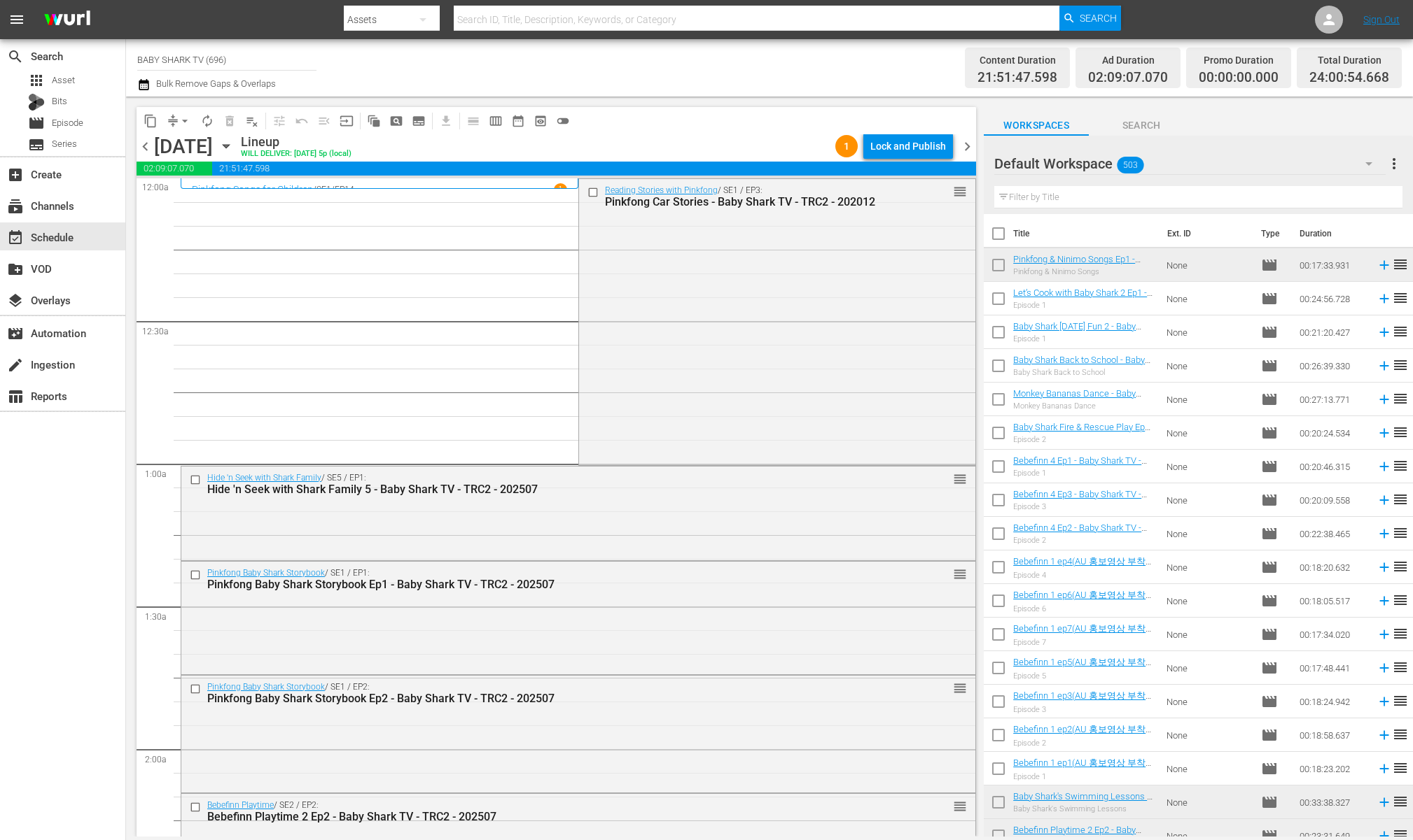
click at [736, 131] on div "content_copy compress arrow_drop_down autorenew_outlined delete_forever_outline…" at bounding box center [556, 120] width 839 height 27
click at [870, 134] on button "Lock and Publish" at bounding box center [908, 146] width 90 height 26
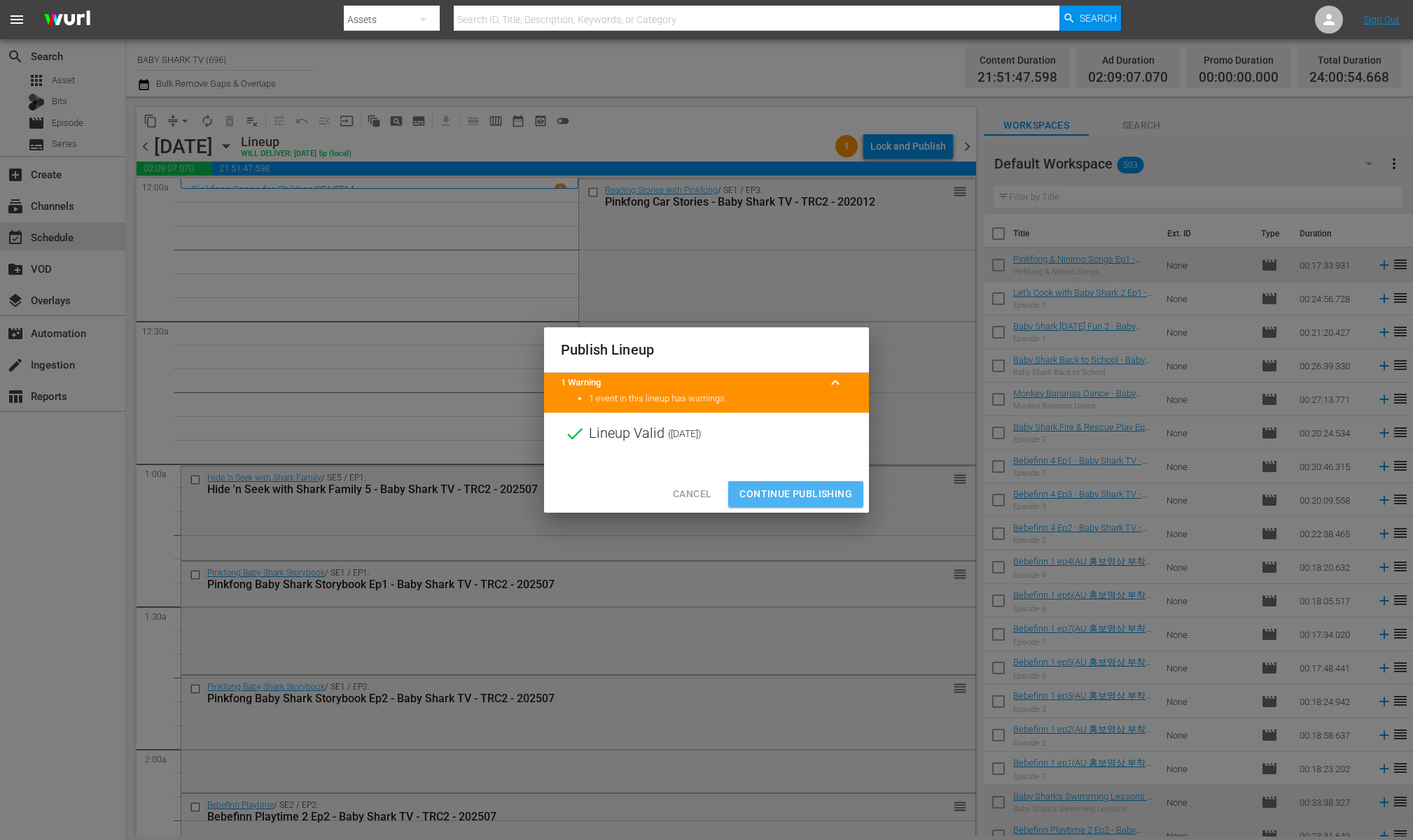
click at [772, 488] on span "Continue Publishing" at bounding box center [795, 494] width 112 height 18
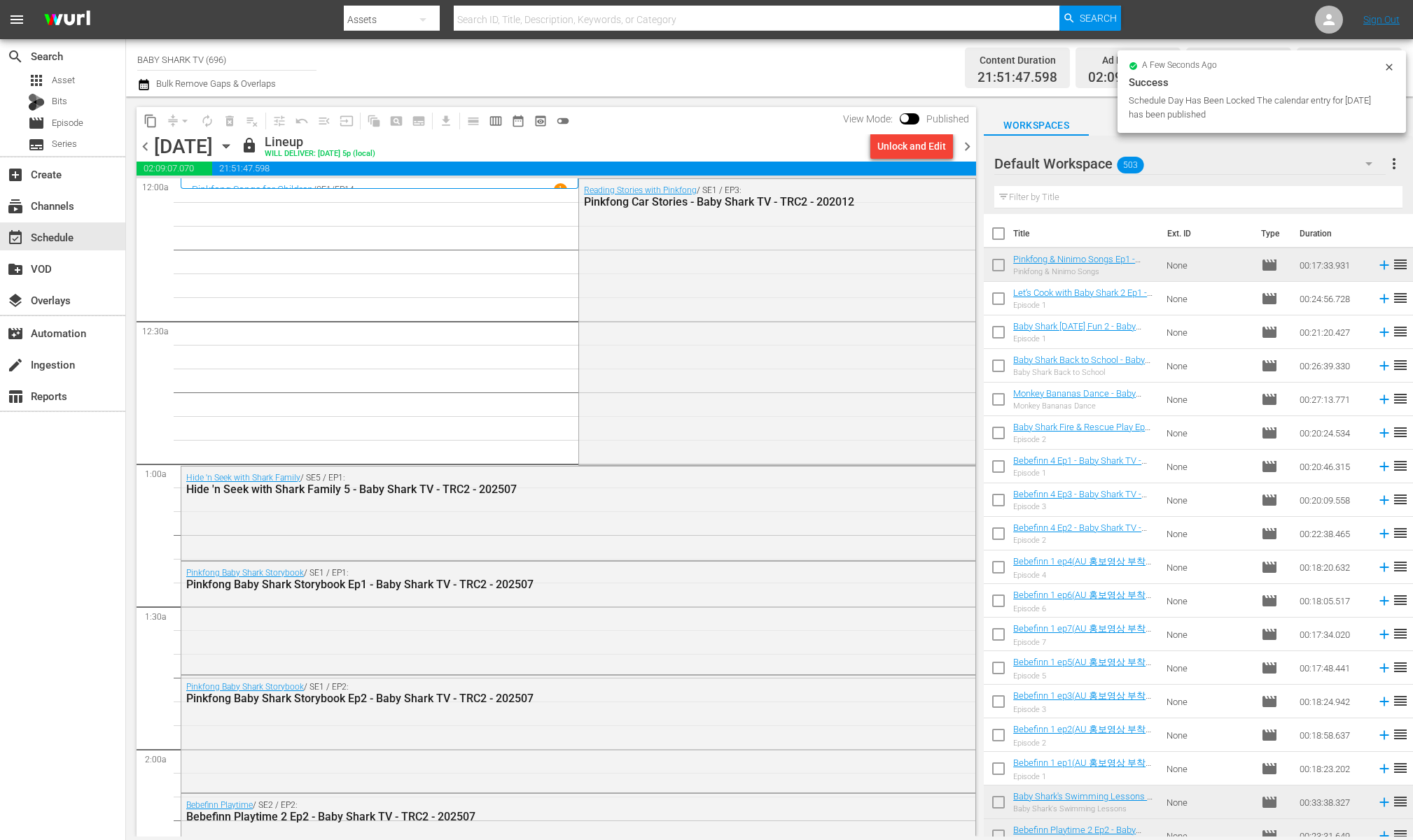
click at [719, 127] on div "content_copy compress arrow_drop_down autorenew_outlined delete_forever_outline…" at bounding box center [556, 120] width 839 height 27
click at [234, 145] on icon "button" at bounding box center [226, 146] width 15 height 15
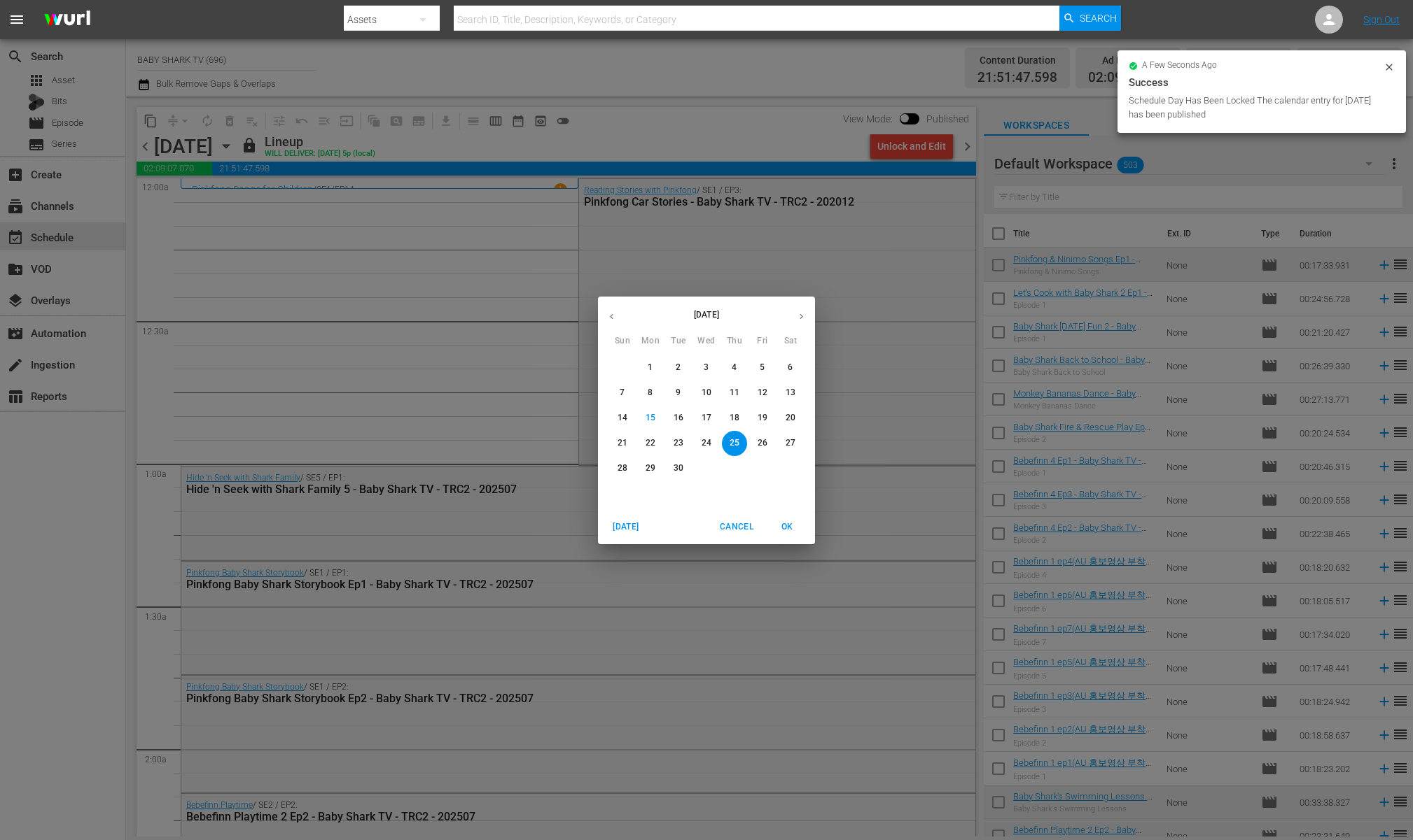
click at [759, 449] on button "26" at bounding box center [762, 444] width 26 height 26
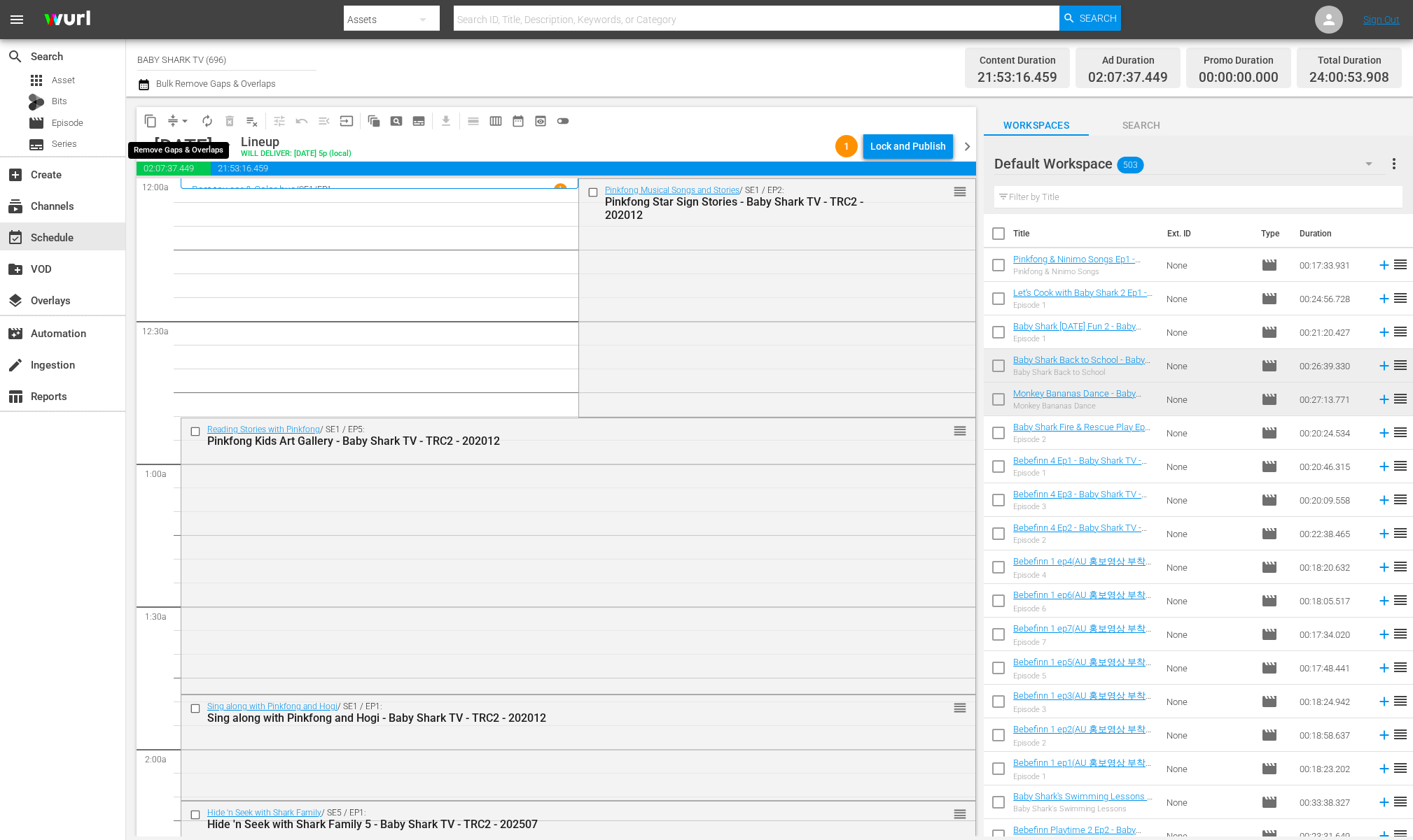
click at [180, 117] on span "arrow_drop_down" at bounding box center [185, 120] width 14 height 14
click at [176, 148] on li "Align to Midnight" at bounding box center [185, 150] width 147 height 23
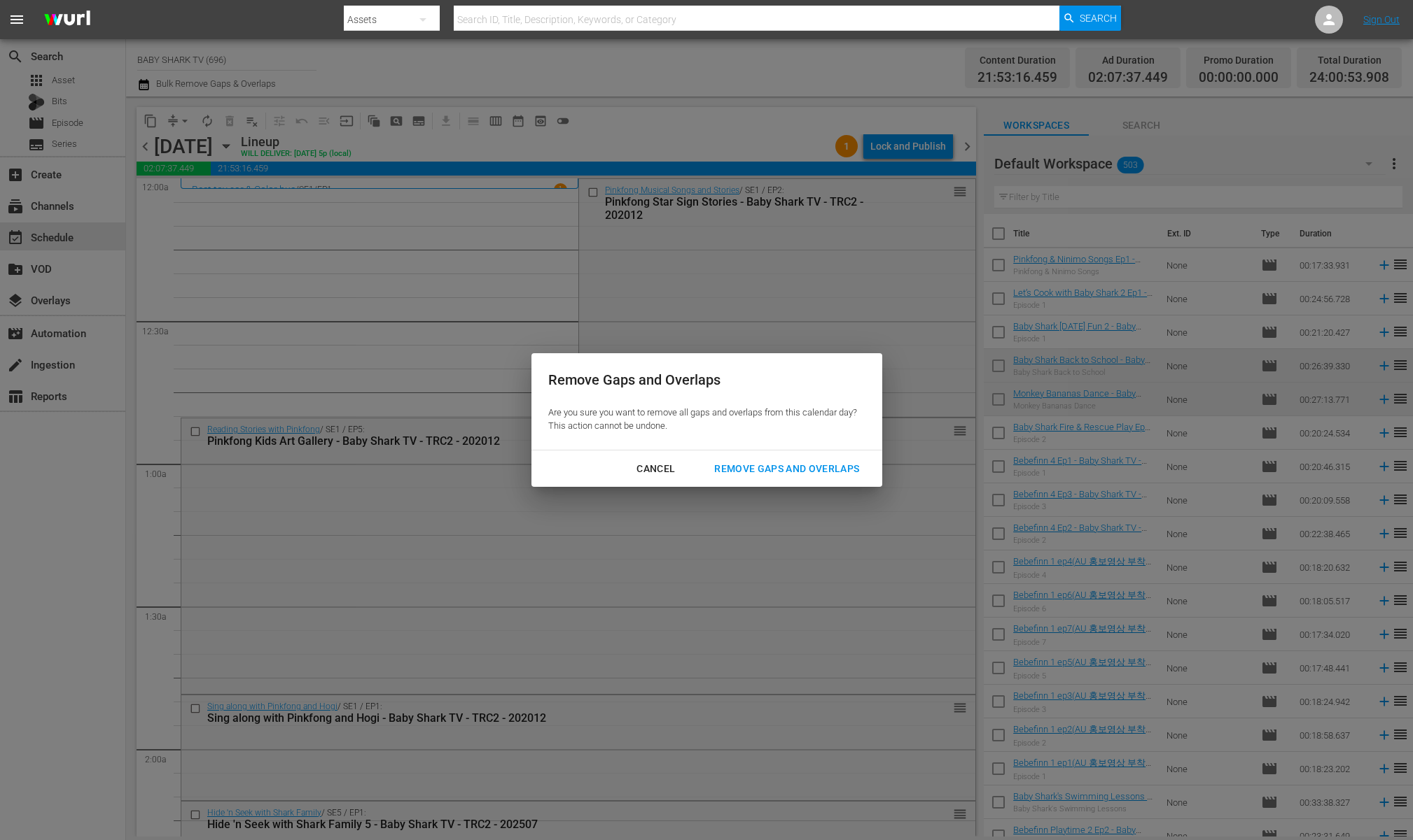
click at [768, 471] on div "Remove Gaps and Overlaps" at bounding box center [786, 469] width 167 height 18
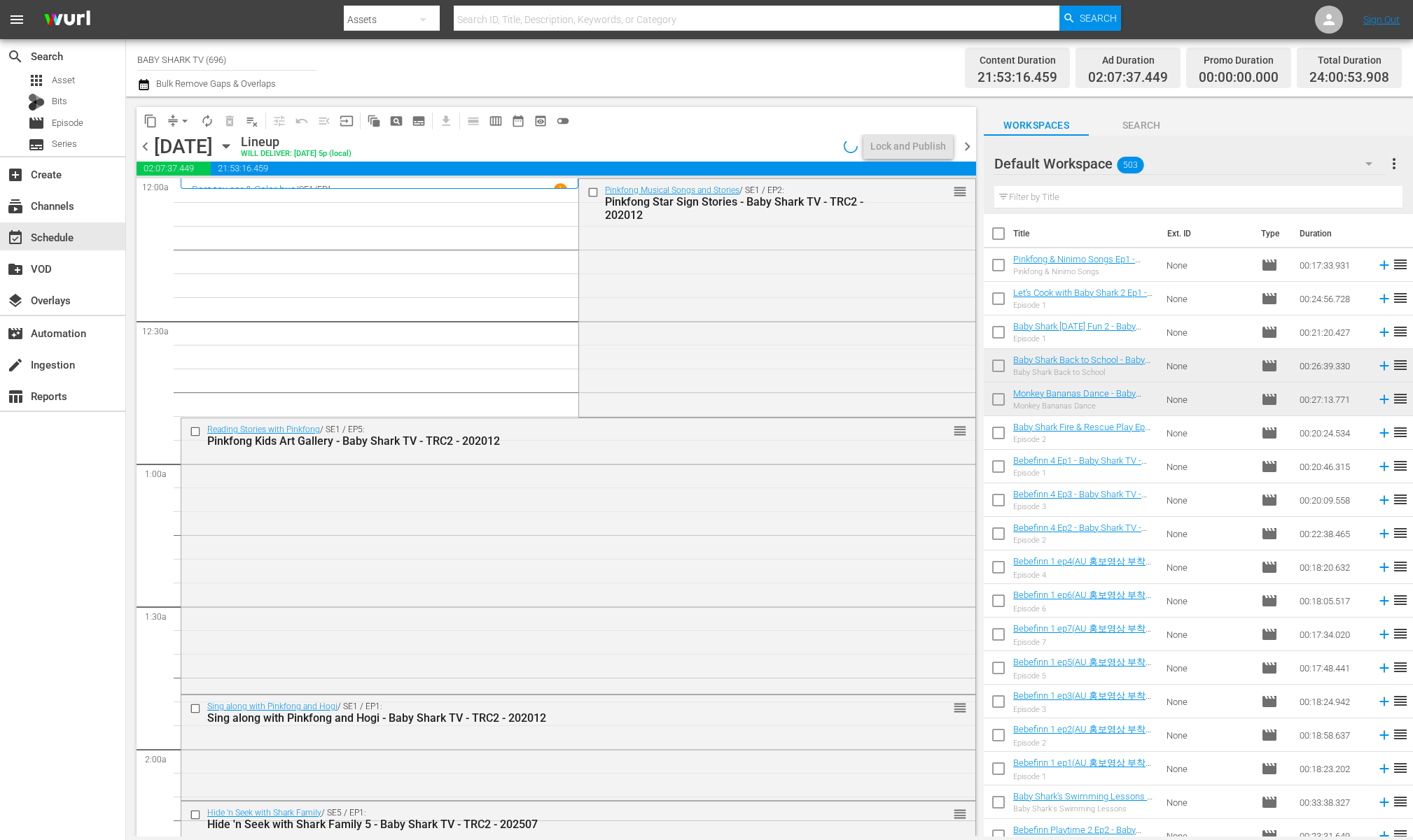
click at [773, 126] on div "content_copy compress arrow_drop_down autorenew_outlined delete_forever_outline…" at bounding box center [556, 120] width 839 height 27
click at [677, 116] on div "content_copy compress arrow_drop_down autorenew_outlined delete_forever_outline…" at bounding box center [556, 120] width 839 height 27
click at [933, 136] on div "Lock and Publish" at bounding box center [908, 146] width 76 height 26
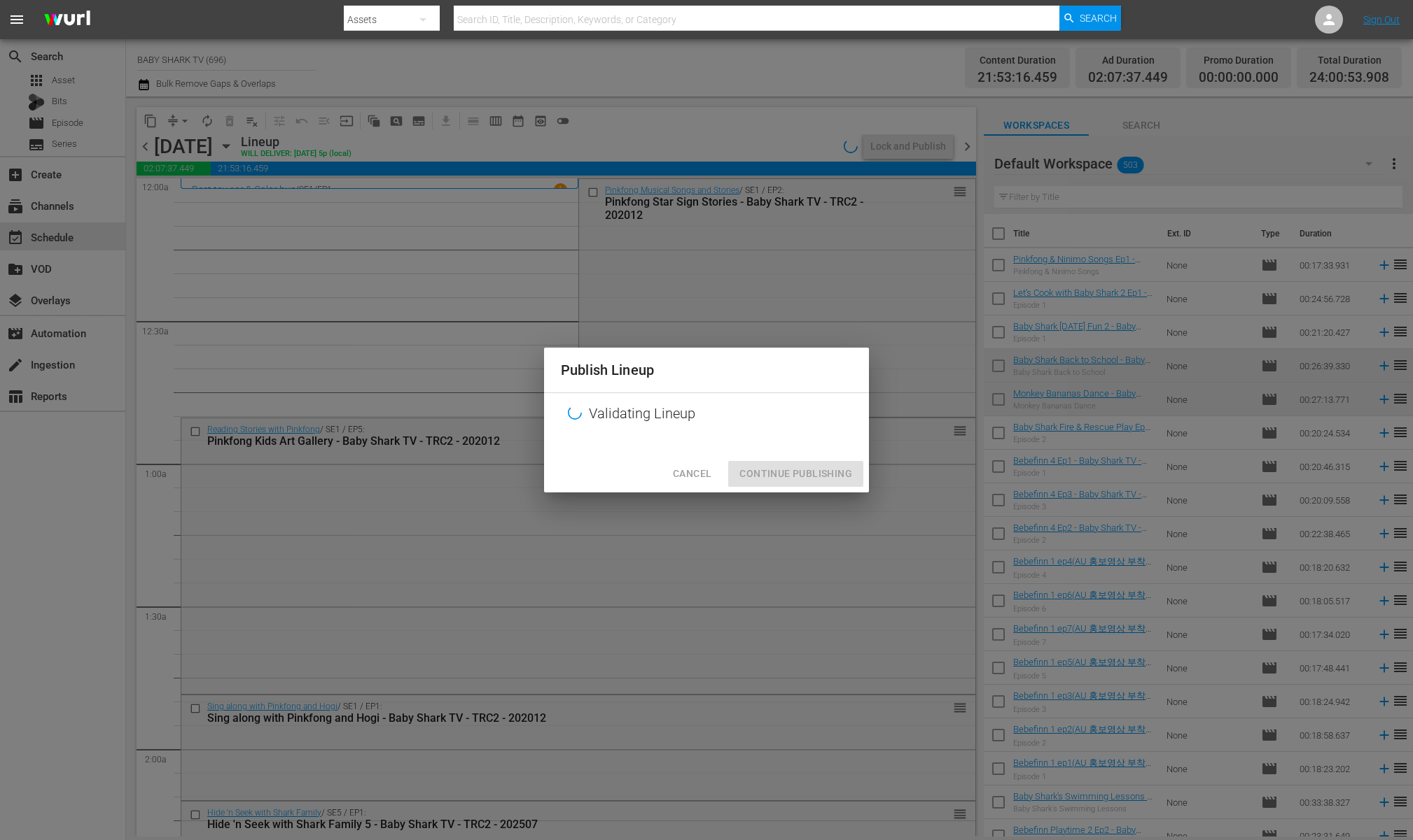
click at [676, 147] on div "Publish Lineup Validating Lineup Cancel Continue Publishing" at bounding box center [706, 420] width 1413 height 840
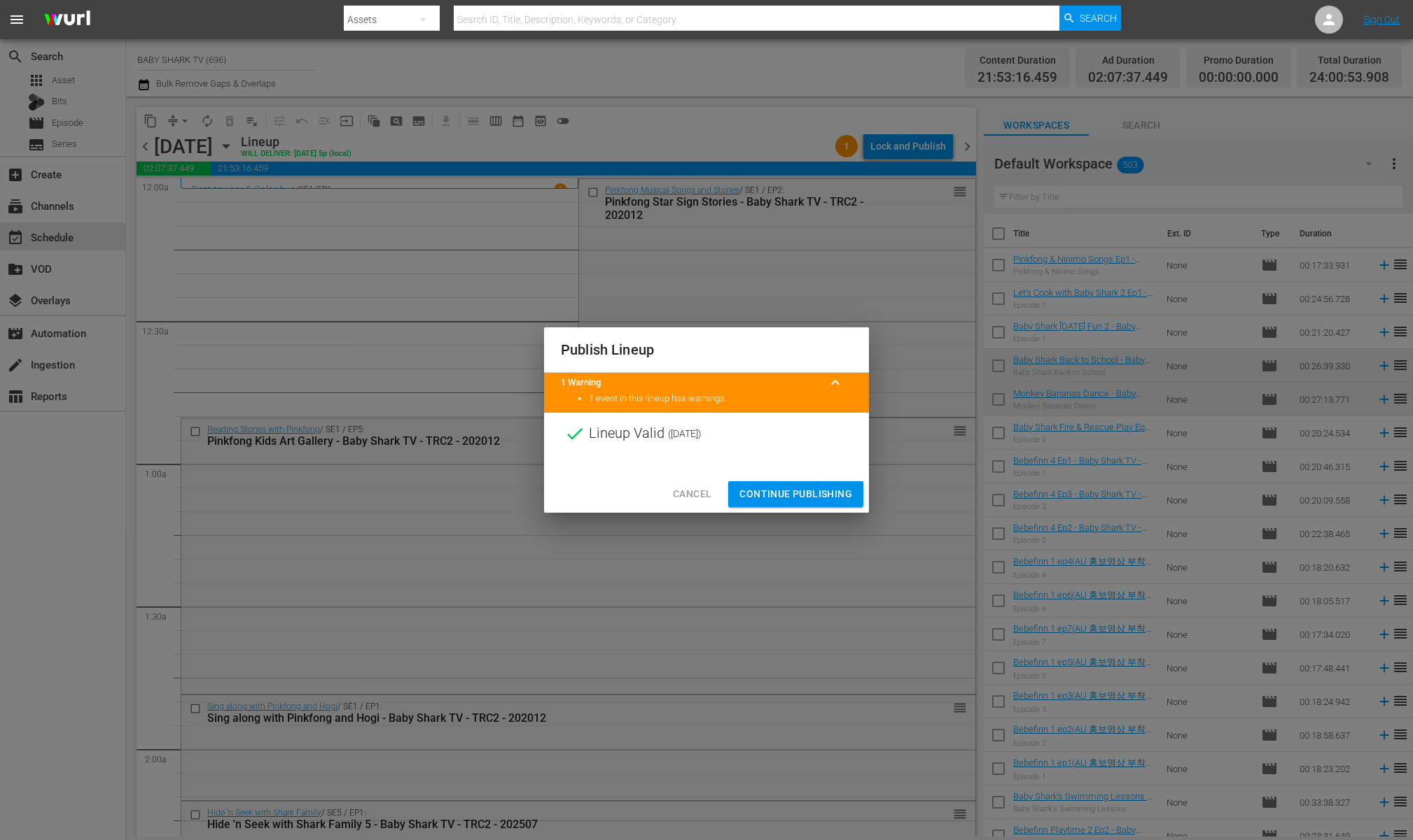
click at [800, 499] on span "Continue Publishing" at bounding box center [795, 494] width 112 height 18
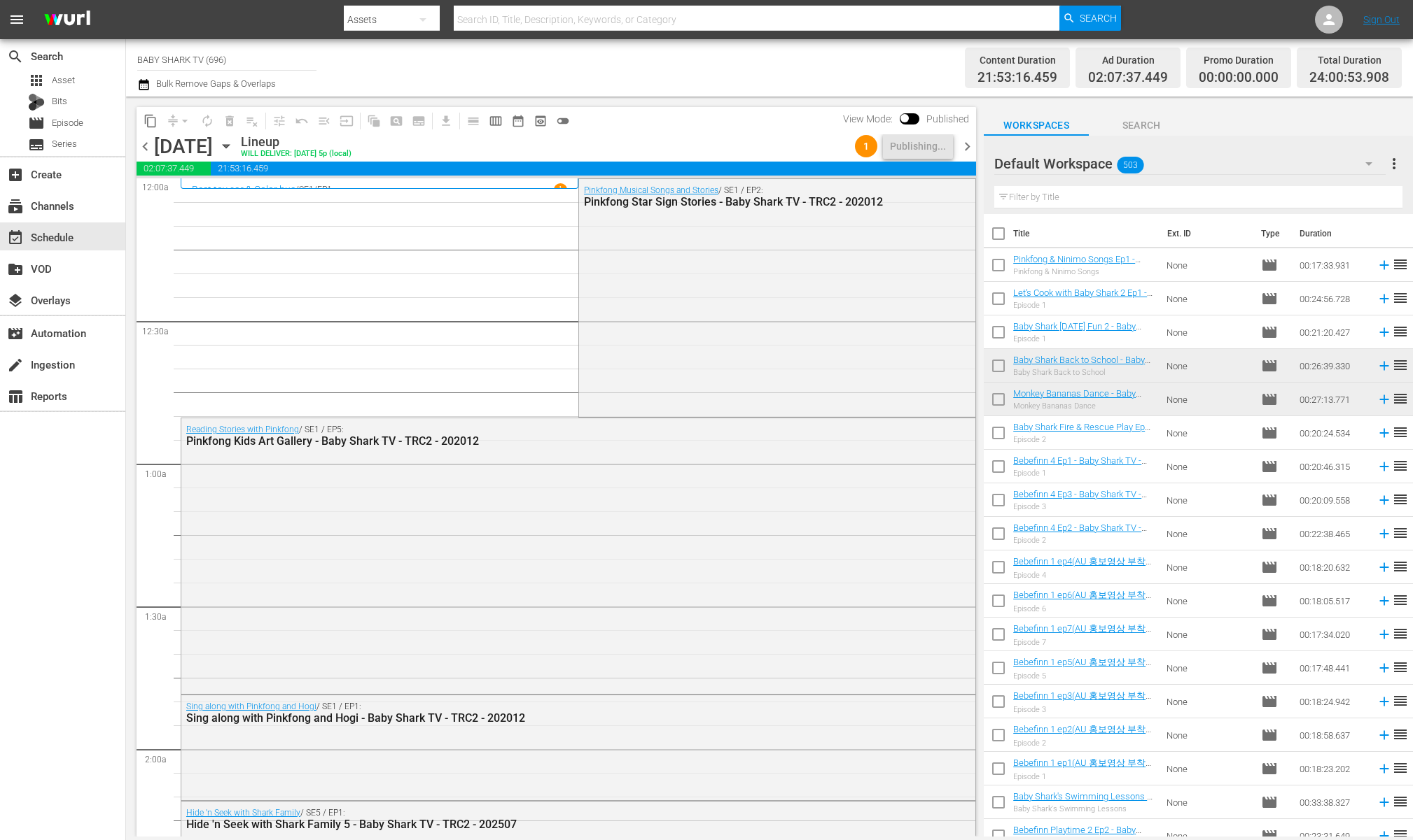
click at [686, 130] on div "content_copy compress arrow_drop_down autorenew_outlined delete_forever_outline…" at bounding box center [556, 120] width 839 height 27
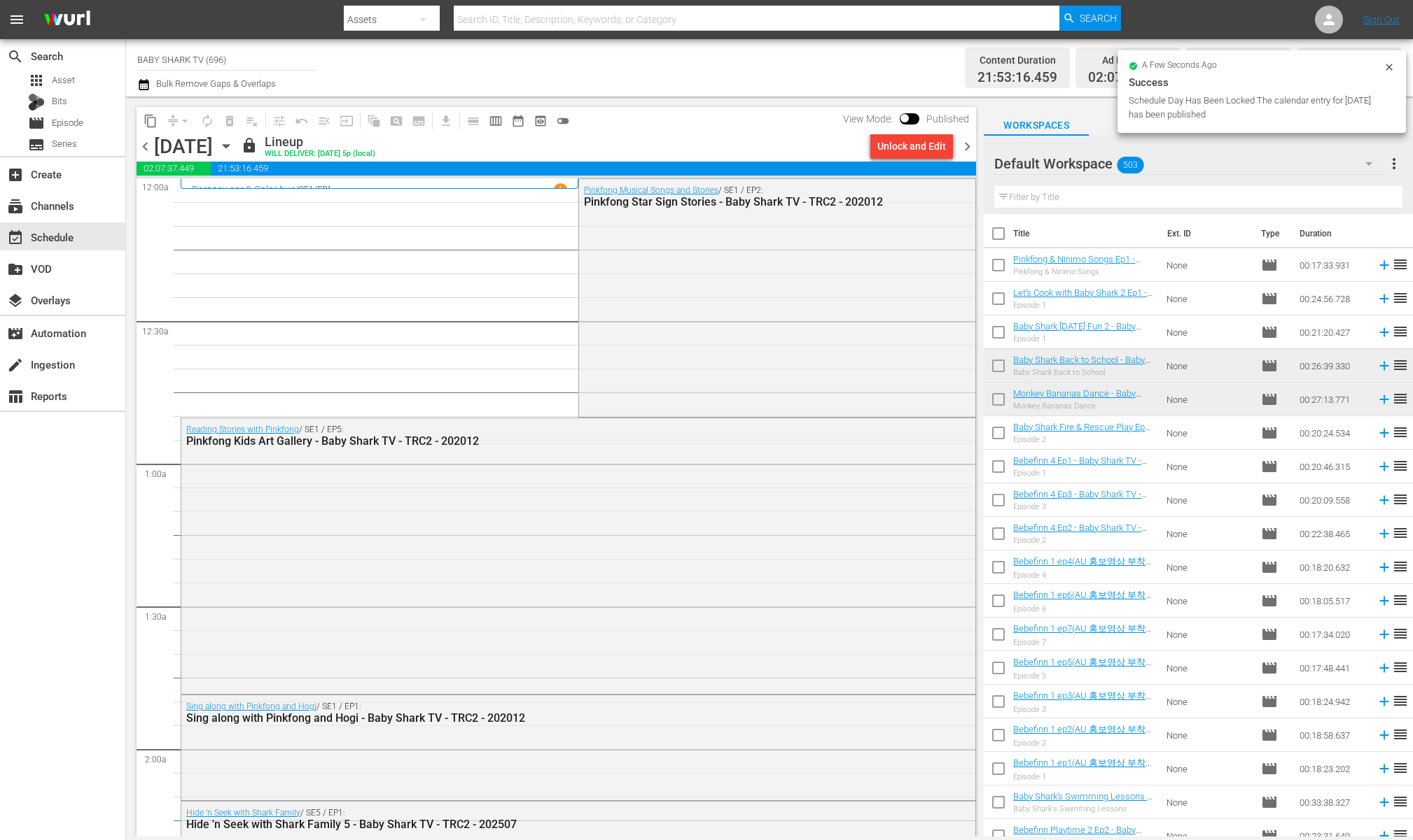
click at [621, 137] on div "lock Lineup WILL DELIVER: 9/25 @ 5p (local)" at bounding box center [553, 146] width 624 height 24
click at [234, 144] on icon "button" at bounding box center [226, 146] width 15 height 15
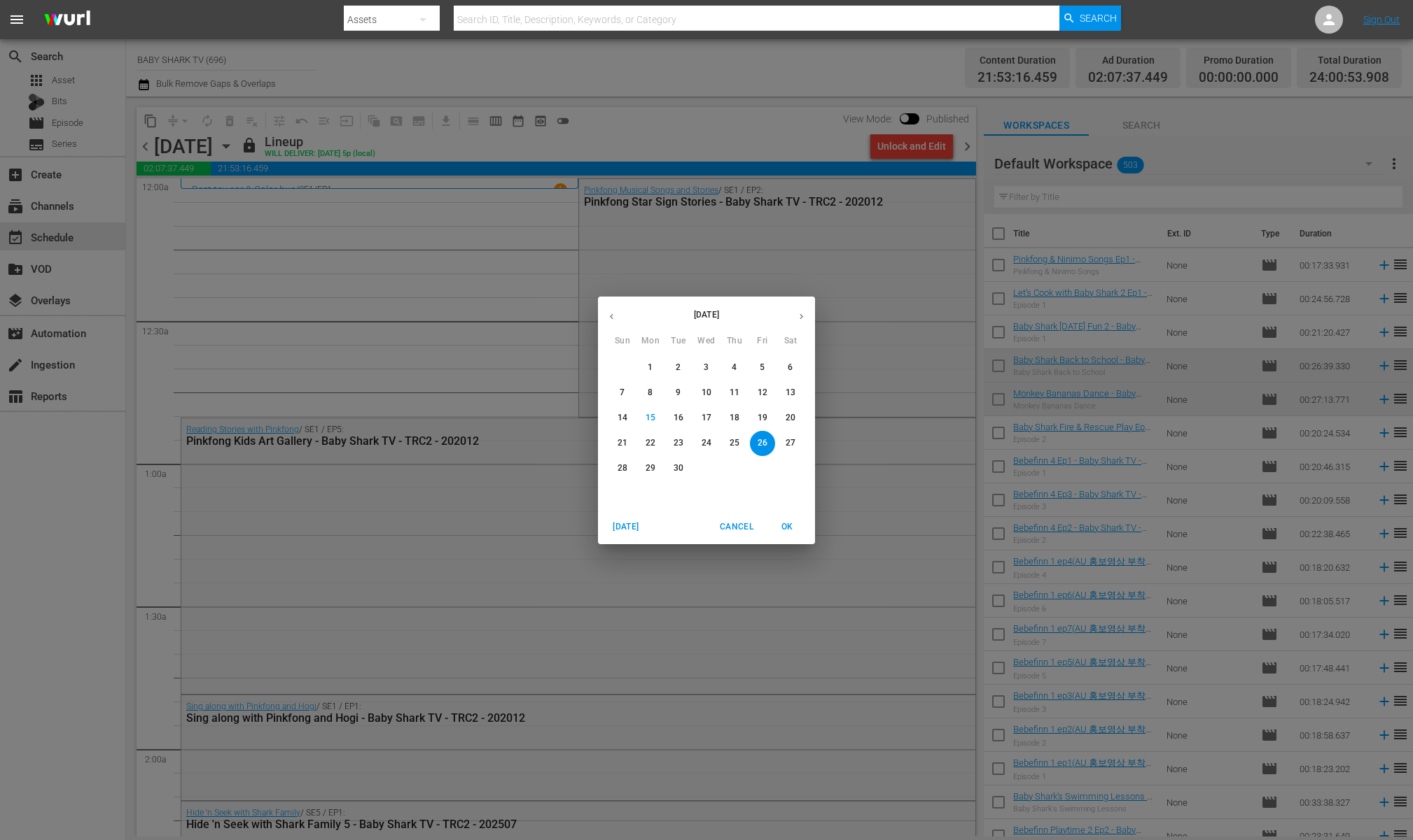
click at [794, 439] on span "27" at bounding box center [790, 443] width 26 height 12
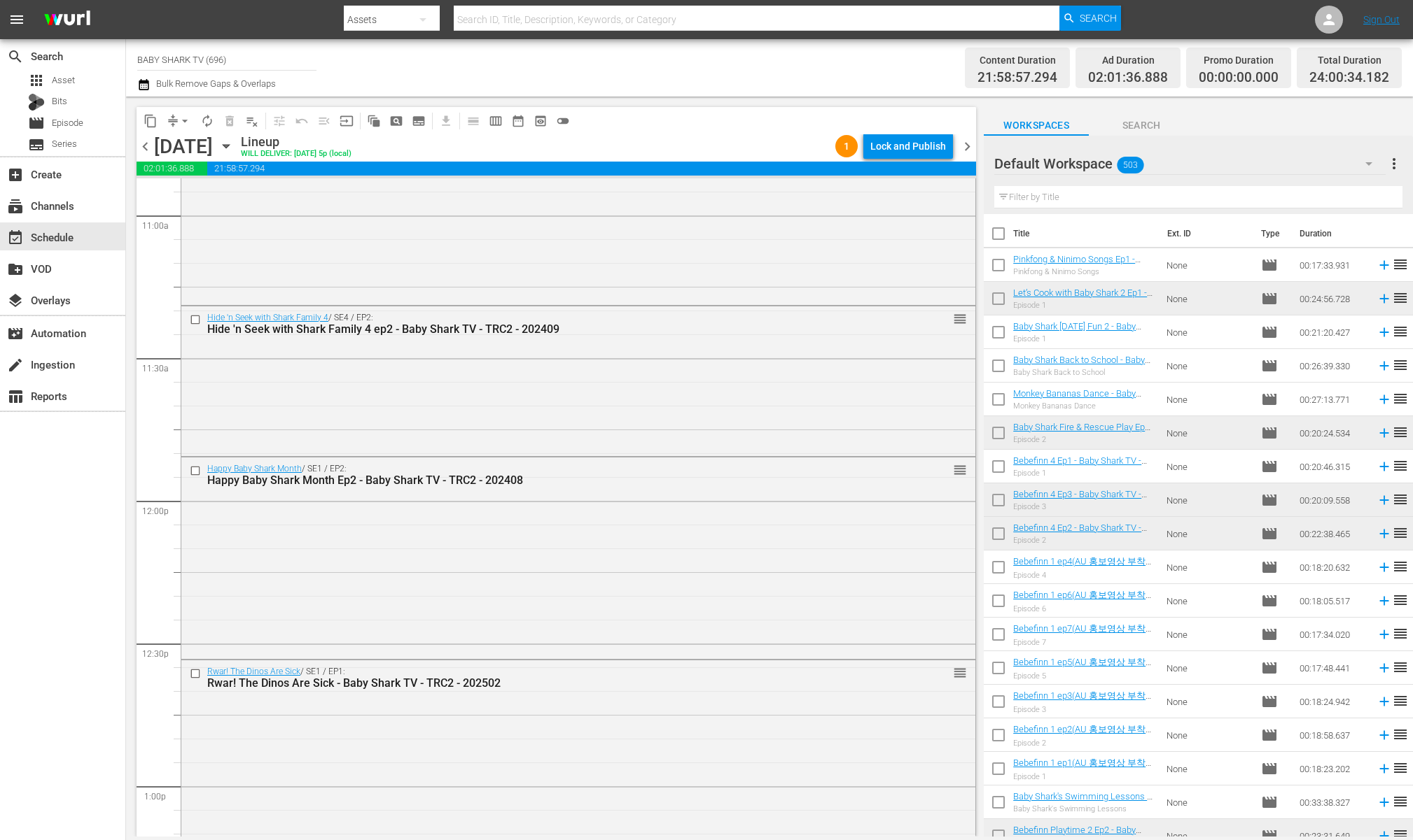
scroll to position [3669, 0]
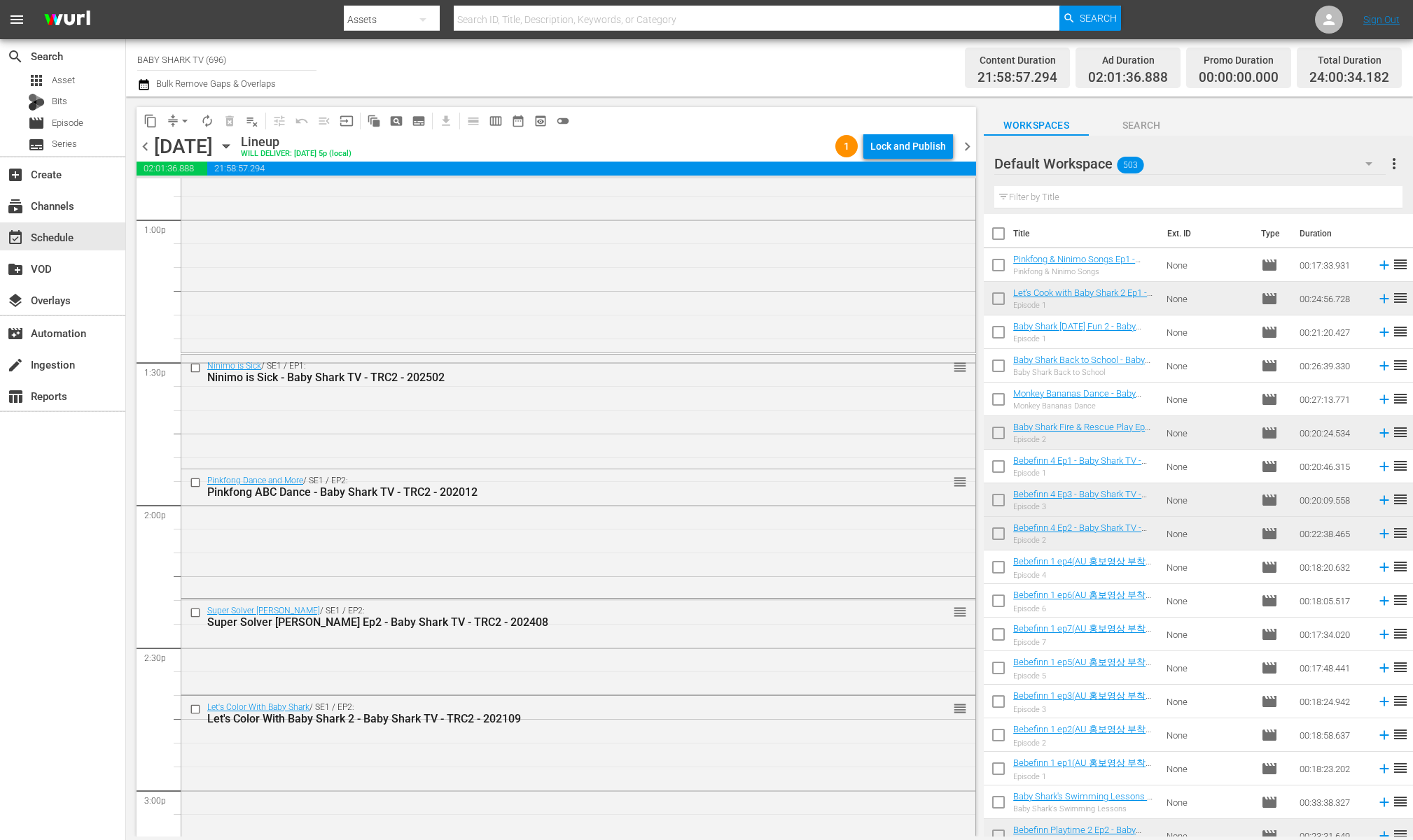
click at [186, 124] on span "arrow_drop_down" at bounding box center [185, 120] width 14 height 14
click at [190, 150] on li "Align to Midnight" at bounding box center [185, 150] width 147 height 23
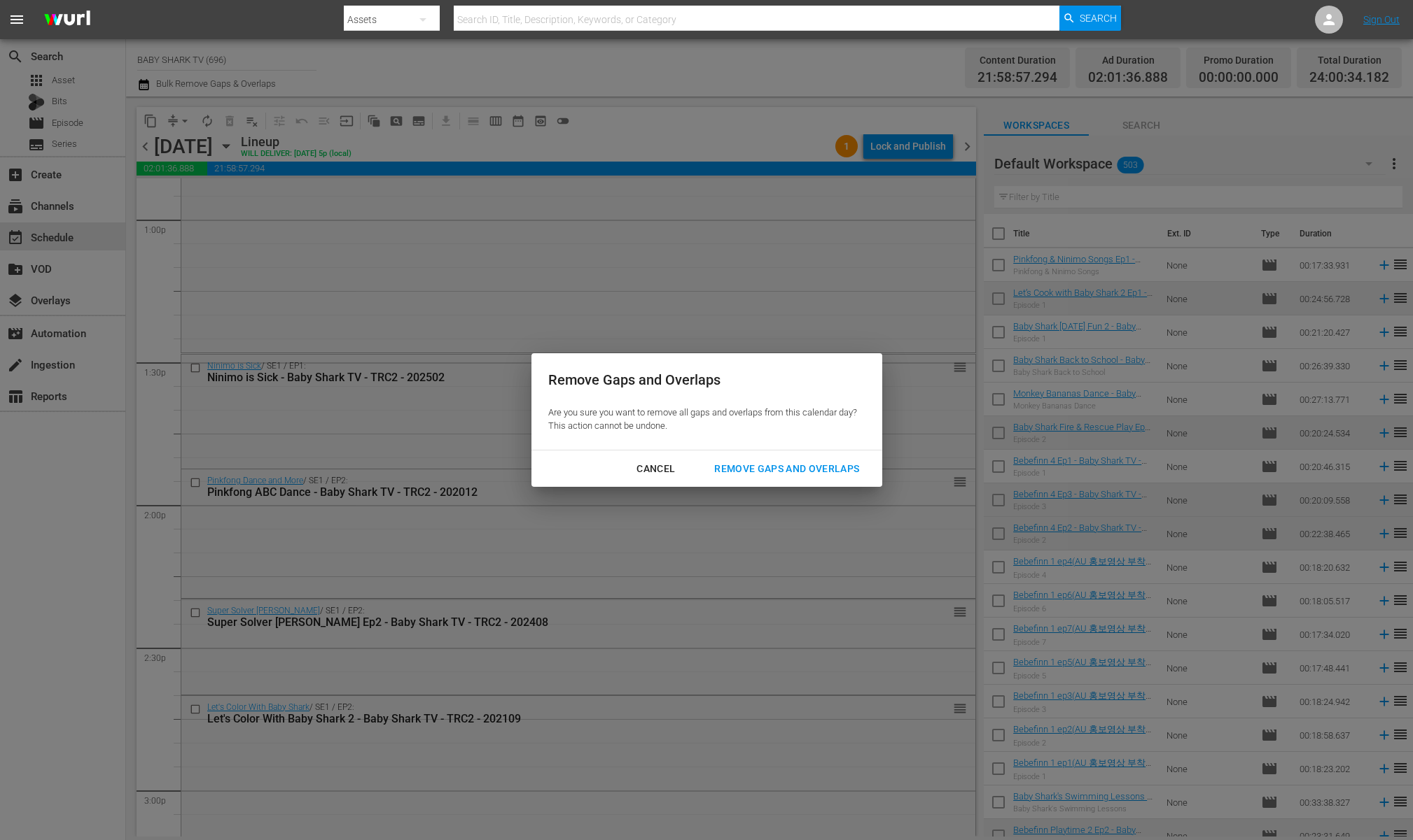
click at [839, 454] on div "Cancel Remove Gaps and Overlaps" at bounding box center [707, 469] width 351 height 37
click at [800, 454] on div "Cancel Remove Gaps and Overlaps" at bounding box center [707, 469] width 351 height 37
click at [796, 460] on button "Remove Gaps and Overlaps" at bounding box center [786, 469] width 178 height 26
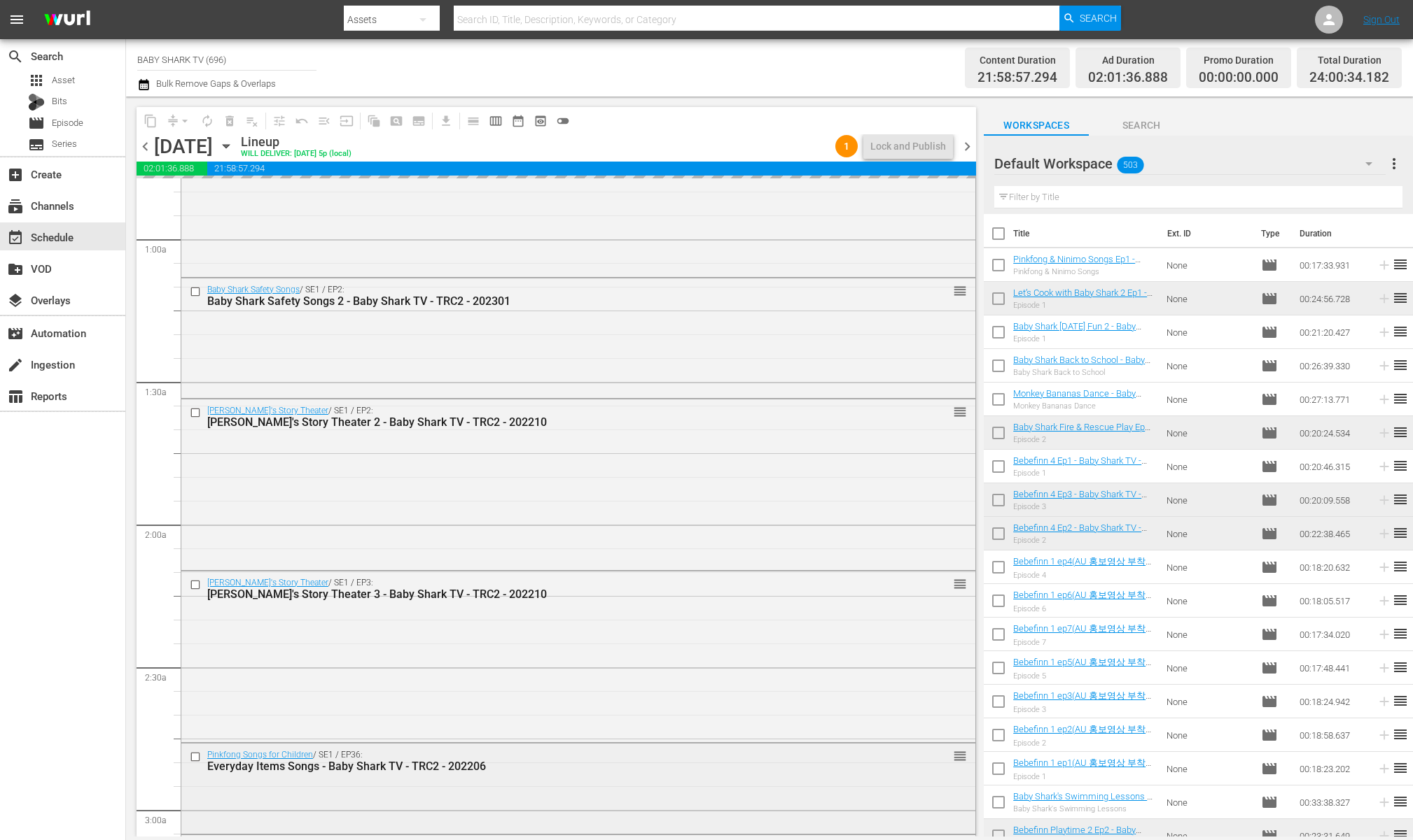
scroll to position [0, 0]
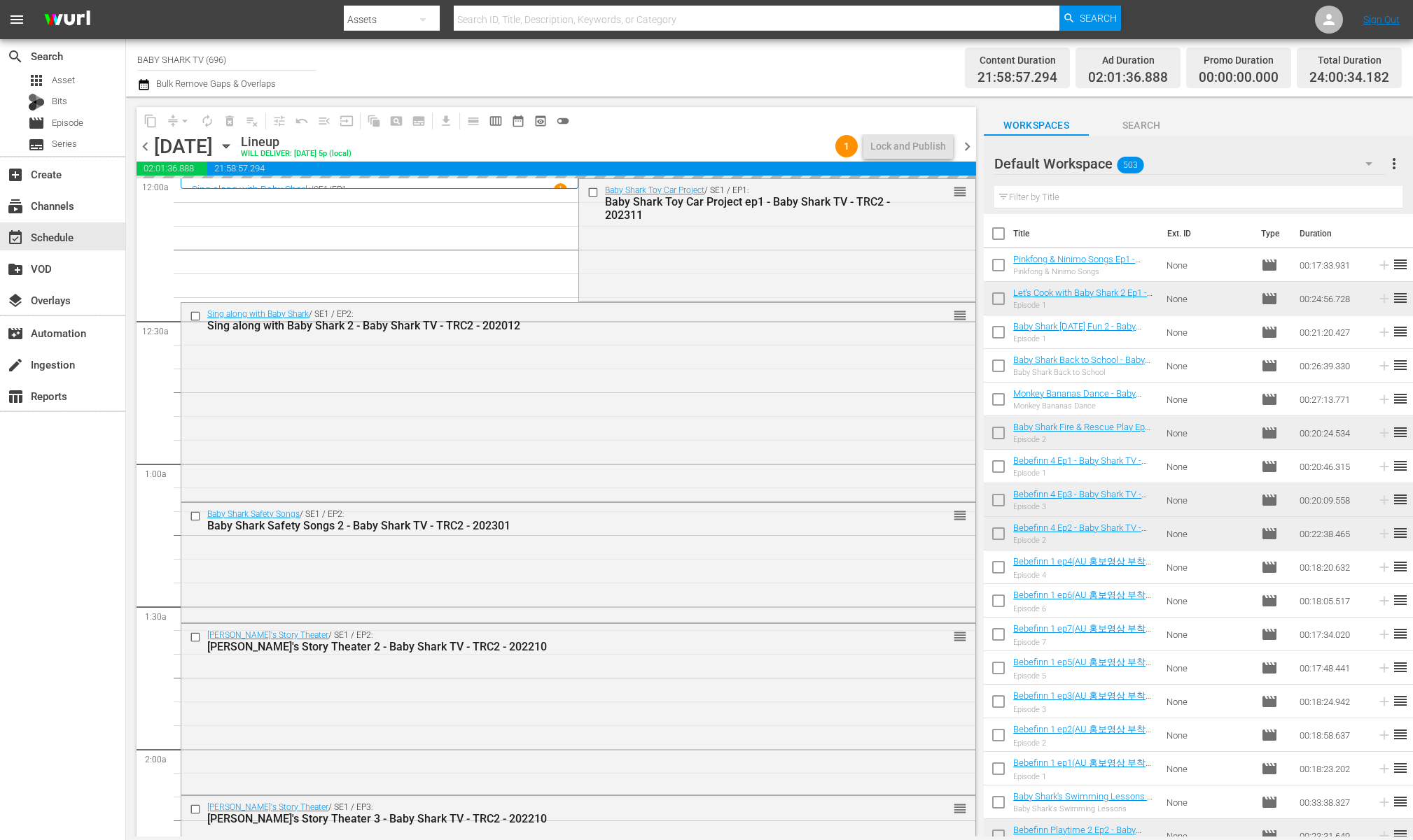
click at [743, 131] on div "content_copy compress arrow_drop_down autorenew_outlined delete_forever_outline…" at bounding box center [556, 120] width 839 height 27
click at [706, 110] on div "content_copy compress arrow_drop_down autorenew_outlined delete_forever_outline…" at bounding box center [556, 120] width 839 height 27
click at [881, 149] on div "Lock and Publish" at bounding box center [908, 146] width 76 height 26
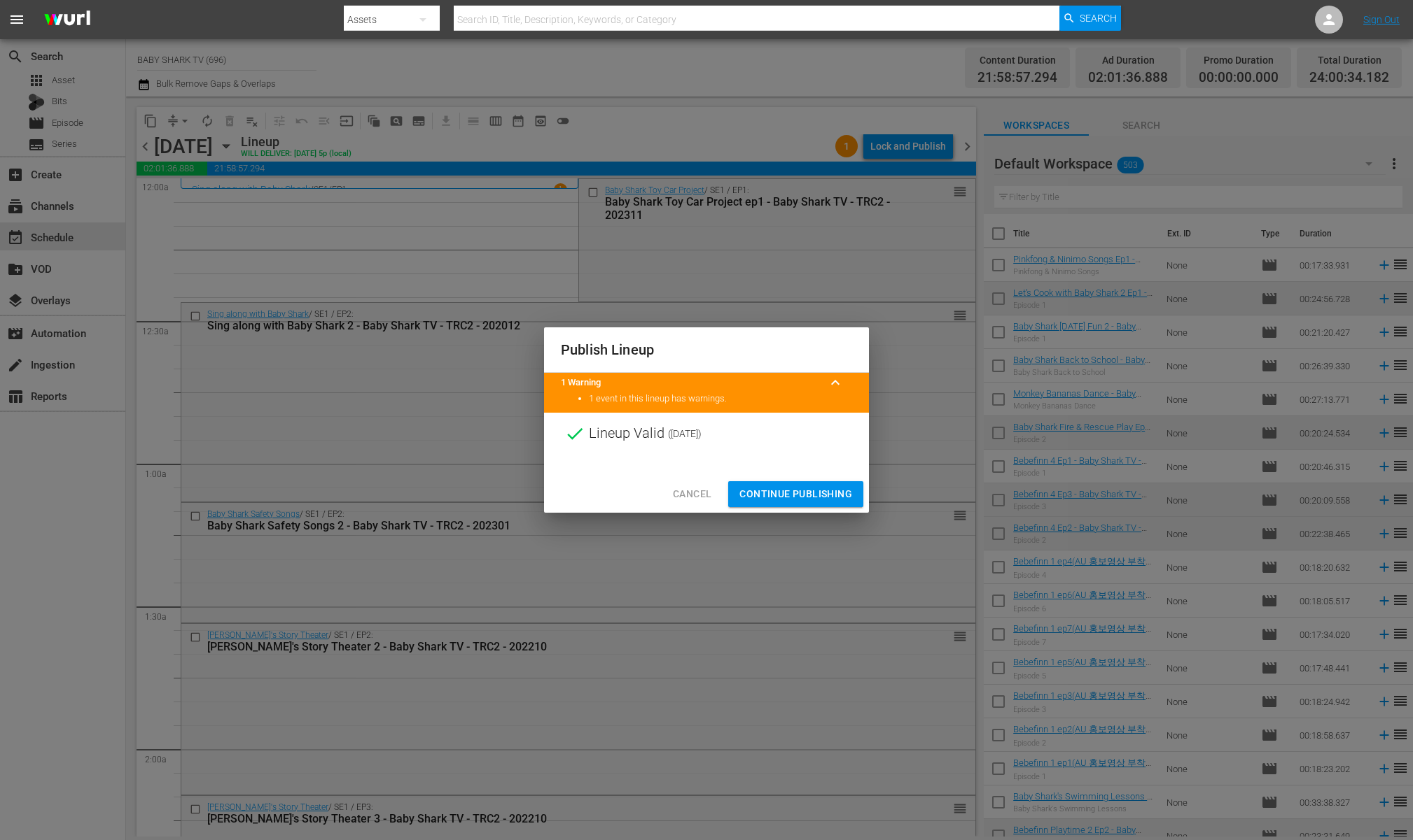
click at [730, 139] on div "Publish Lineup 1 Warning keyboard_arrow_up 1 event in this lineup has warnings.…" at bounding box center [706, 420] width 1413 height 840
click at [767, 490] on span "Continue Publishing" at bounding box center [795, 494] width 112 height 18
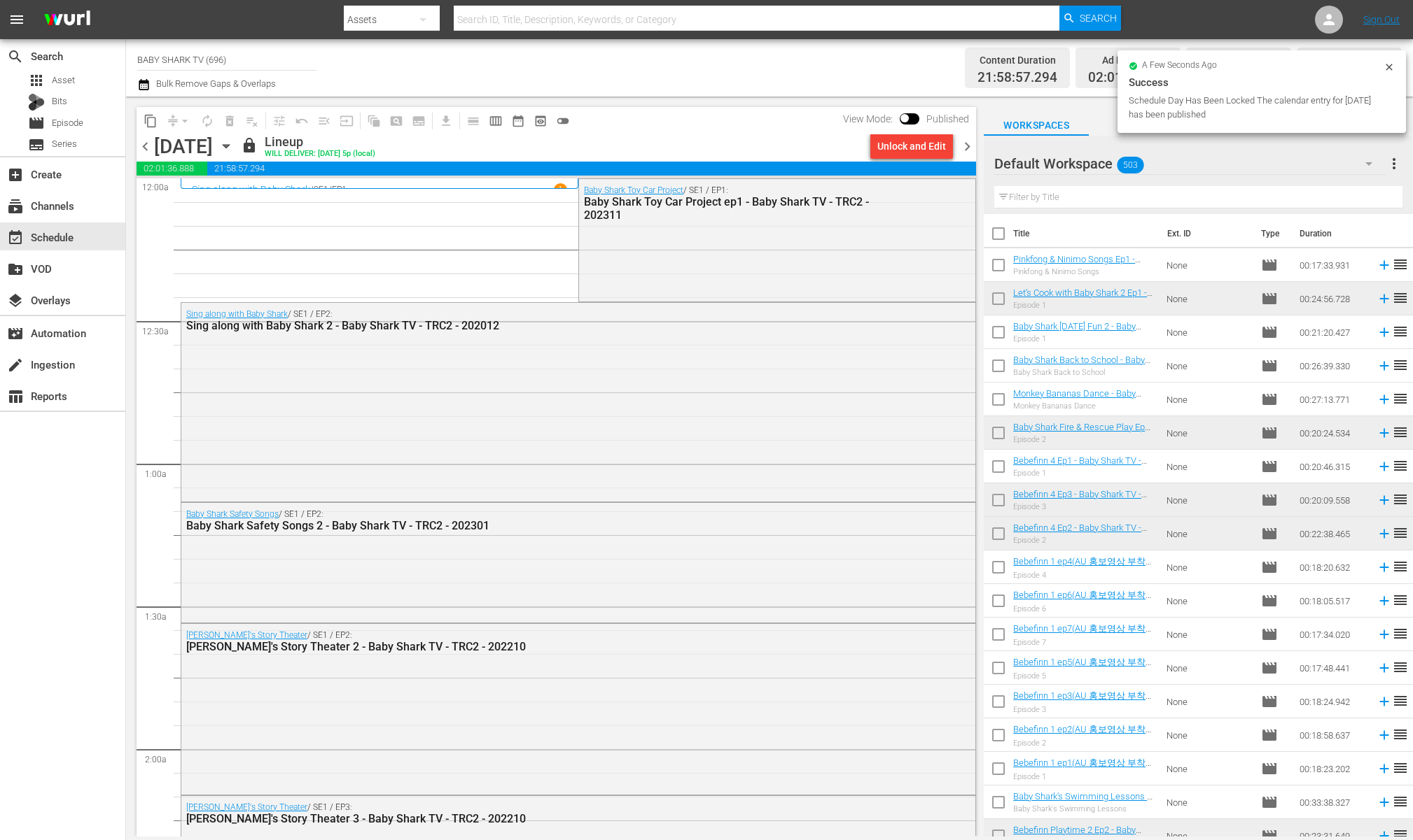
click at [766, 122] on div "content_copy compress arrow_drop_down autorenew_outlined delete_forever_outline…" at bounding box center [556, 120] width 839 height 27
click at [664, 110] on div "content_copy compress arrow_drop_down autorenew_outlined delete_forever_outline…" at bounding box center [556, 120] width 839 height 27
click at [234, 139] on icon "button" at bounding box center [226, 146] width 15 height 15
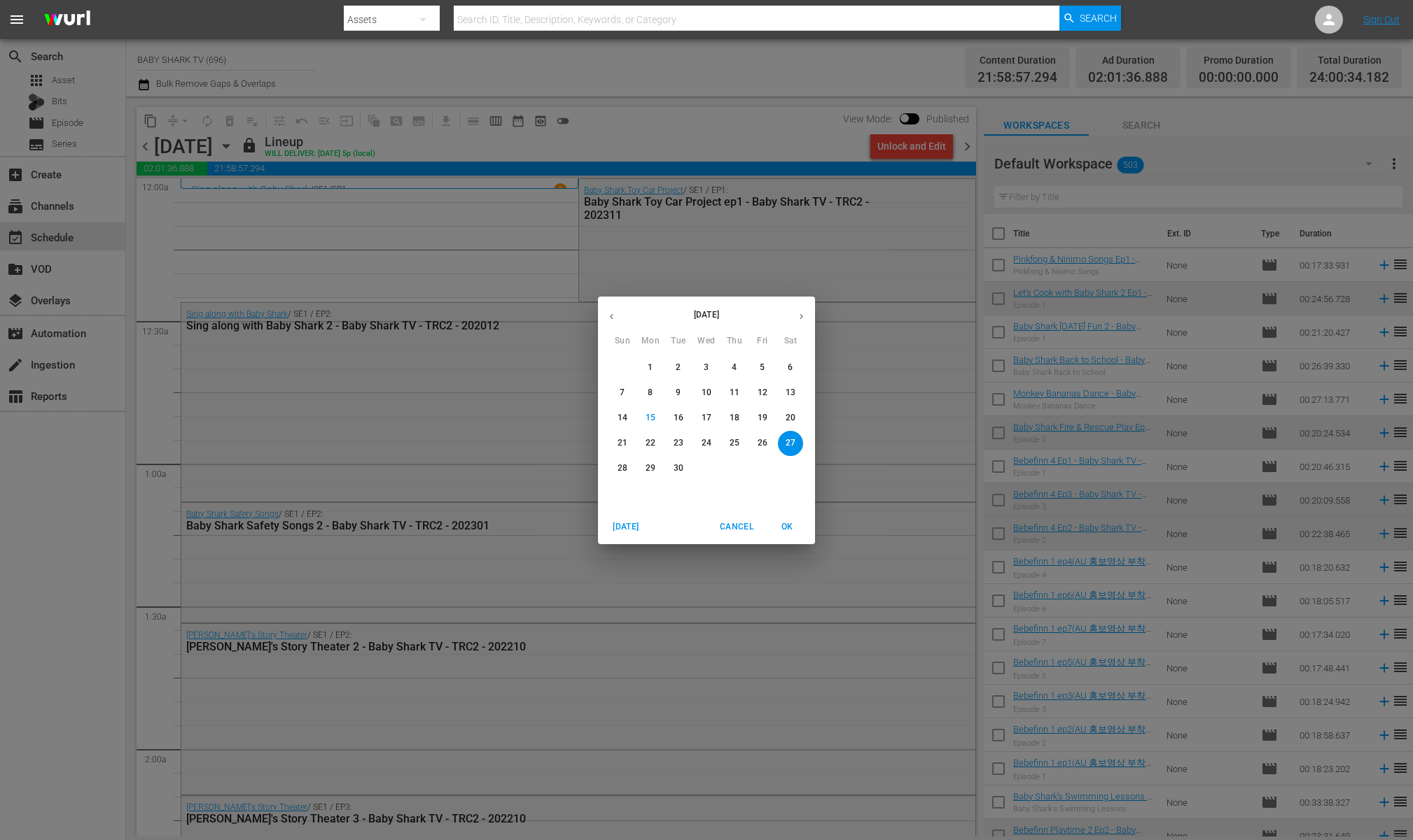
click at [622, 469] on p "28" at bounding box center [622, 469] width 9 height 12
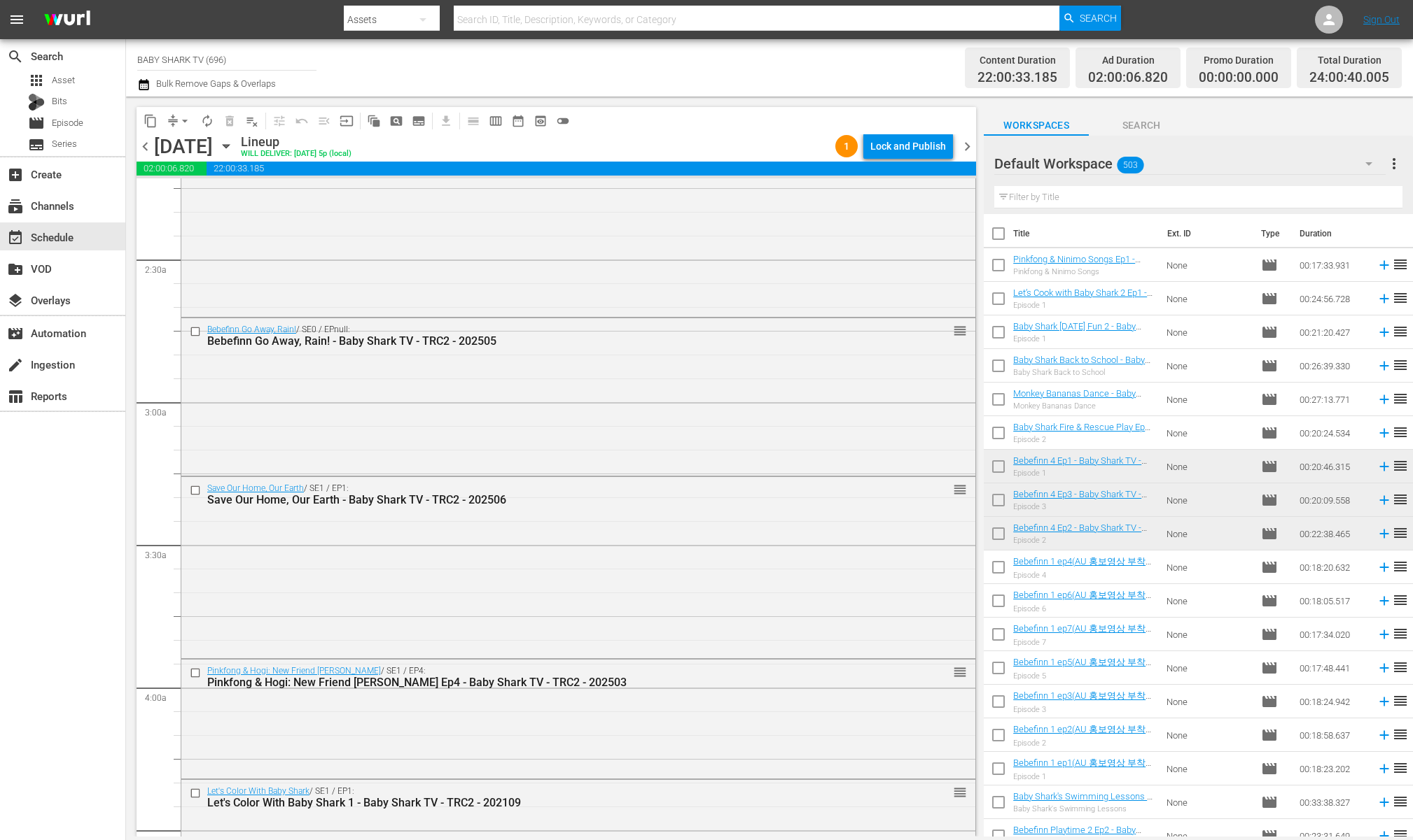
scroll to position [630, 0]
click at [166, 115] on span "compress" at bounding box center [172, 120] width 14 height 14
click at [183, 117] on span "arrow_drop_down" at bounding box center [185, 120] width 14 height 14
click at [185, 145] on li "Align to Midnight" at bounding box center [185, 150] width 147 height 23
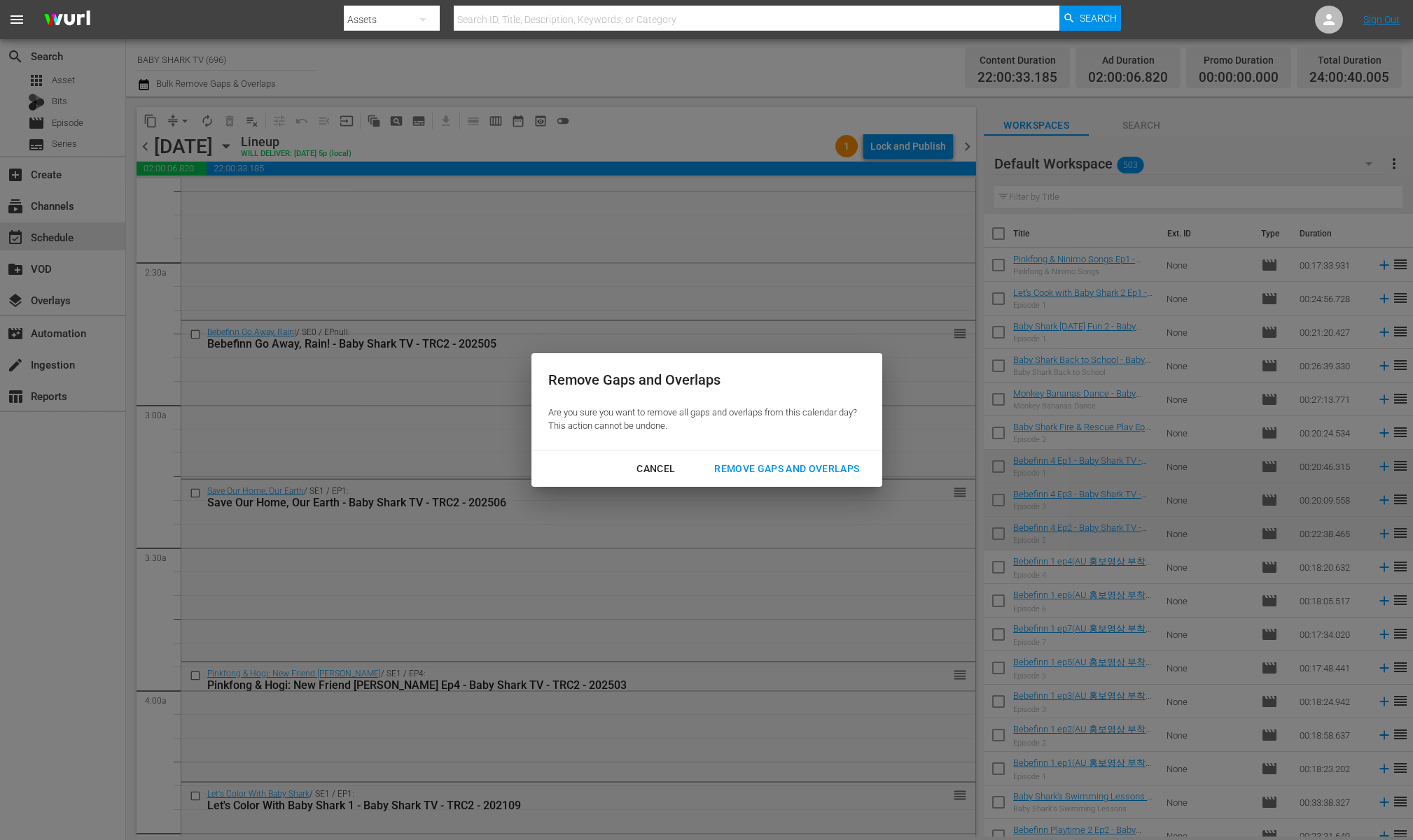
click at [851, 456] on button "Remove Gaps and Overlaps" at bounding box center [786, 469] width 178 height 26
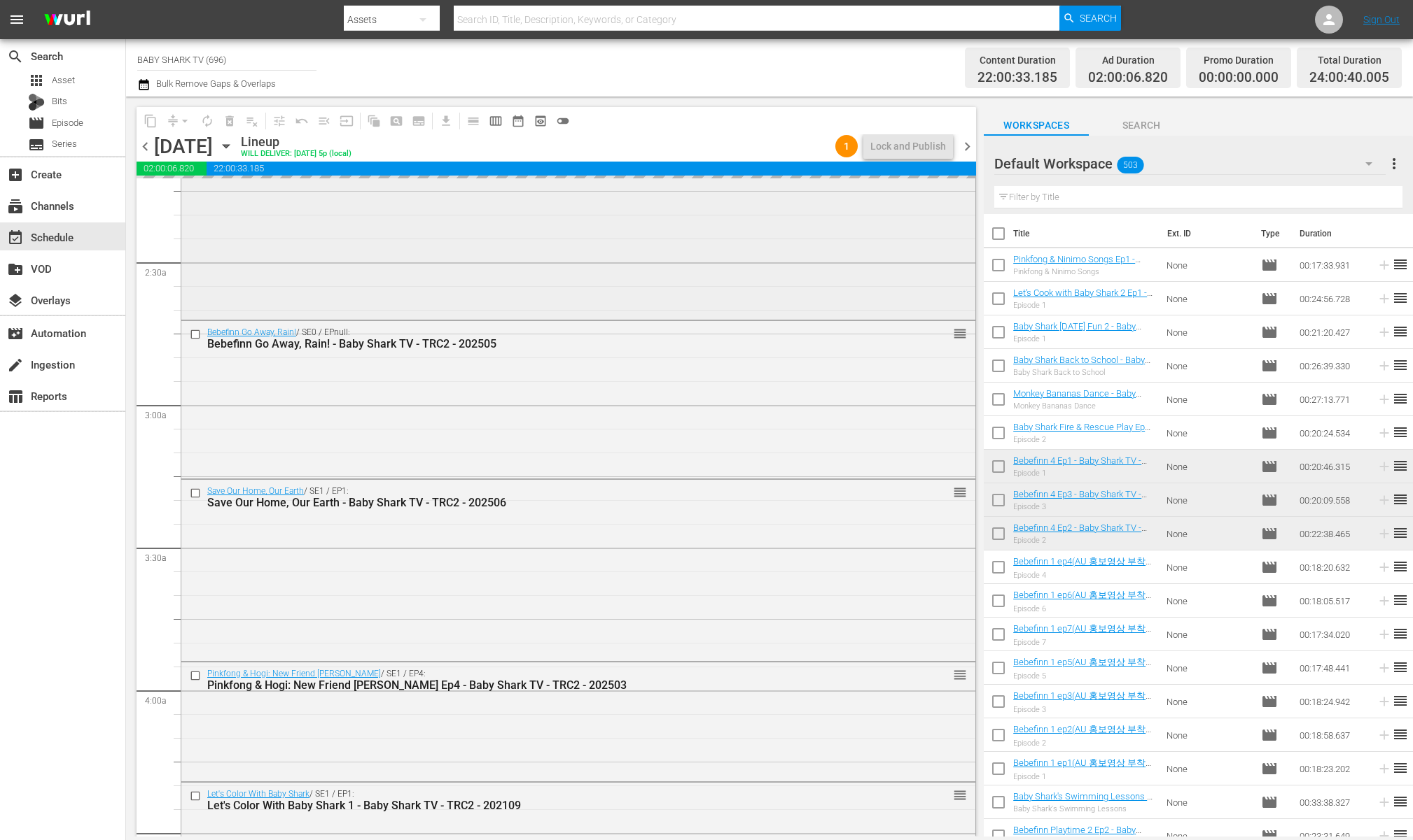
scroll to position [0, 0]
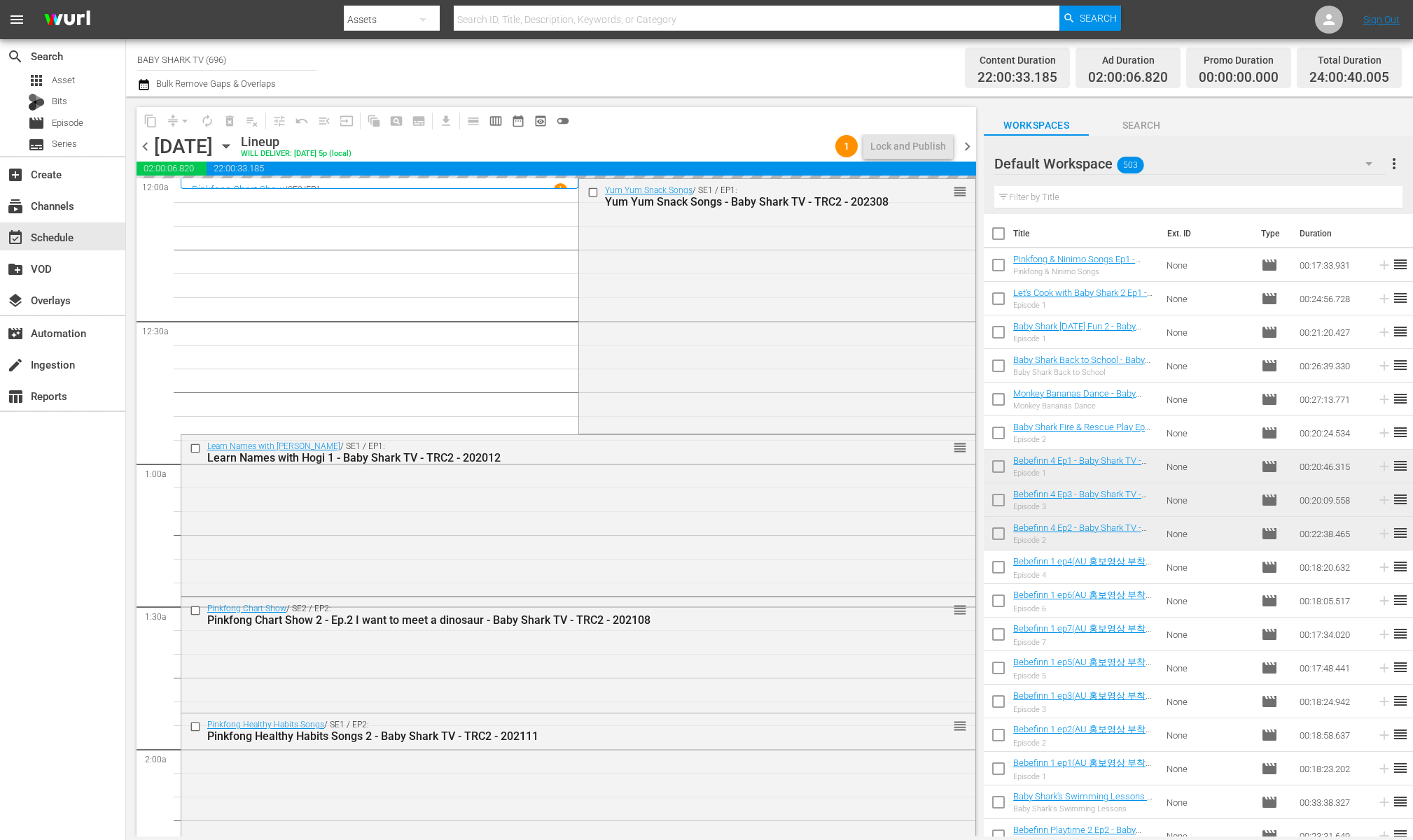
click at [665, 127] on div "content_copy compress arrow_drop_down autorenew_outlined delete_forever_outline…" at bounding box center [556, 120] width 839 height 27
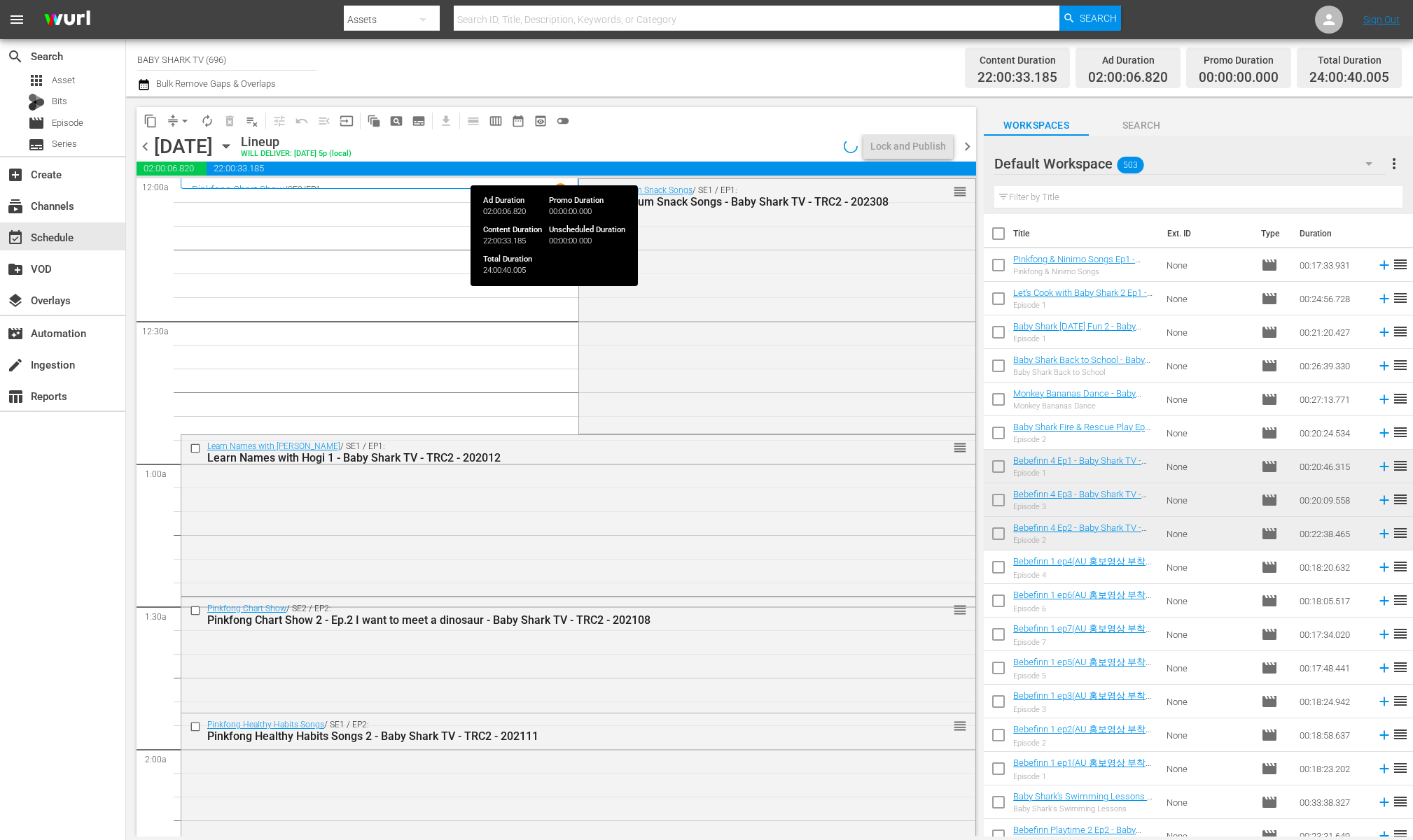
click at [789, 142] on div "Lineup WILL DELIVER: 9/27 @ 5p (local)" at bounding box center [540, 146] width 597 height 24
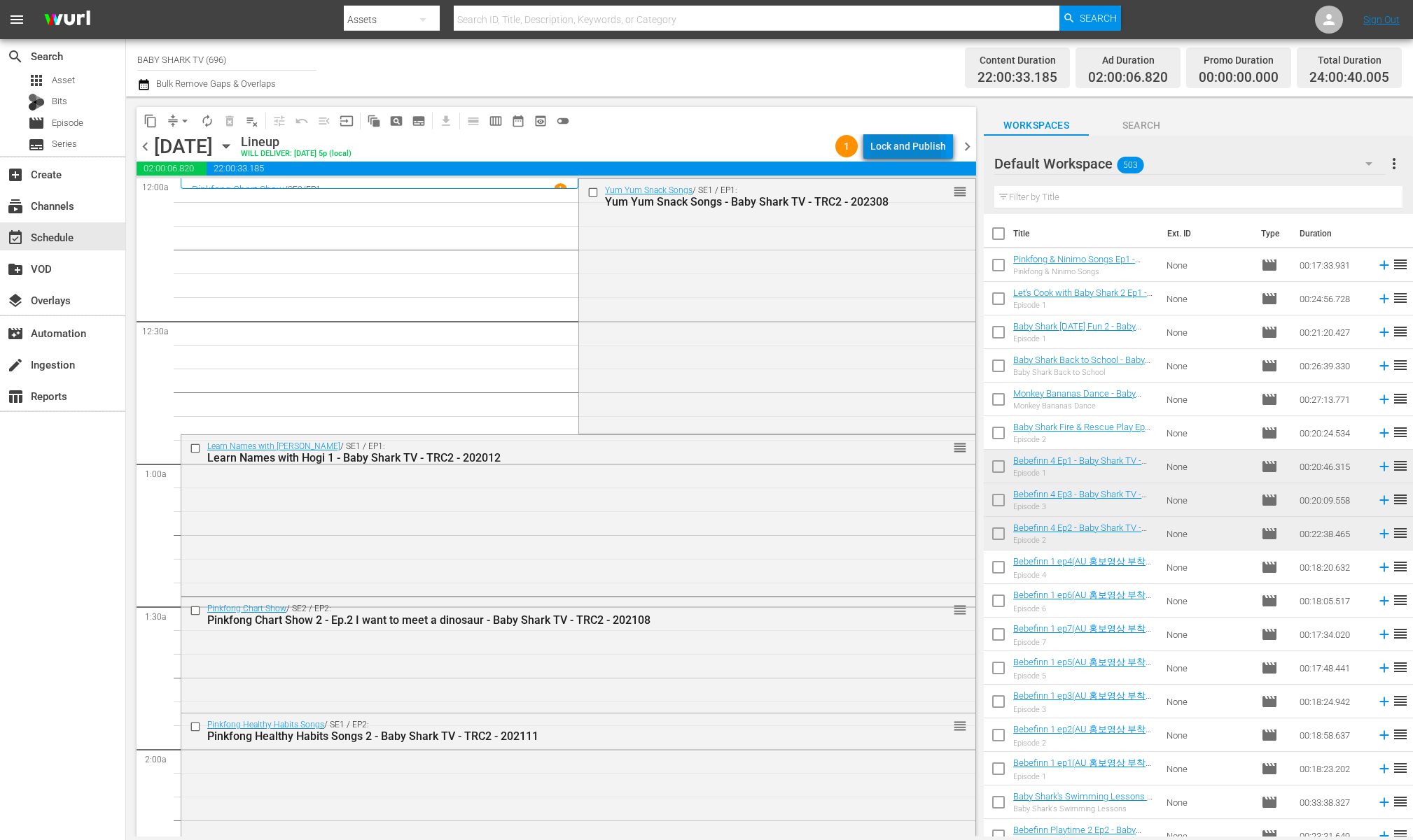
click at [894, 151] on div "Lock and Publish" at bounding box center [908, 146] width 76 height 26
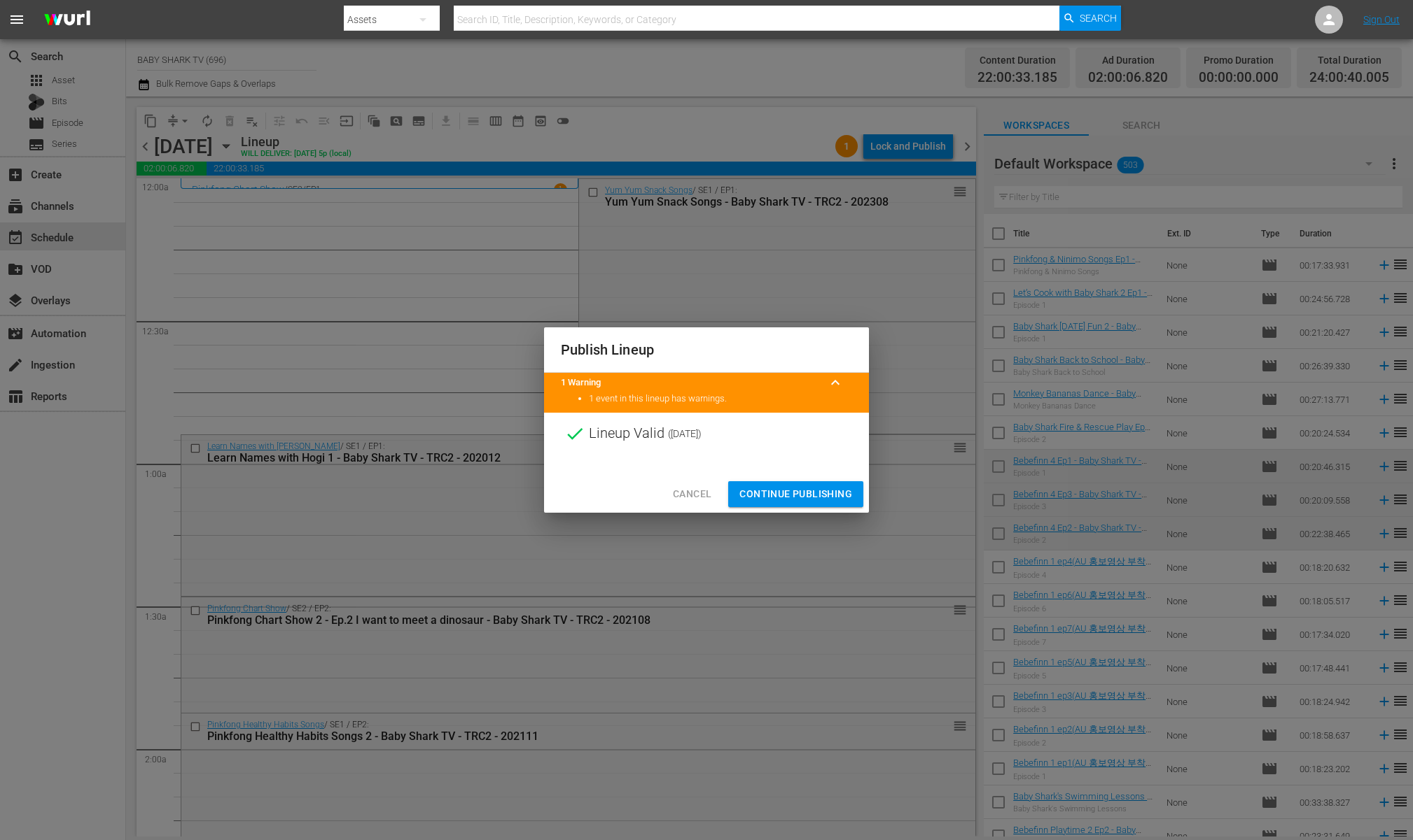
click at [746, 496] on span "Continue Publishing" at bounding box center [795, 494] width 112 height 18
